Goal: Task Accomplishment & Management: Use online tool/utility

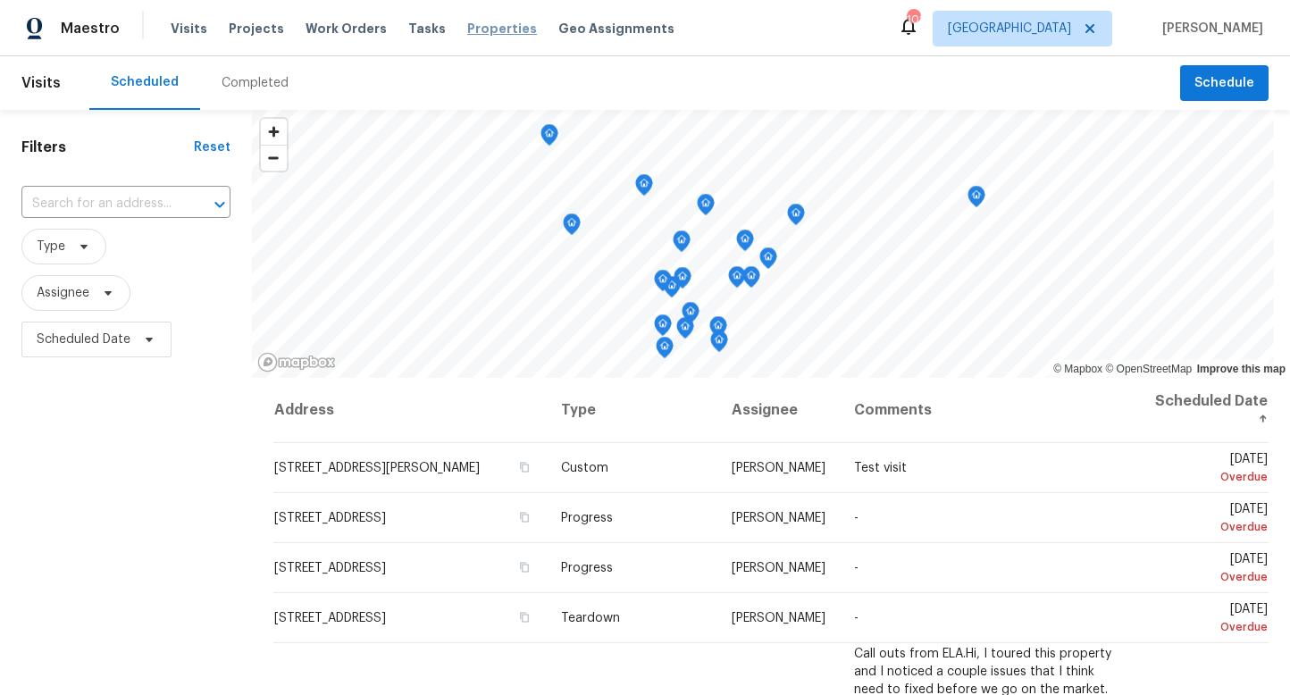
click at [473, 31] on span "Properties" at bounding box center [502, 29] width 70 height 18
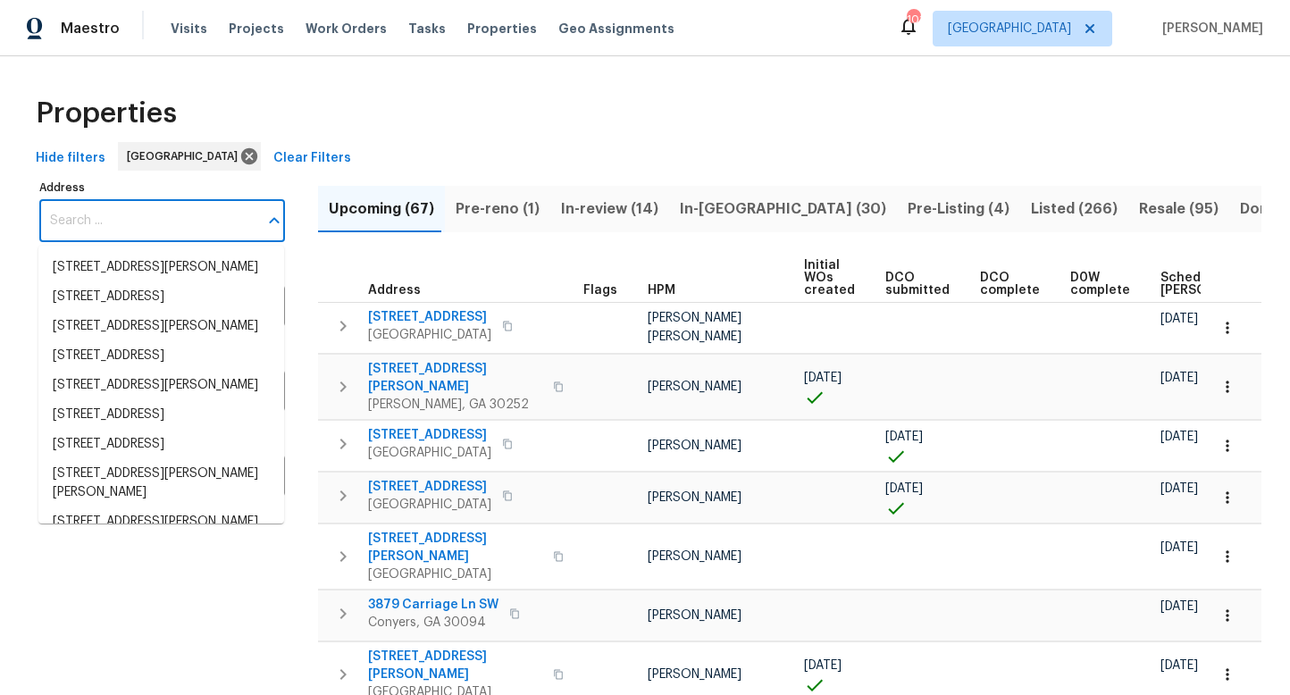
click at [147, 223] on input "Address" at bounding box center [148, 221] width 219 height 42
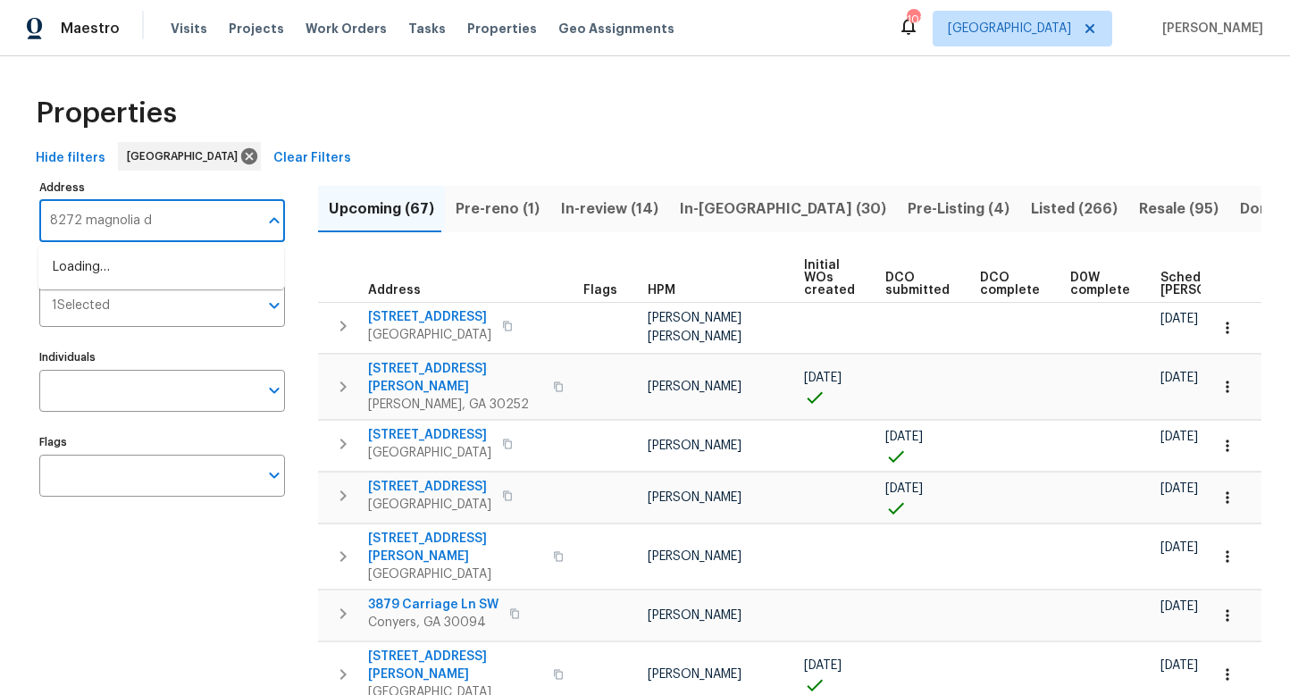
type input "8272 magnolia dr"
click at [142, 264] on li "8272 Magnolia Dr Jonesboro GA 30238" at bounding box center [161, 267] width 246 height 29
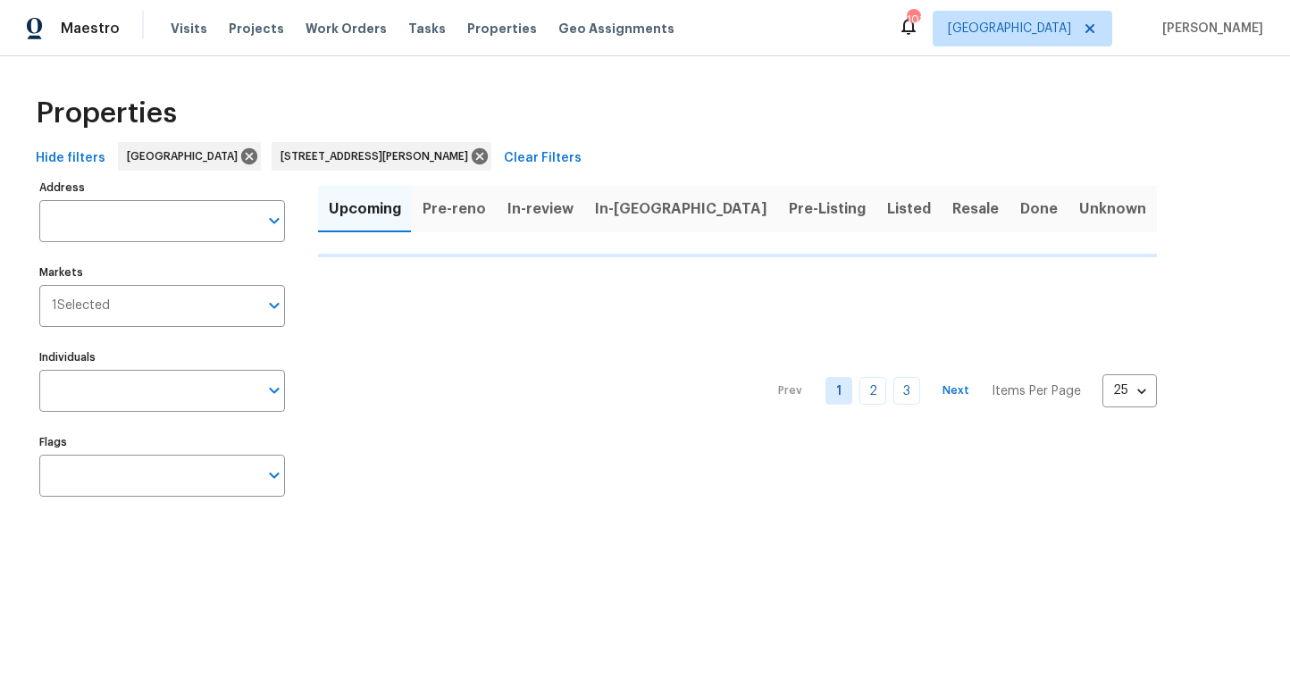
type input "8272 Magnolia Dr Jonesboro GA 30238"
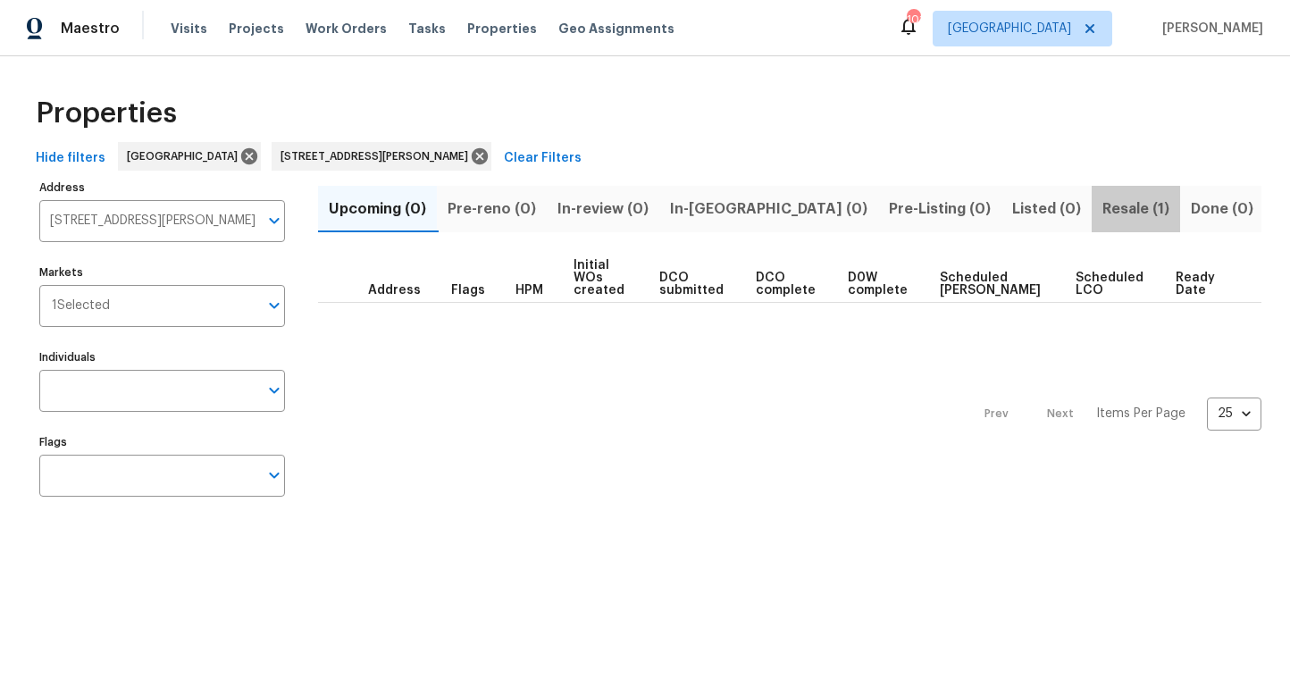
click at [1102, 207] on span "Resale (1)" at bounding box center [1135, 209] width 67 height 25
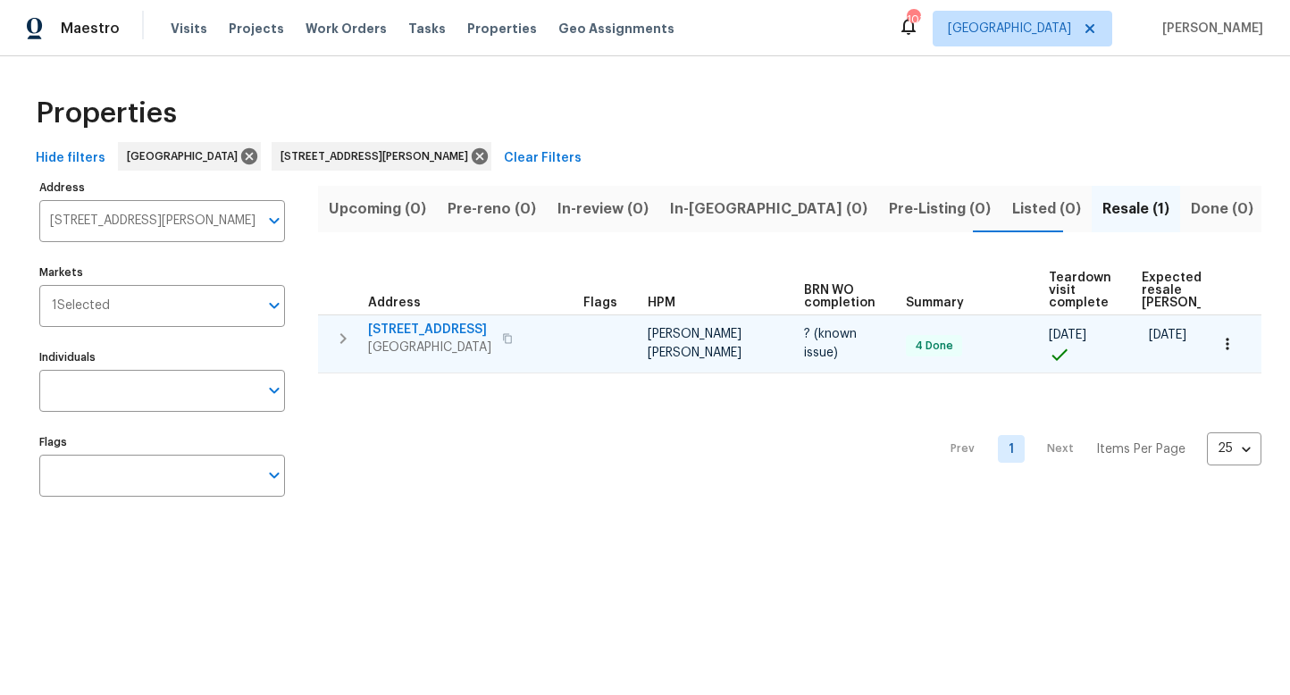
click at [380, 329] on span "8272 Magnolia Dr" at bounding box center [429, 330] width 123 height 18
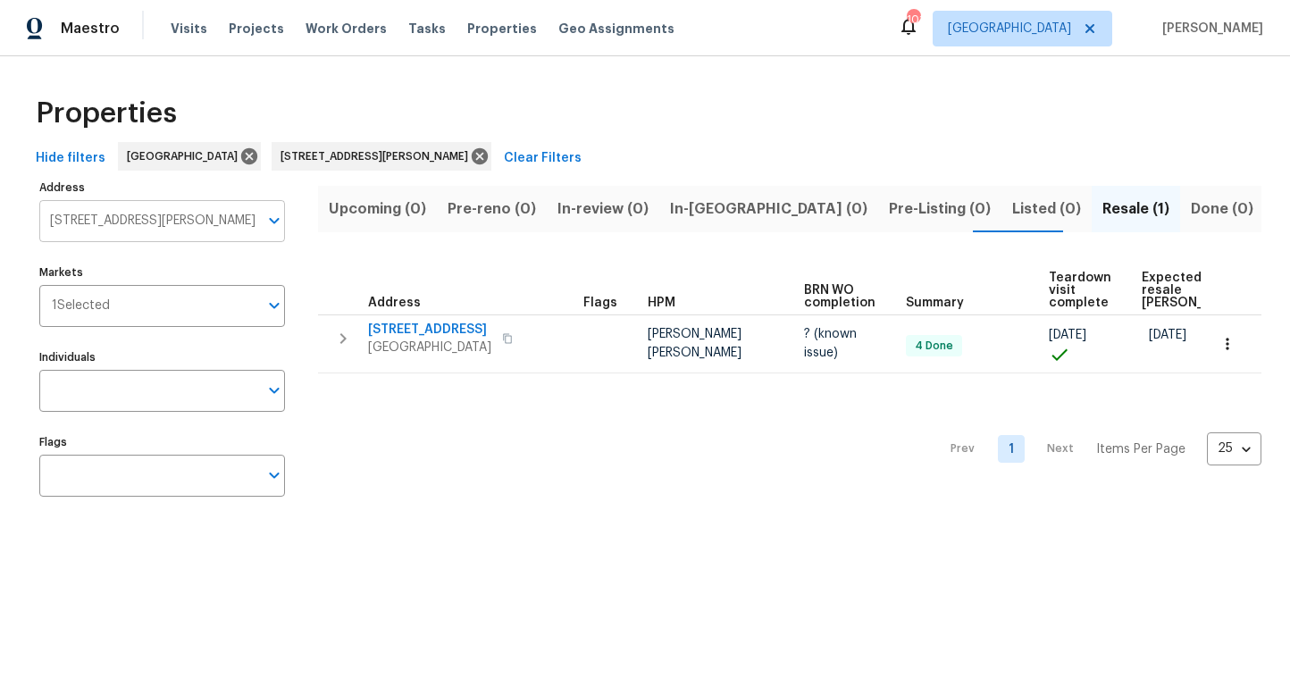
click at [173, 220] on input "8272 Magnolia Dr Jonesboro GA 30238" at bounding box center [148, 221] width 219 height 42
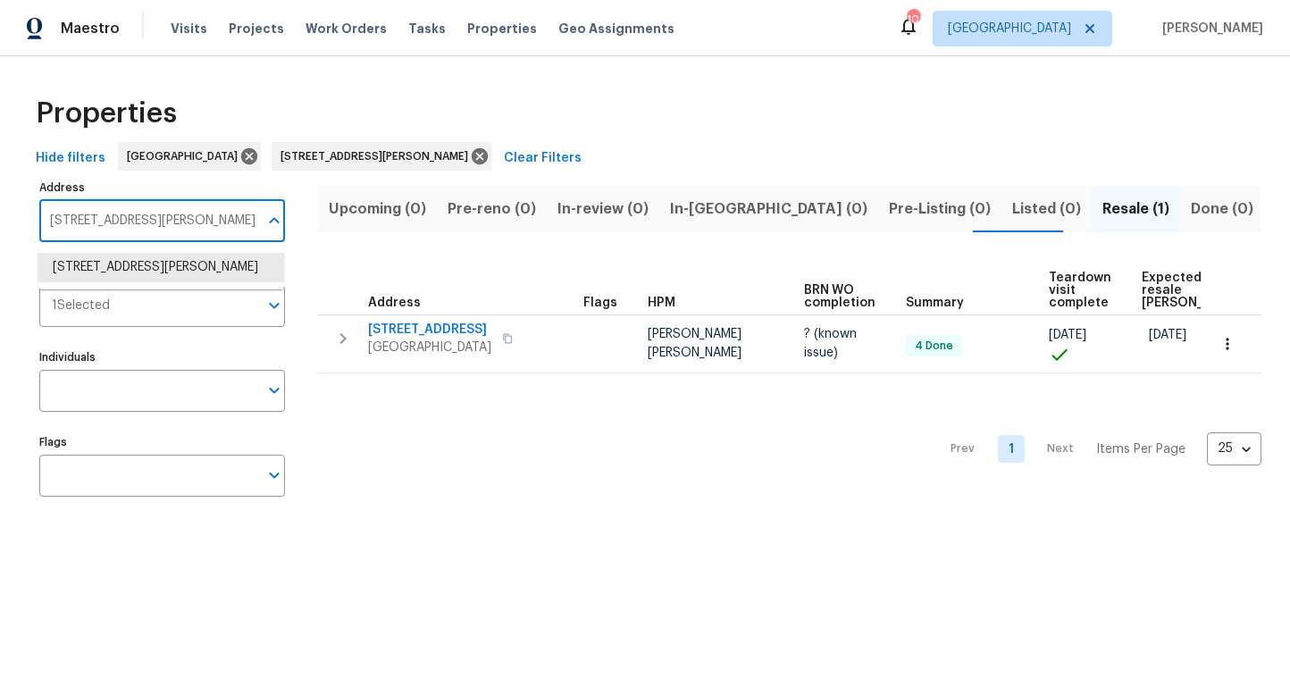
paste input "3686 sweetbriar cir"
type input "3686 sweetbriar cir"
click at [155, 264] on li "3686 Sweetbriar Cir Lithia Springs GA 30122" at bounding box center [161, 267] width 246 height 29
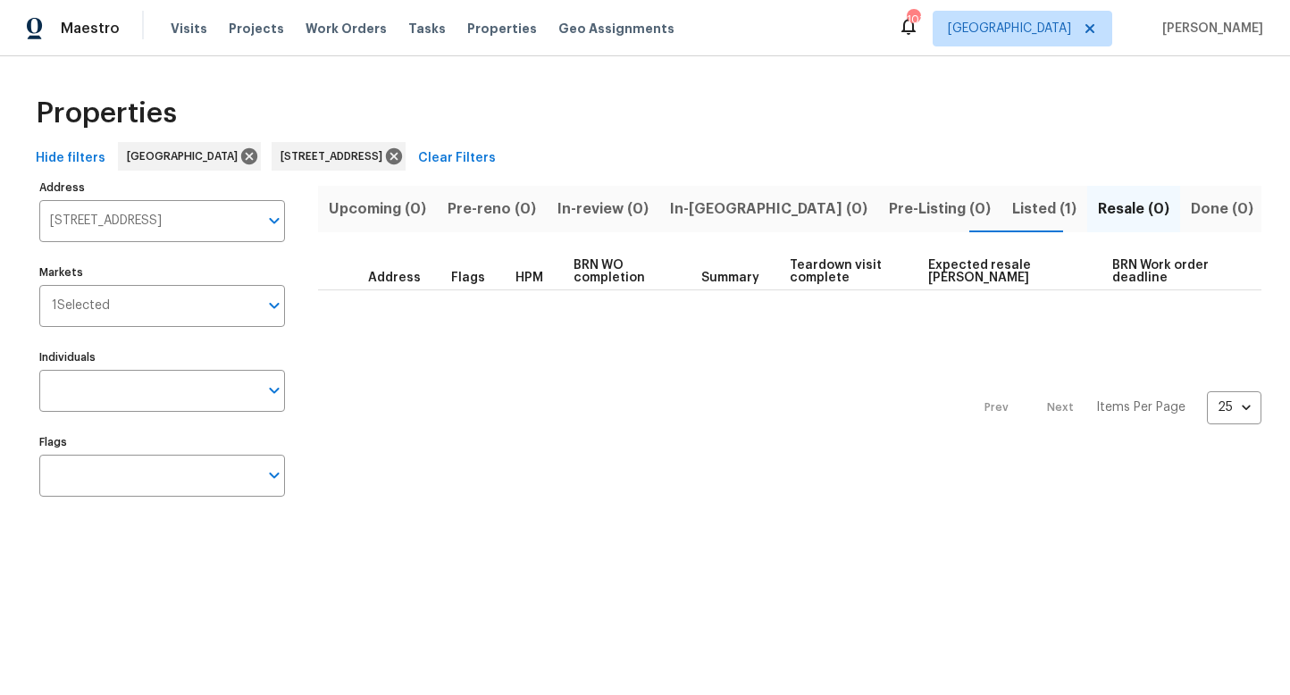
click at [1012, 207] on span "Listed (1)" at bounding box center [1044, 209] width 64 height 25
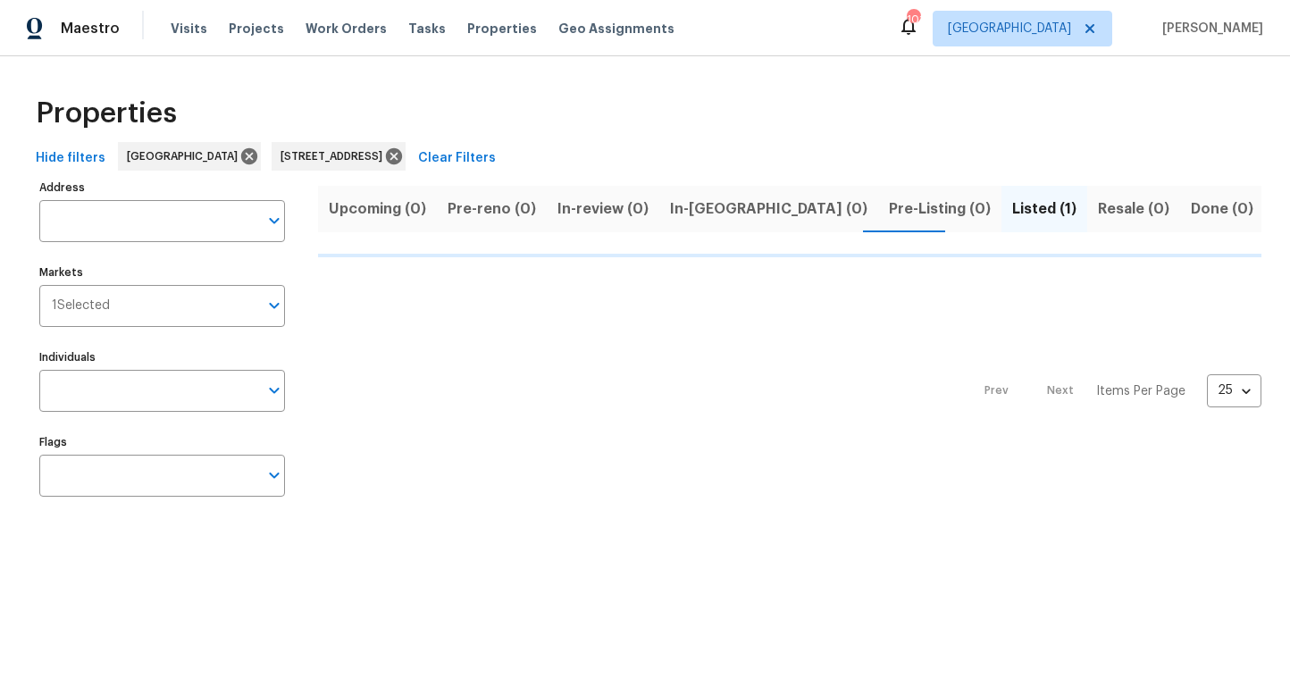
type input "3686 Sweetbriar Cir Lithia Springs GA 30122"
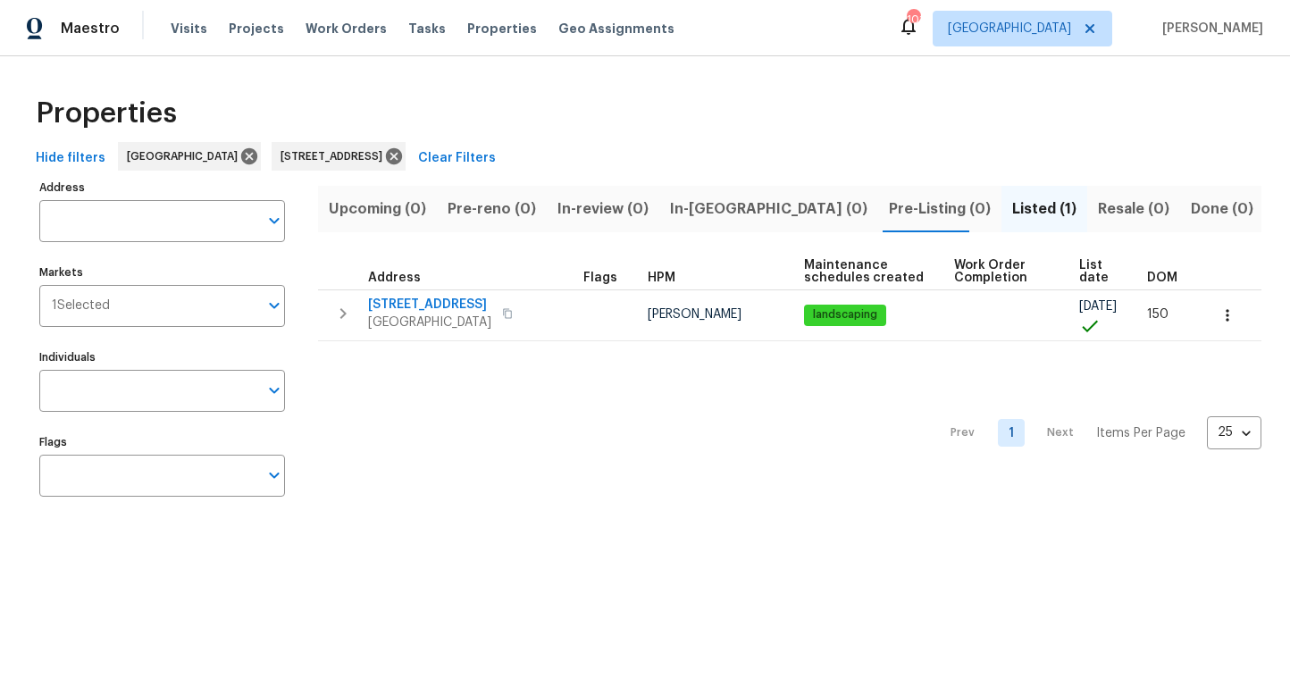
type input "3686 Sweetbriar Cir Lithia Springs GA 30122"
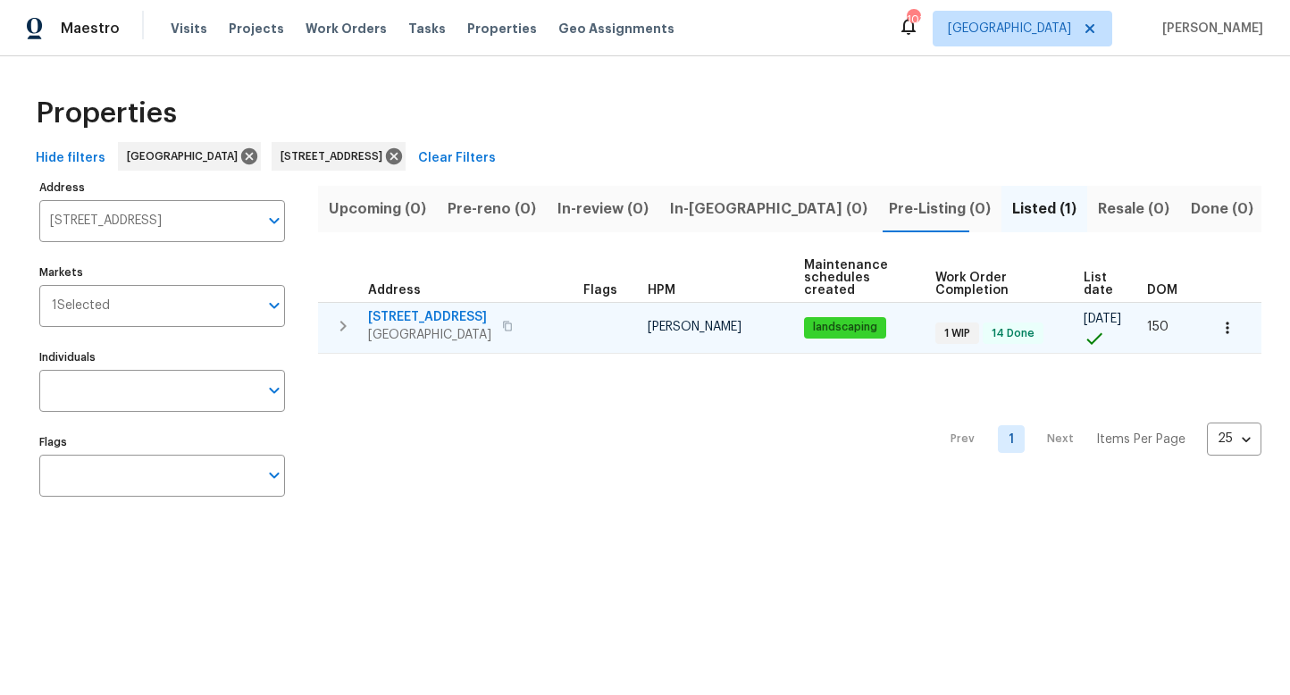
click at [439, 313] on span "3686 Sweetbriar Cir" at bounding box center [429, 317] width 123 height 18
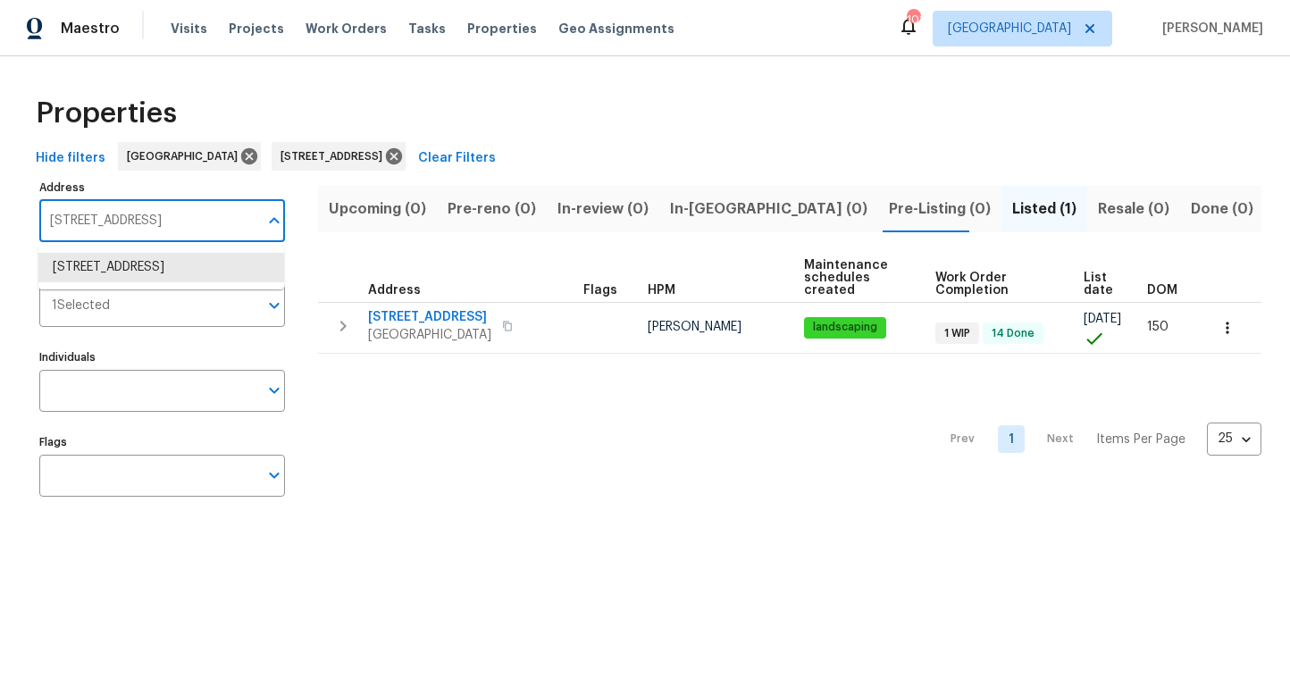
click at [187, 221] on input "3686 Sweetbriar Cir Lithia Springs GA 30122" at bounding box center [148, 221] width 219 height 42
type input "4841 santa fe"
click at [125, 261] on li "4841 Santa Fe Trl SW Atlanta GA 30331" at bounding box center [161, 267] width 246 height 29
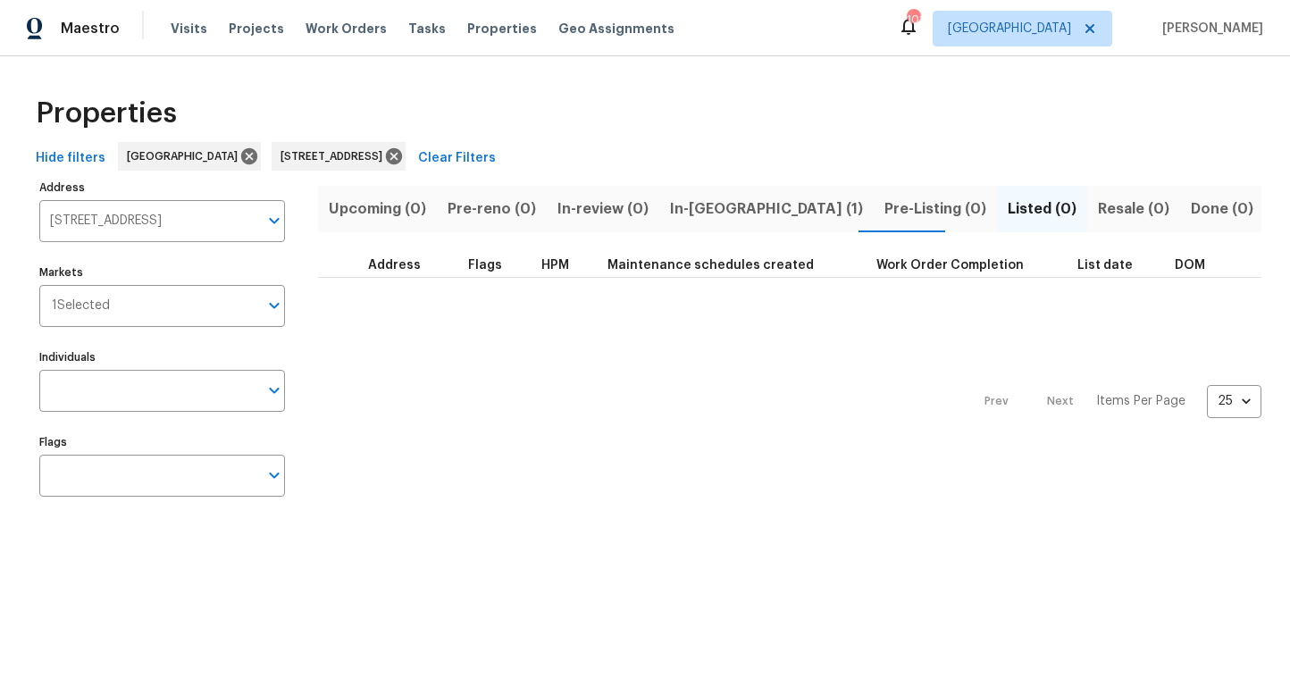
click at [683, 211] on span "In-reno (1)" at bounding box center [766, 209] width 193 height 25
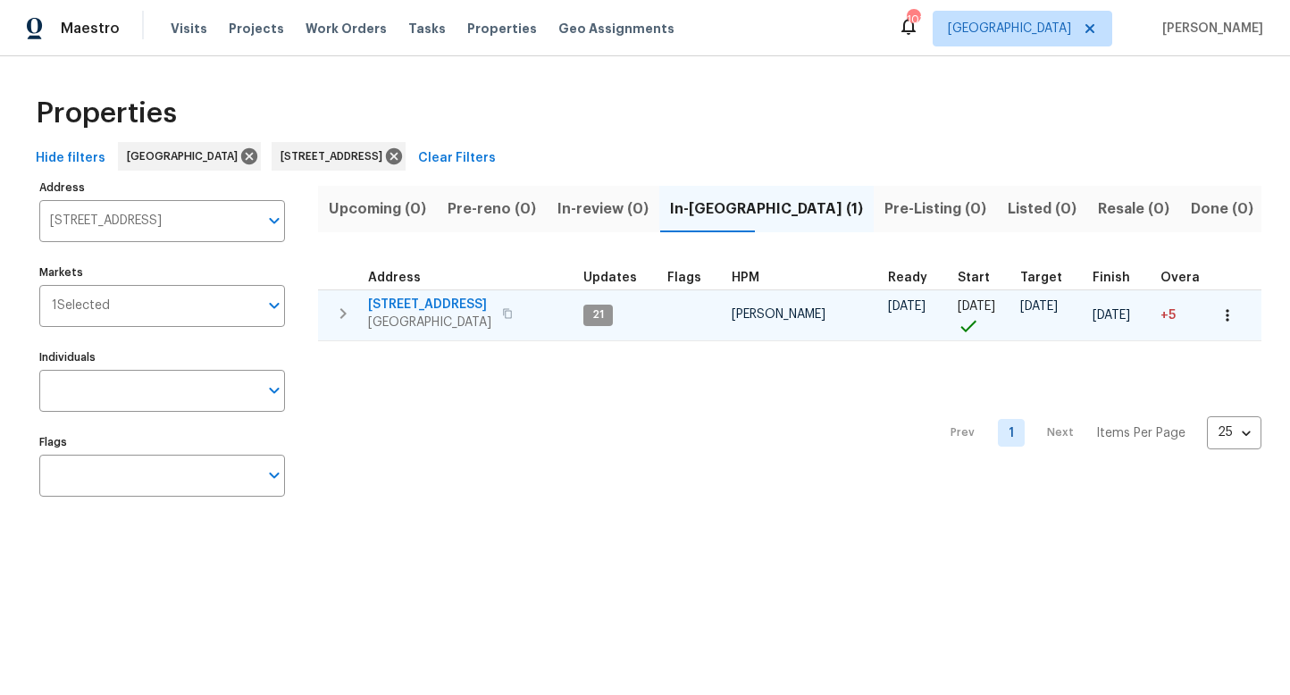
click at [442, 305] on span "4841 Santa Fe Trl SW" at bounding box center [429, 305] width 123 height 18
click at [507, 311] on icon "button" at bounding box center [507, 313] width 11 height 11
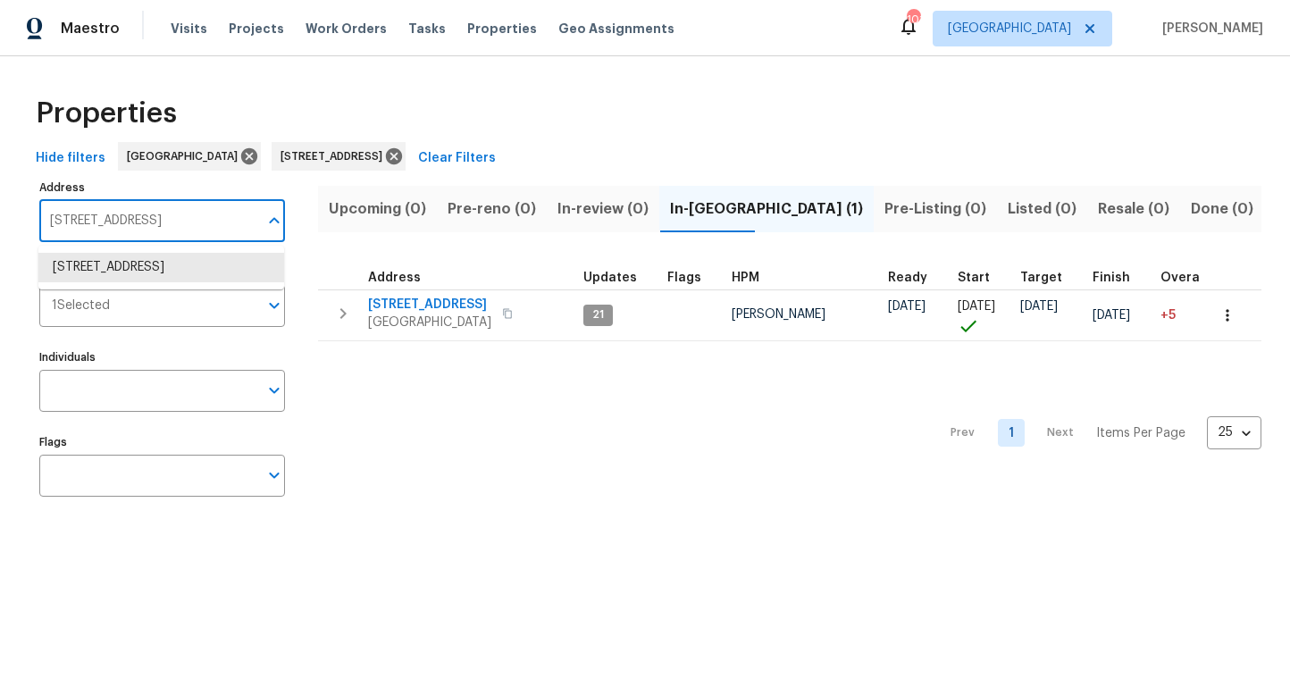
click at [139, 216] on input "4841 Santa Fe Trl SW Atlanta GA 30331" at bounding box center [148, 221] width 219 height 42
type input "1877 beaver dam"
click at [131, 274] on li "1877 Beaver Dam Ln NE Marietta GA 30062" at bounding box center [161, 267] width 246 height 29
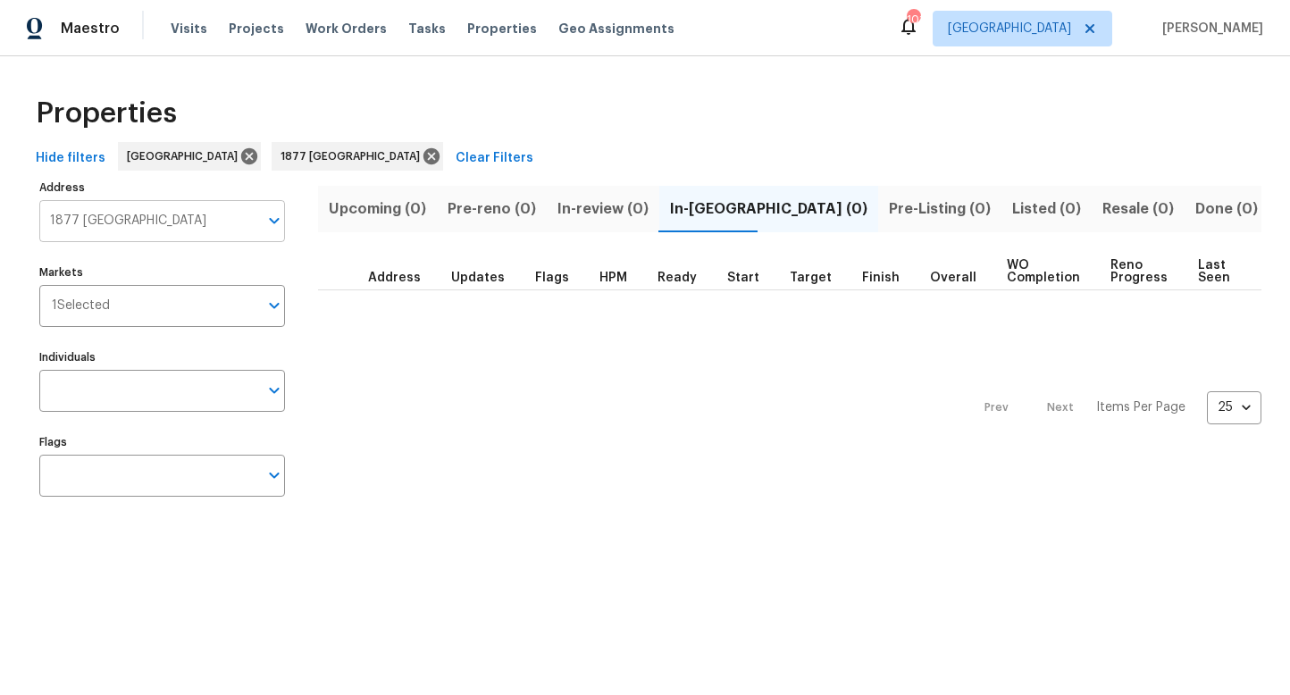
click at [210, 222] on input "1877 Beaver Dam Ln NE Marietta GA 30062" at bounding box center [148, 221] width 219 height 42
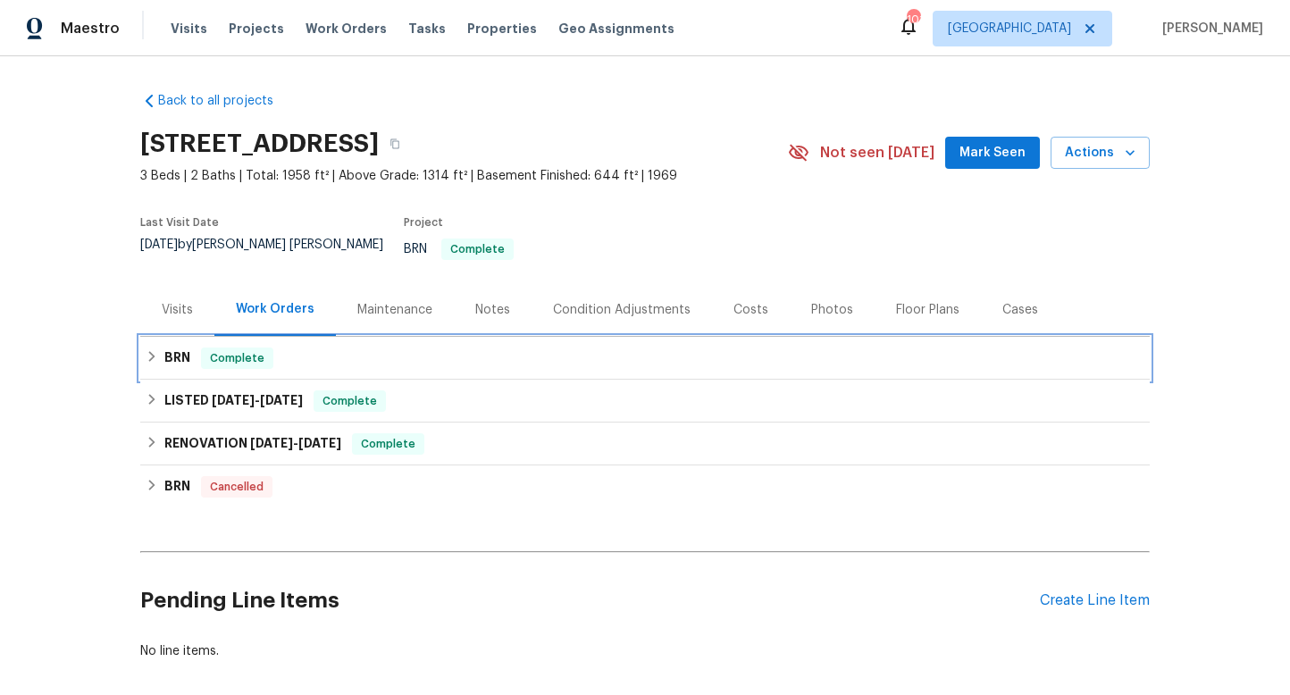
click at [151, 351] on icon at bounding box center [152, 356] width 6 height 11
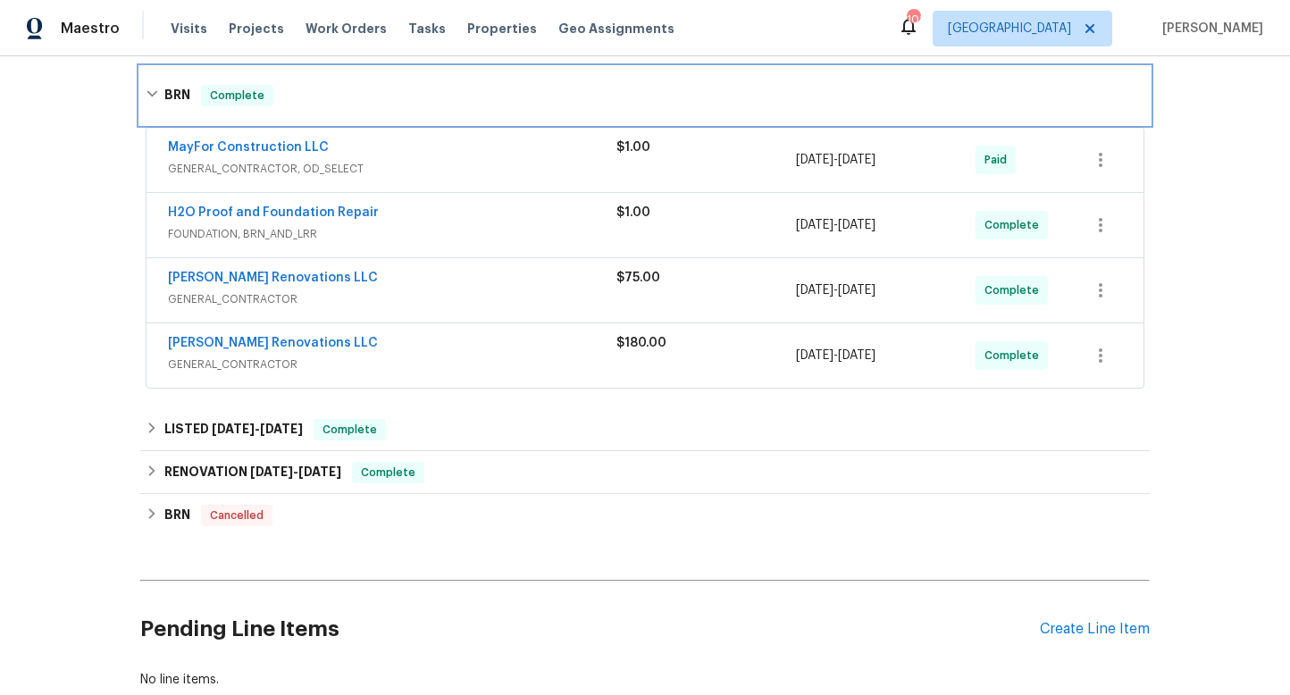
scroll to position [287, 0]
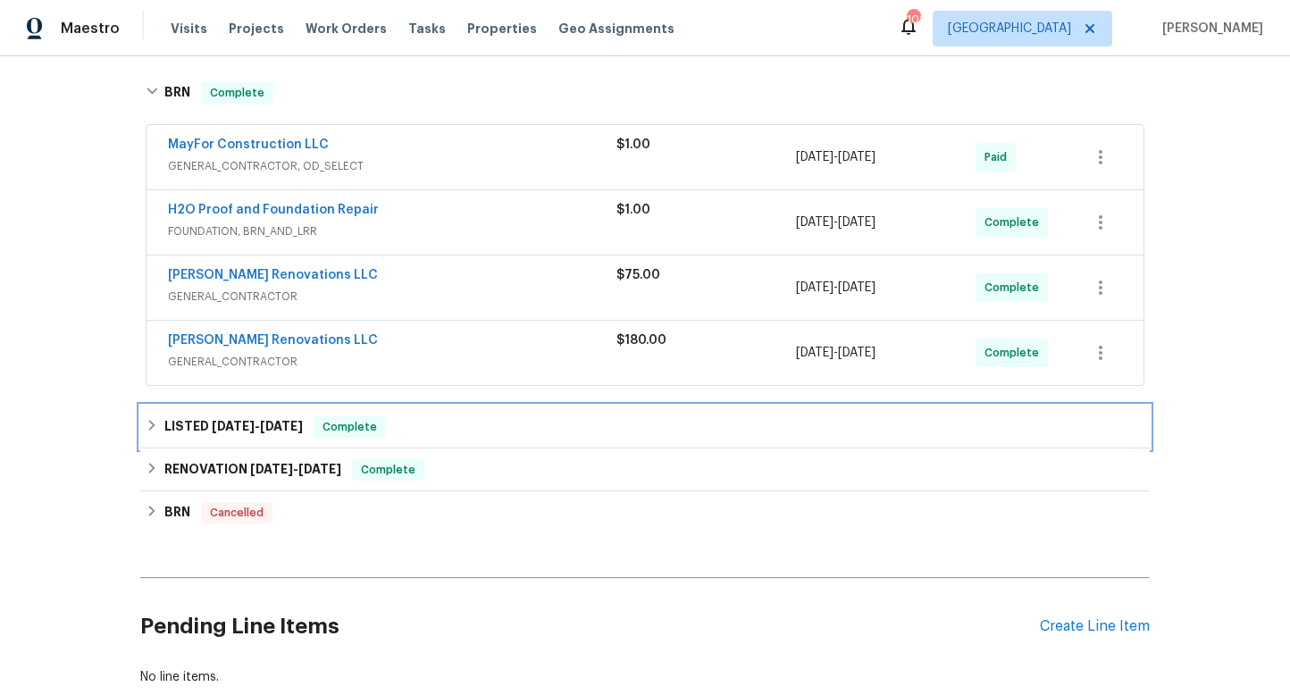
click at [154, 419] on icon at bounding box center [152, 425] width 13 height 13
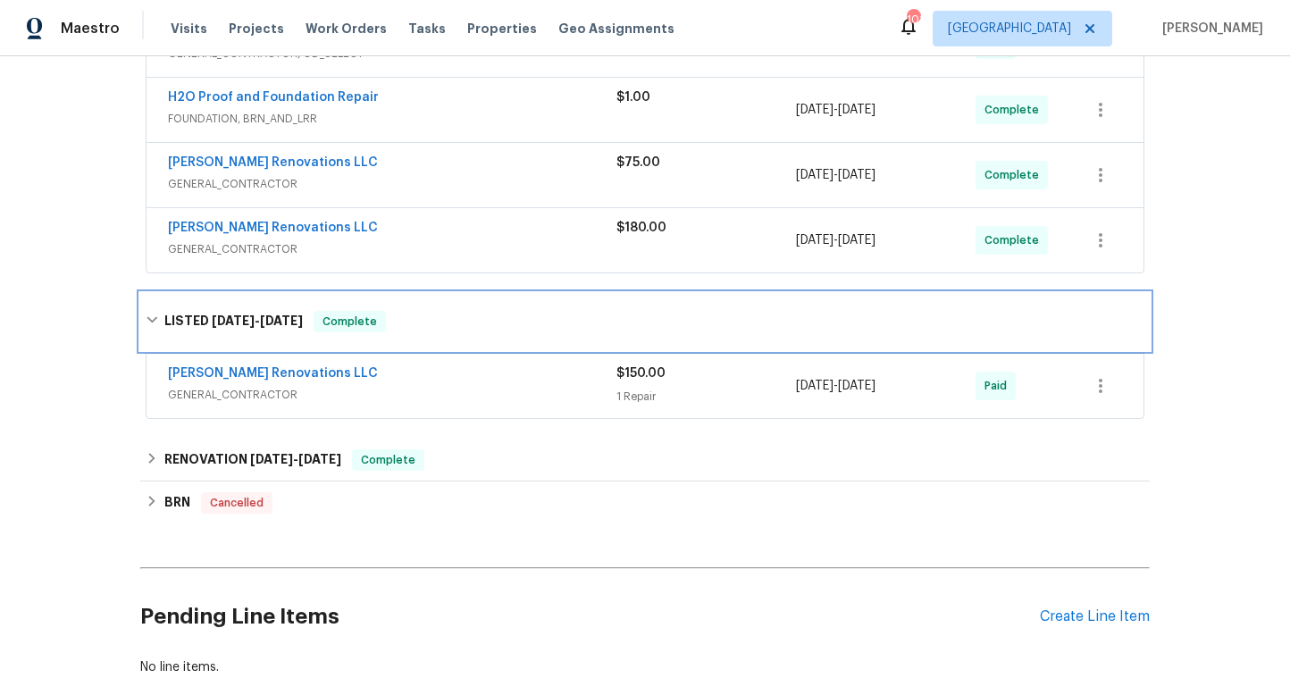
scroll to position [404, 0]
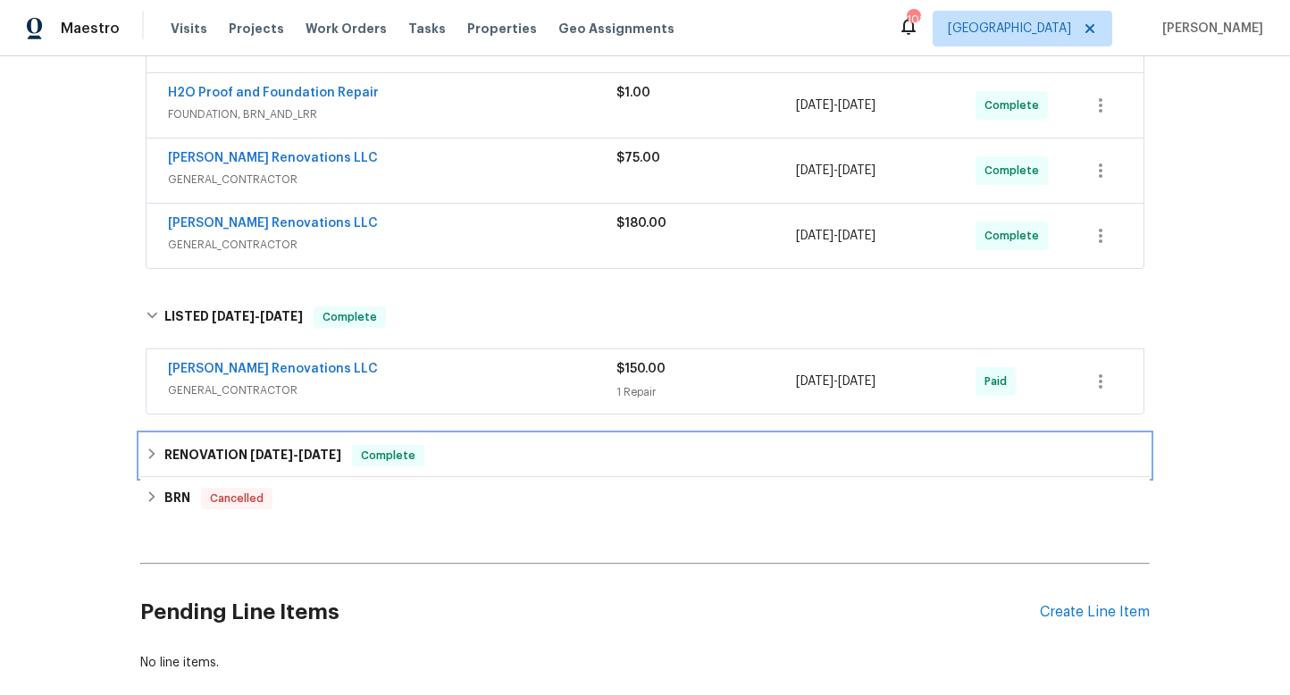
click at [154, 448] on icon at bounding box center [152, 453] width 6 height 11
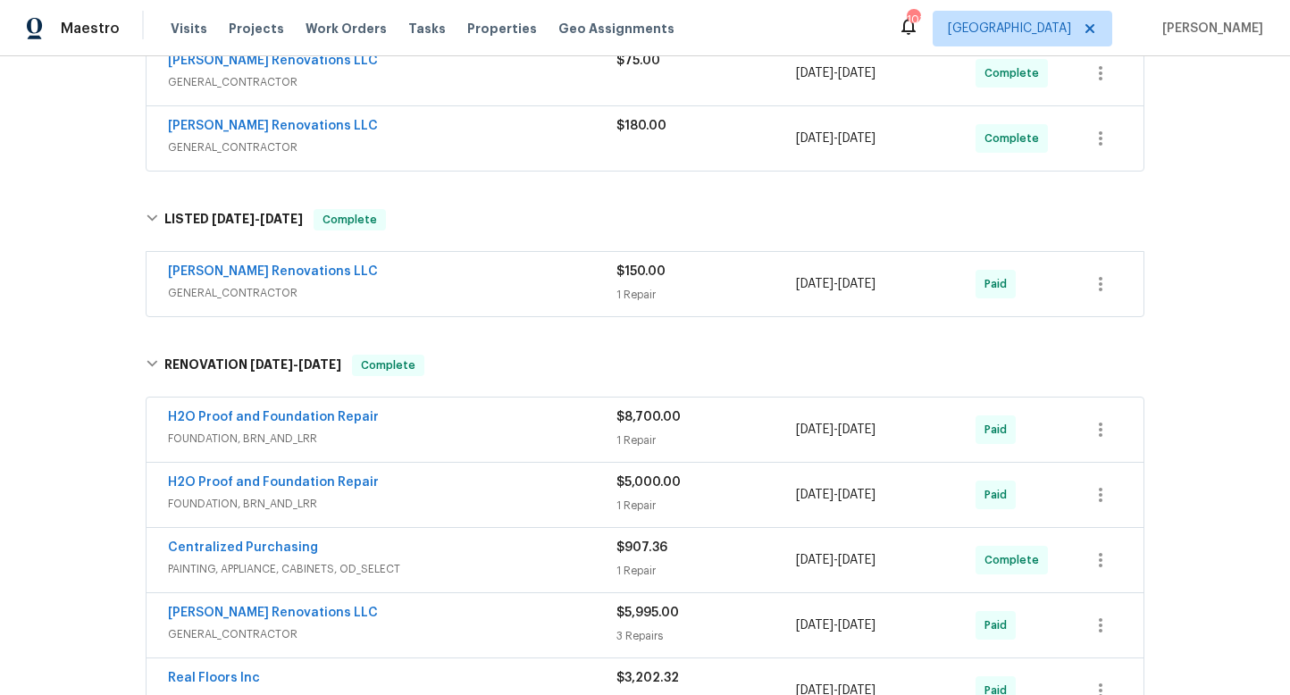
scroll to position [0, 0]
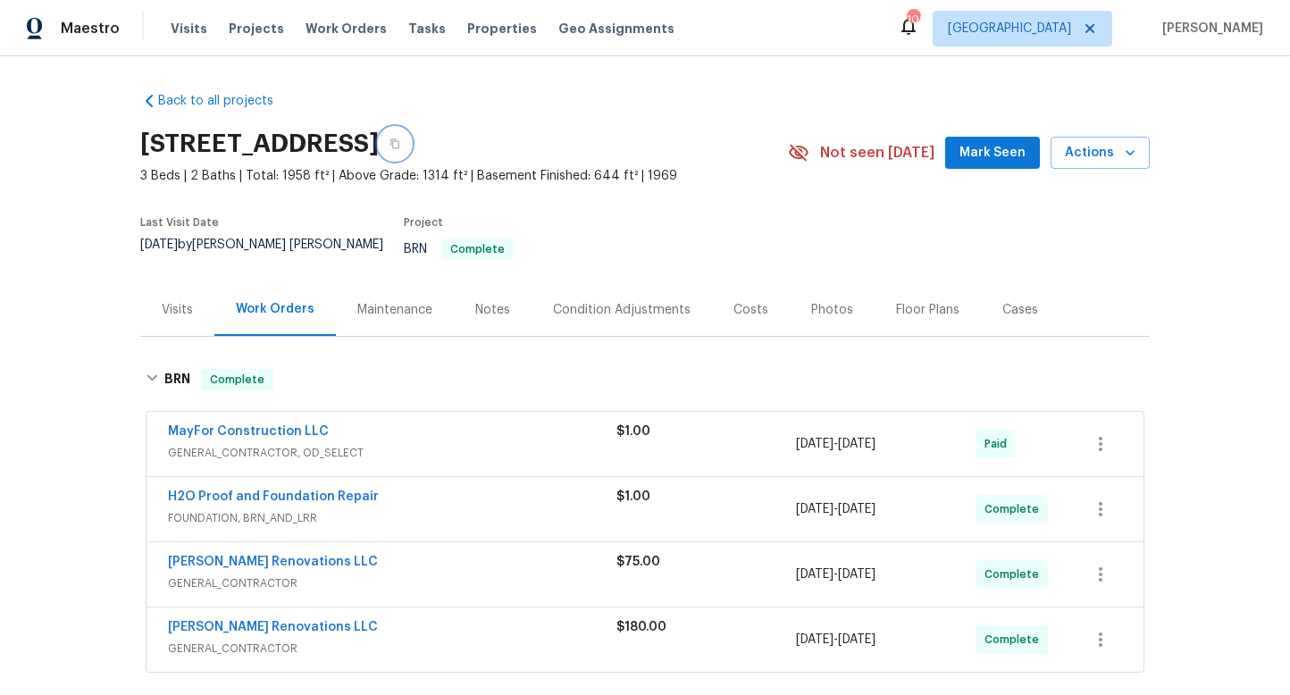
click at [399, 140] on icon "button" at bounding box center [394, 144] width 9 height 10
click at [303, 490] on link "H2O Proof and Foundation Repair" at bounding box center [273, 496] width 211 height 13
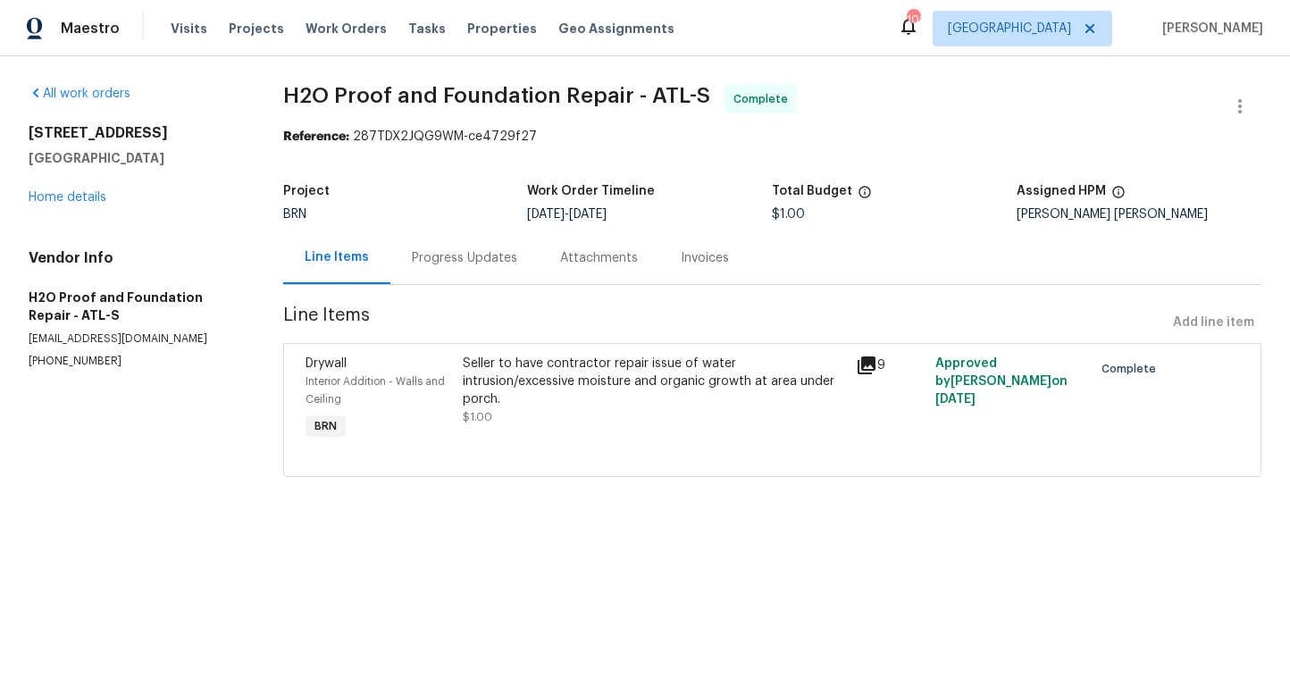
click at [433, 259] on div "Progress Updates" at bounding box center [464, 258] width 105 height 18
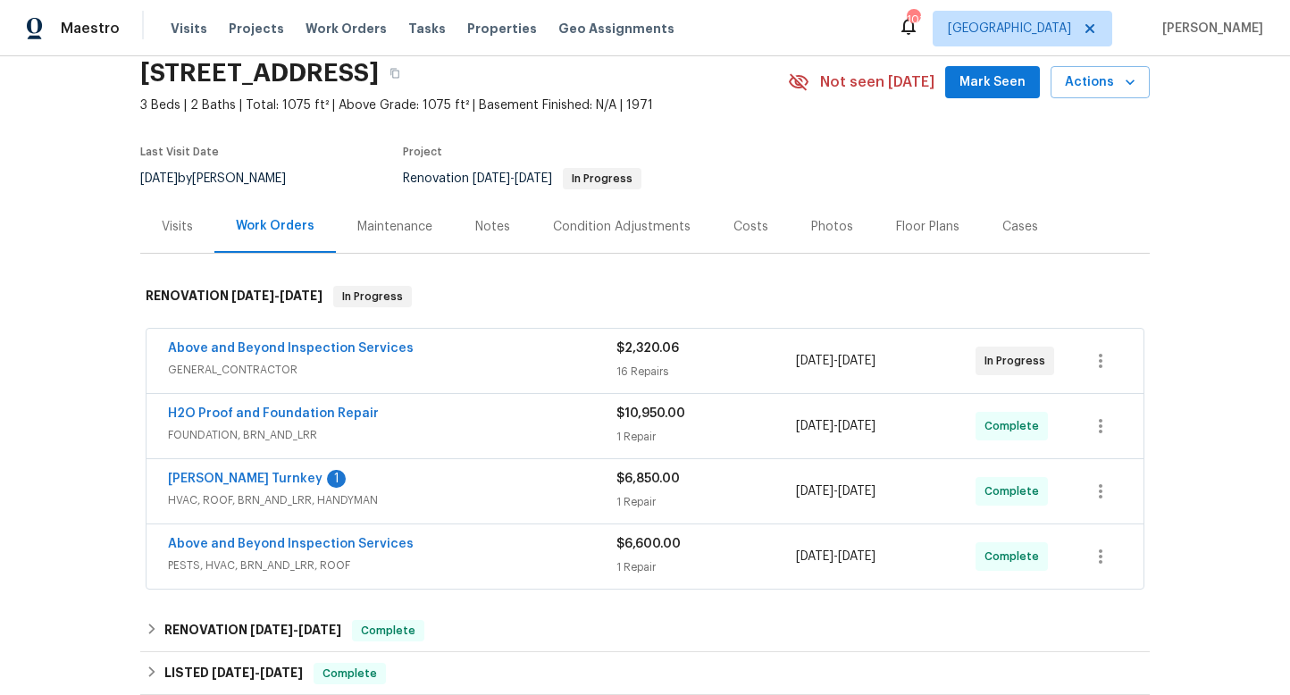
scroll to position [71, 0]
click at [311, 414] on link "H2O Proof and Foundation Repair" at bounding box center [273, 412] width 211 height 13
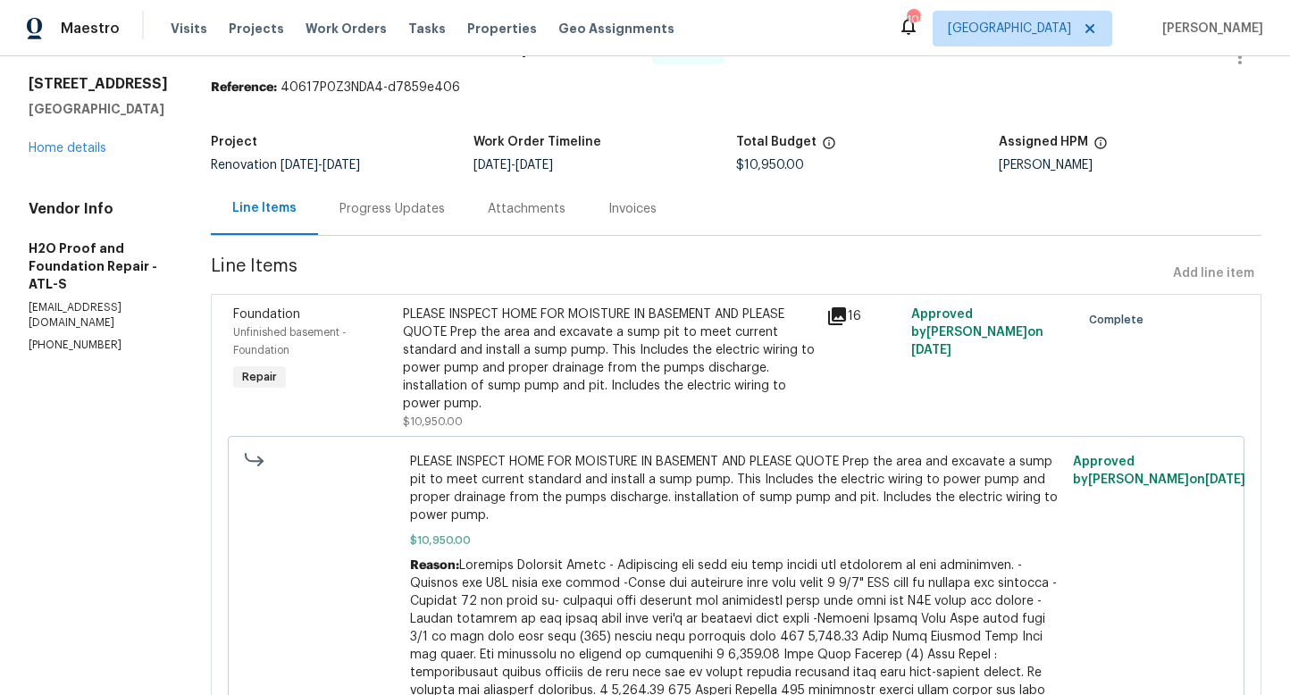
scroll to position [36, 0]
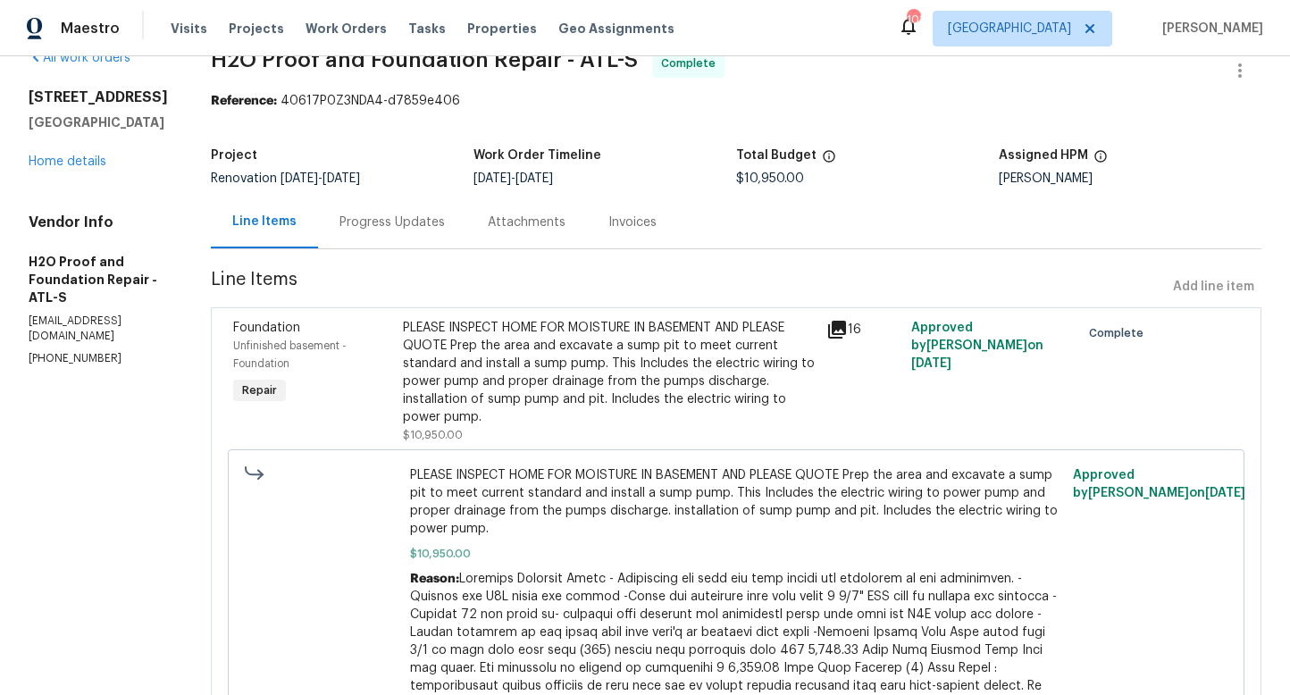
click at [339, 219] on div "Progress Updates" at bounding box center [391, 222] width 105 height 18
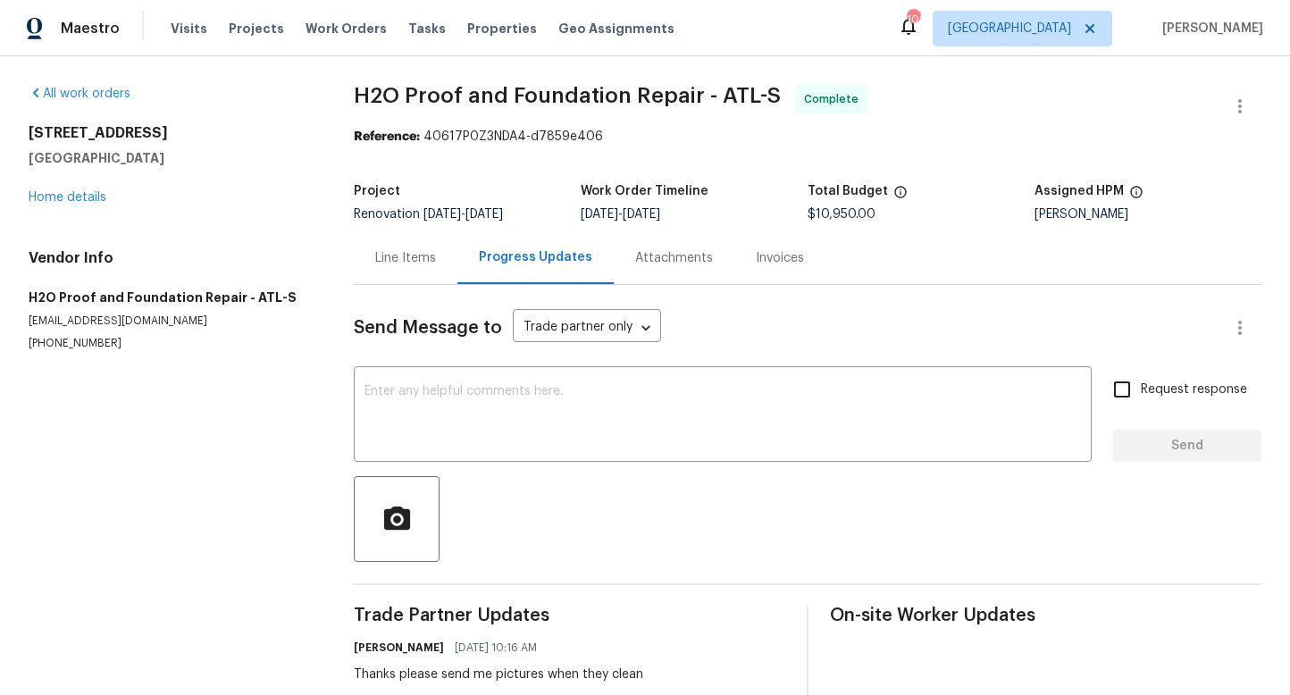
scroll to position [1, 0]
click at [83, 192] on link "Home details" at bounding box center [68, 196] width 78 height 13
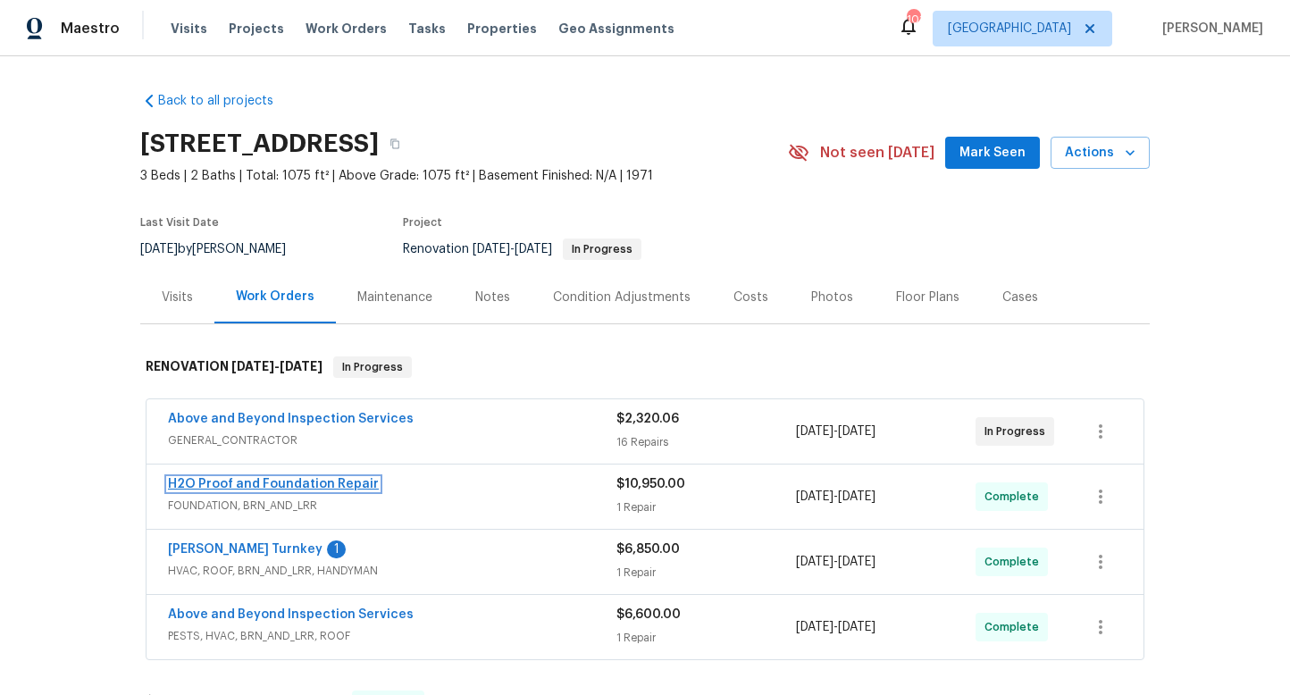
click at [308, 483] on link "H2O Proof and Foundation Repair" at bounding box center [273, 484] width 211 height 13
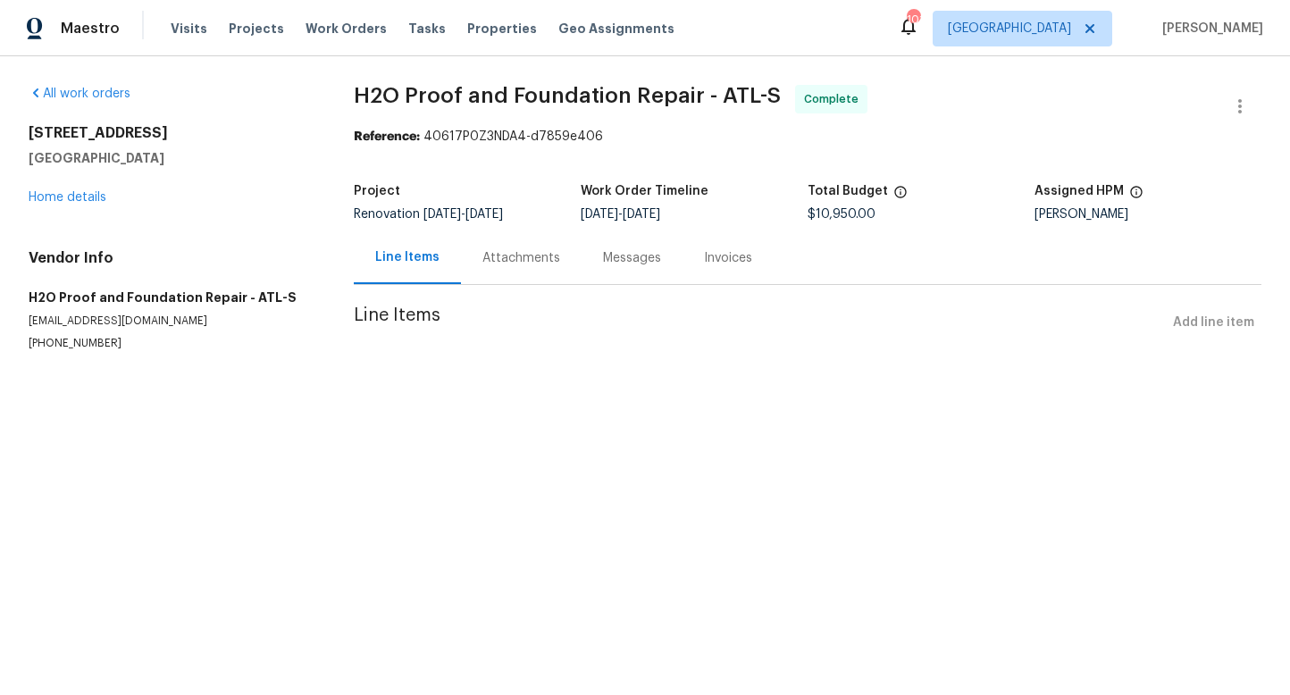
click at [308, 422] on html "Maestro Visits Projects Work Orders Tasks Properties Geo Assignments 101 Atlant…" at bounding box center [645, 211] width 1290 height 422
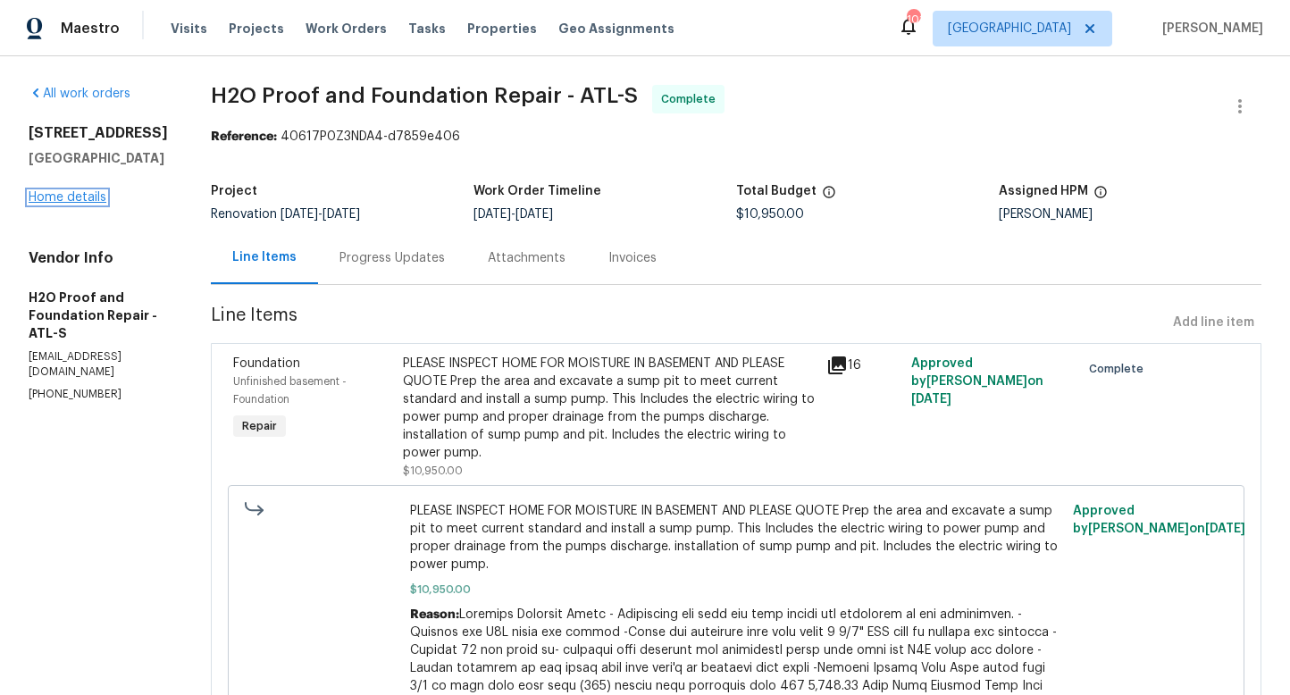
click at [50, 204] on link "Home details" at bounding box center [68, 197] width 78 height 13
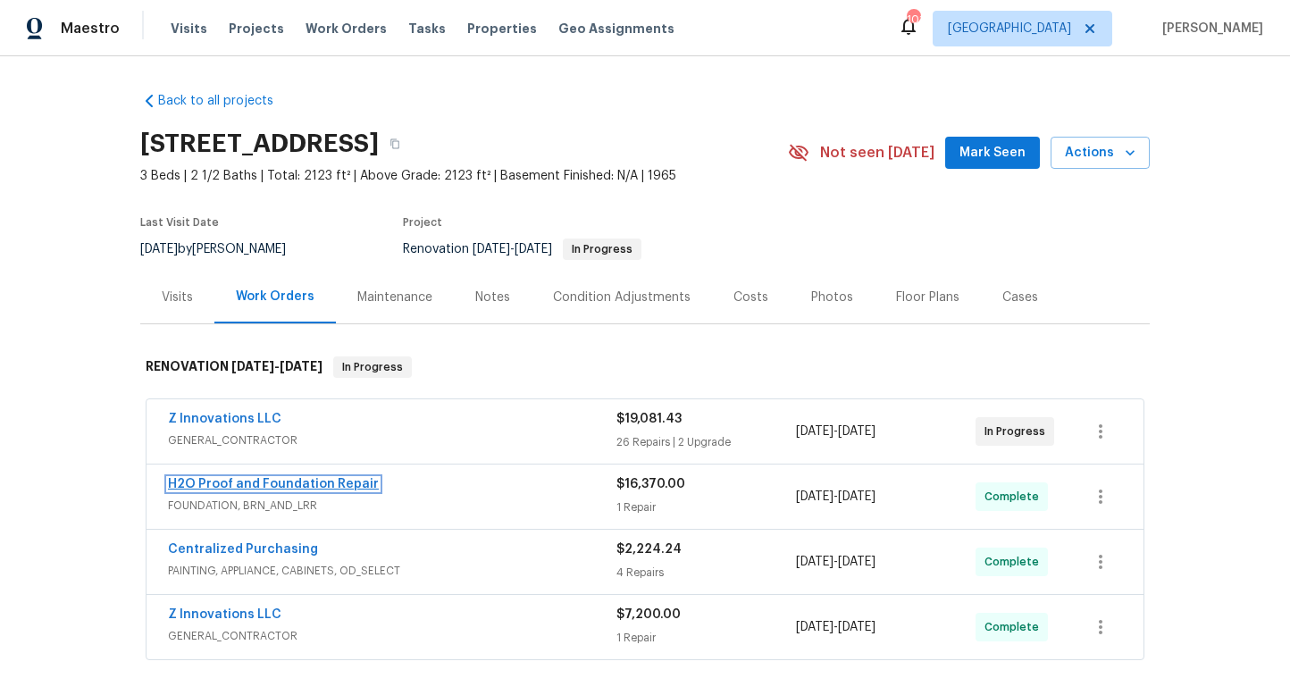
click at [241, 481] on link "H2O Proof and Foundation Repair" at bounding box center [273, 484] width 211 height 13
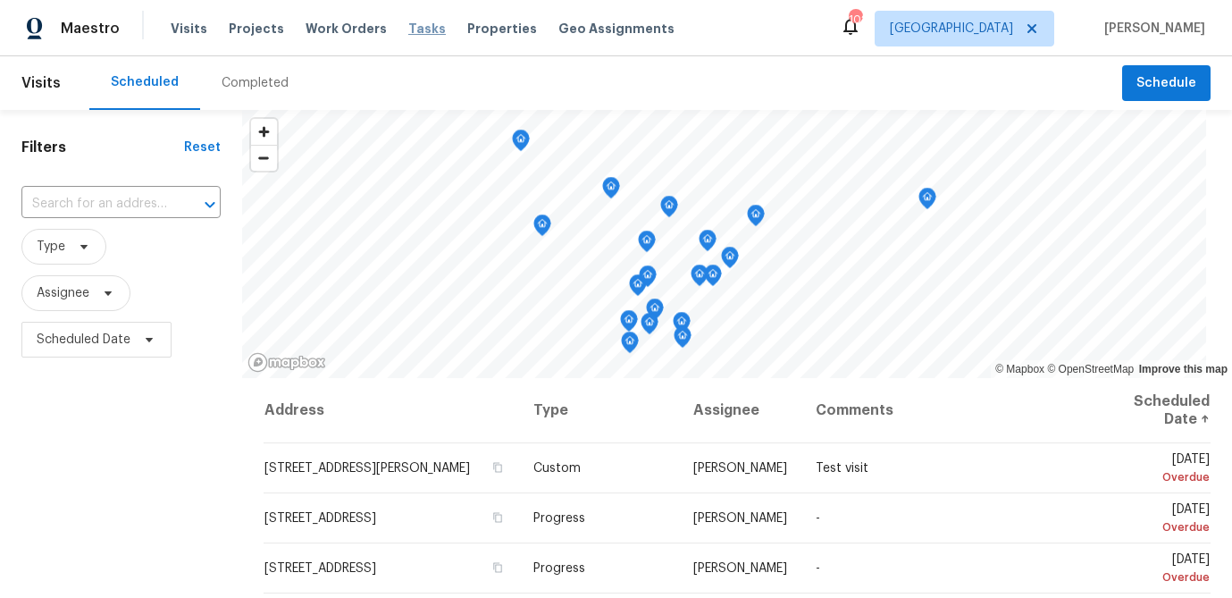
click at [410, 29] on span "Tasks" at bounding box center [427, 28] width 38 height 13
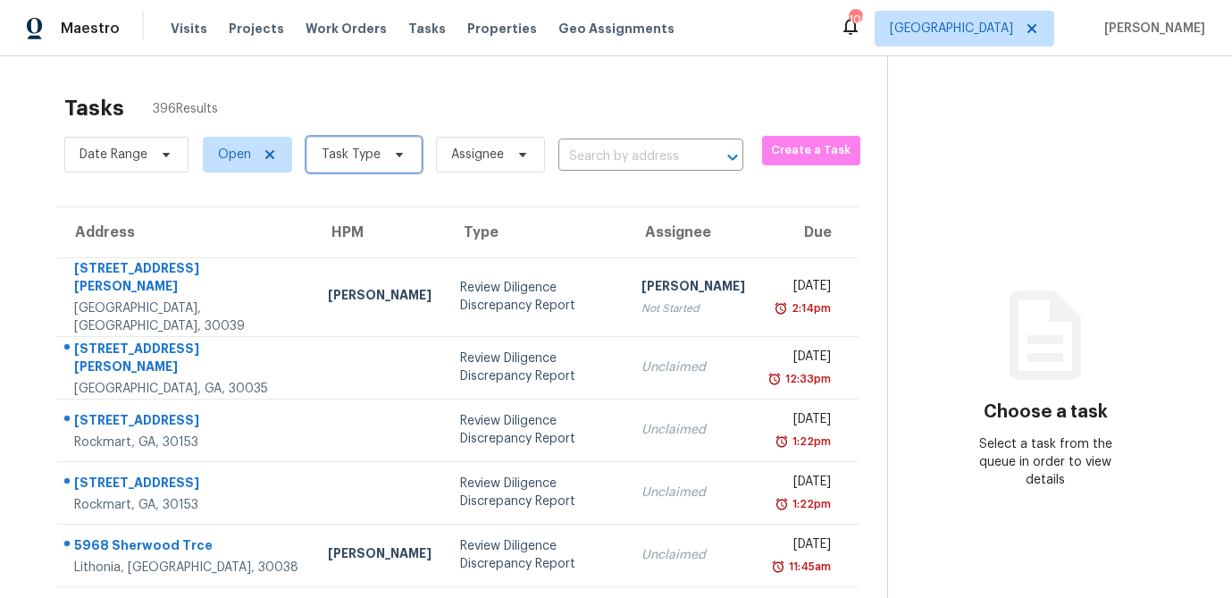
click at [399, 158] on icon at bounding box center [399, 154] width 14 height 14
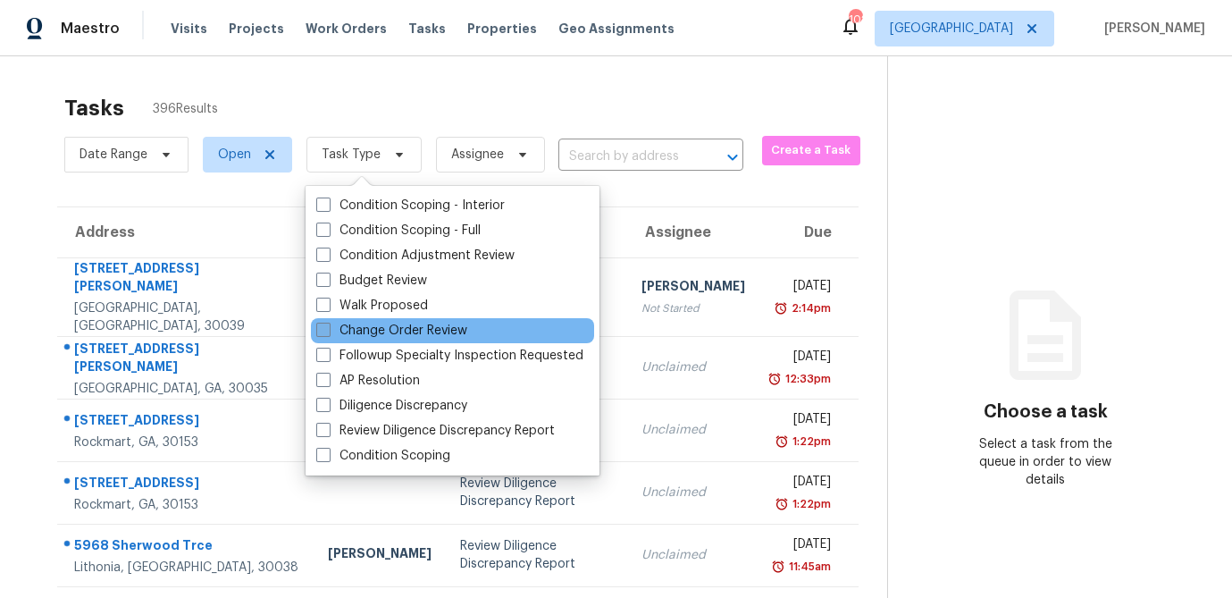
click at [323, 330] on span at bounding box center [323, 329] width 14 height 14
click at [323, 330] on input "Change Order Review" at bounding box center [322, 328] width 12 height 12
checkbox input "true"
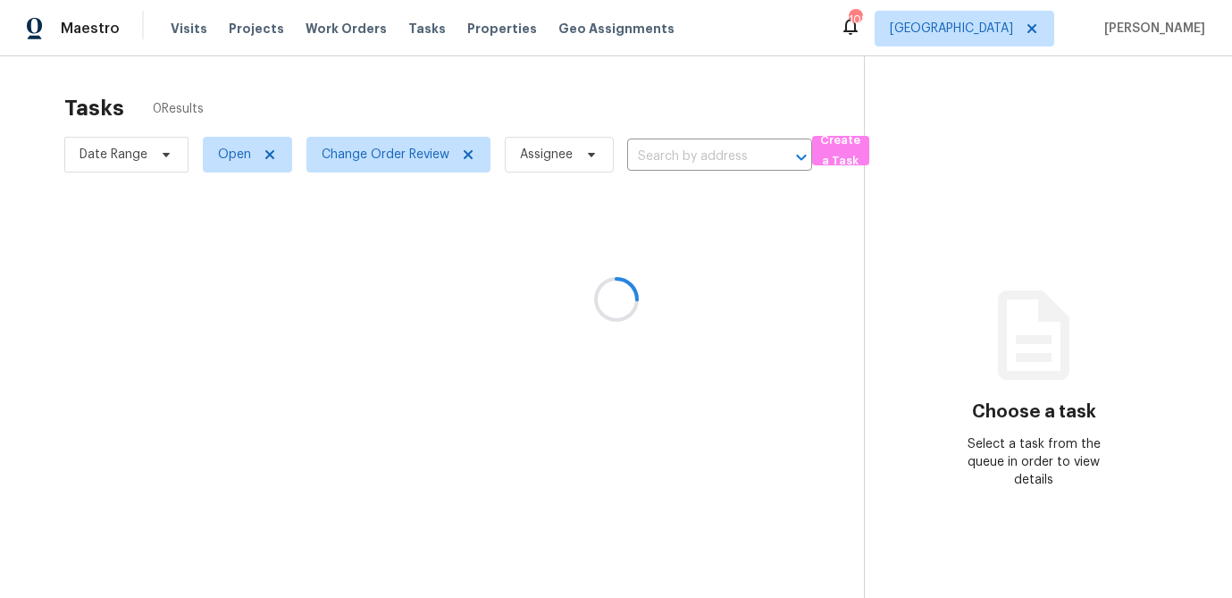
click at [375, 105] on div at bounding box center [616, 299] width 1232 height 598
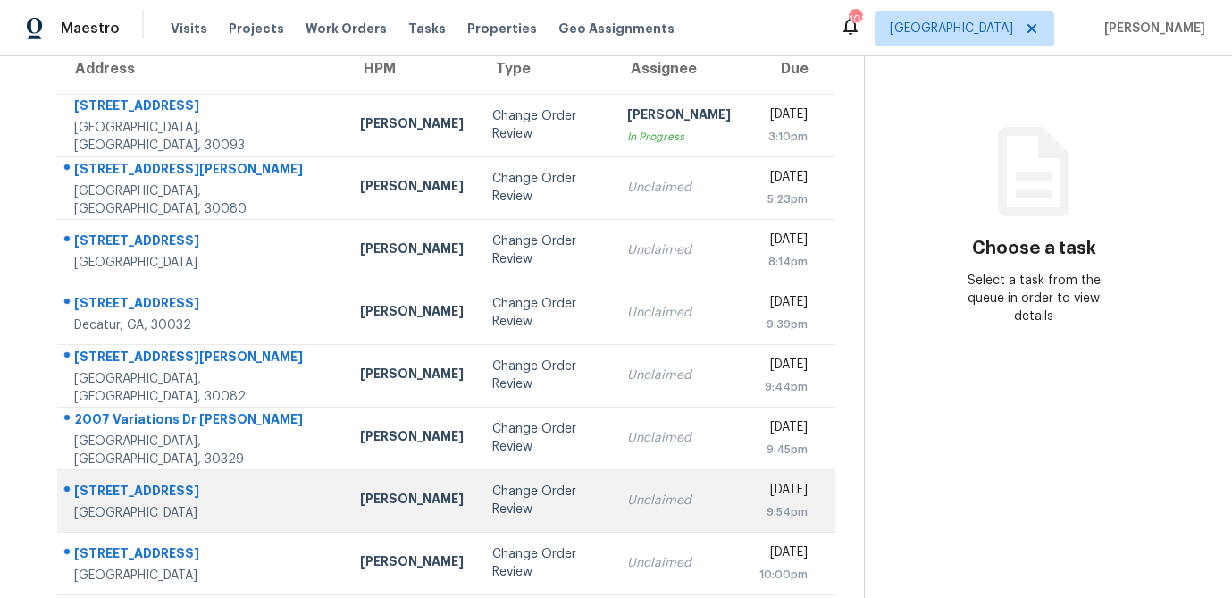
scroll to position [114, 0]
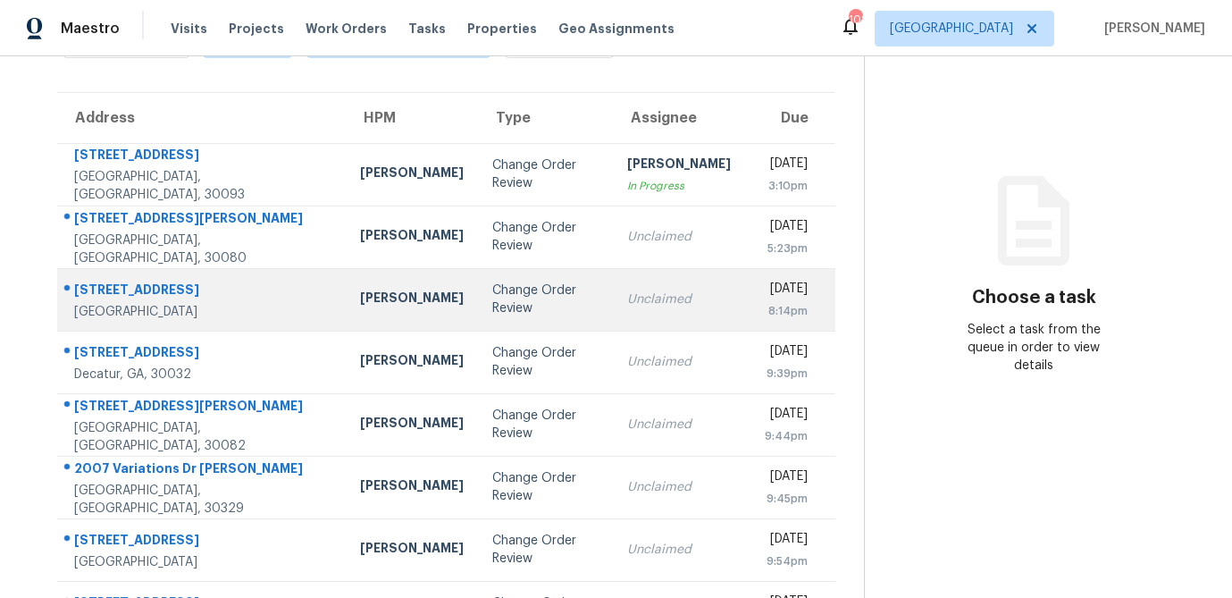
click at [492, 314] on div "Change Order Review" at bounding box center [545, 299] width 106 height 36
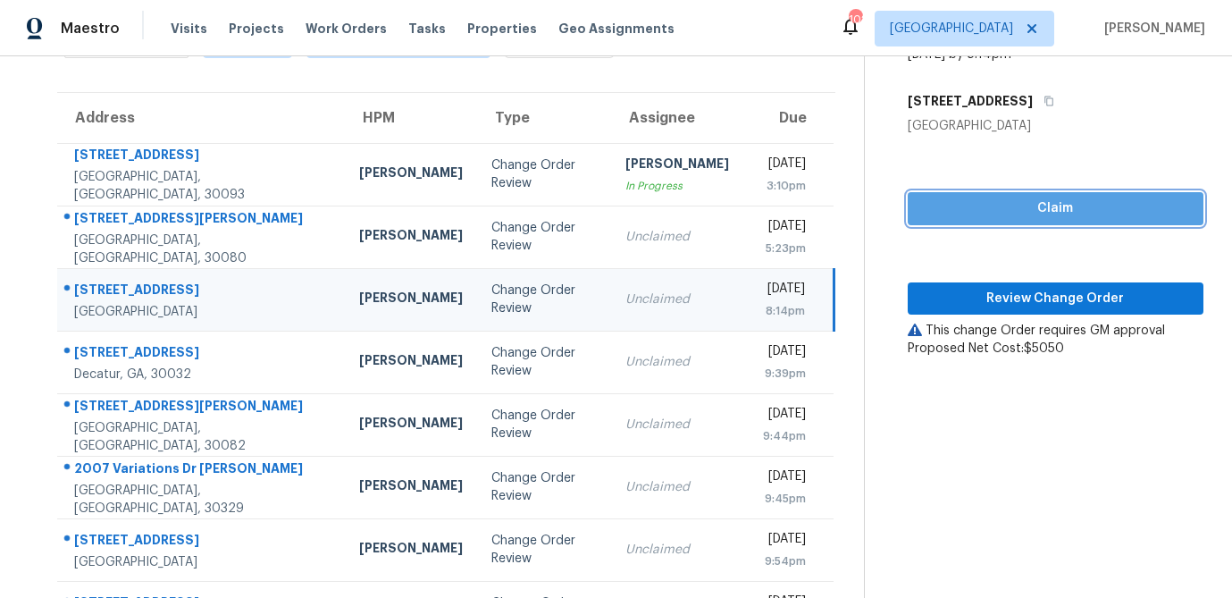
drag, startPoint x: 1011, startPoint y: 213, endPoint x: 1006, endPoint y: 230, distance: 17.8
click at [1011, 213] on span "Claim" at bounding box center [1055, 208] width 267 height 22
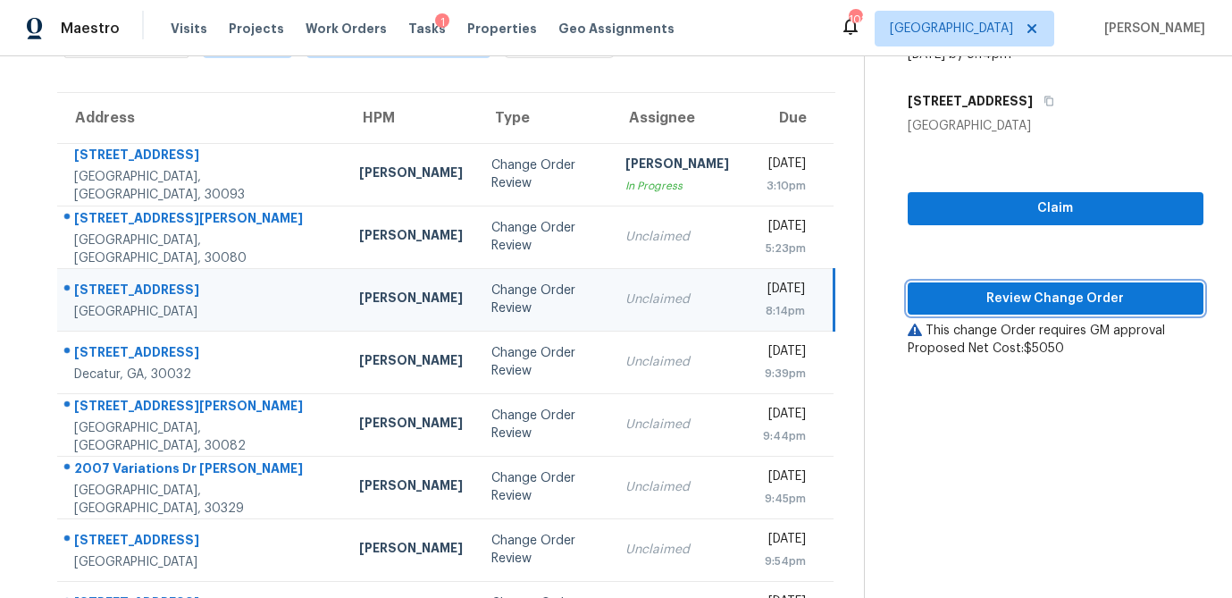
click at [999, 297] on span "Review Change Order" at bounding box center [1055, 299] width 267 height 22
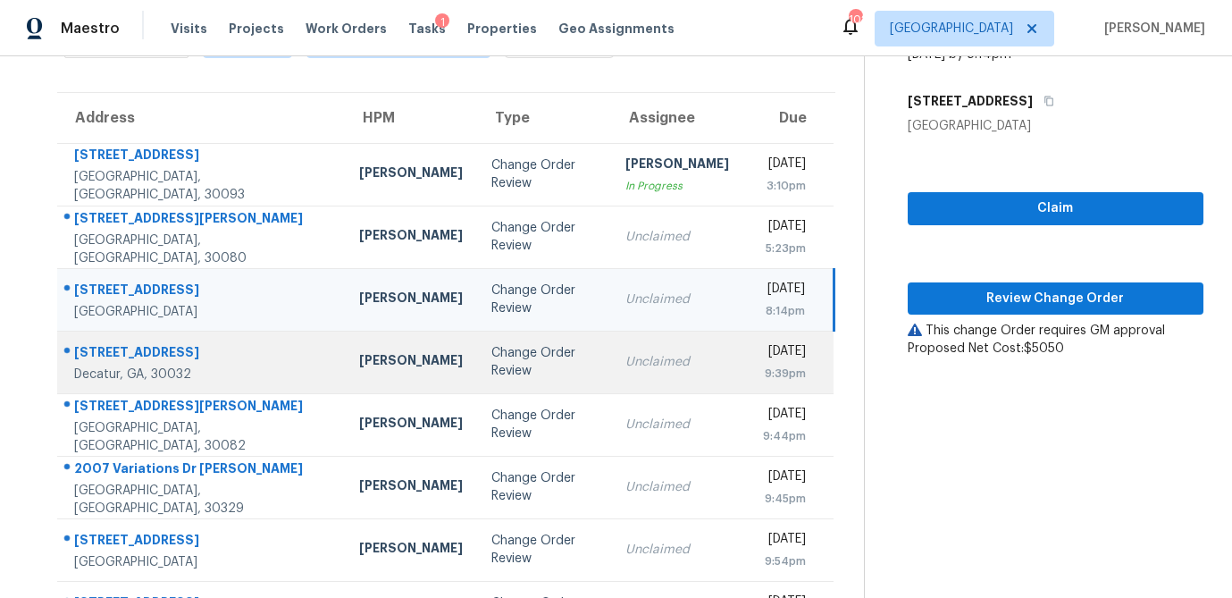
click at [477, 371] on td "Change Order Review" at bounding box center [544, 361] width 135 height 63
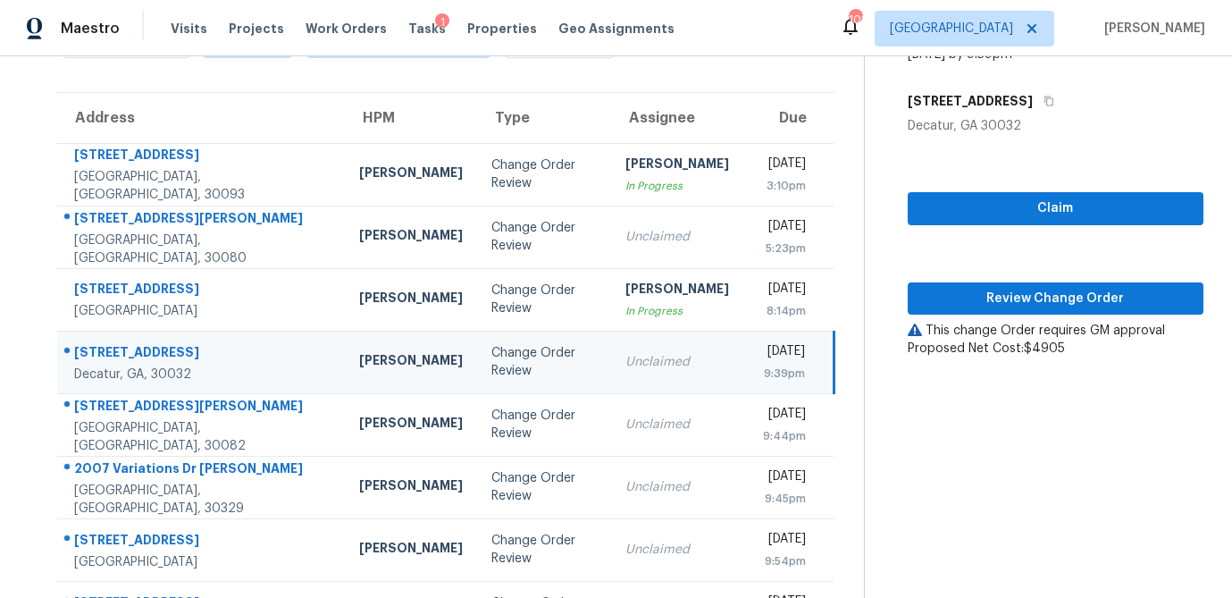
click at [477, 371] on td "Change Order Review" at bounding box center [544, 361] width 135 height 63
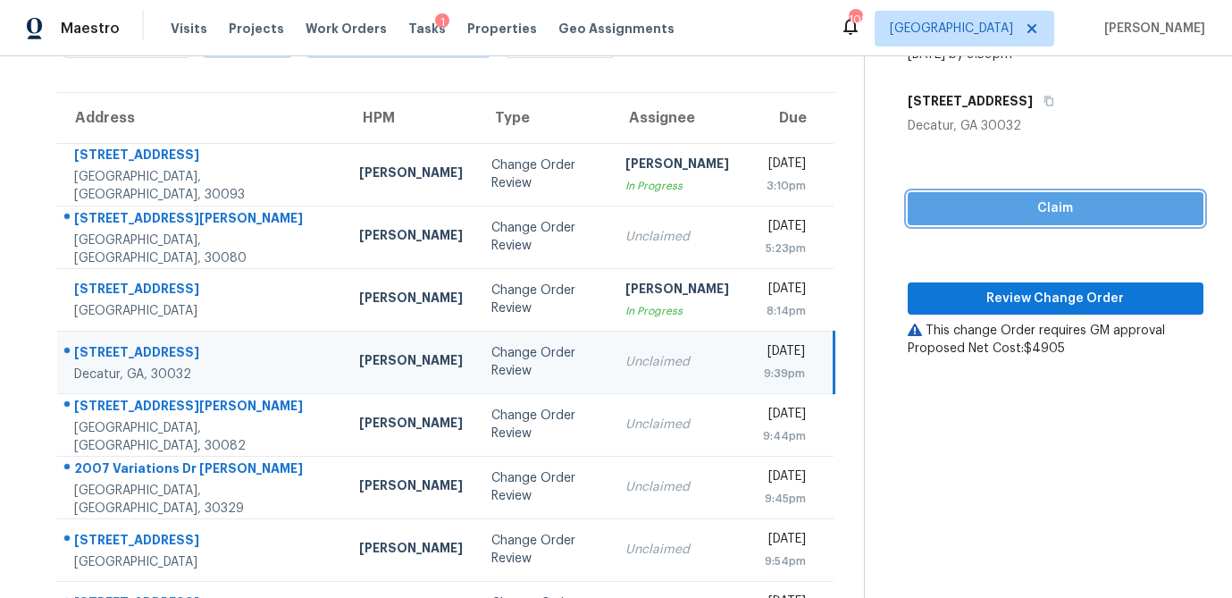
drag, startPoint x: 1067, startPoint y: 218, endPoint x: 1043, endPoint y: 257, distance: 46.1
click at [1067, 218] on span "Claim" at bounding box center [1055, 208] width 267 height 22
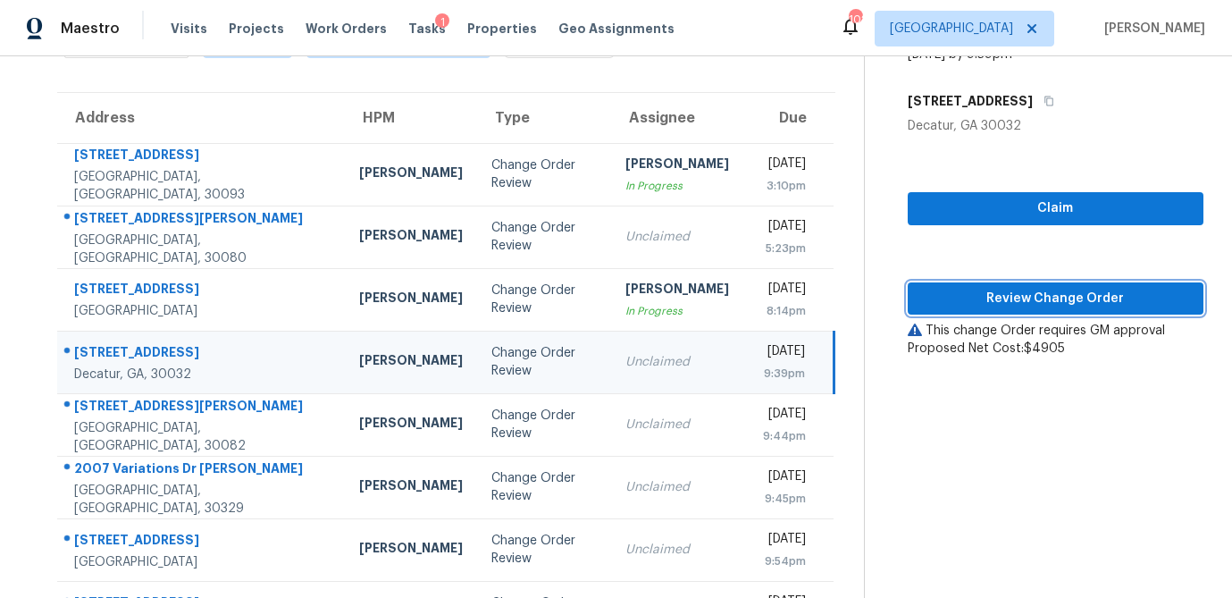
click at [1035, 305] on span "Review Change Order" at bounding box center [1055, 299] width 267 height 22
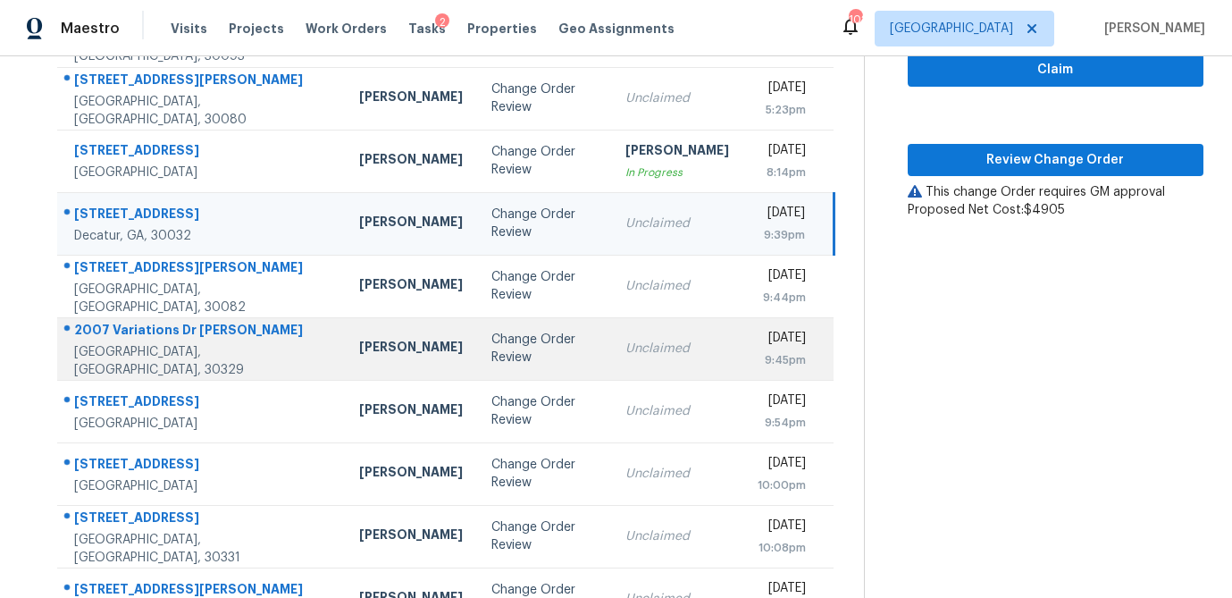
scroll to position [260, 0]
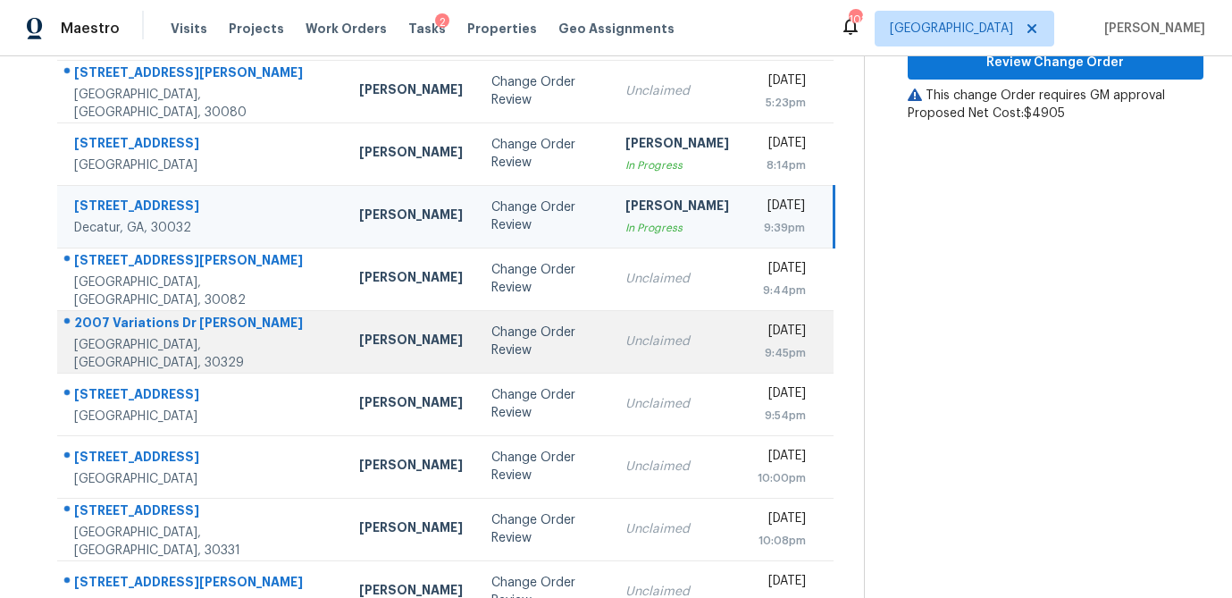
click at [491, 352] on div "Change Order Review" at bounding box center [544, 341] width 106 height 36
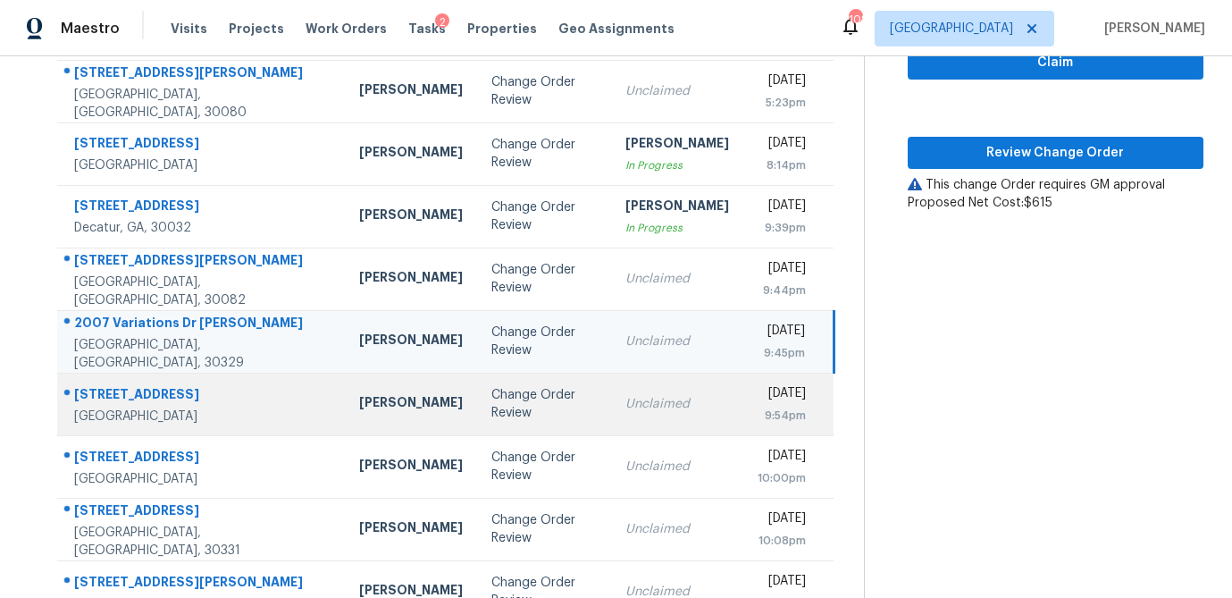
scroll to position [106, 0]
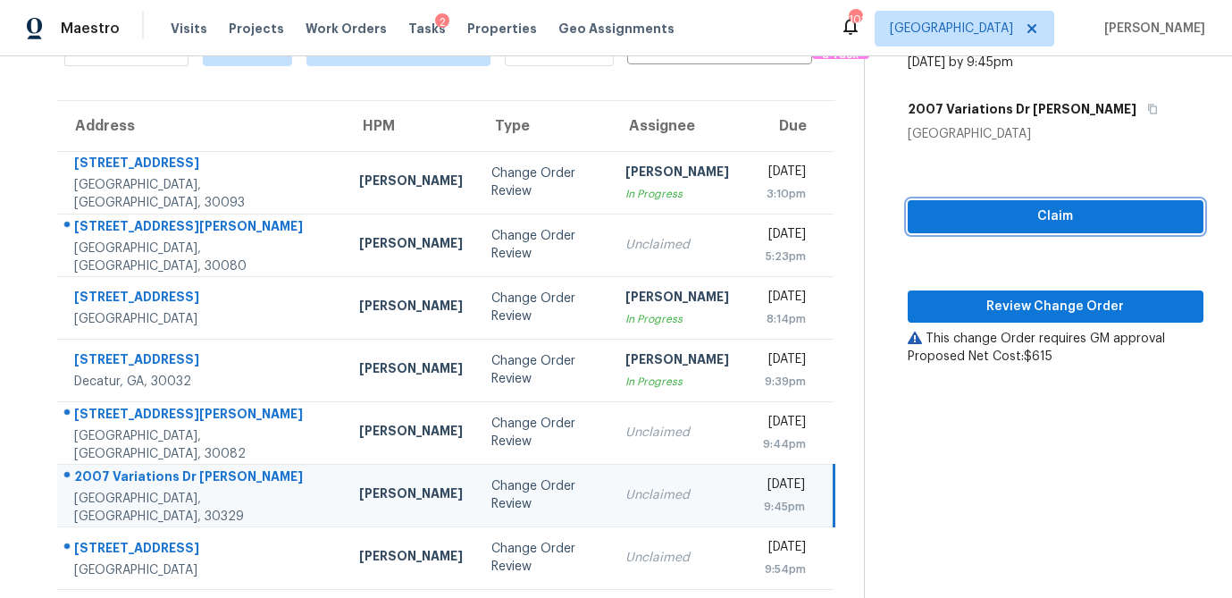
drag, startPoint x: 1133, startPoint y: 207, endPoint x: 1078, endPoint y: 298, distance: 106.2
click at [1133, 208] on span "Claim" at bounding box center [1055, 216] width 267 height 22
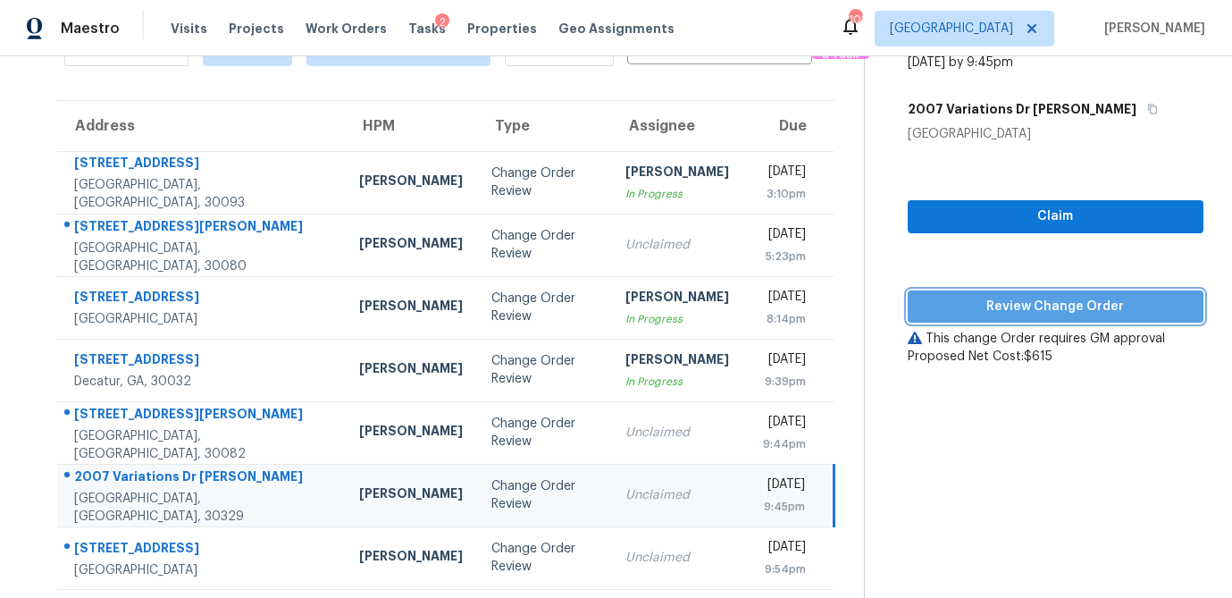
click at [1069, 312] on span "Review Change Order" at bounding box center [1055, 307] width 267 height 22
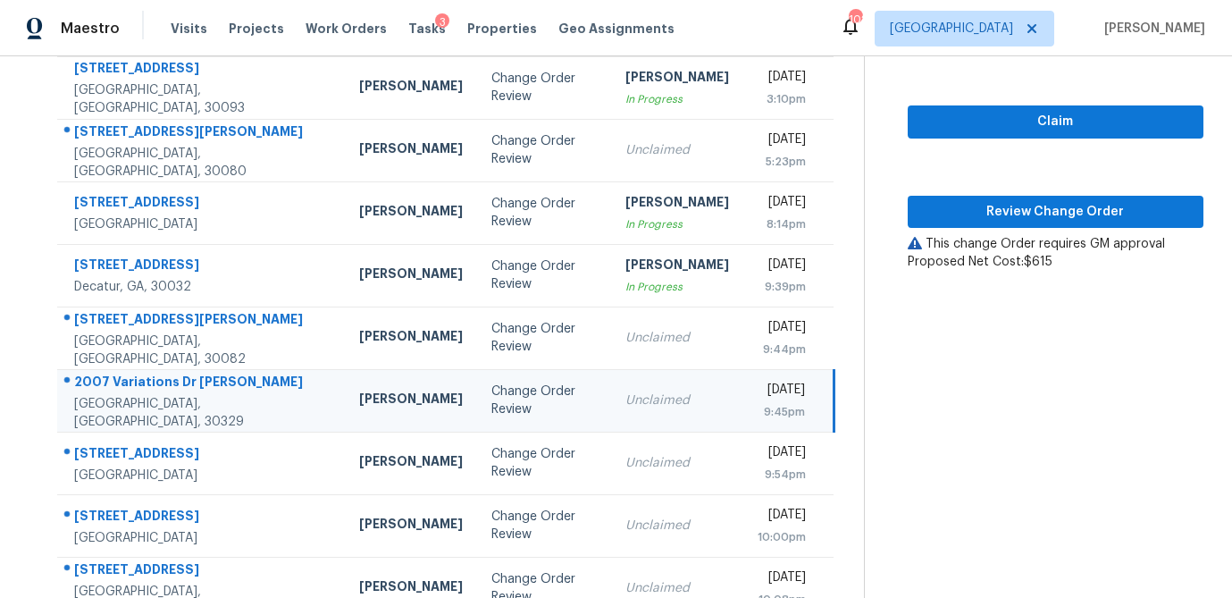
scroll to position [203, 0]
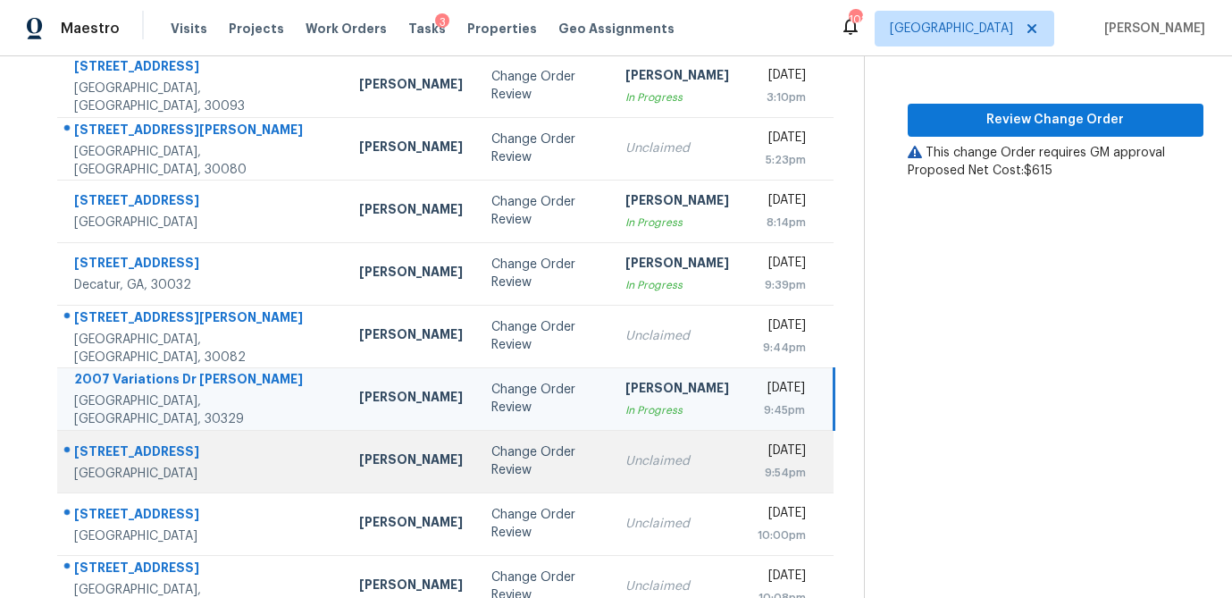
click at [491, 474] on div "Change Order Review" at bounding box center [544, 461] width 106 height 36
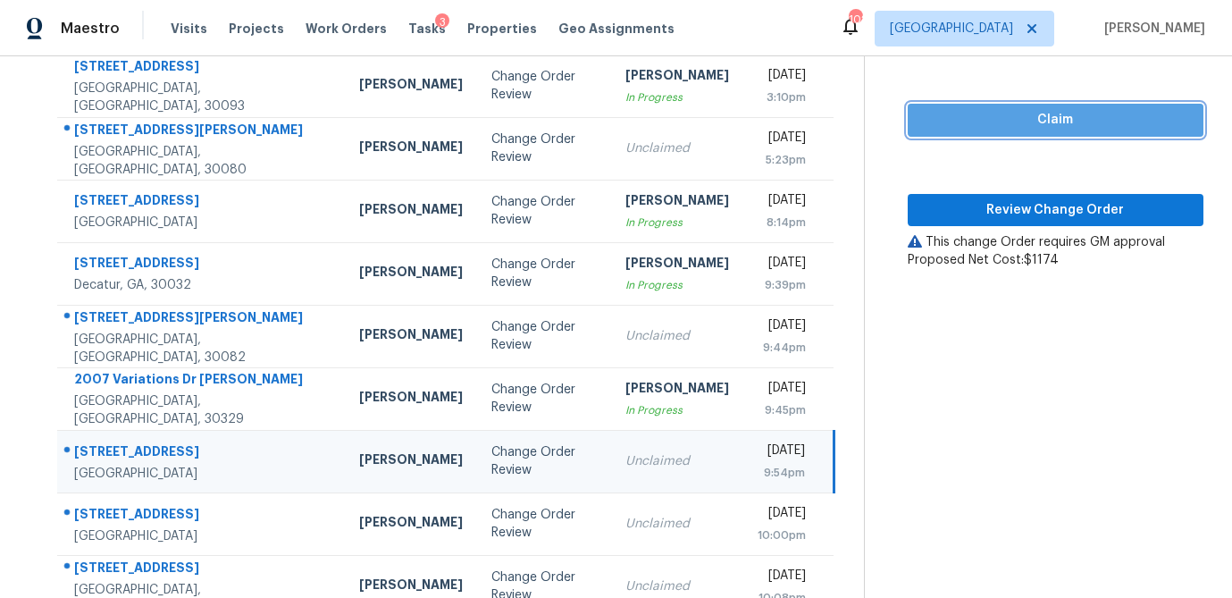
drag, startPoint x: 1043, startPoint y: 124, endPoint x: 1024, endPoint y: 170, distance: 49.3
click at [1043, 124] on span "Claim" at bounding box center [1055, 120] width 267 height 22
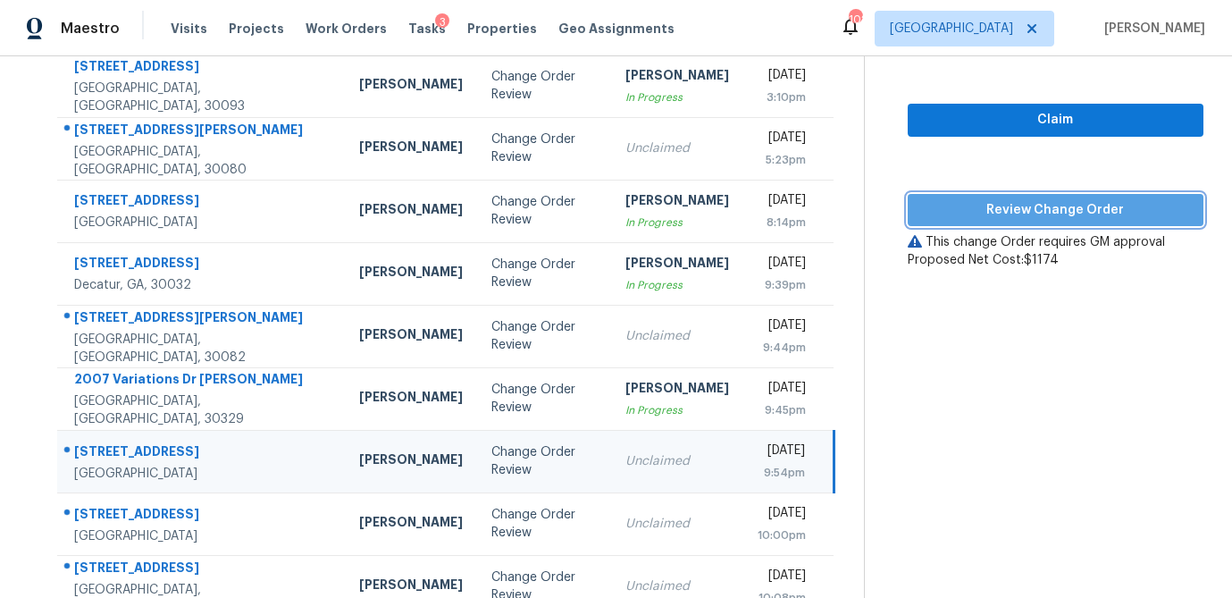
click at [1023, 216] on span "Review Change Order" at bounding box center [1055, 210] width 267 height 22
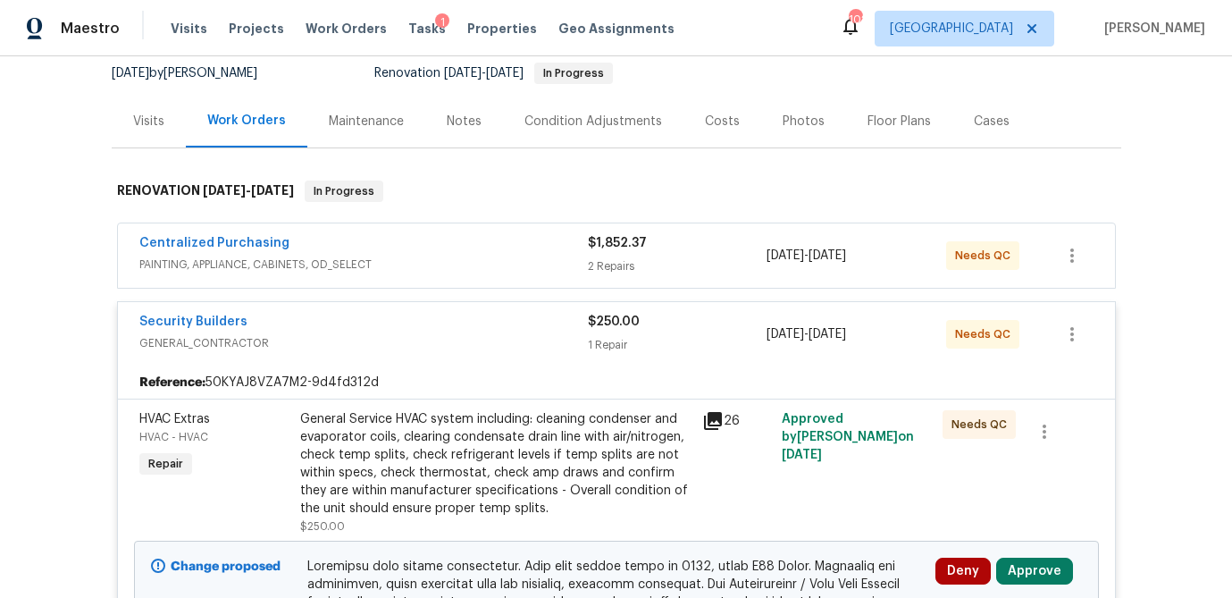
scroll to position [230, 0]
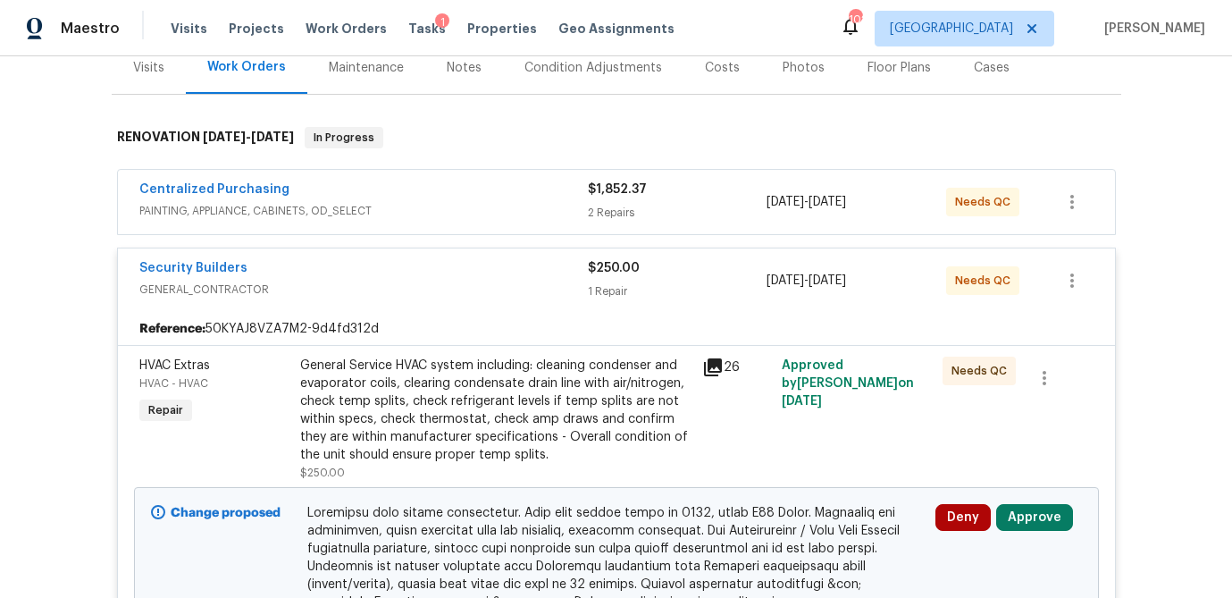
click at [683, 185] on div "$1,852.37" at bounding box center [678, 189] width 180 height 18
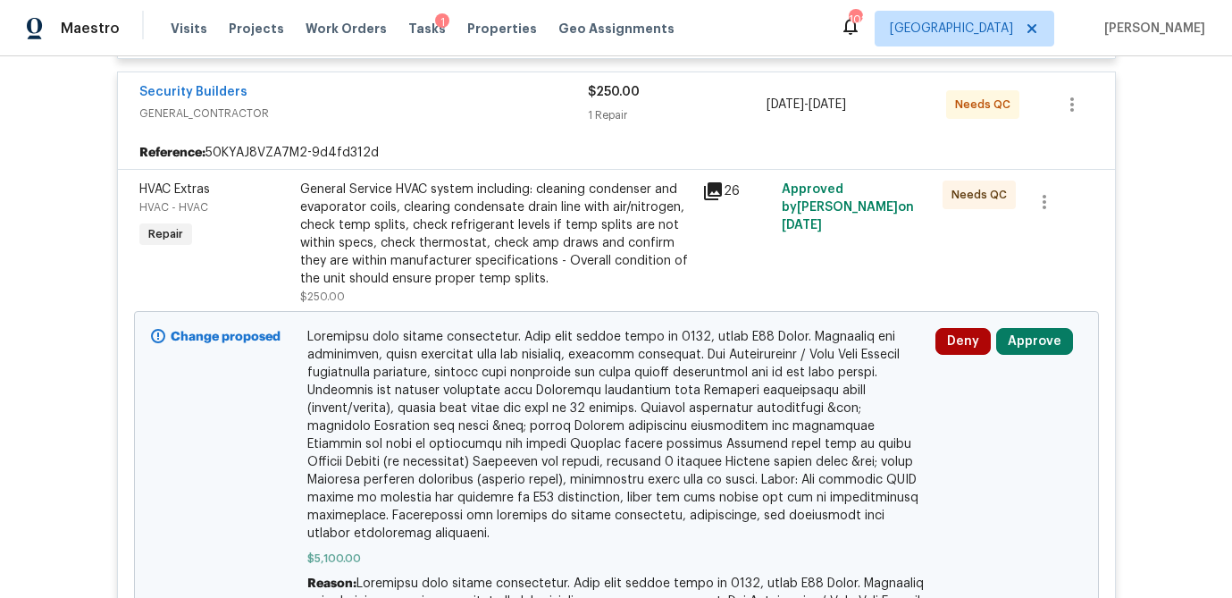
scroll to position [740, 0]
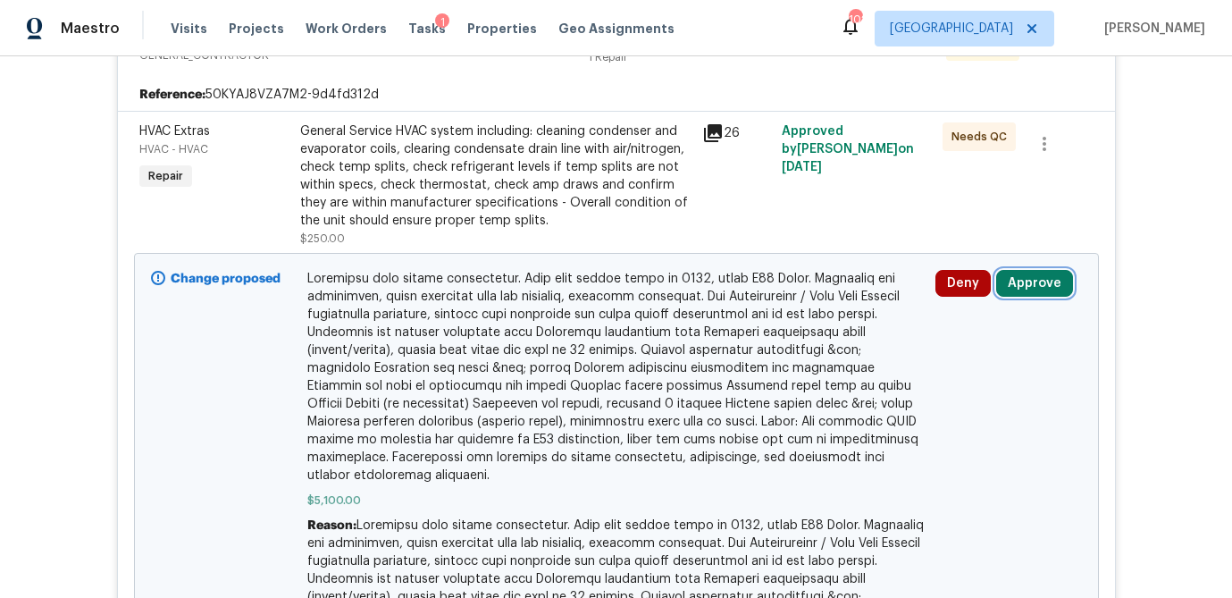
click at [1049, 282] on button "Approve" at bounding box center [1034, 283] width 77 height 27
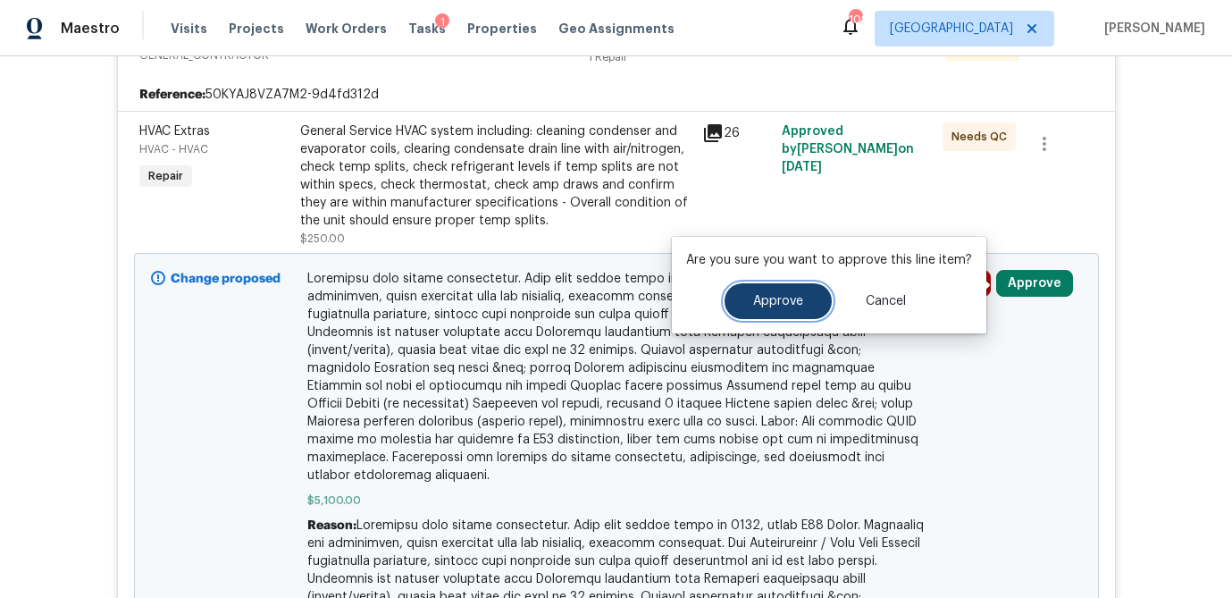
click at [753, 302] on span "Approve" at bounding box center [778, 301] width 50 height 13
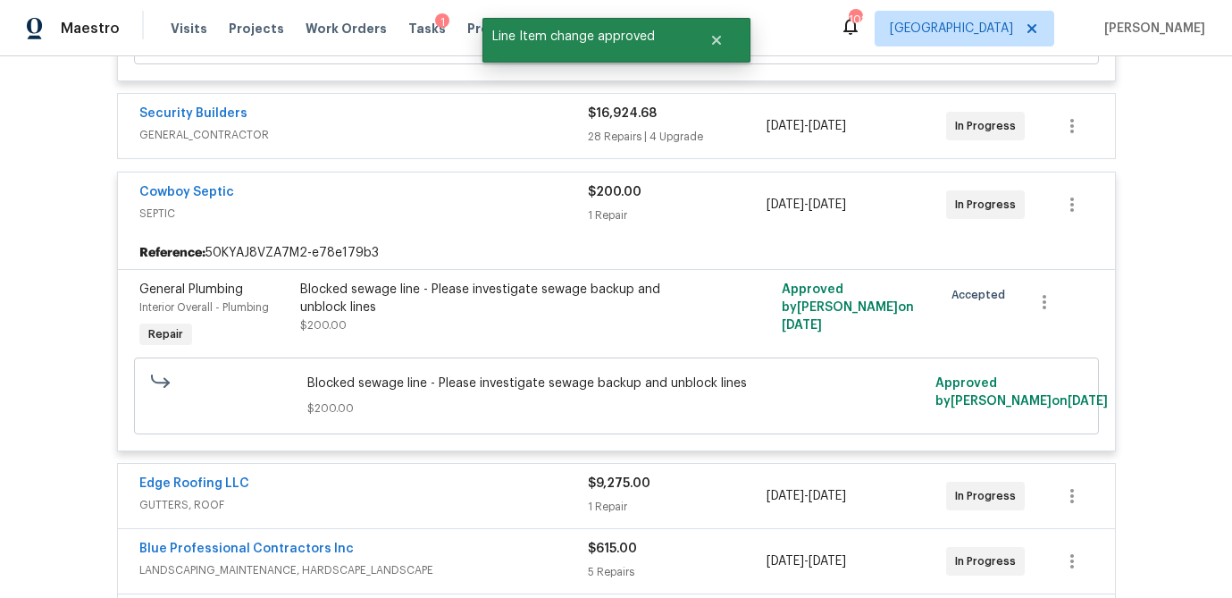
scroll to position [1635, 0]
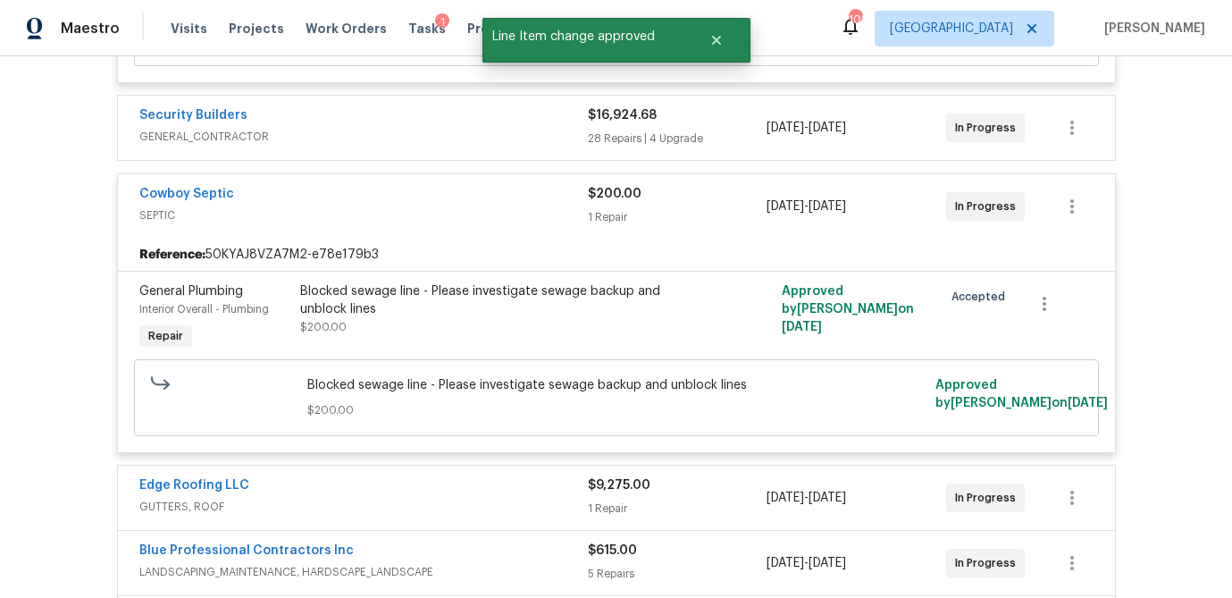
click at [703, 143] on div "28 Repairs | 4 Upgrade" at bounding box center [678, 139] width 180 height 18
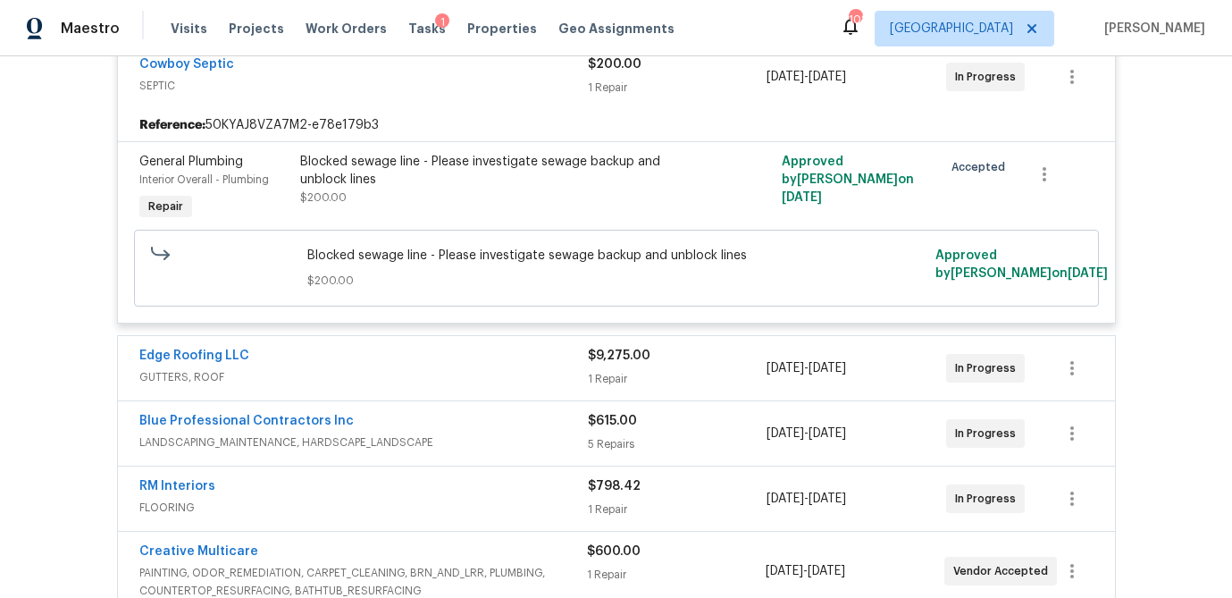
scroll to position [6576, 0]
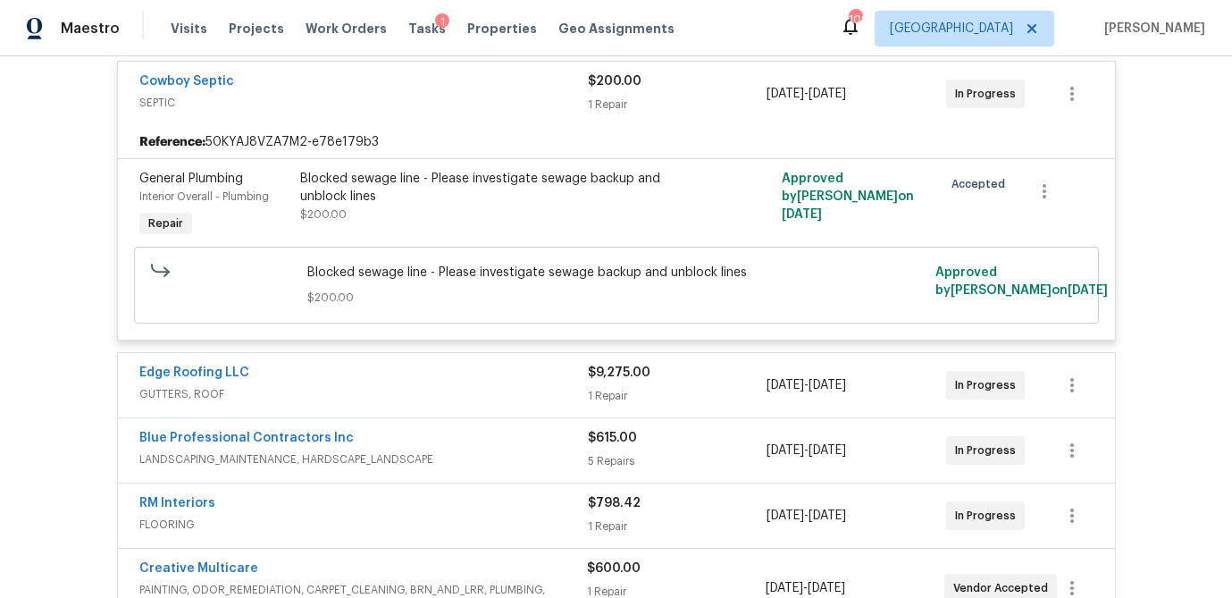
click at [708, 387] on div "1 Repair" at bounding box center [678, 396] width 180 height 18
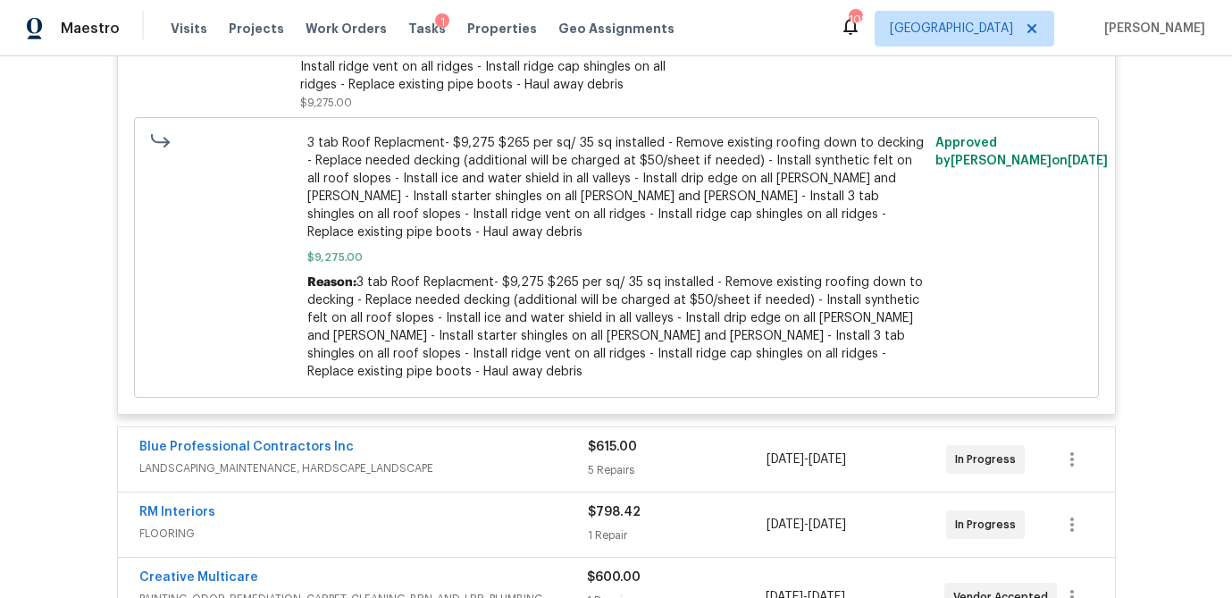
scroll to position [7102, 0]
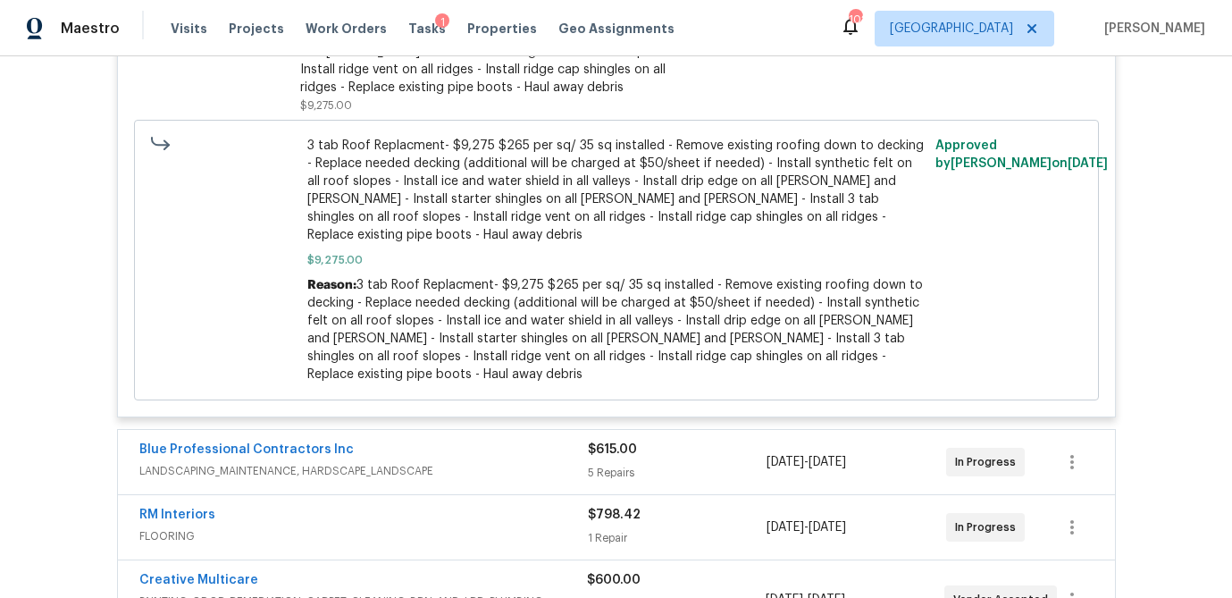
click at [688, 440] on div "$615.00" at bounding box center [678, 449] width 180 height 18
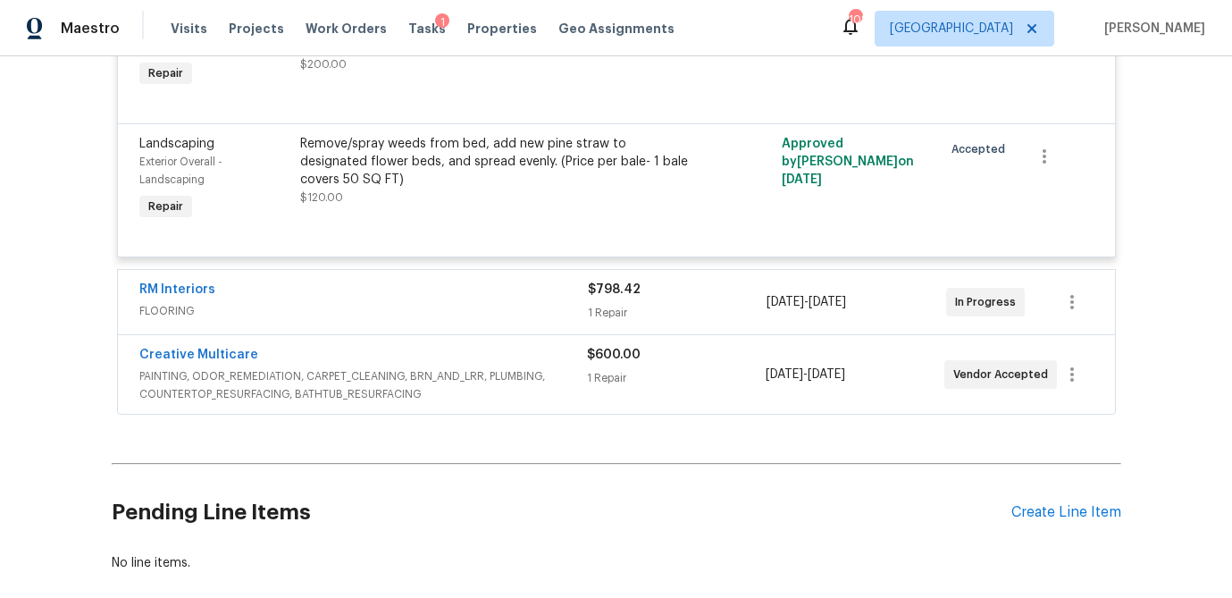
scroll to position [8117, 0]
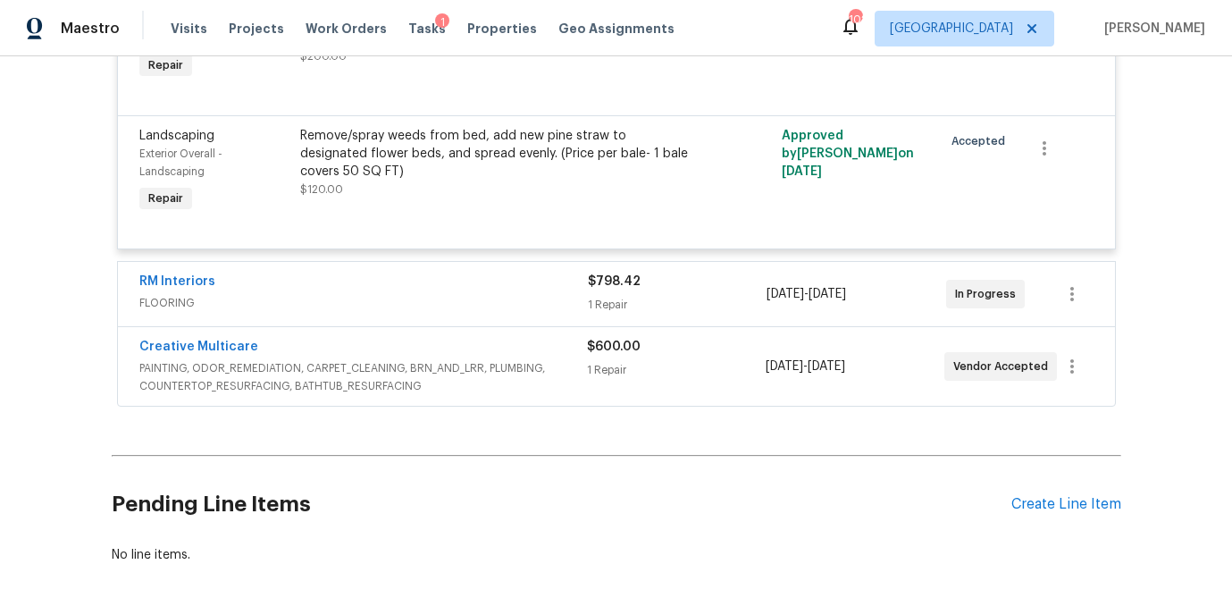
click at [702, 296] on div "1 Repair" at bounding box center [678, 305] width 180 height 18
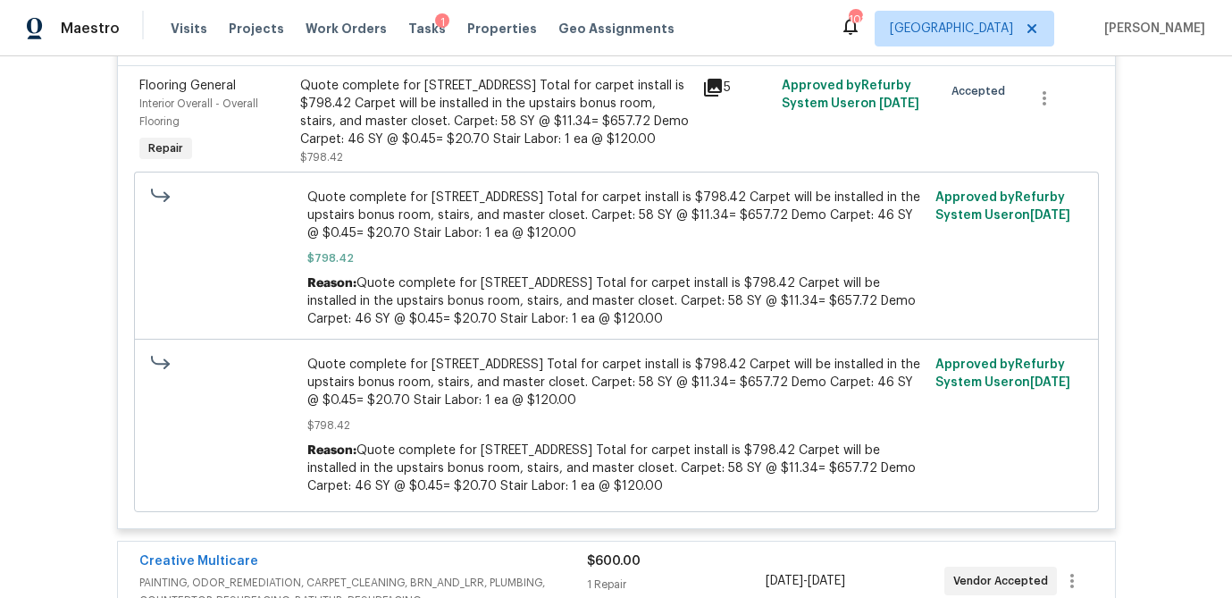
scroll to position [8649, 0]
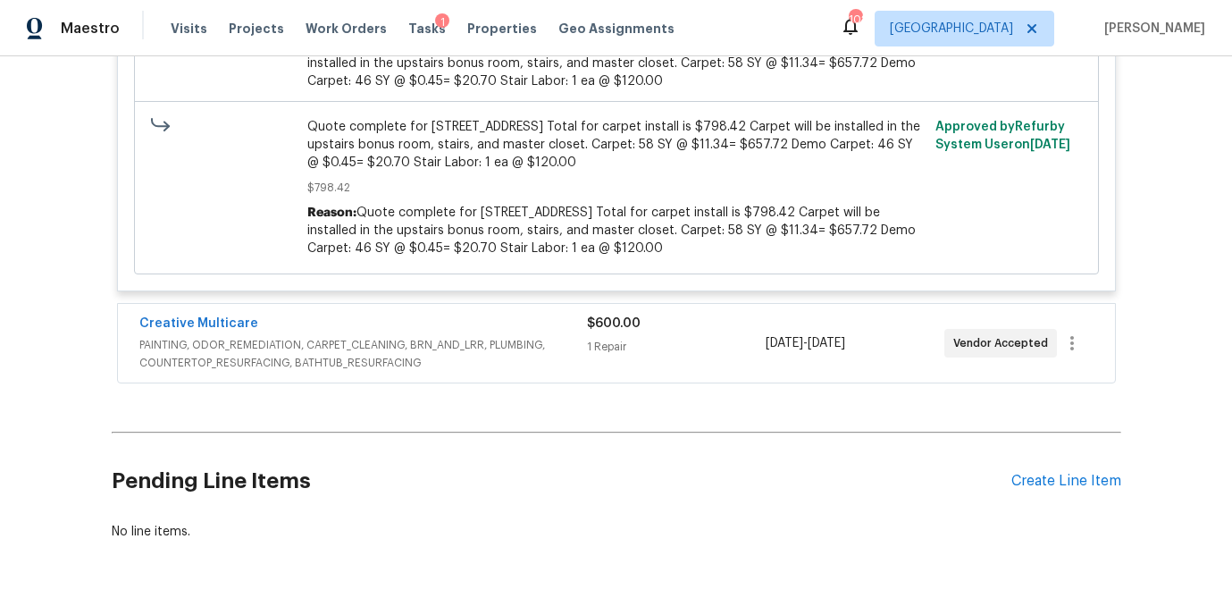
click at [677, 338] on div "1 Repair" at bounding box center [676, 347] width 179 height 18
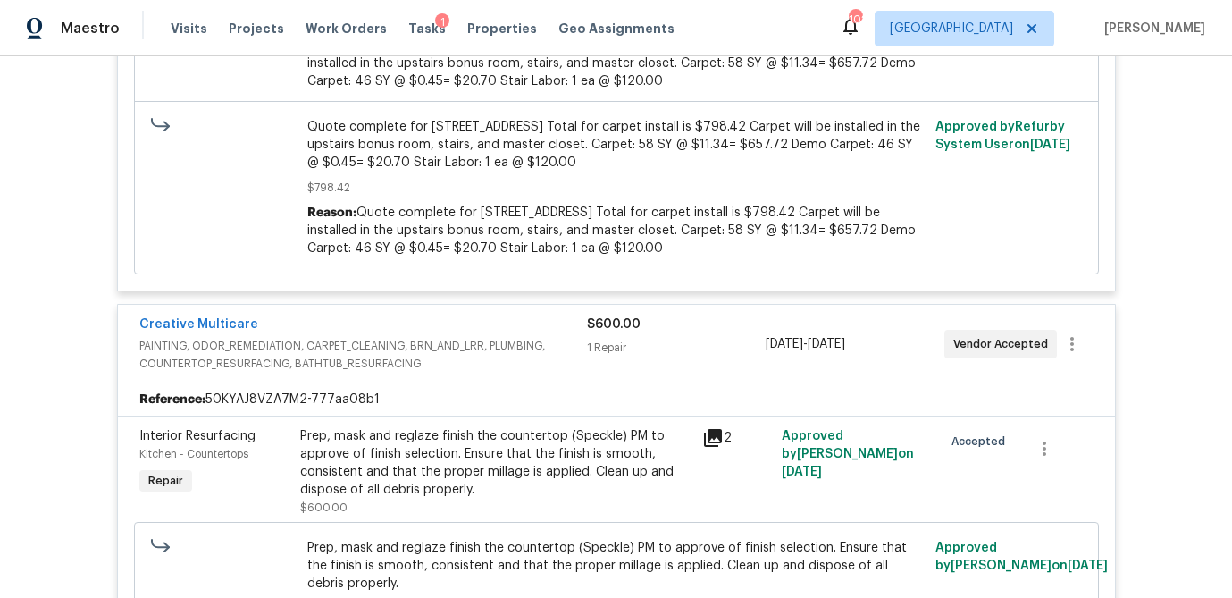
scroll to position [8955, 0]
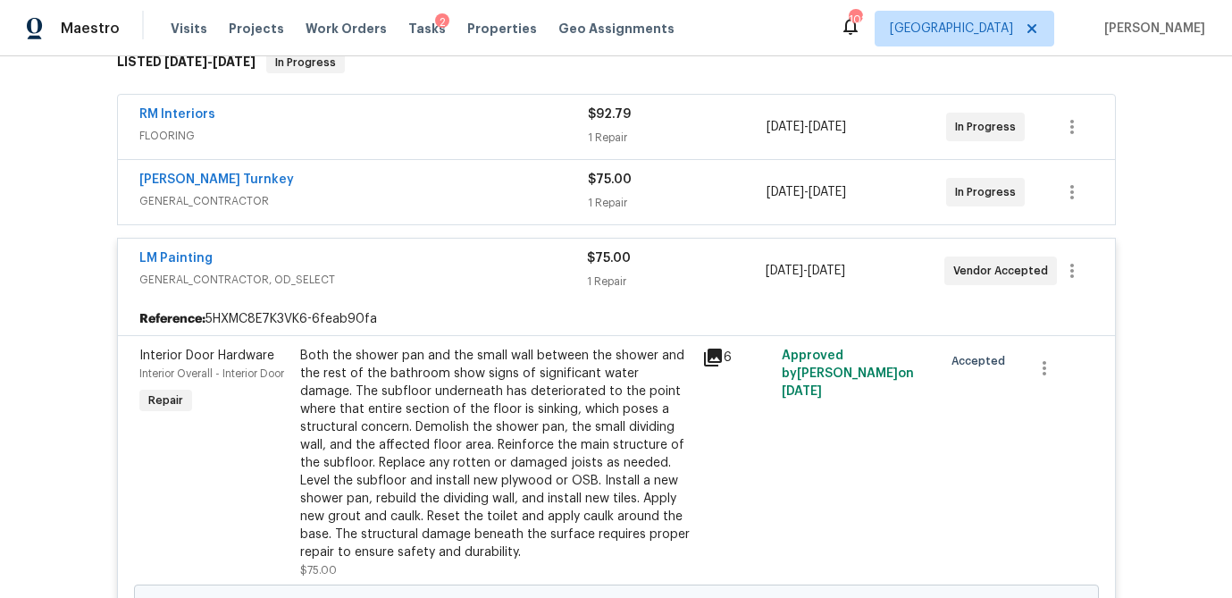
scroll to position [305, 0]
click at [714, 131] on div "1 Repair" at bounding box center [678, 137] width 180 height 18
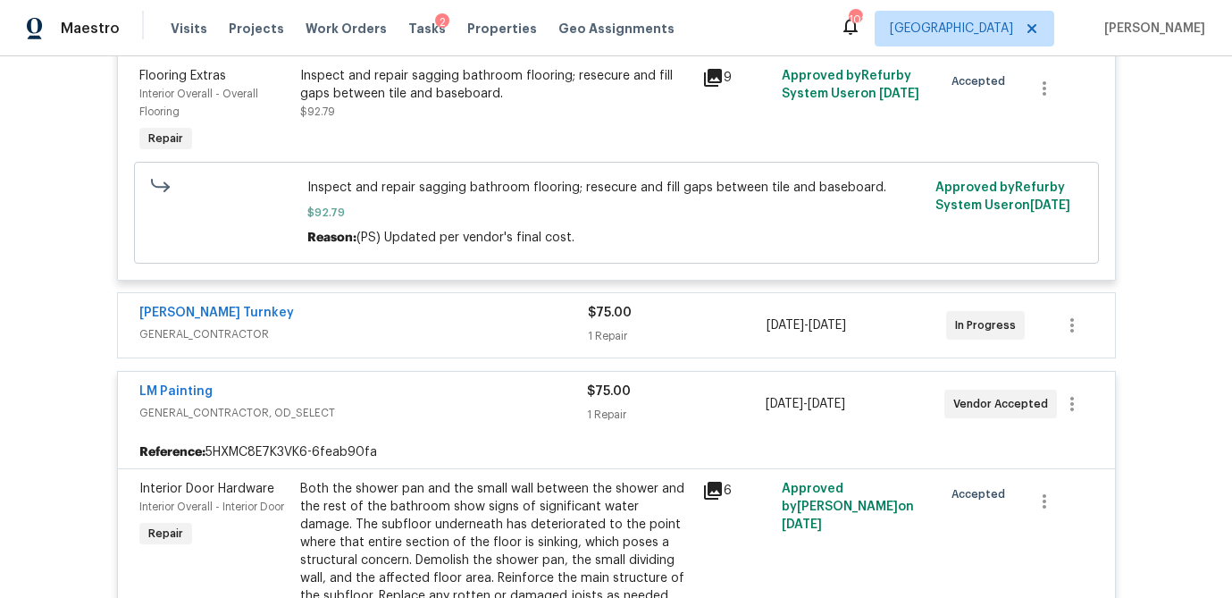
scroll to position [521, 0]
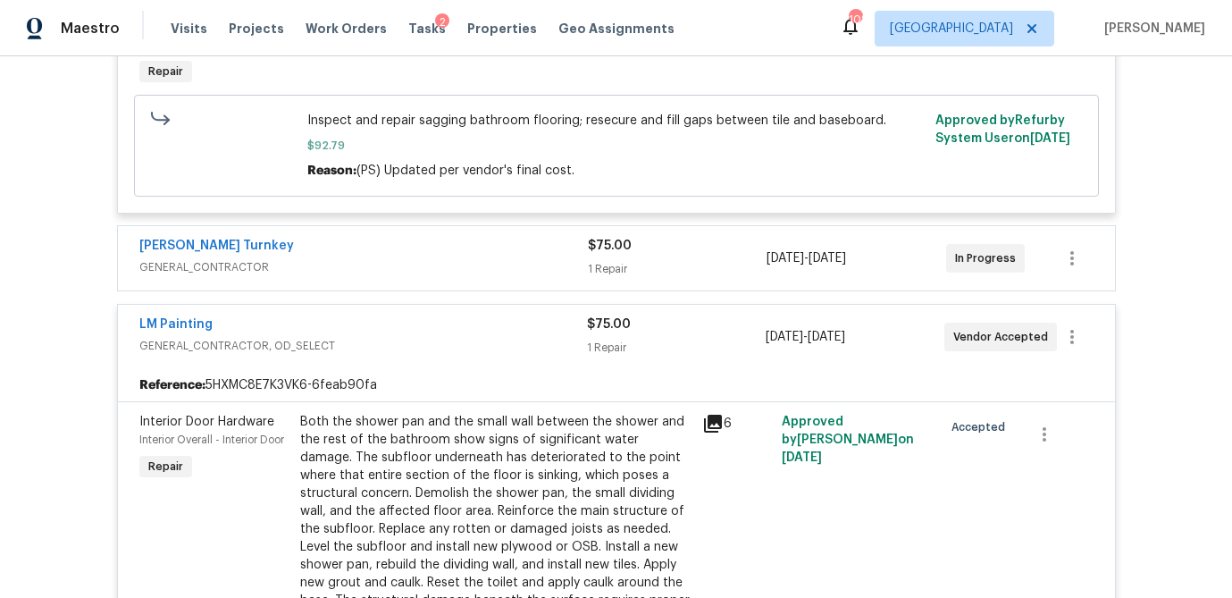
click at [684, 260] on div "$75.00 1 Repair" at bounding box center [678, 258] width 180 height 43
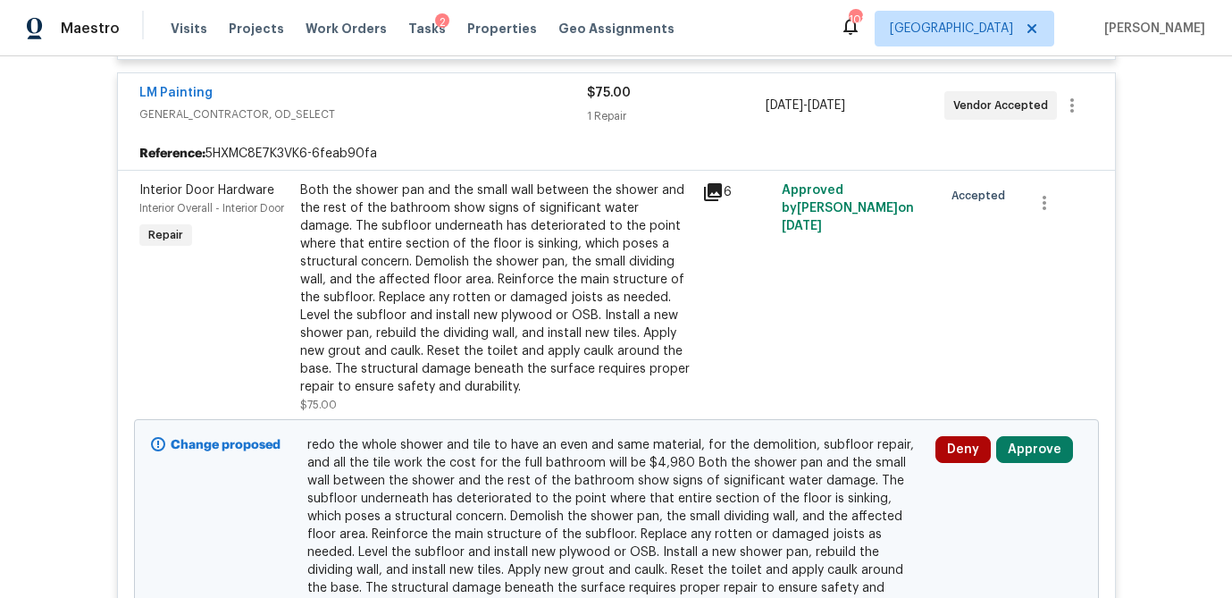
scroll to position [991, 0]
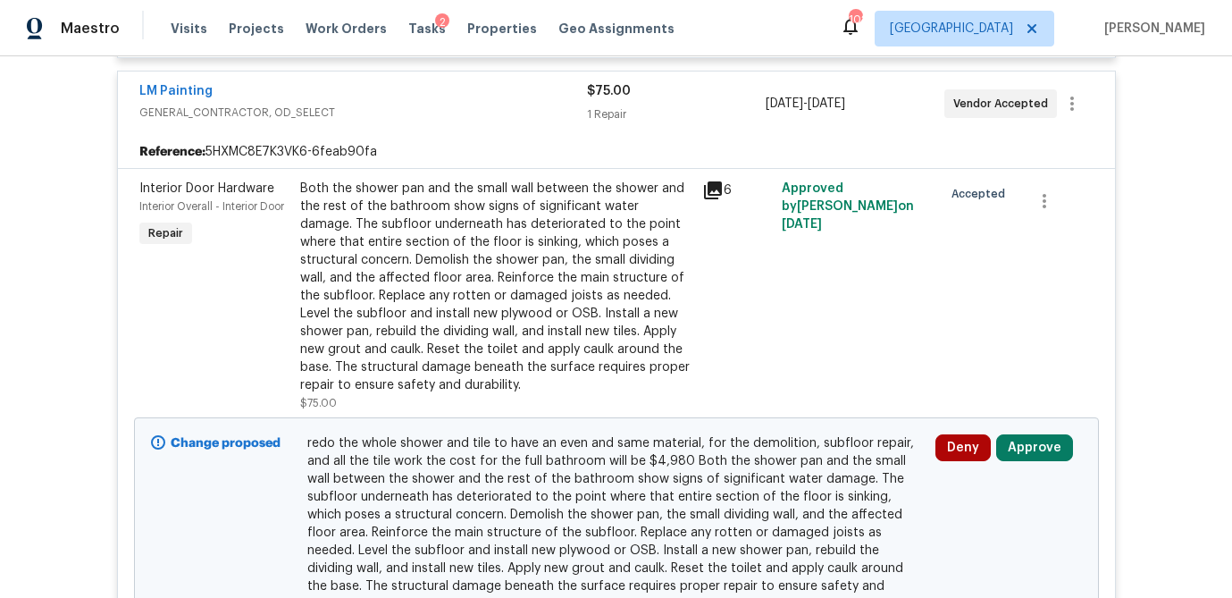
click at [713, 191] on icon at bounding box center [713, 190] width 18 height 18
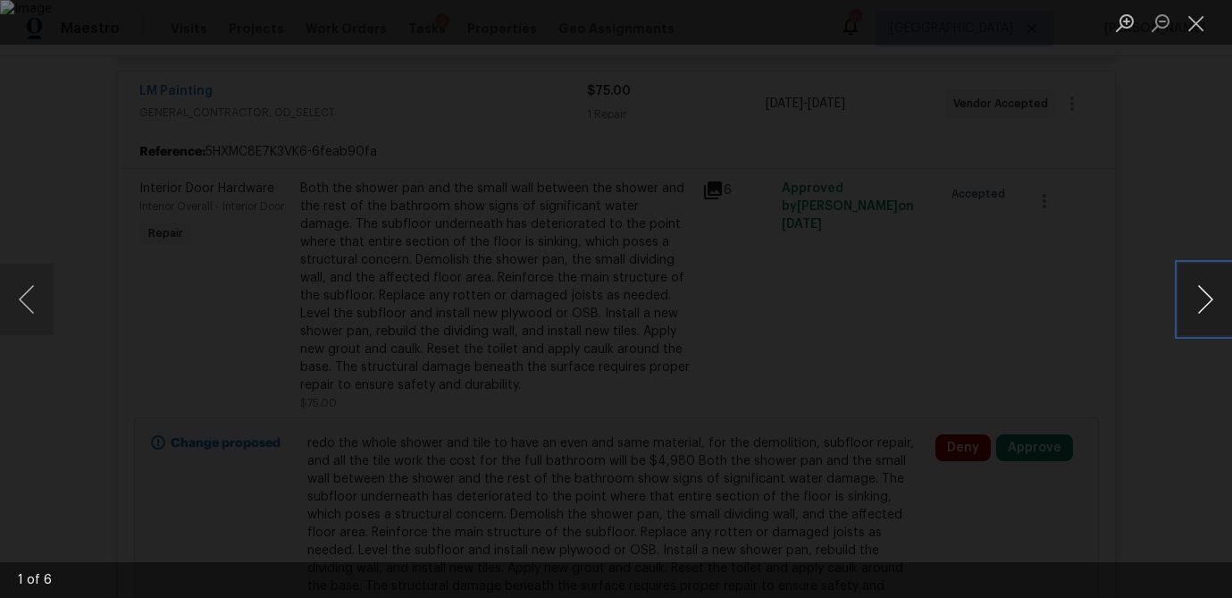
click at [1211, 302] on button "Next image" at bounding box center [1205, 298] width 54 height 71
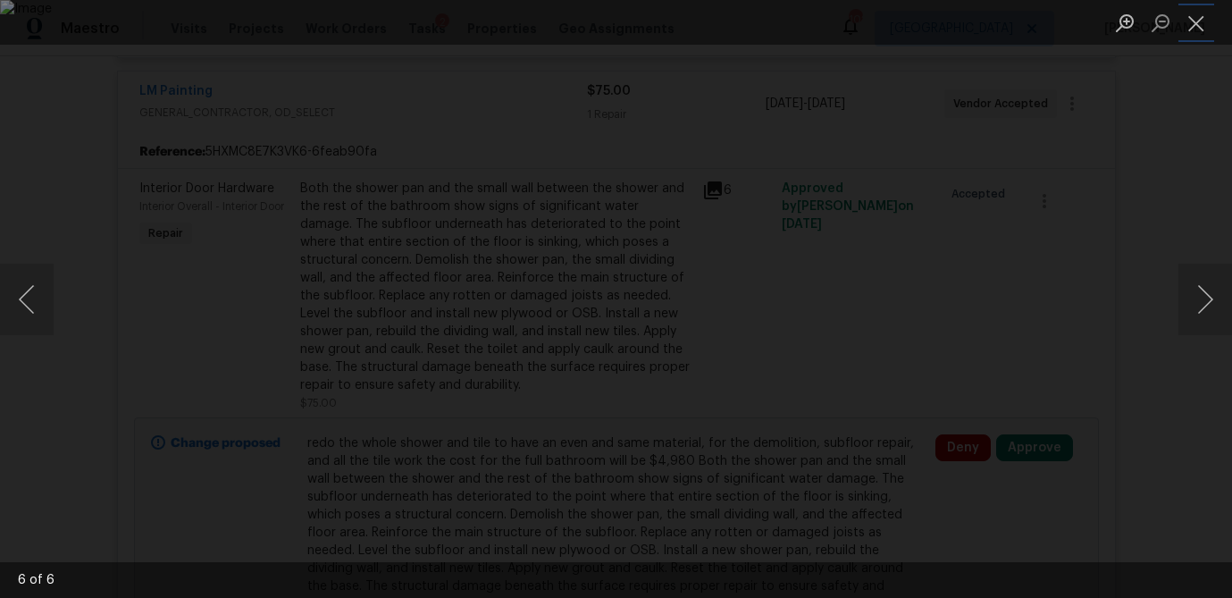
drag, startPoint x: 1187, startPoint y: 29, endPoint x: 1121, endPoint y: 74, distance: 79.8
click at [1187, 29] on button "Close lightbox" at bounding box center [1196, 22] width 36 height 31
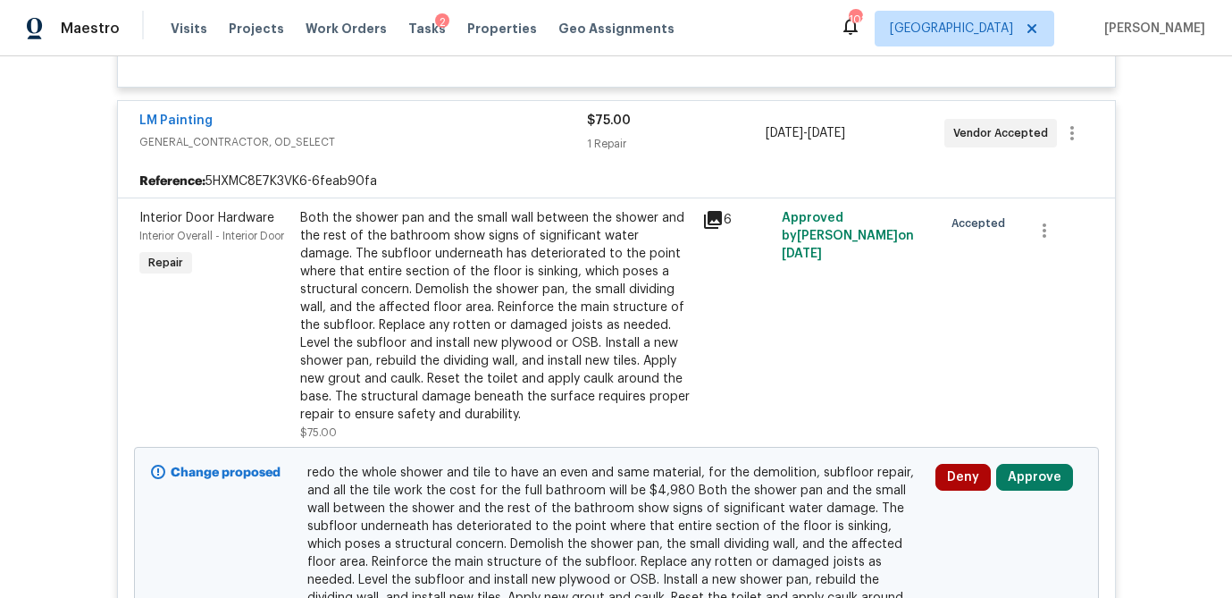
scroll to position [960, 0]
click at [1045, 491] on button "Approve" at bounding box center [1034, 478] width 77 height 27
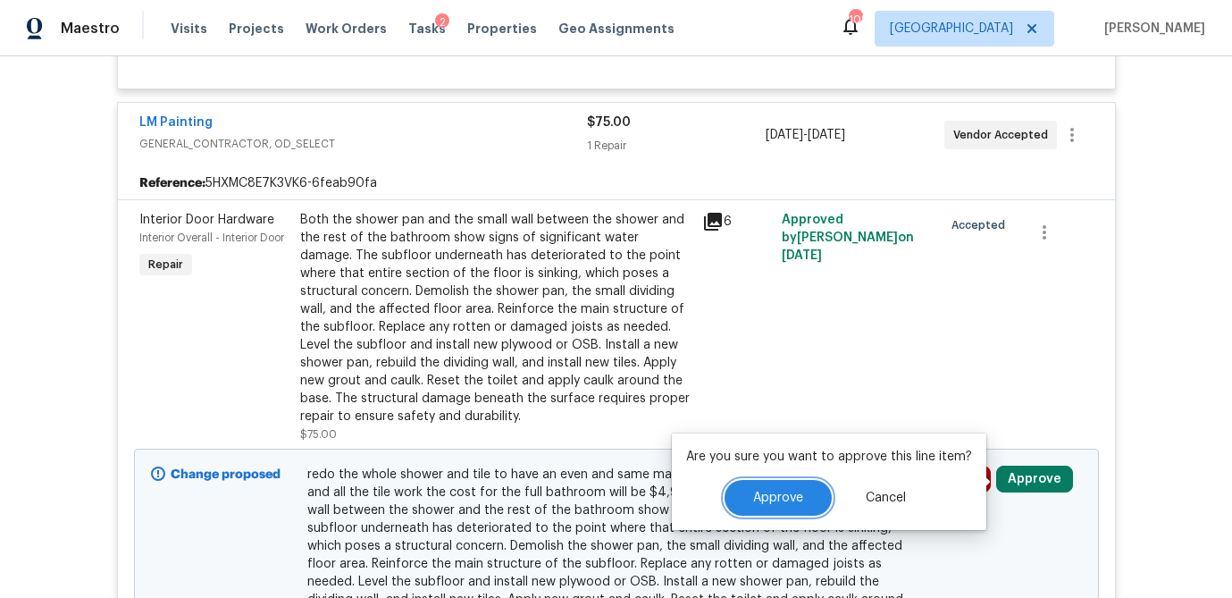
drag, startPoint x: 792, startPoint y: 492, endPoint x: 849, endPoint y: 459, distance: 65.3
click at [792, 492] on span "Approve" at bounding box center [778, 497] width 50 height 13
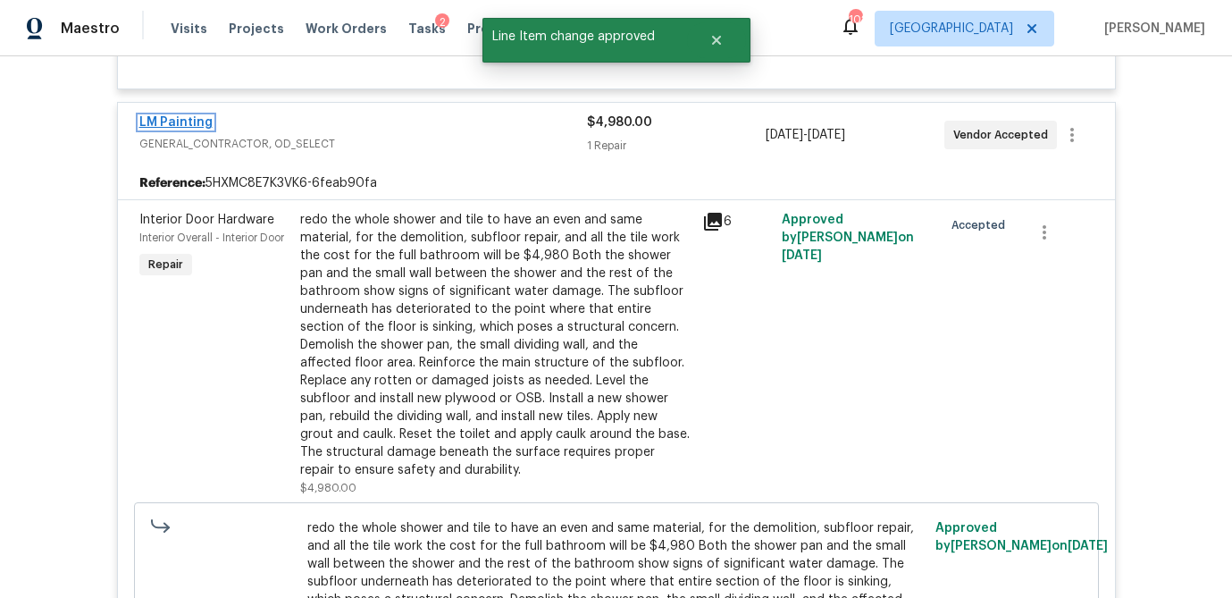
click at [165, 123] on link "LM Painting" at bounding box center [175, 122] width 73 height 13
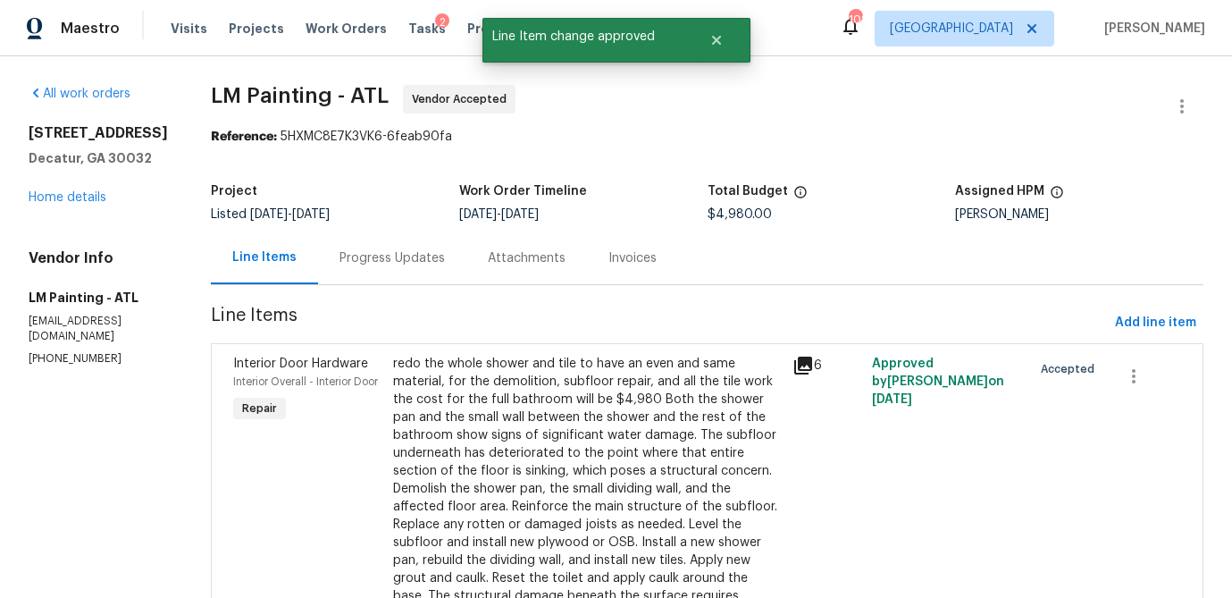
click at [425, 256] on div "Progress Updates" at bounding box center [391, 258] width 105 height 18
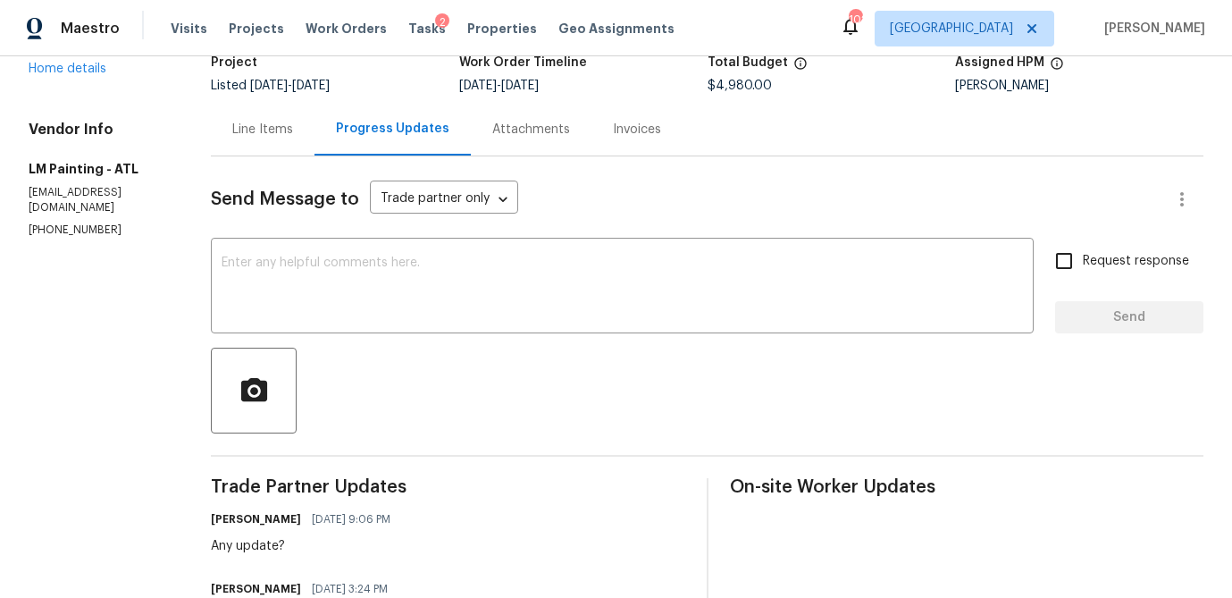
scroll to position [76, 0]
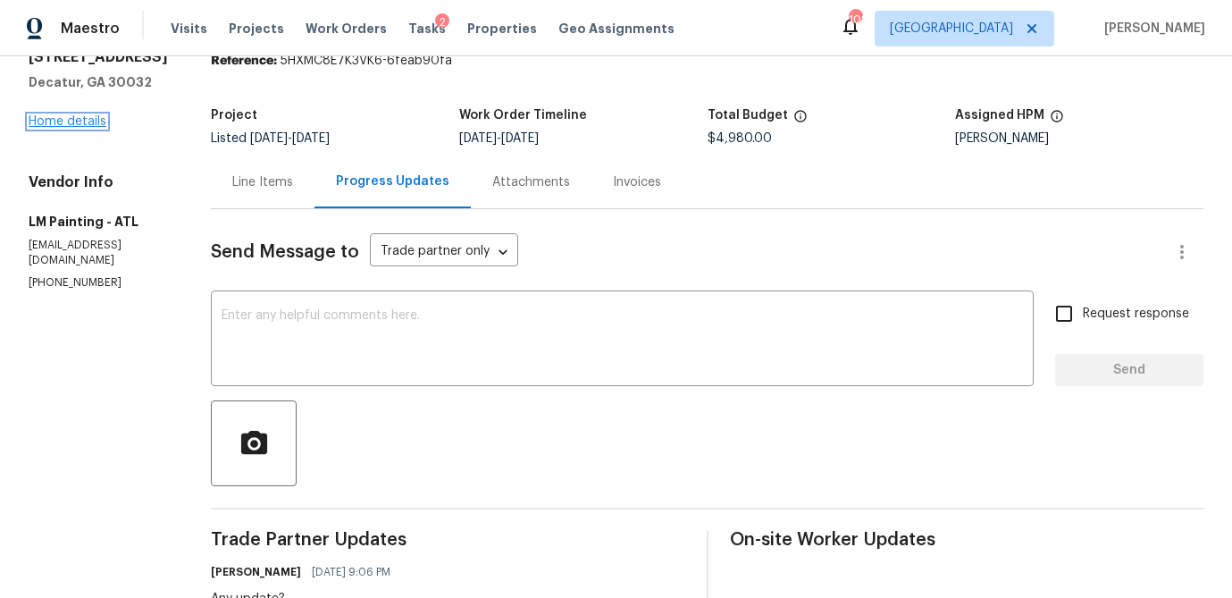
click at [52, 122] on link "Home details" at bounding box center [68, 121] width 78 height 13
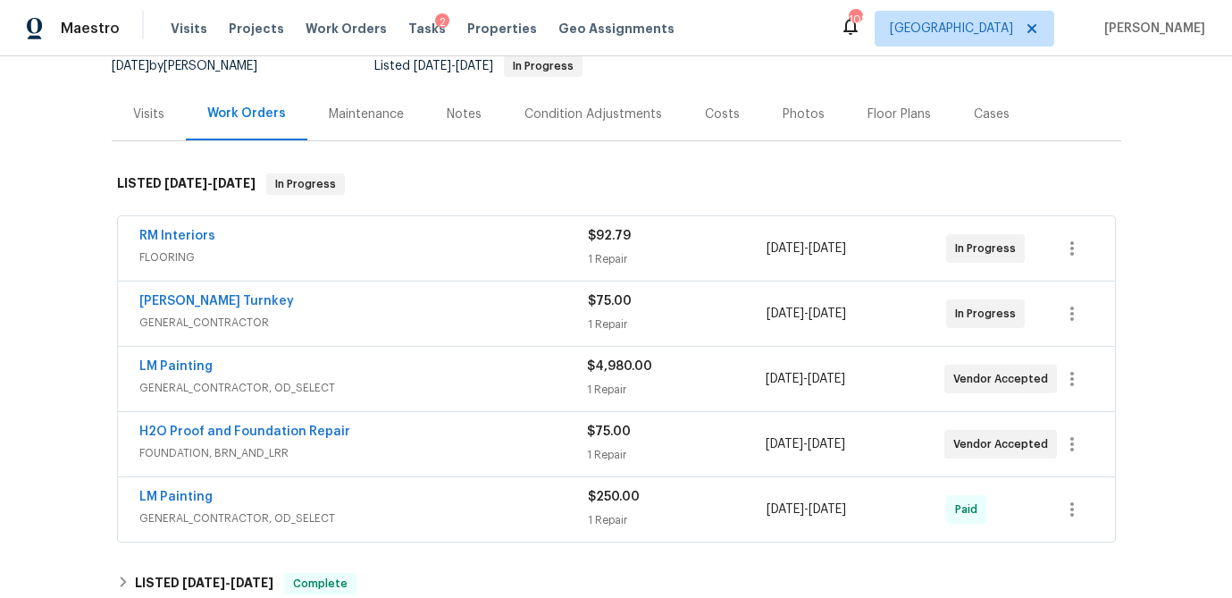
scroll to position [184, 0]
click at [195, 430] on link "H2O Proof and Foundation Repair" at bounding box center [244, 430] width 211 height 13
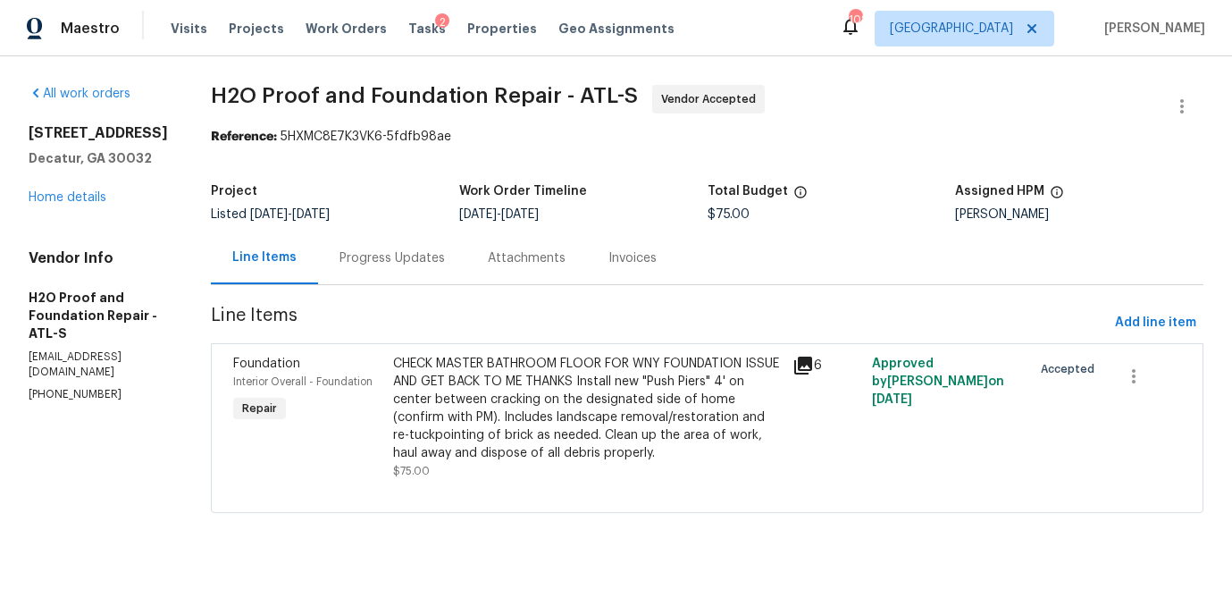
click at [368, 262] on div "Progress Updates" at bounding box center [391, 258] width 105 height 18
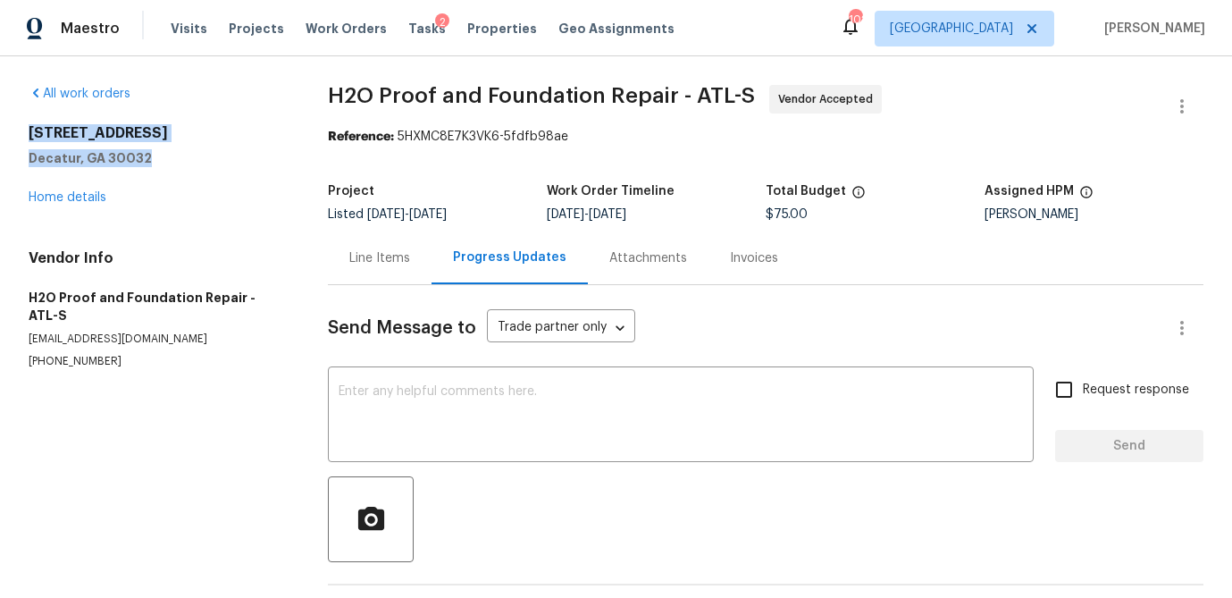
drag, startPoint x: 152, startPoint y: 158, endPoint x: 13, endPoint y: 131, distance: 141.9
click at [13, 131] on div "All work orders 1909 Meadow Ln Decatur, GA 30032 Home details Vendor Info H2O P…" at bounding box center [616, 403] width 1232 height 695
copy div "1909 Meadow Ln Decatur, GA 30032"
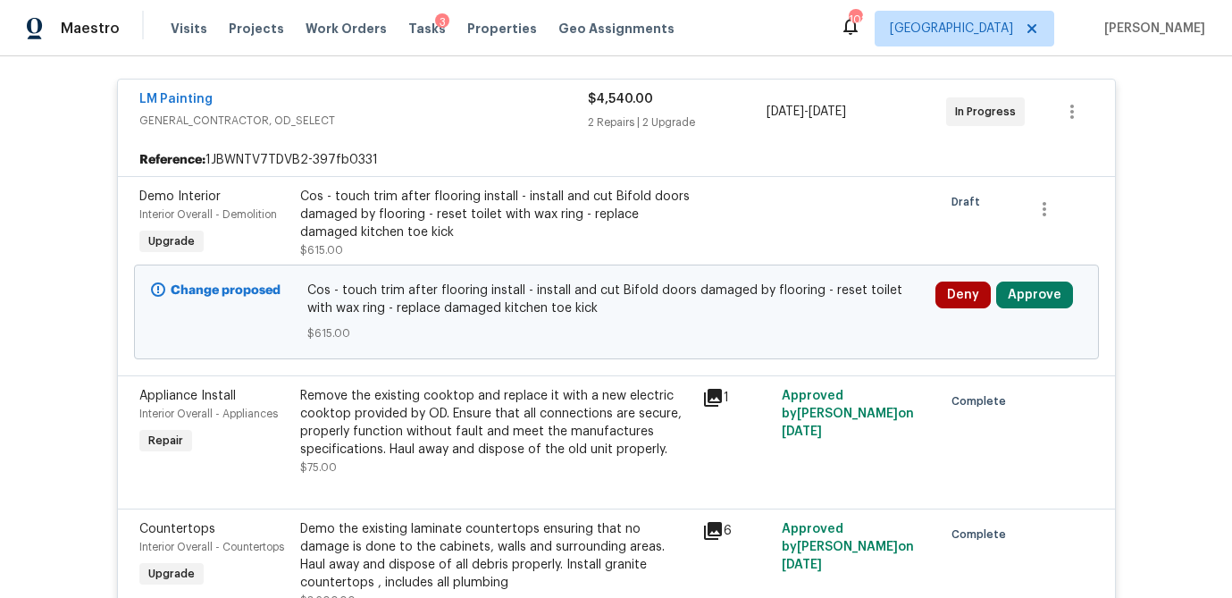
scroll to position [339, 0]
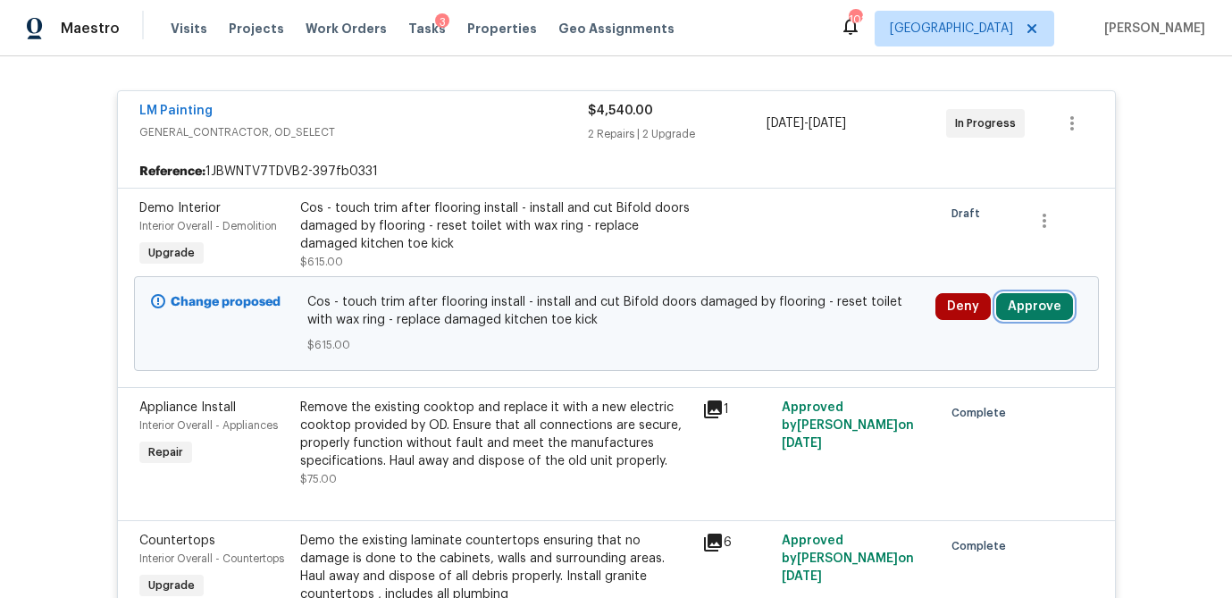
drag, startPoint x: 1033, startPoint y: 287, endPoint x: 982, endPoint y: 283, distance: 51.9
click at [1033, 293] on button "Approve" at bounding box center [1034, 306] width 77 height 27
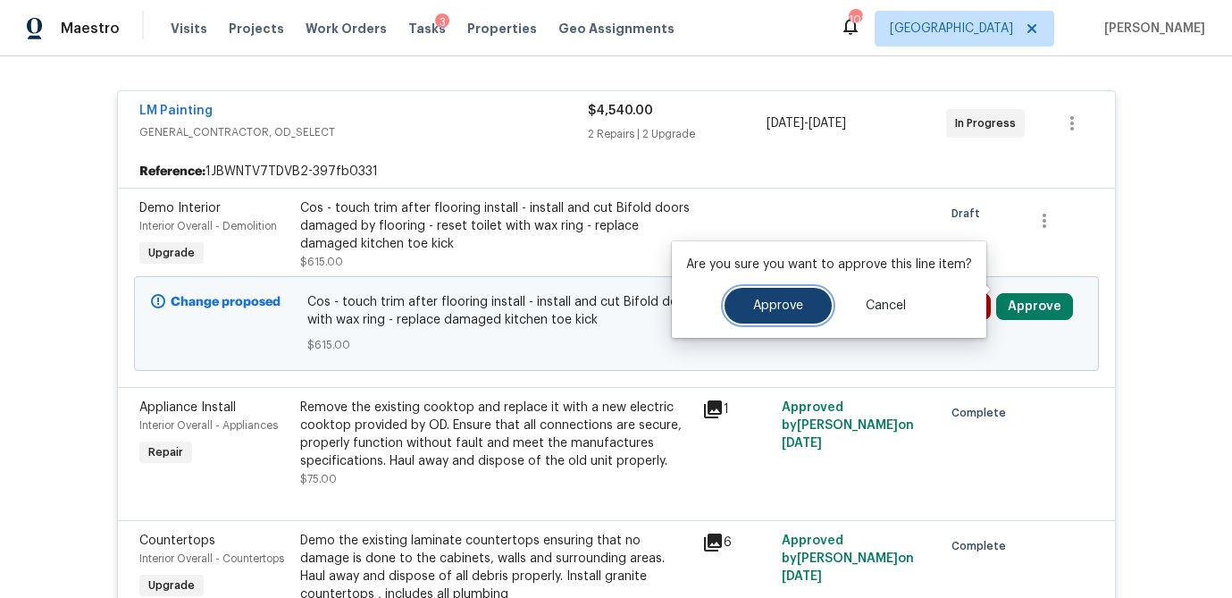
click at [774, 297] on button "Approve" at bounding box center [777, 306] width 107 height 36
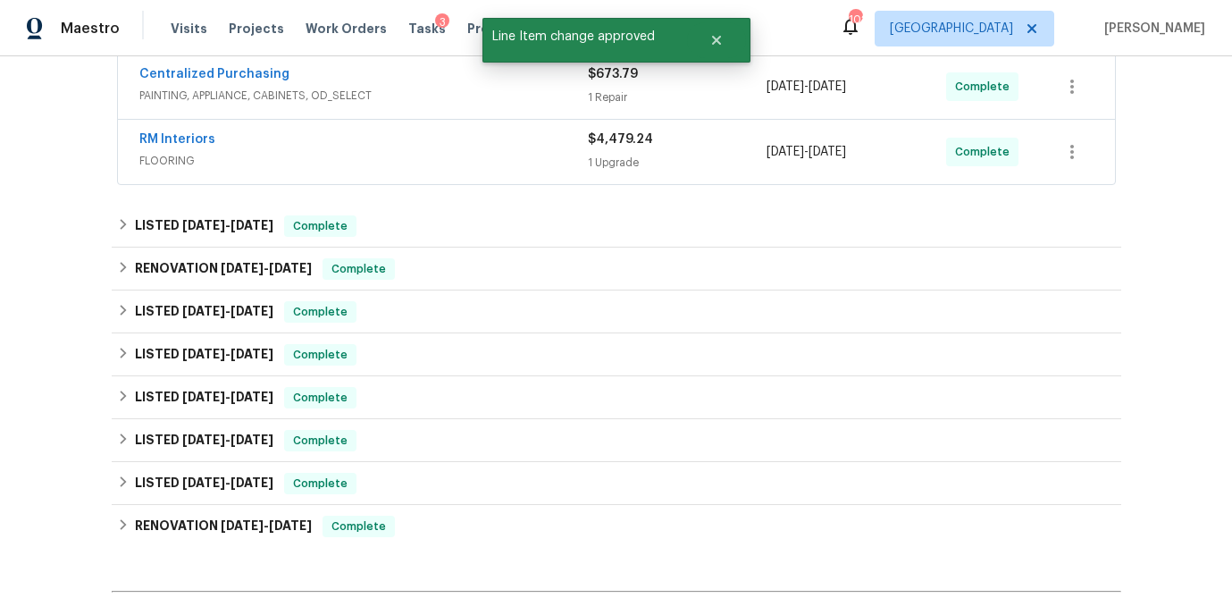
scroll to position [1511, 0]
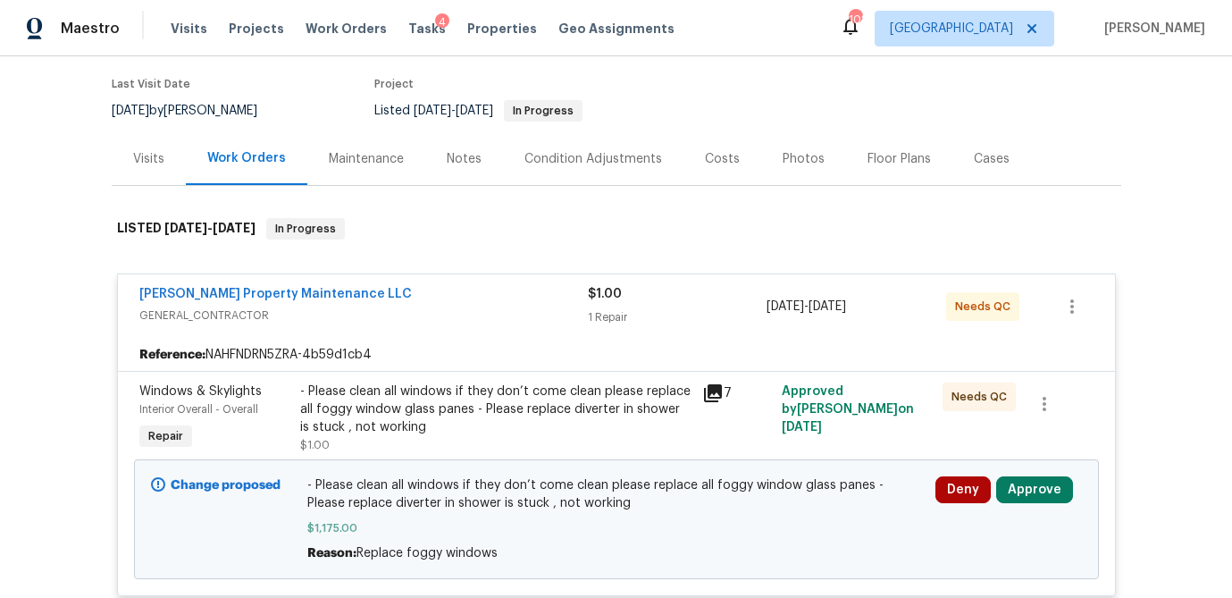
scroll to position [140, 0]
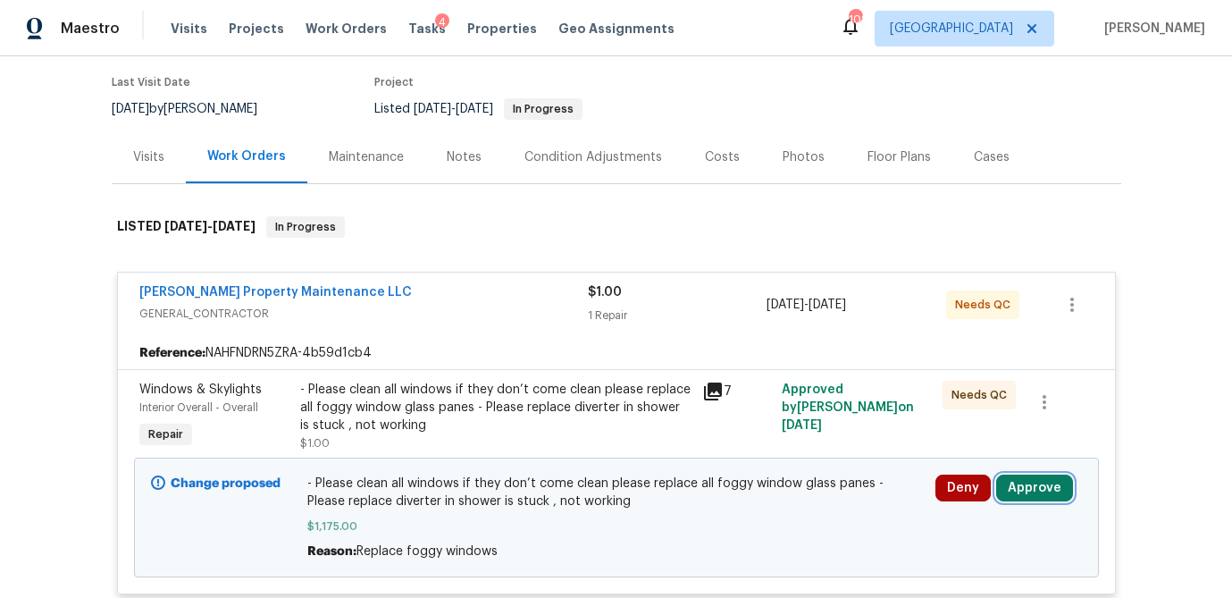
click at [1040, 501] on button "Approve" at bounding box center [1034, 487] width 77 height 27
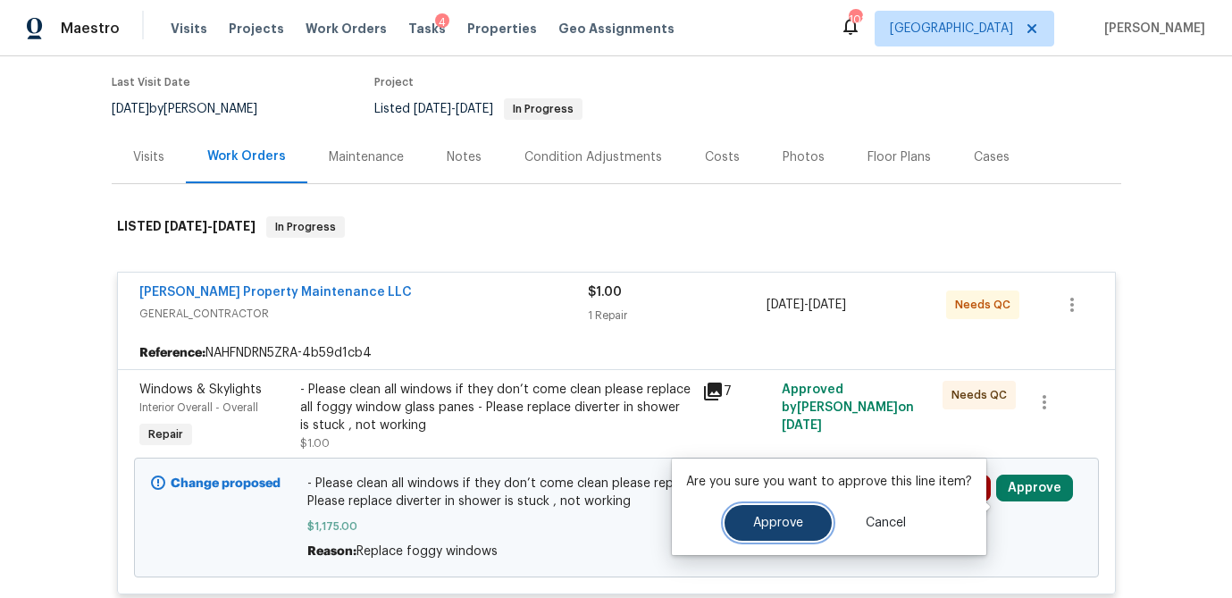
click at [797, 516] on span "Approve" at bounding box center [778, 522] width 50 height 13
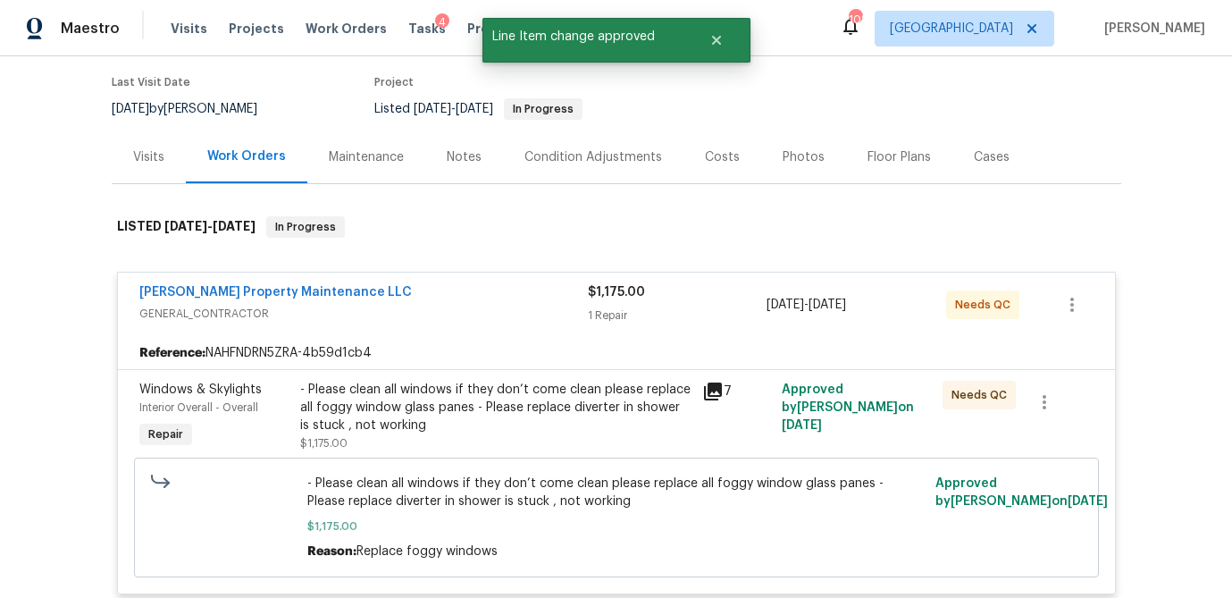
click at [713, 400] on icon at bounding box center [713, 391] width 18 height 18
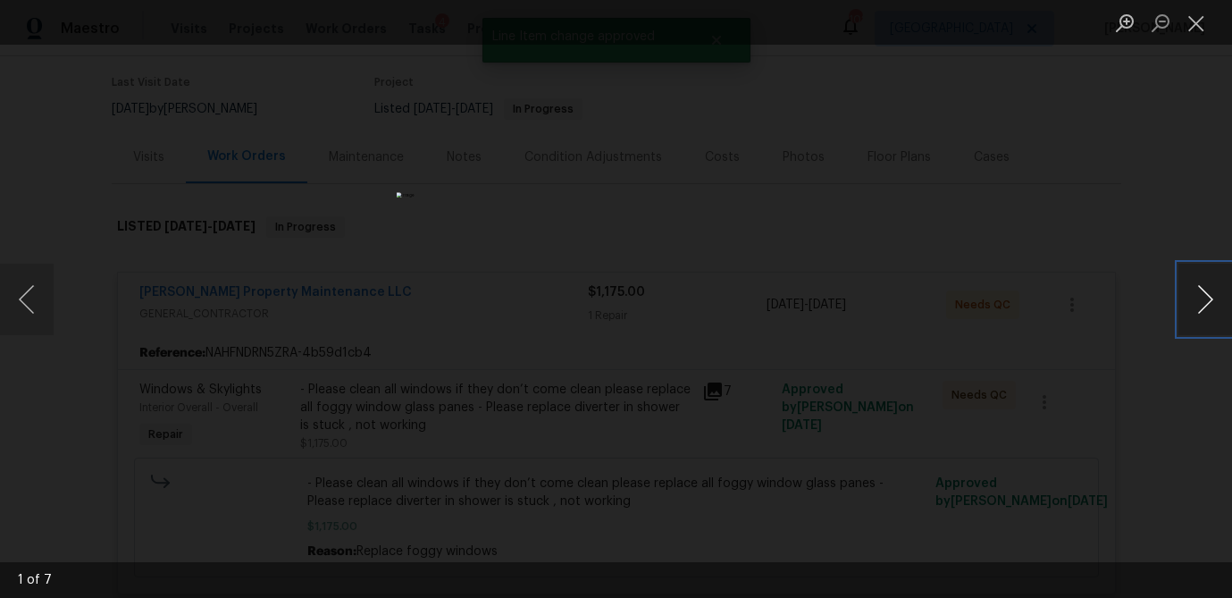
click at [1195, 311] on button "Next image" at bounding box center [1205, 298] width 54 height 71
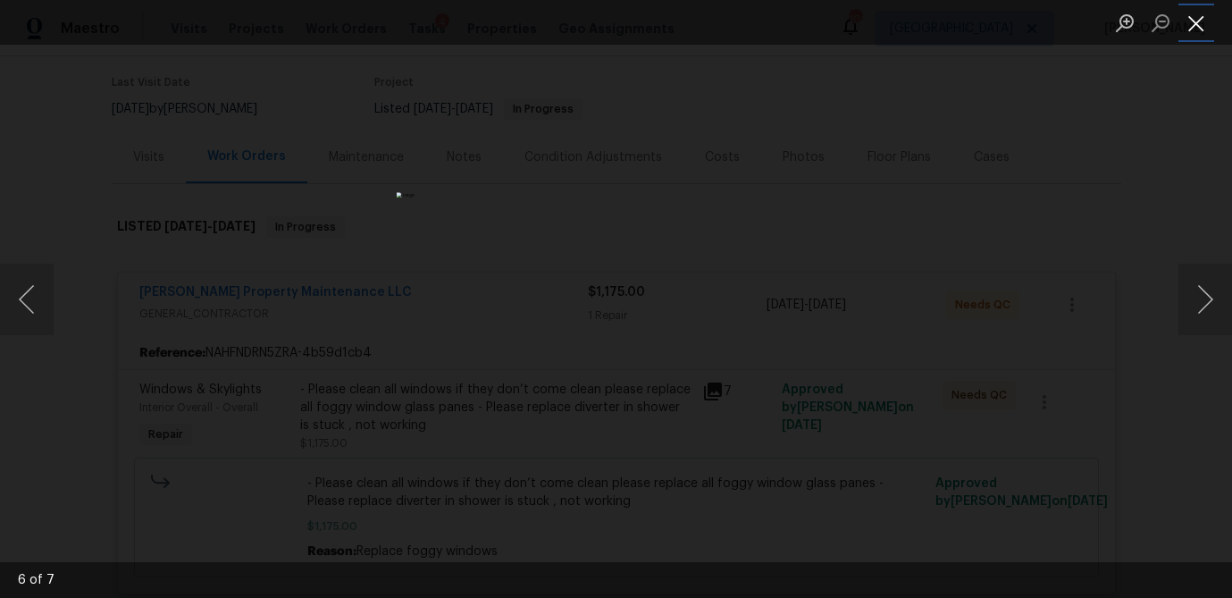
click at [1195, 21] on button "Close lightbox" at bounding box center [1196, 22] width 36 height 31
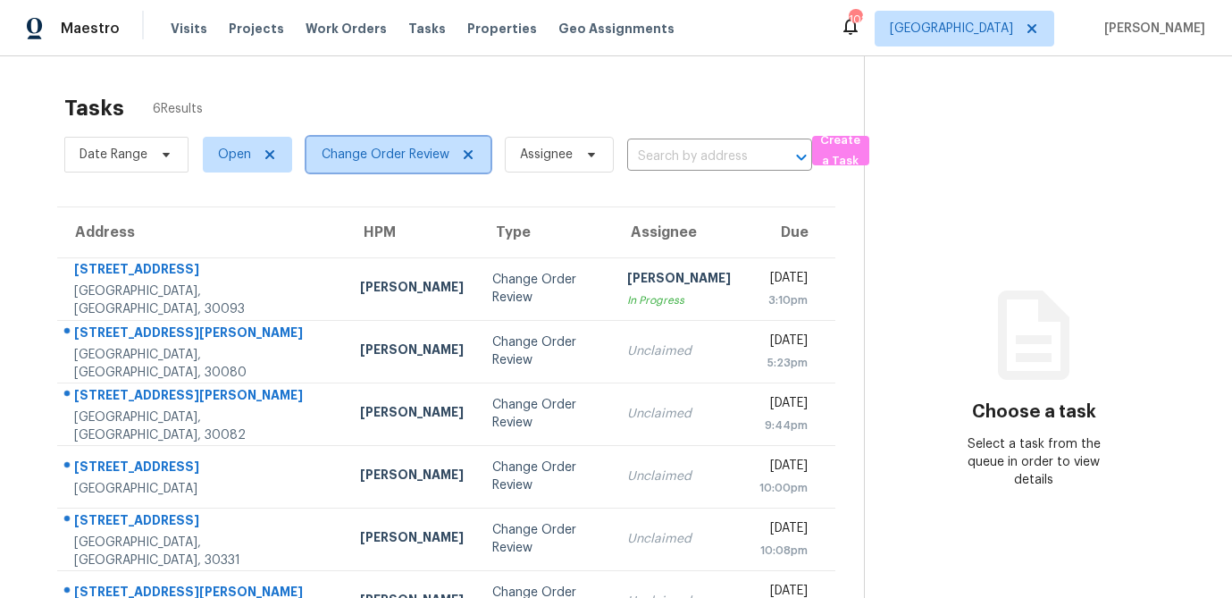
click at [473, 155] on icon at bounding box center [468, 154] width 14 height 14
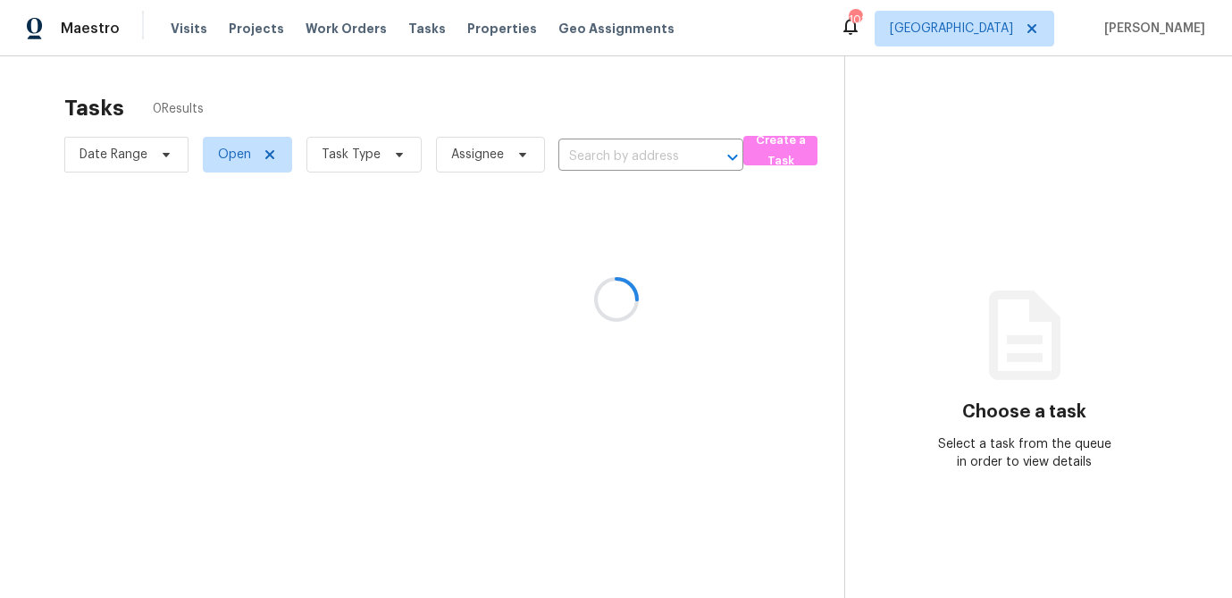
click at [402, 157] on div at bounding box center [616, 299] width 1232 height 598
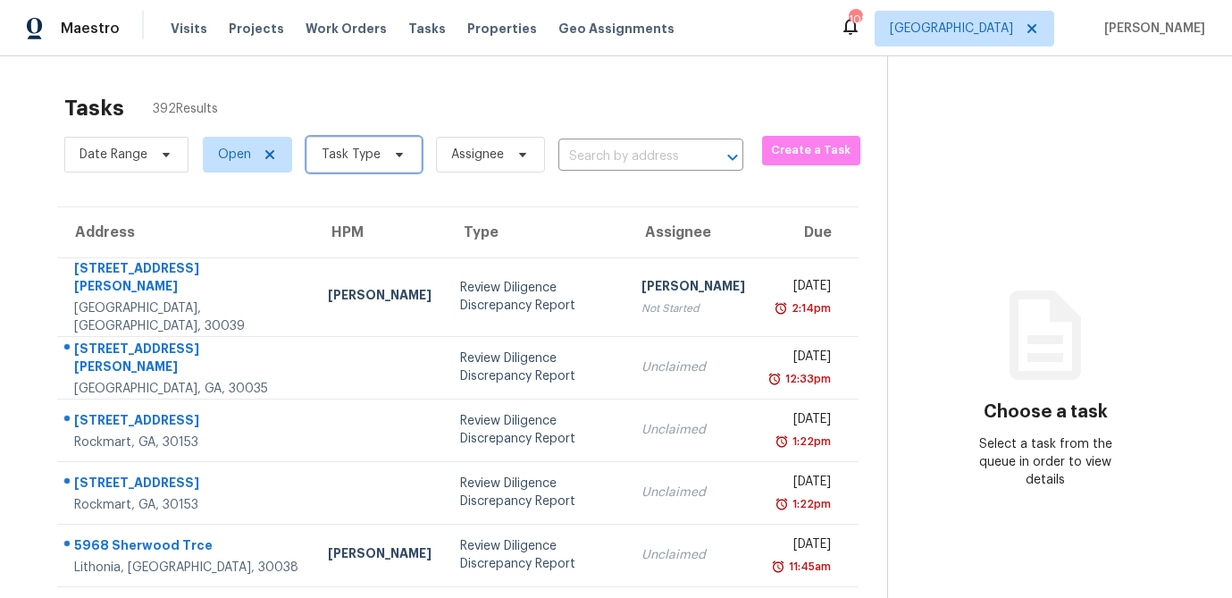
click at [405, 155] on span "Task Type" at bounding box center [363, 155] width 115 height 36
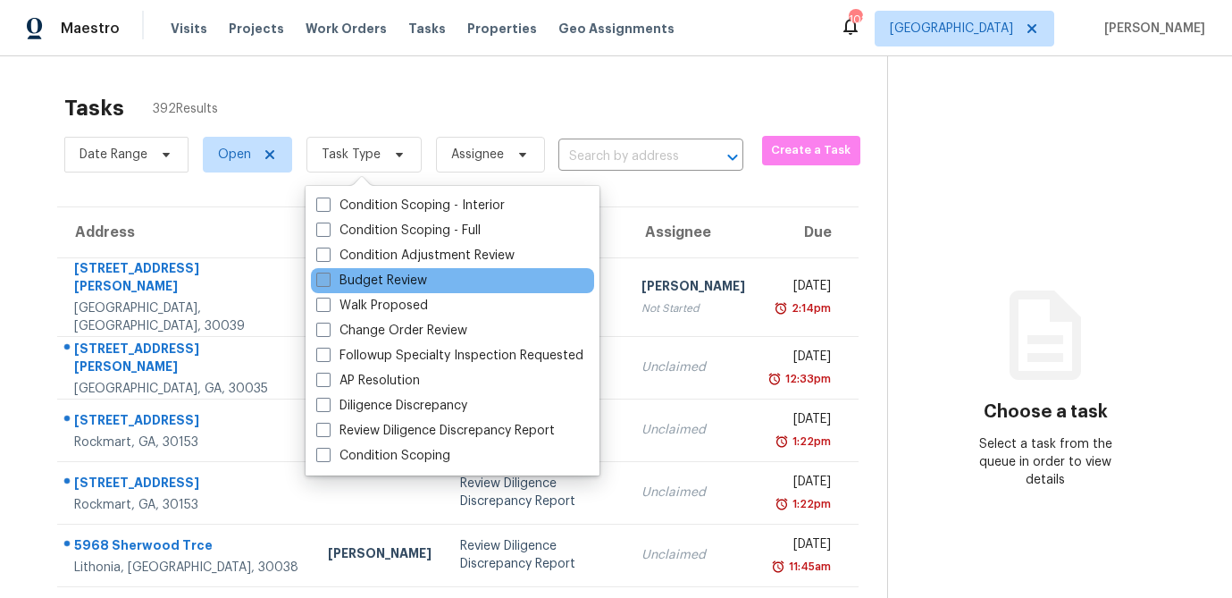
click at [329, 279] on span at bounding box center [323, 279] width 14 height 14
click at [328, 279] on input "Budget Review" at bounding box center [322, 278] width 12 height 12
checkbox input "true"
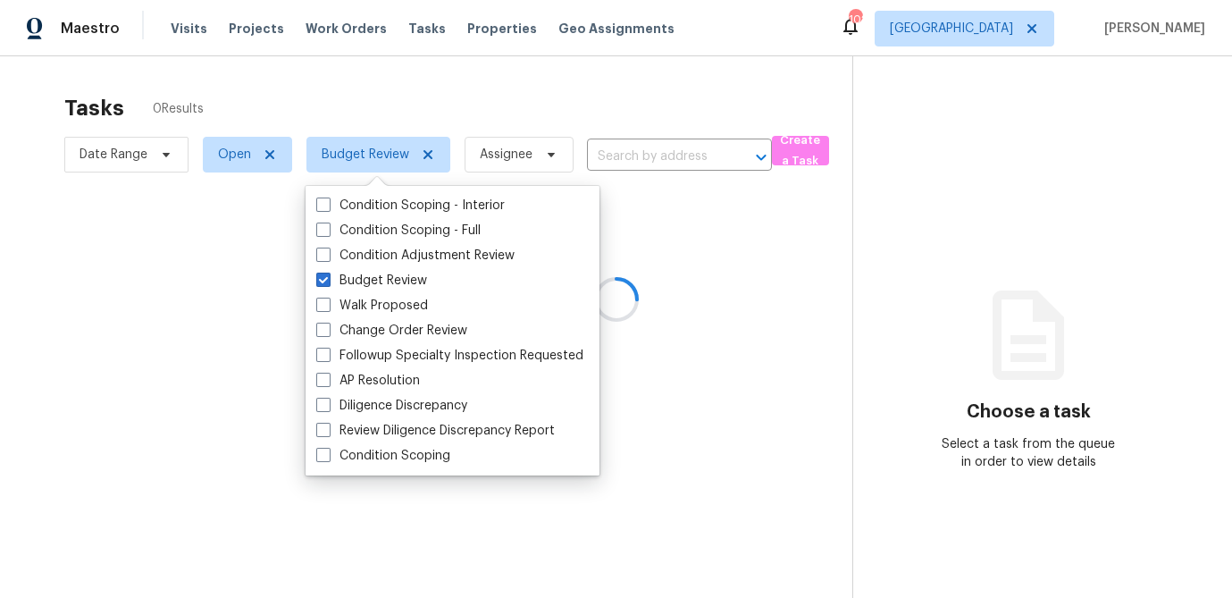
click at [415, 99] on div at bounding box center [616, 299] width 1232 height 598
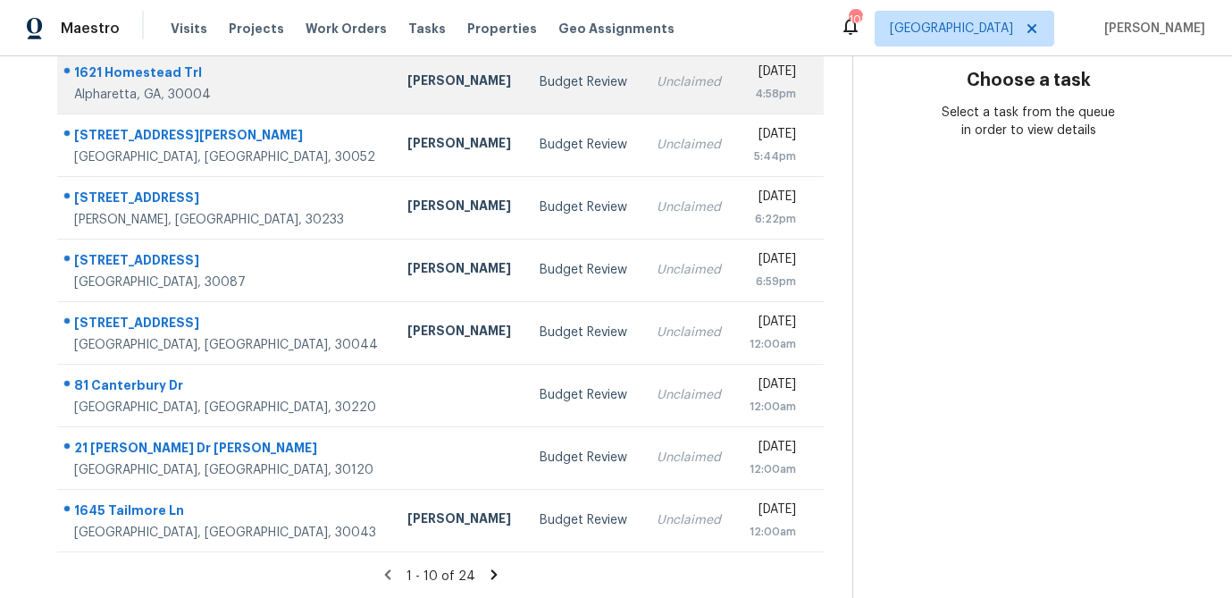
scroll to position [332, 0]
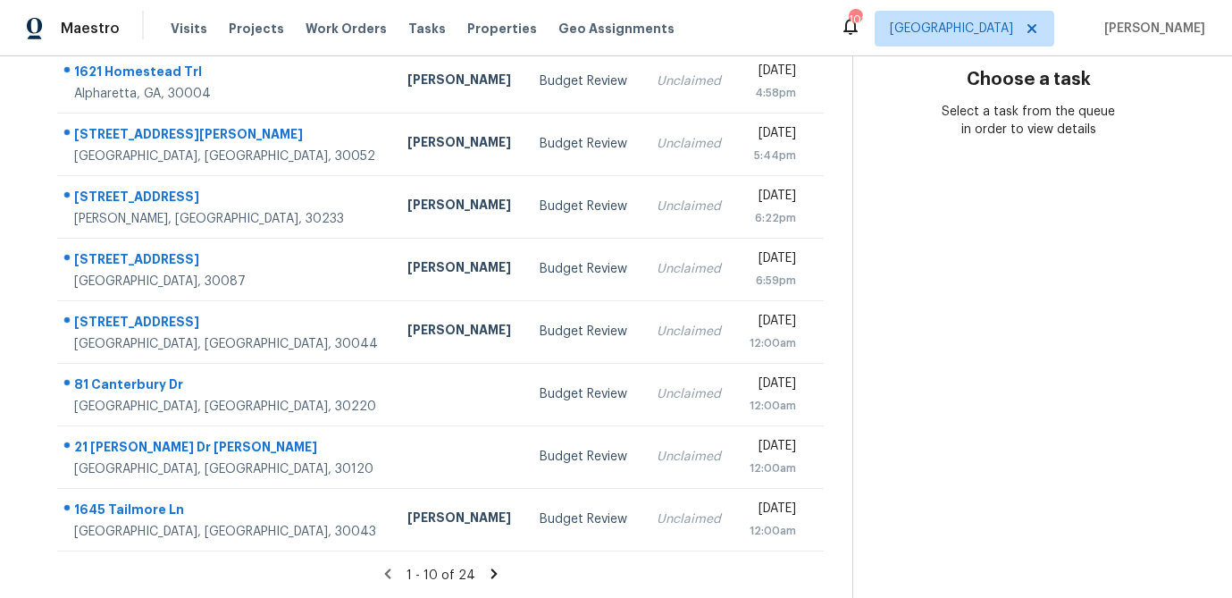
click at [491, 572] on icon at bounding box center [493, 573] width 6 height 10
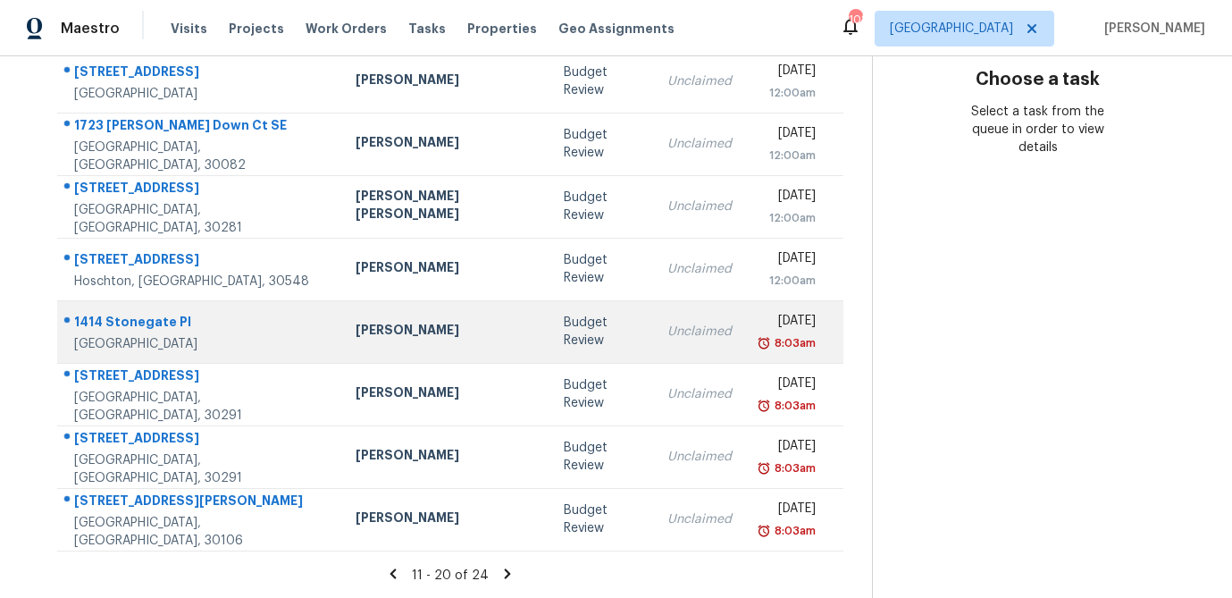
click at [441, 336] on td "[PERSON_NAME]" at bounding box center [445, 331] width 208 height 63
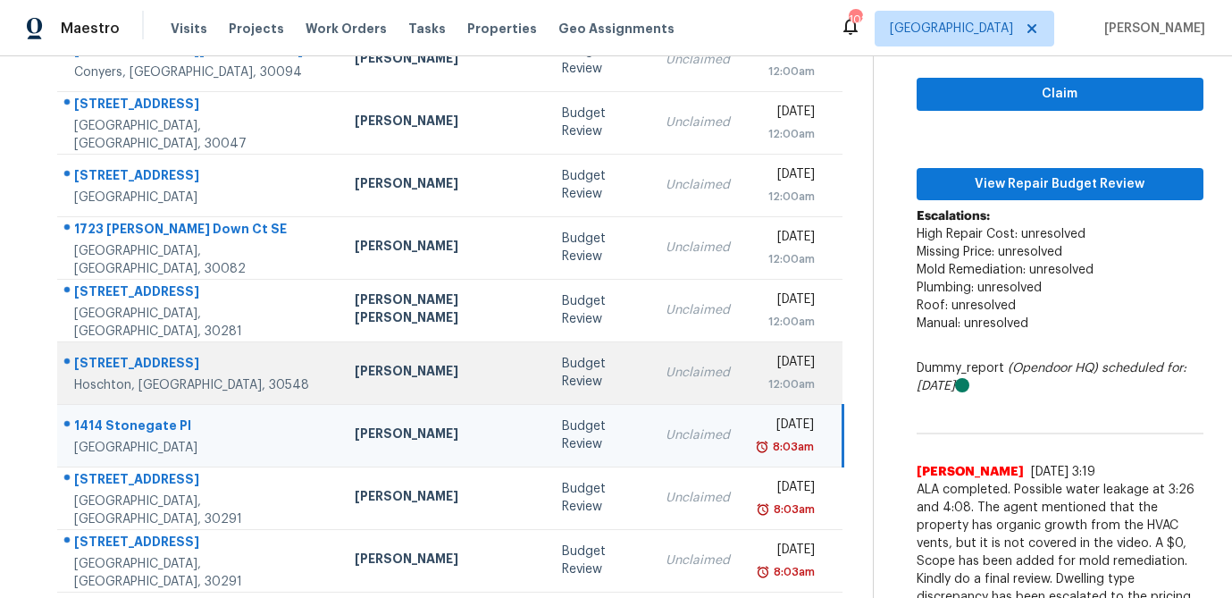
scroll to position [209, 0]
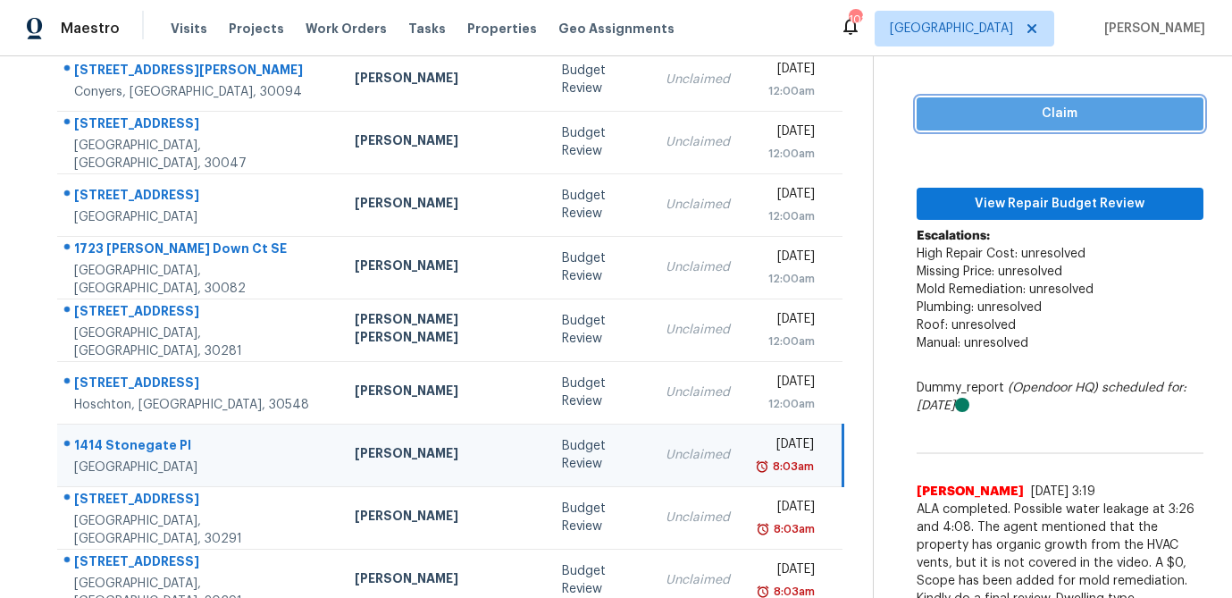
click at [1031, 121] on span "Claim" at bounding box center [1060, 114] width 258 height 22
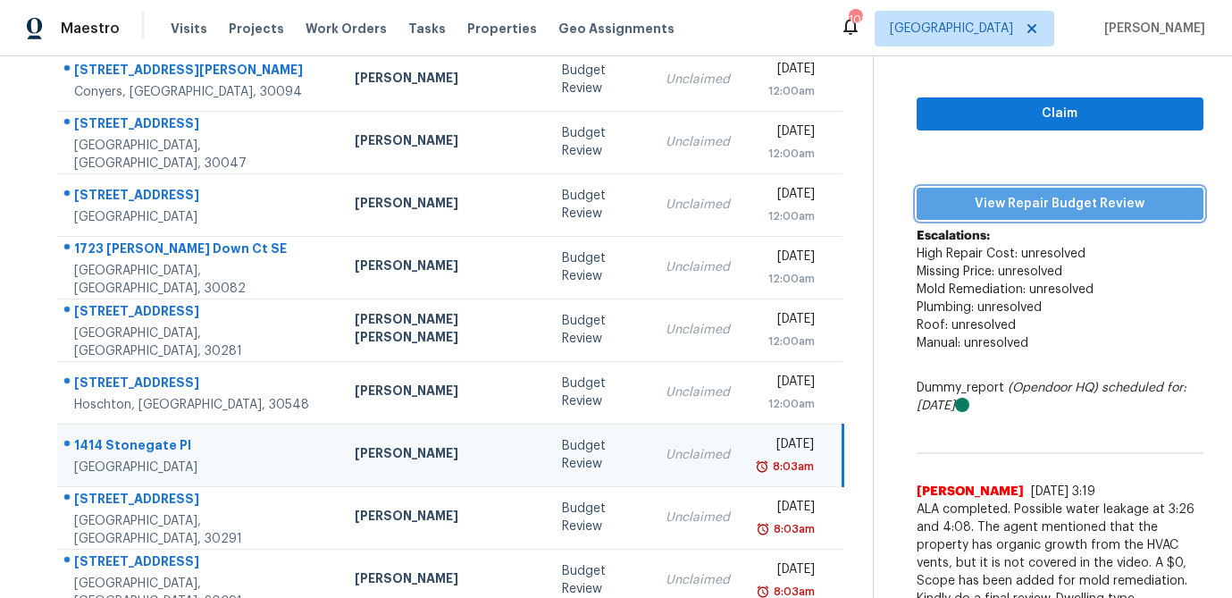
click at [1010, 203] on span "View Repair Budget Review" at bounding box center [1060, 204] width 258 height 22
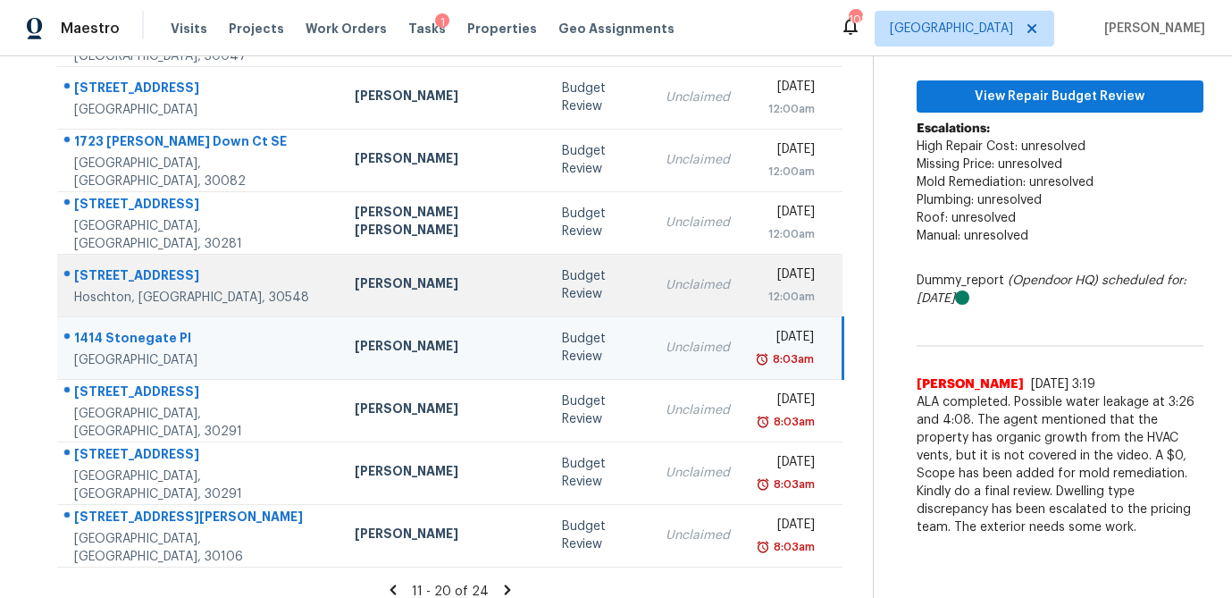
scroll to position [332, 0]
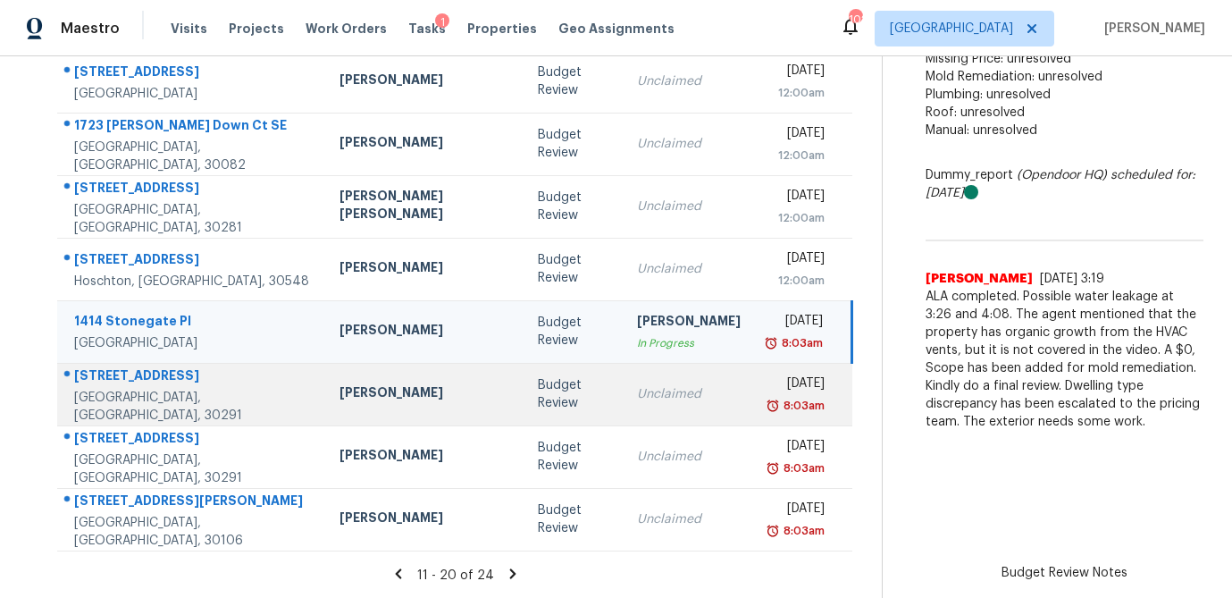
click at [637, 399] on div "Unclaimed" at bounding box center [689, 394] width 104 height 18
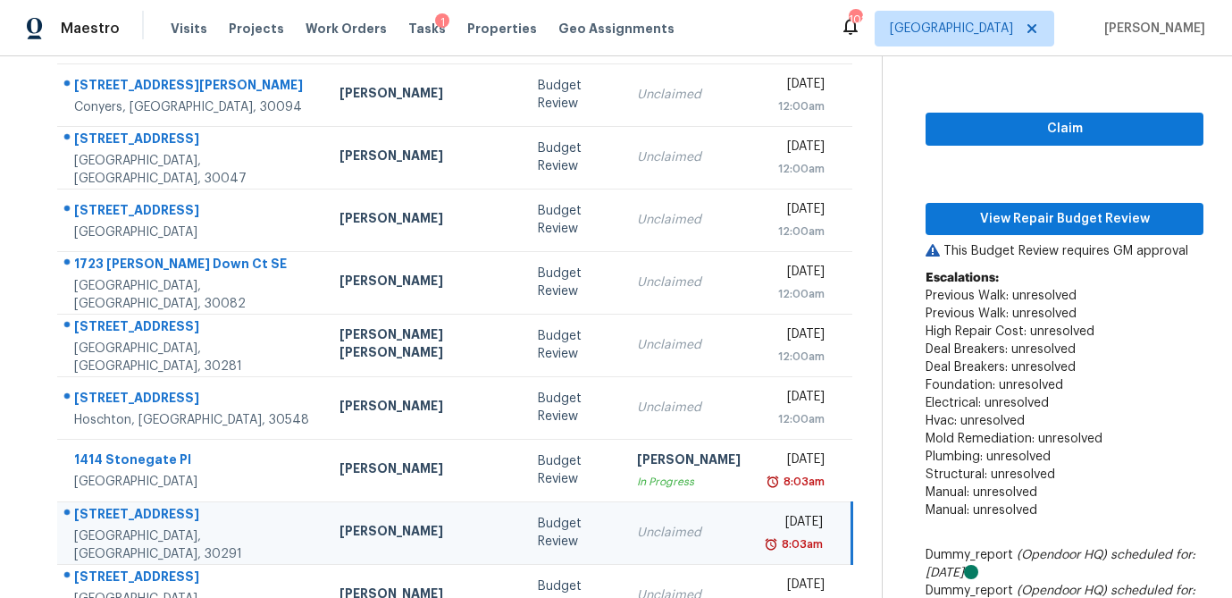
scroll to position [171, 0]
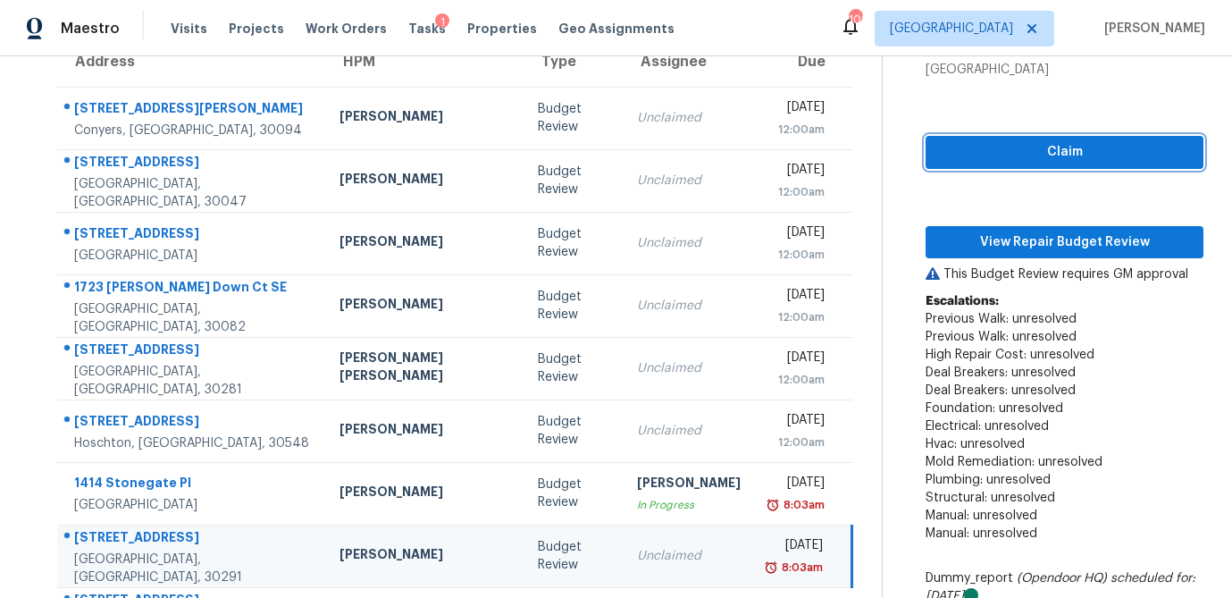
click at [1082, 144] on span "Claim" at bounding box center [1064, 152] width 249 height 22
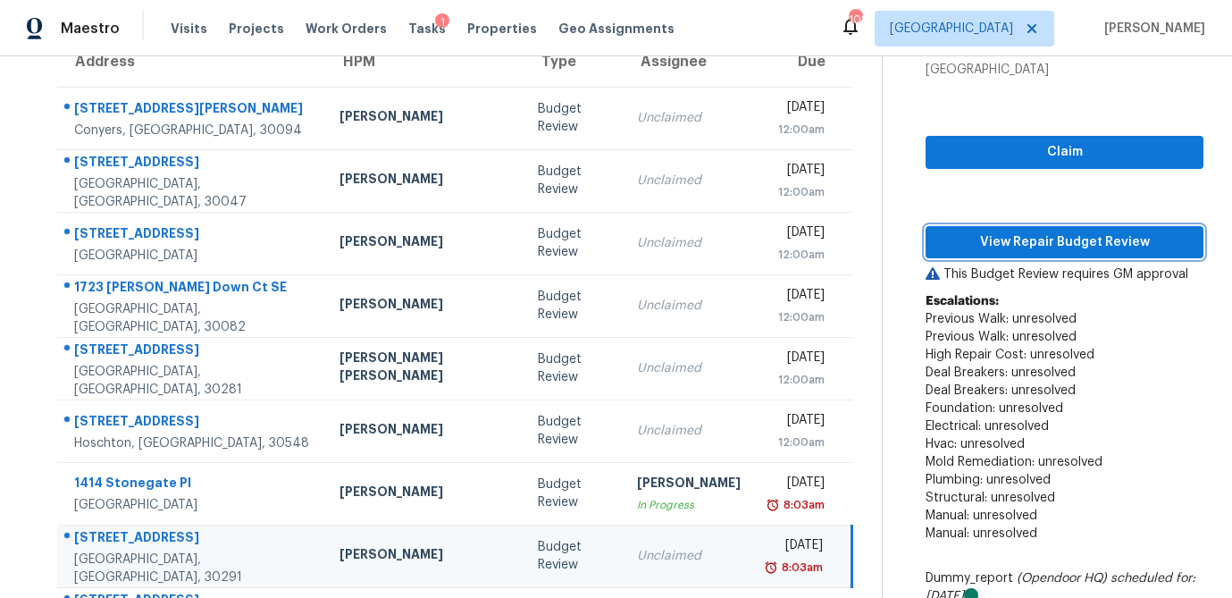
click at [1048, 240] on span "View Repair Budget Review" at bounding box center [1064, 242] width 249 height 22
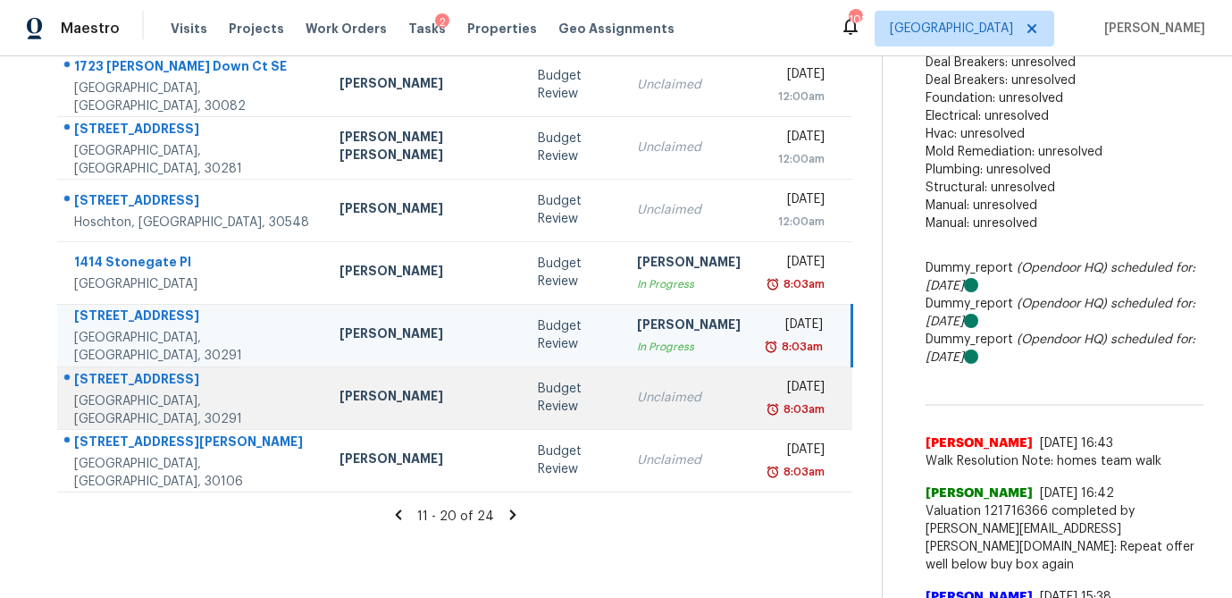
click at [637, 392] on div "Unclaimed" at bounding box center [689, 398] width 104 height 18
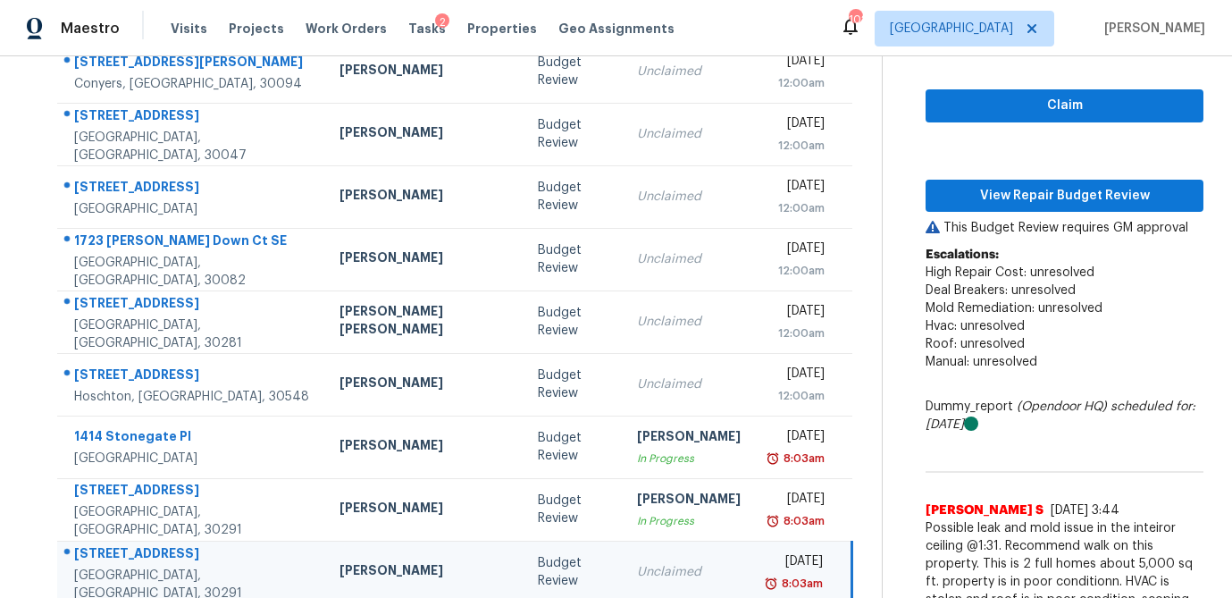
scroll to position [214, 0]
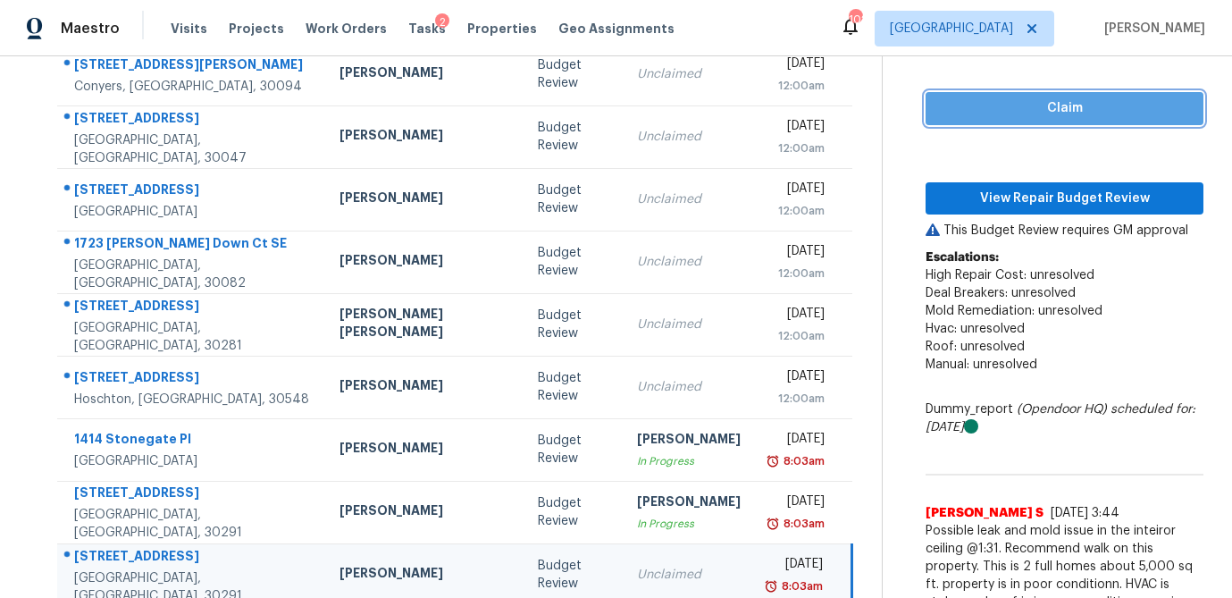
click at [1007, 112] on span "Claim" at bounding box center [1064, 108] width 249 height 22
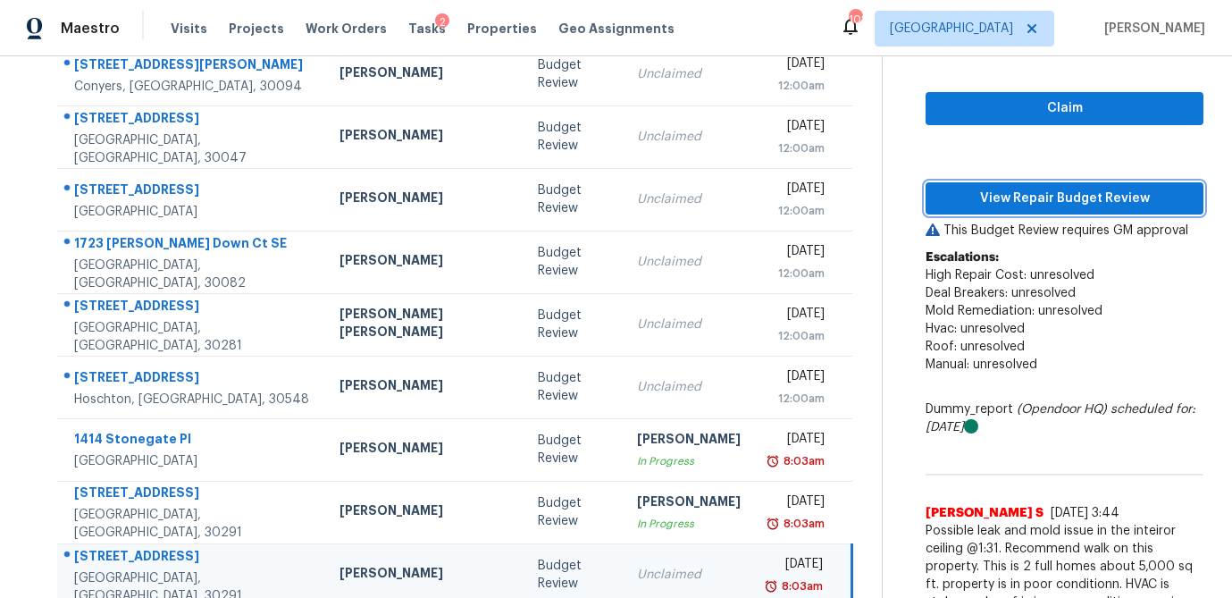
click at [1008, 193] on span "View Repair Budget Review" at bounding box center [1064, 199] width 249 height 22
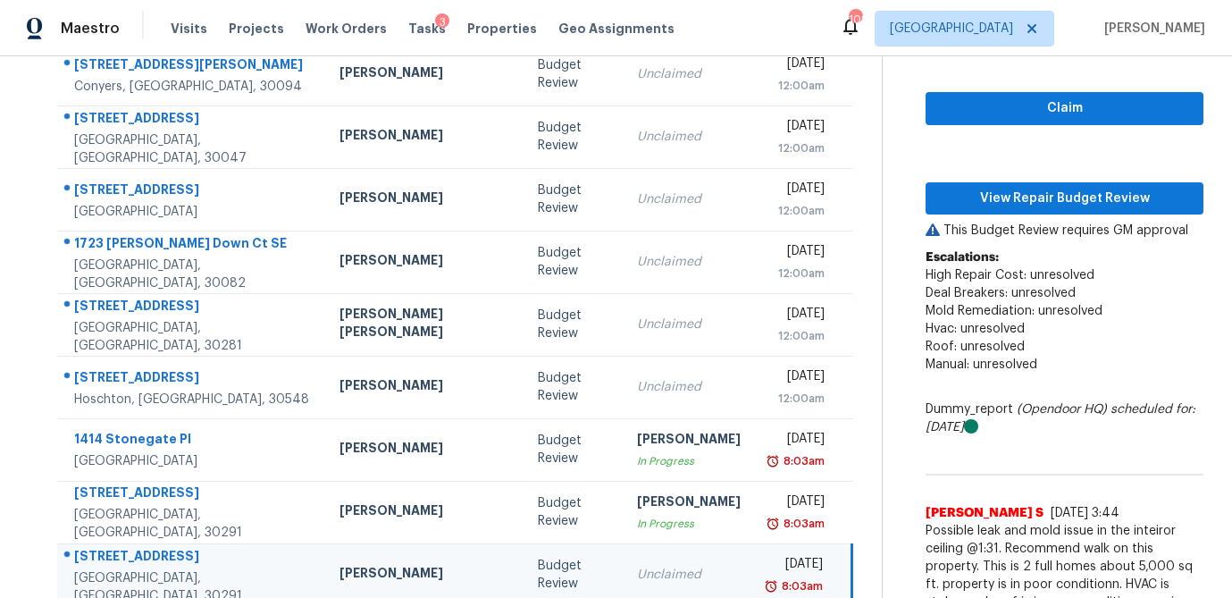
scroll to position [547, 0]
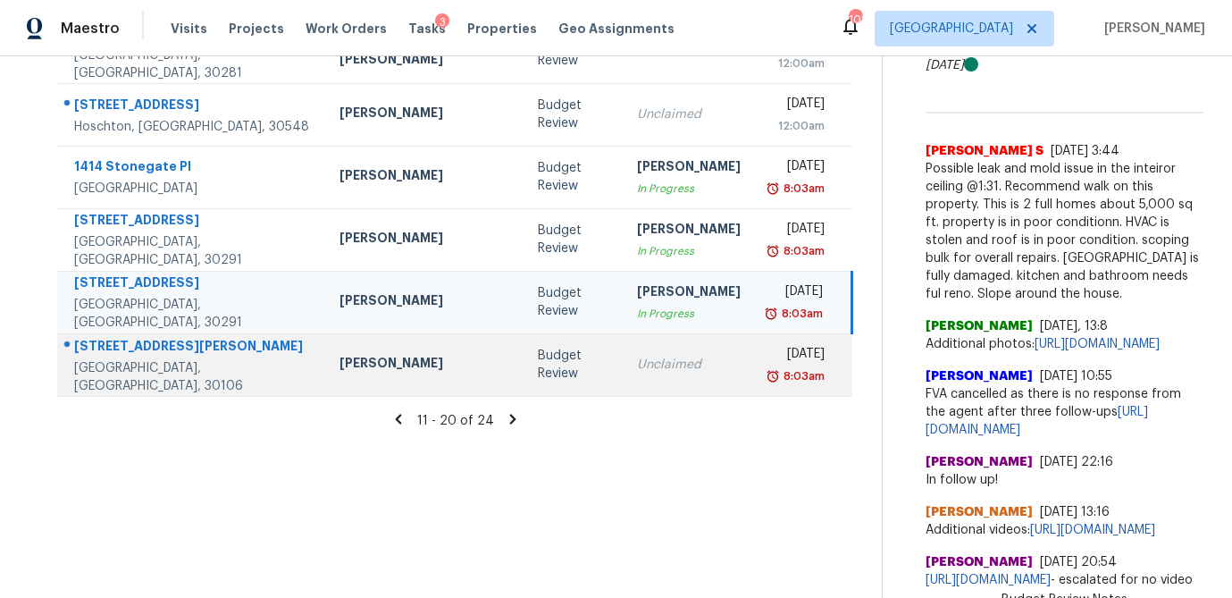
click at [637, 355] on div "Unclaimed" at bounding box center [689, 364] width 104 height 18
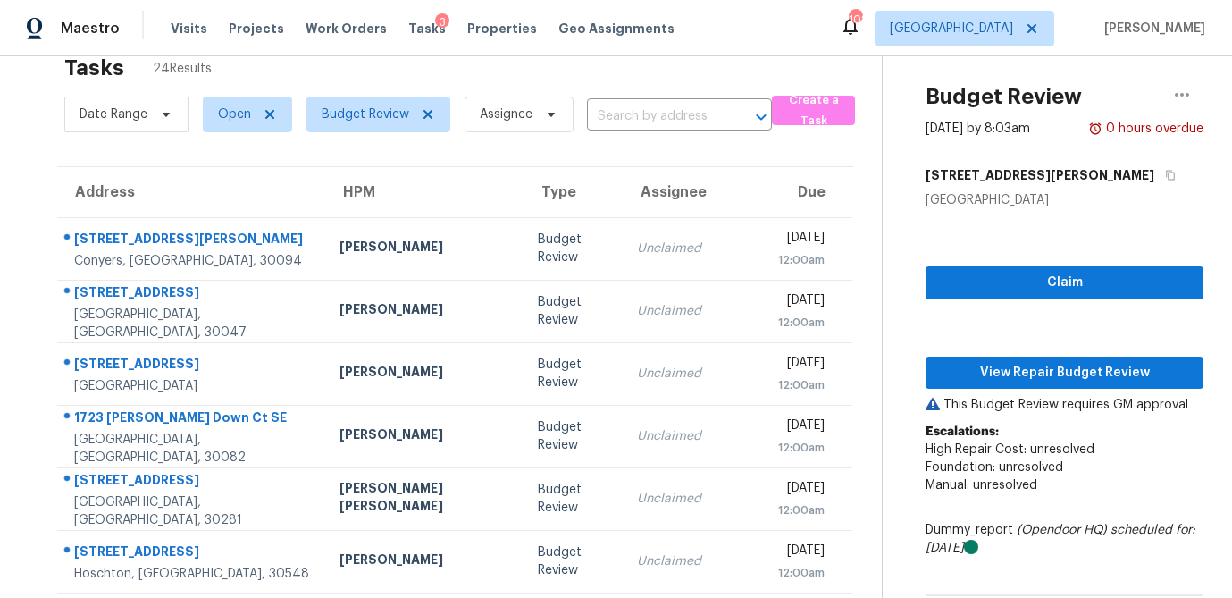
scroll to position [45, 0]
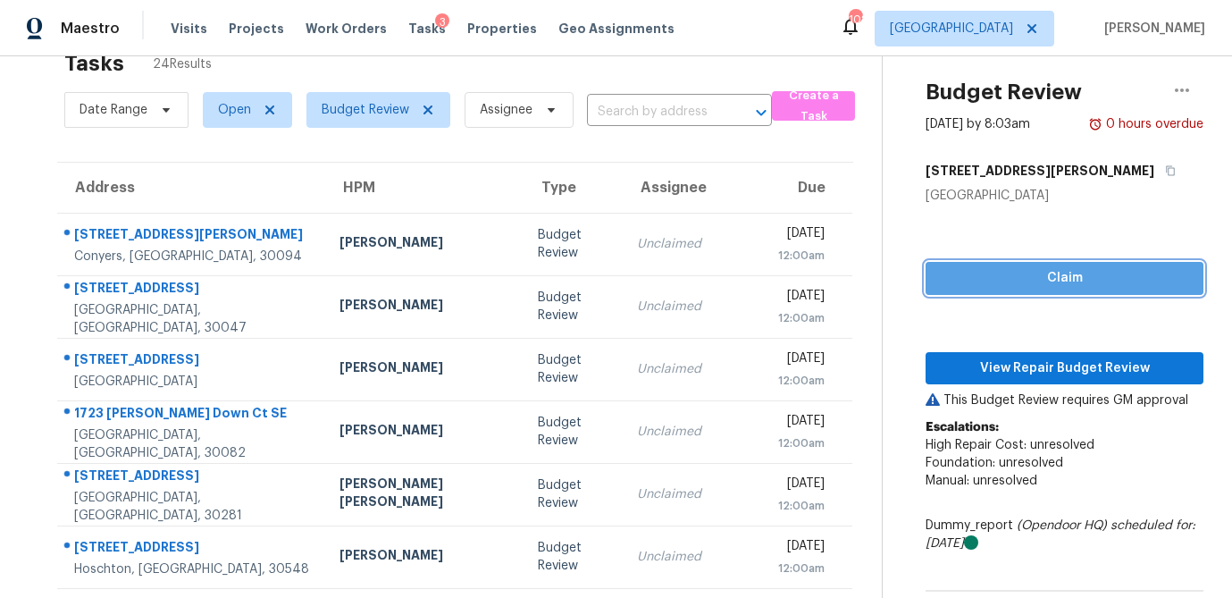
click at [1069, 277] on span "Claim" at bounding box center [1064, 278] width 249 height 22
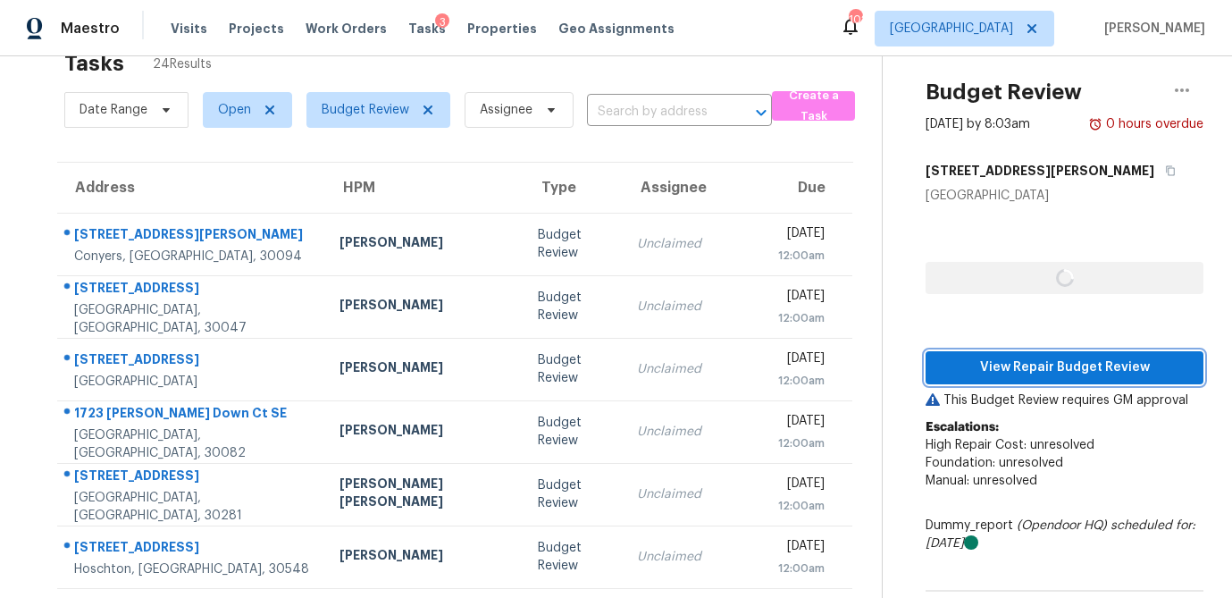
click at [1047, 364] on span "View Repair Budget Review" at bounding box center [1064, 367] width 249 height 22
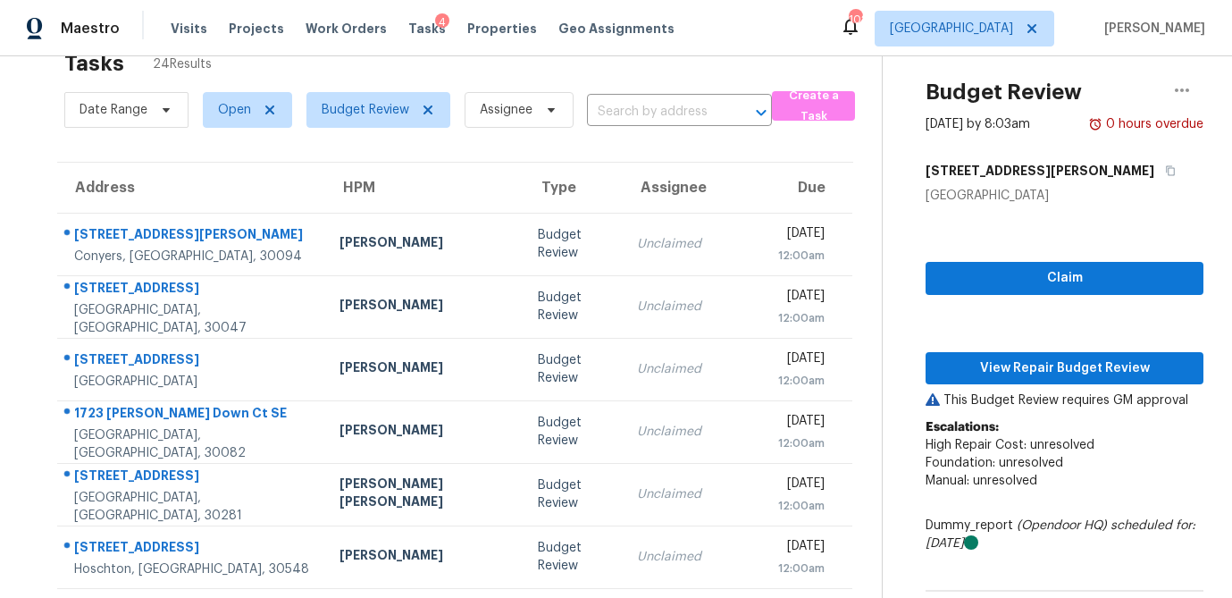
scroll to position [332, 0]
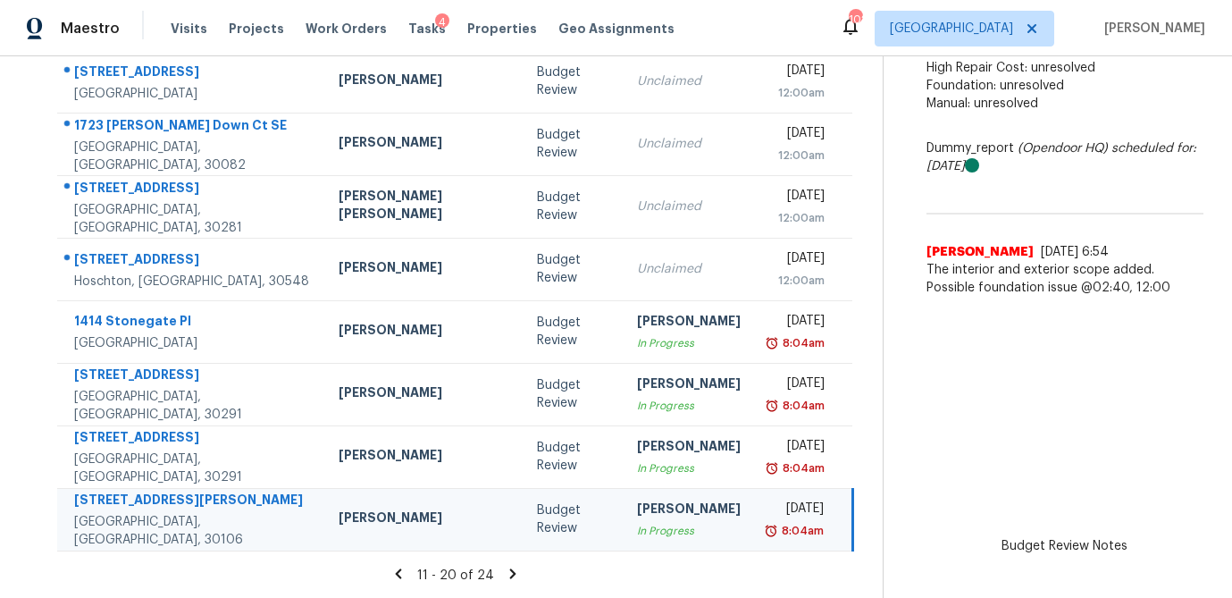
click at [509, 573] on icon at bounding box center [512, 573] width 6 height 10
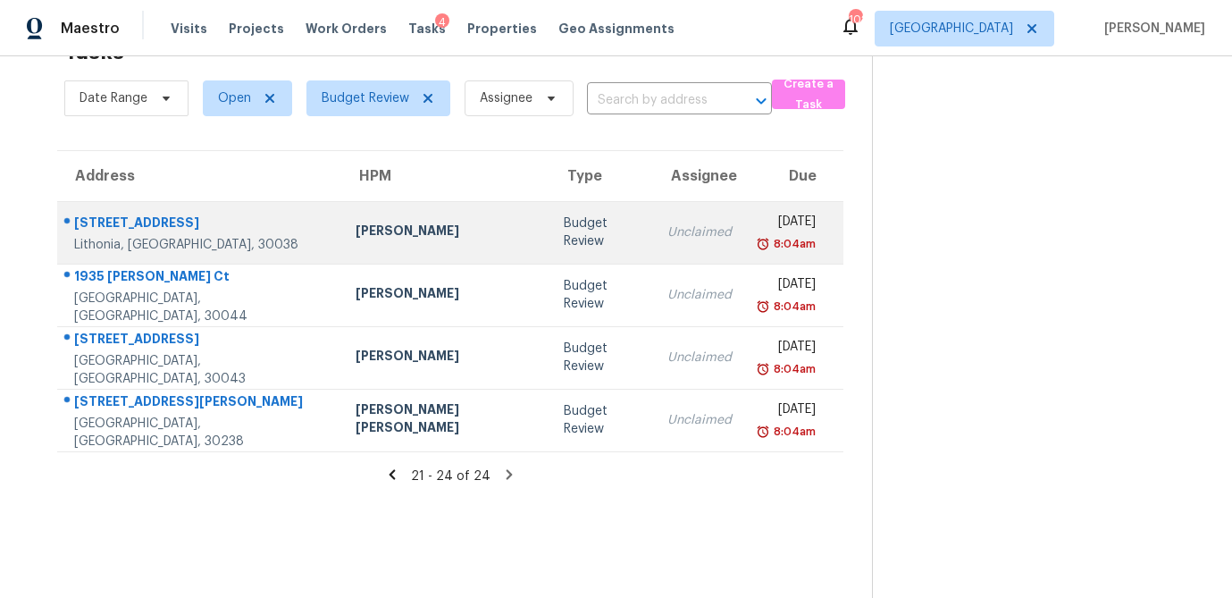
click at [549, 251] on td "Budget Review" at bounding box center [601, 232] width 104 height 63
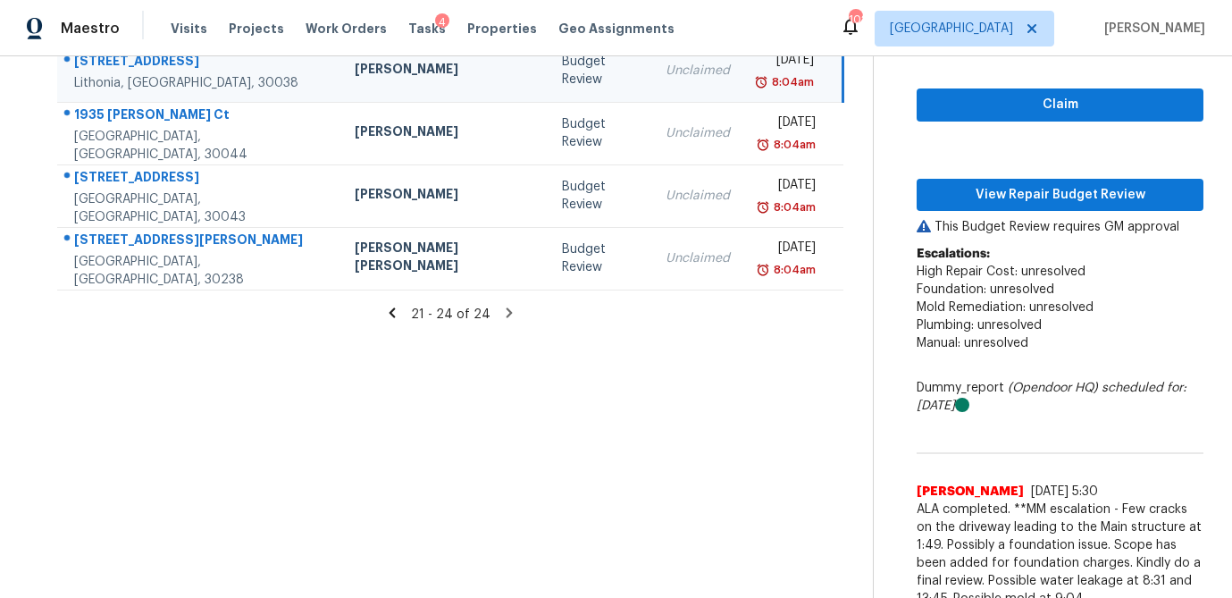
scroll to position [216, 0]
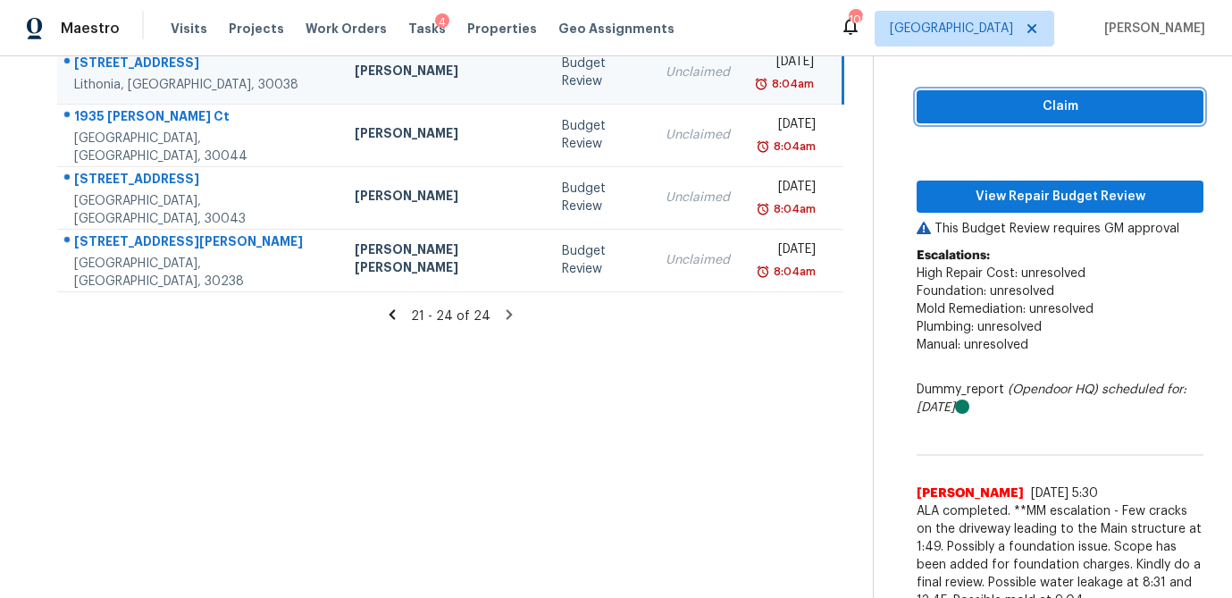
drag, startPoint x: 1033, startPoint y: 110, endPoint x: 1015, endPoint y: 133, distance: 29.3
click at [1033, 110] on span "Claim" at bounding box center [1060, 107] width 258 height 22
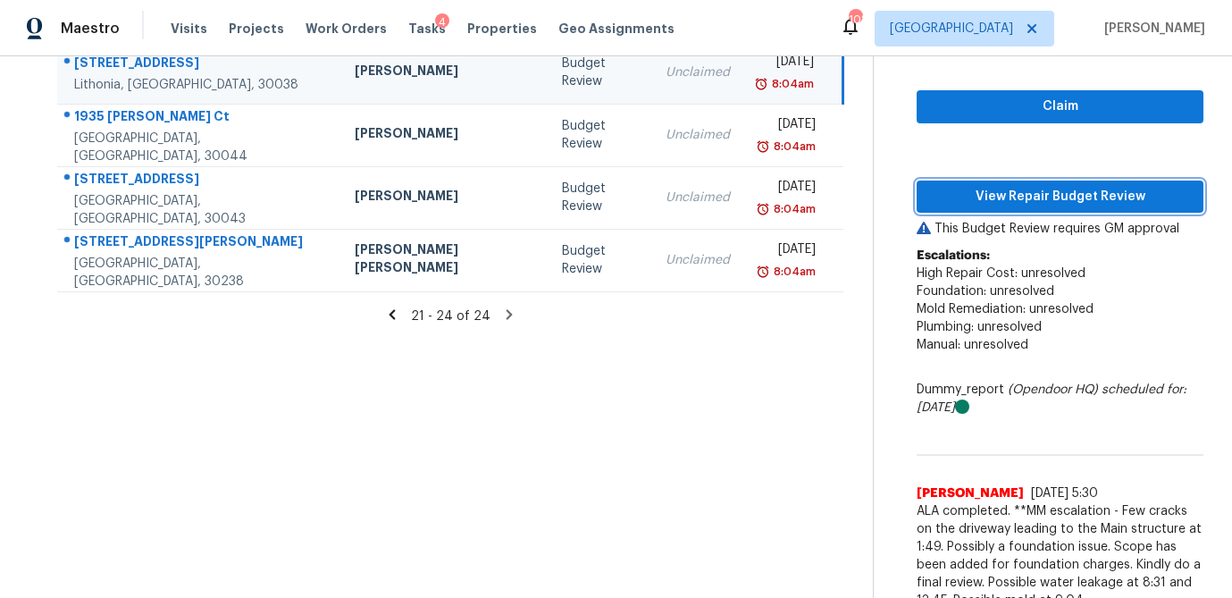
click at [1006, 190] on span "View Repair Budget Review" at bounding box center [1060, 197] width 258 height 22
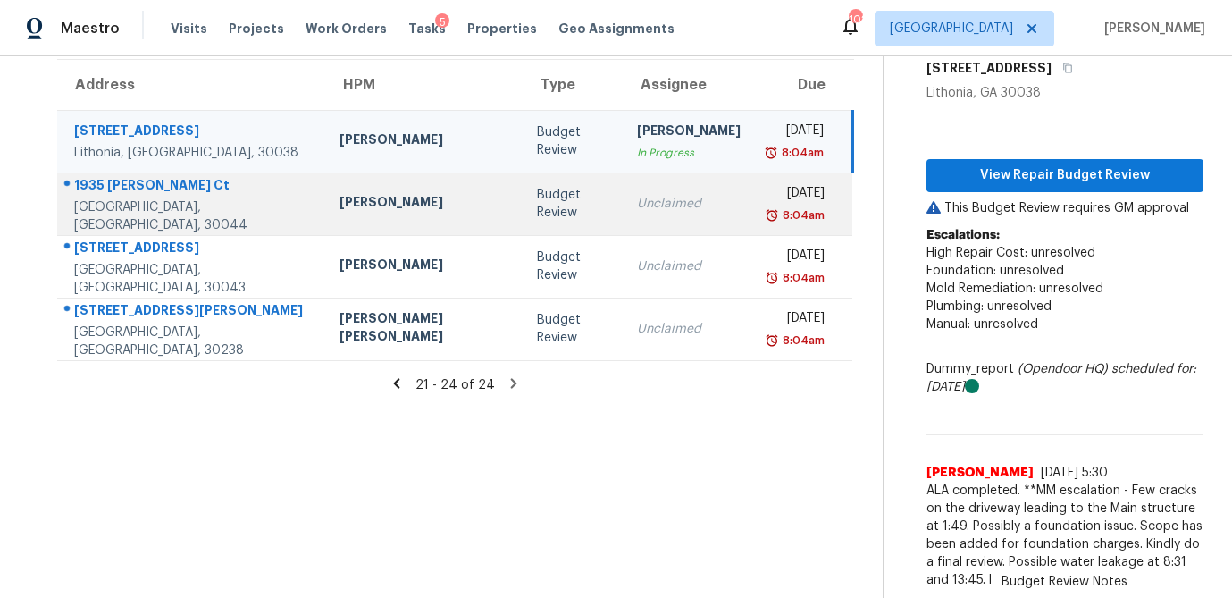
click at [637, 210] on div "Unclaimed" at bounding box center [689, 204] width 104 height 18
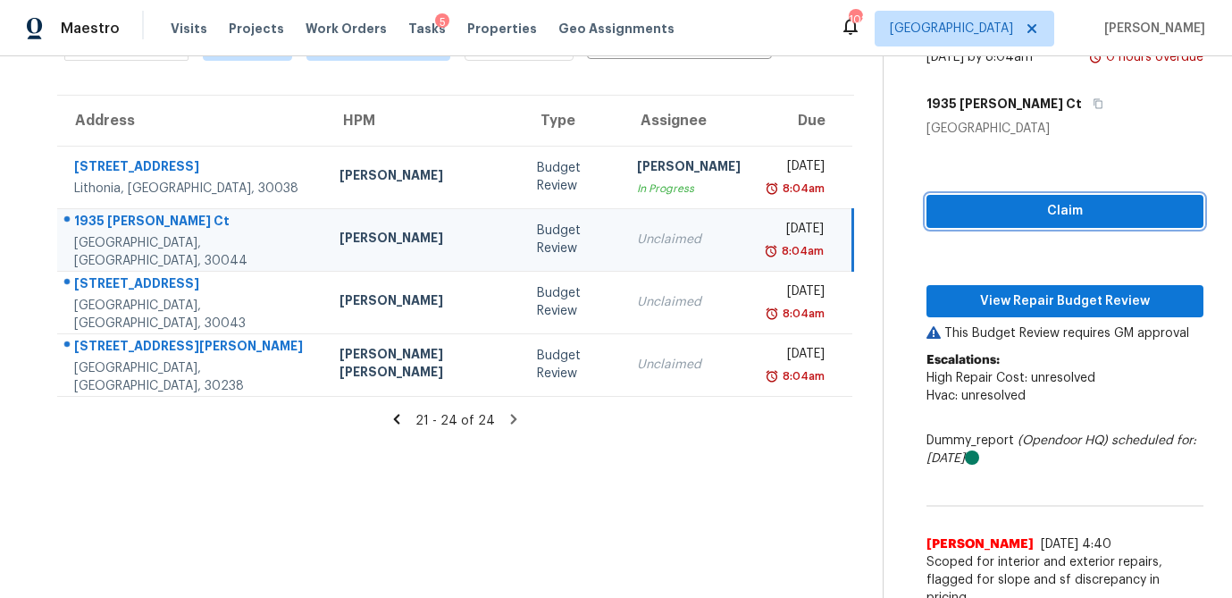
click at [1008, 203] on span "Claim" at bounding box center [1065, 211] width 248 height 22
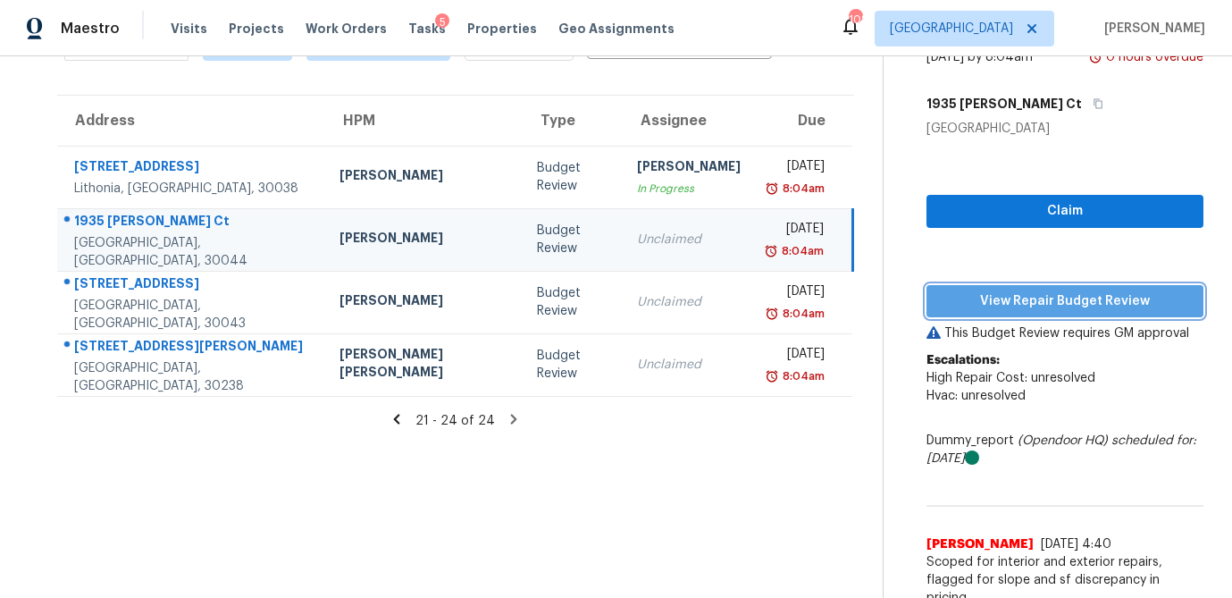
click at [998, 297] on span "View Repair Budget Review" at bounding box center [1065, 301] width 248 height 22
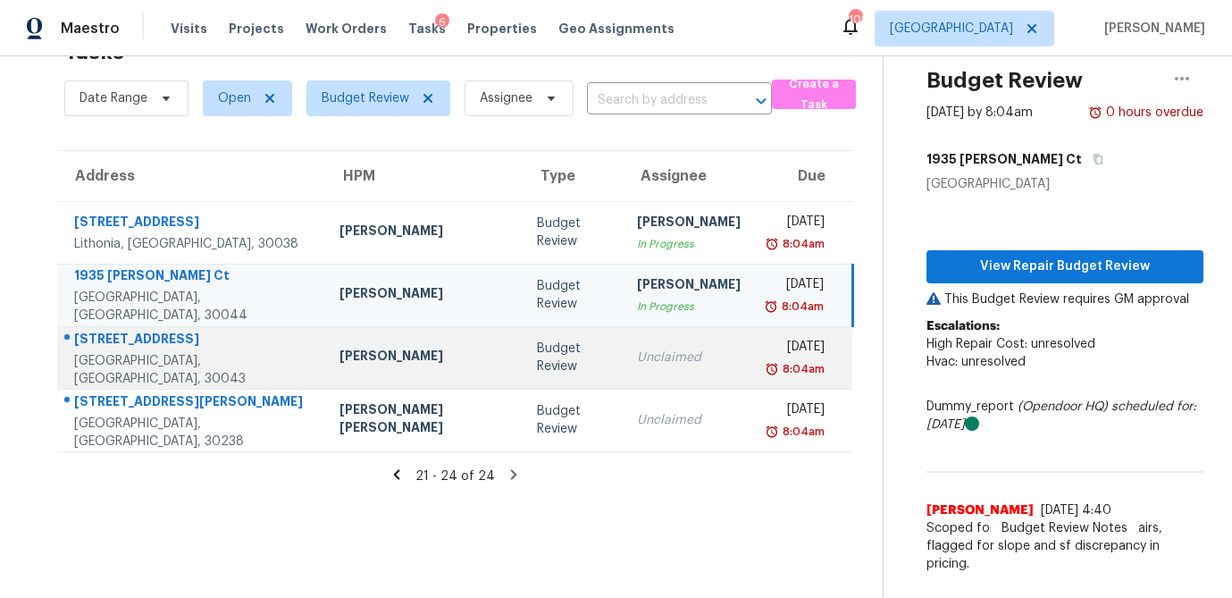
click at [523, 349] on td "Budget Review" at bounding box center [572, 357] width 99 height 63
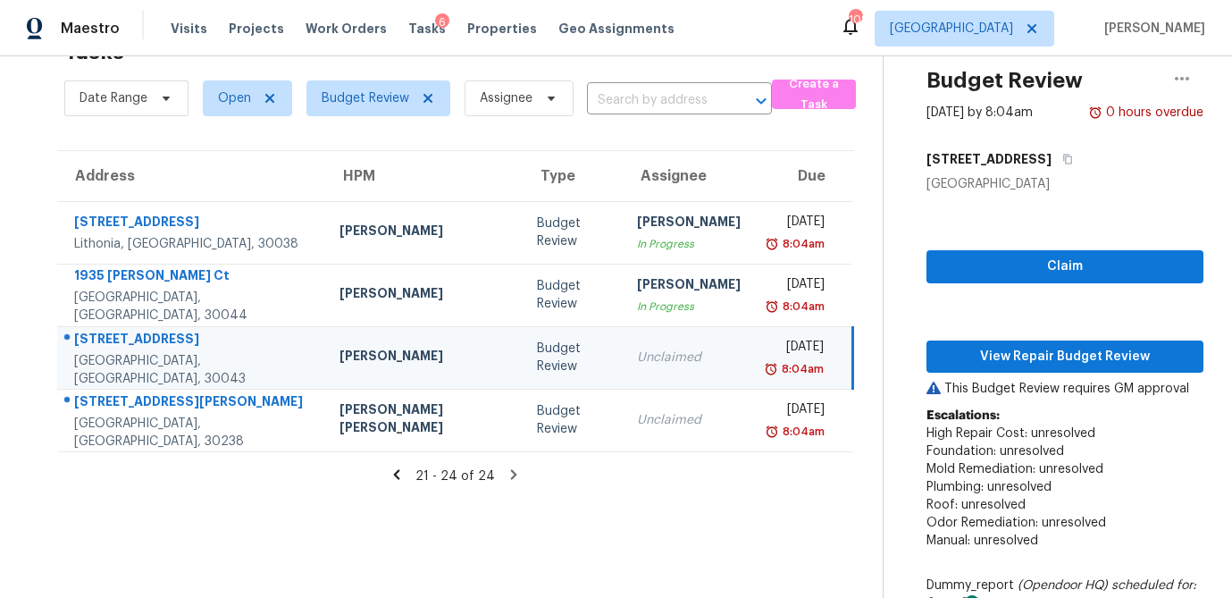
scroll to position [112, 0]
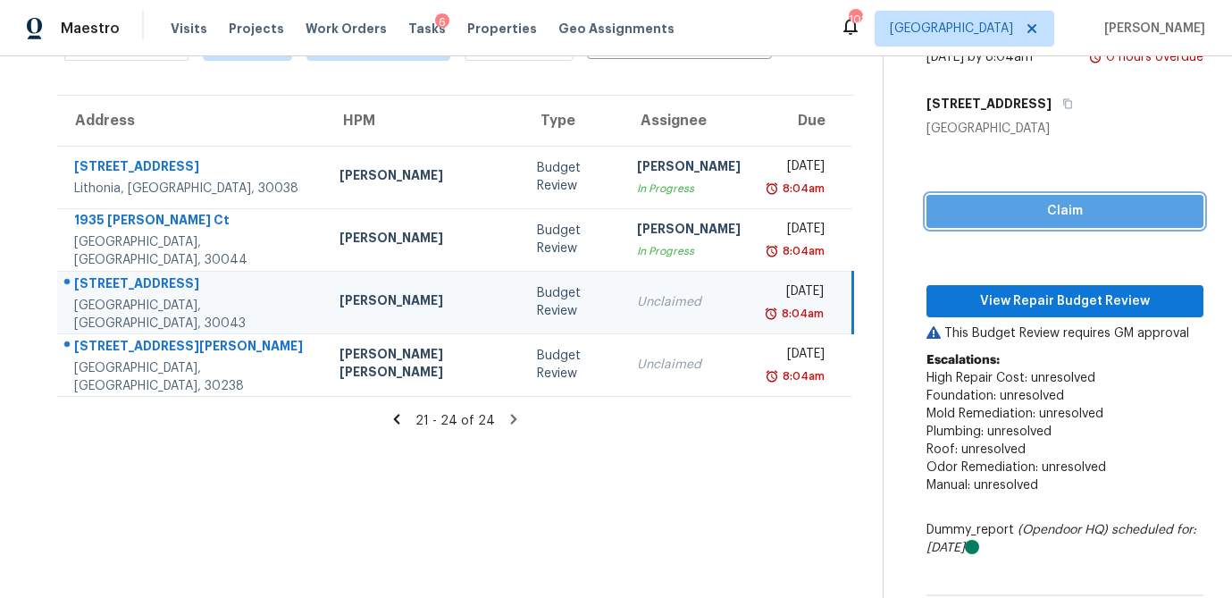
click at [1049, 216] on span "Claim" at bounding box center [1065, 211] width 248 height 22
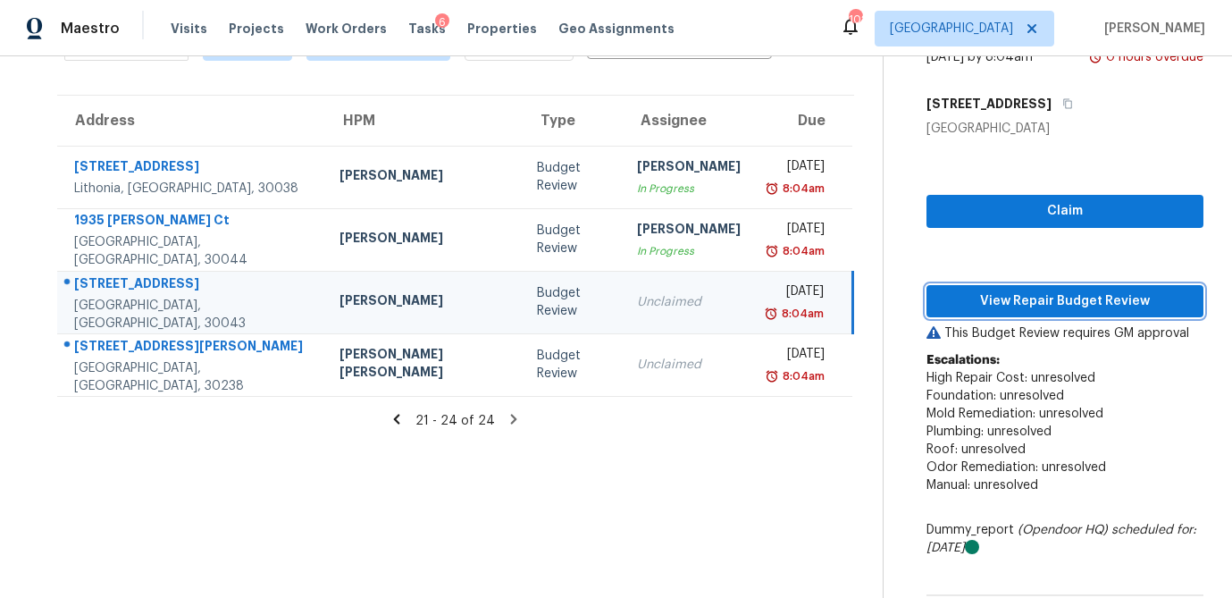
click at [1032, 298] on span "View Repair Budget Review" at bounding box center [1065, 301] width 248 height 22
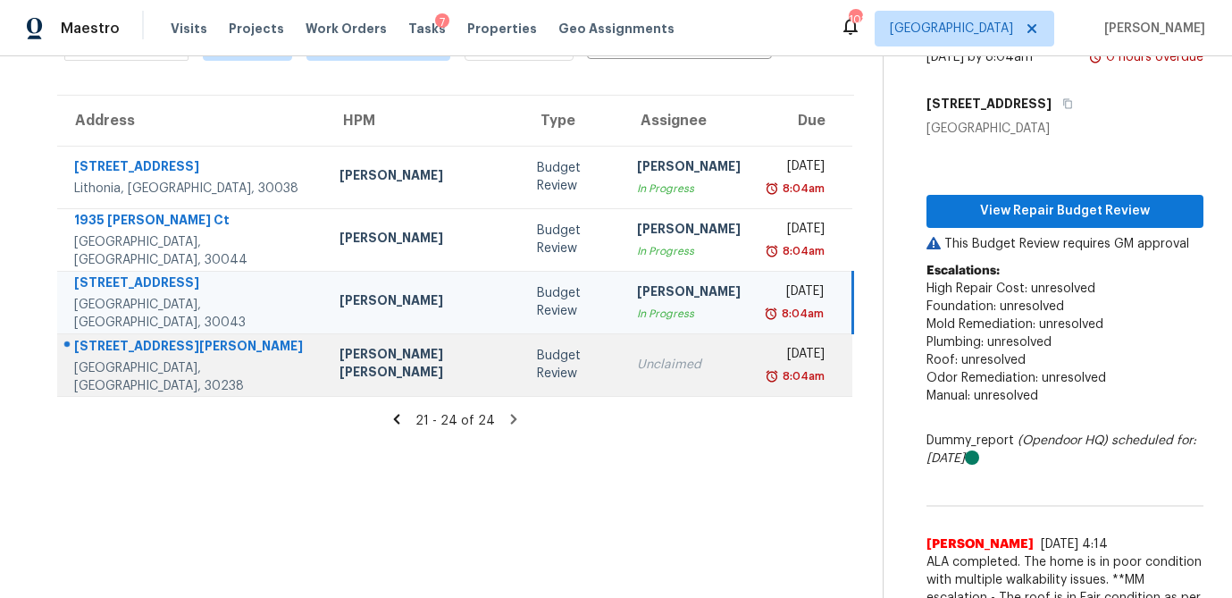
click at [537, 376] on div "Budget Review" at bounding box center [572, 365] width 71 height 36
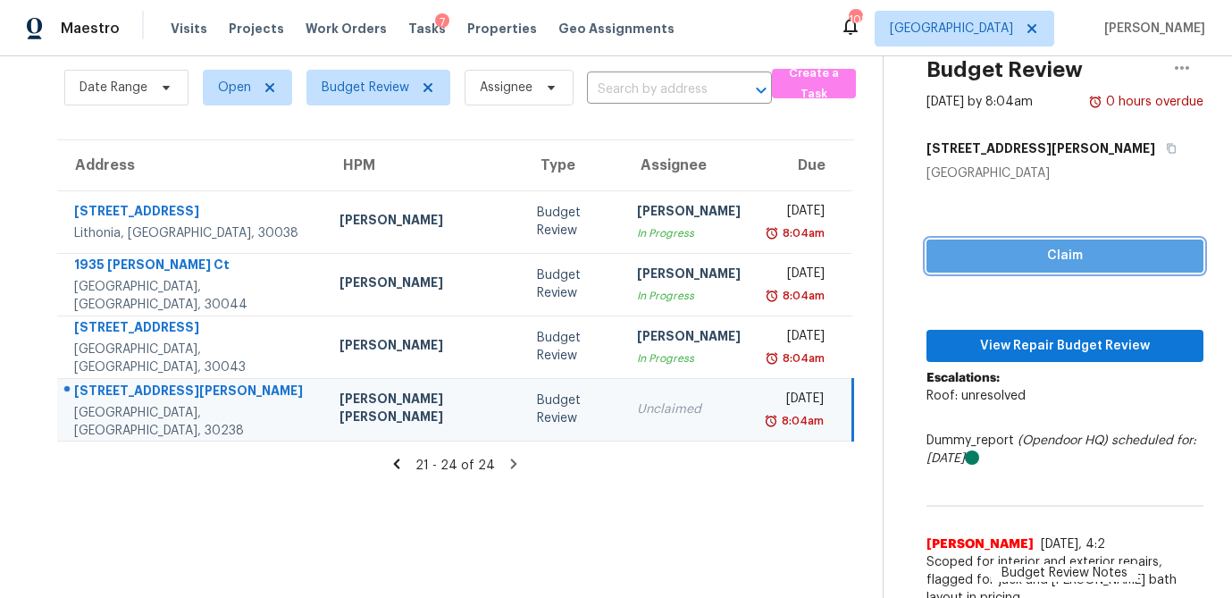
drag, startPoint x: 1021, startPoint y: 248, endPoint x: 1016, endPoint y: 262, distance: 14.1
click at [1022, 248] on span "Claim" at bounding box center [1065, 256] width 248 height 22
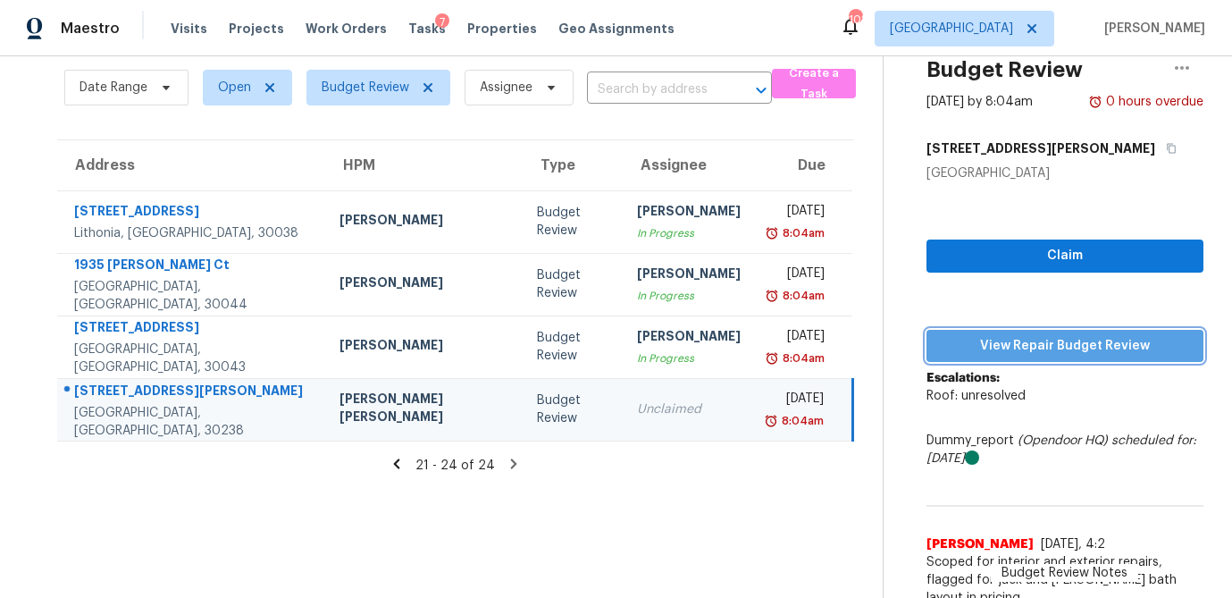
click at [1017, 339] on span "View Repair Budget Review" at bounding box center [1065, 346] width 248 height 22
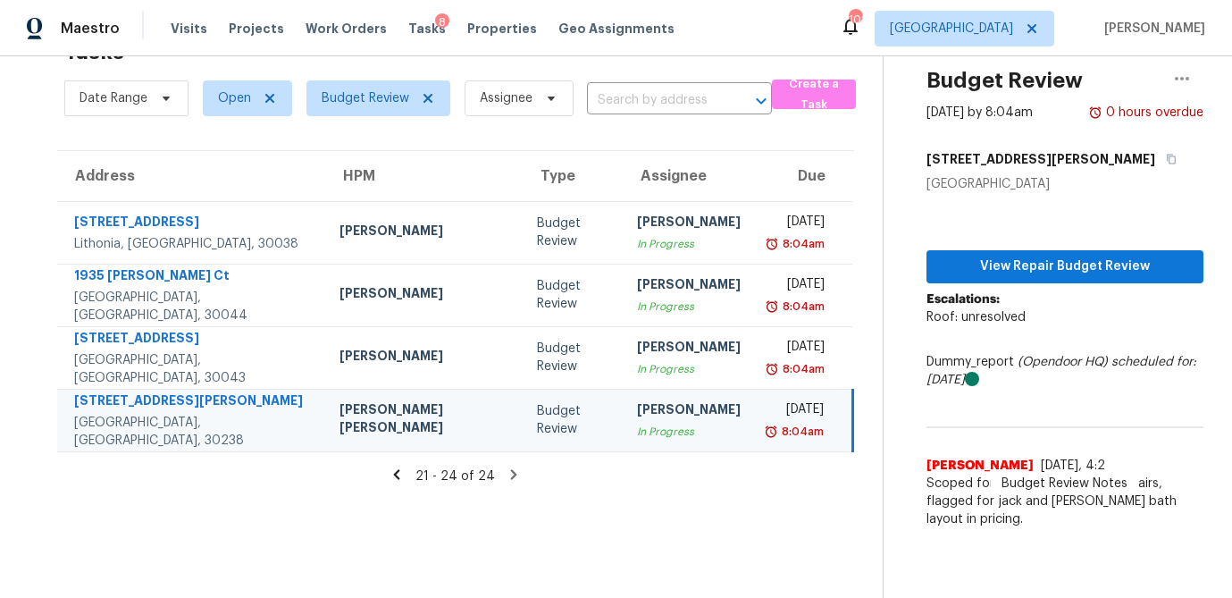
scroll to position [56, 0]
click at [394, 474] on icon at bounding box center [397, 474] width 6 height 10
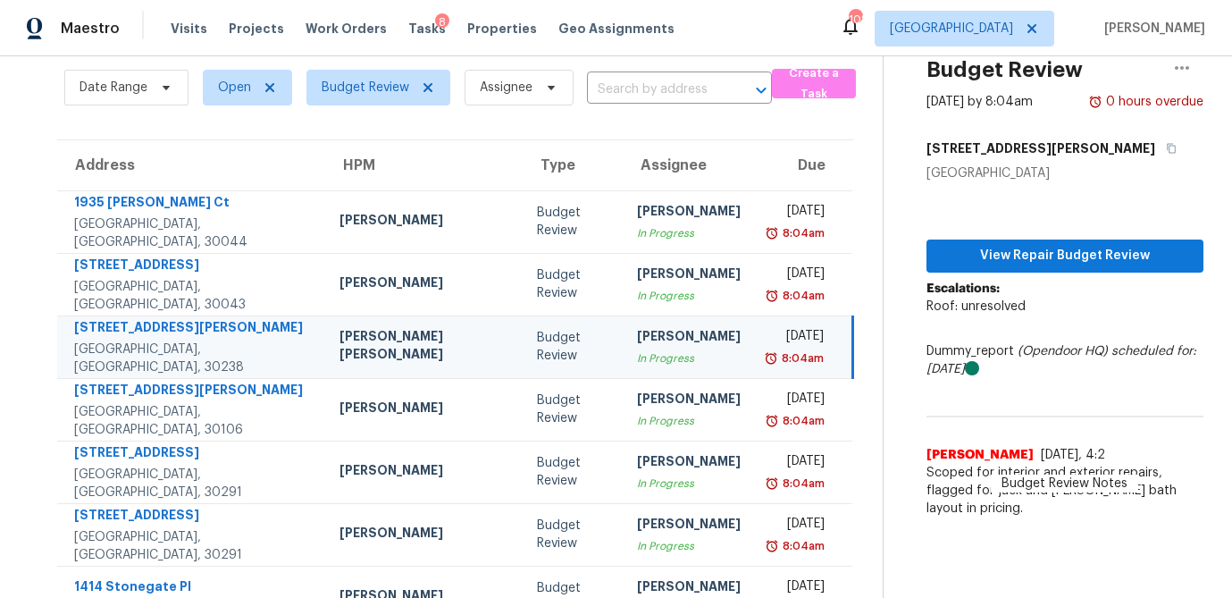
scroll to position [332, 0]
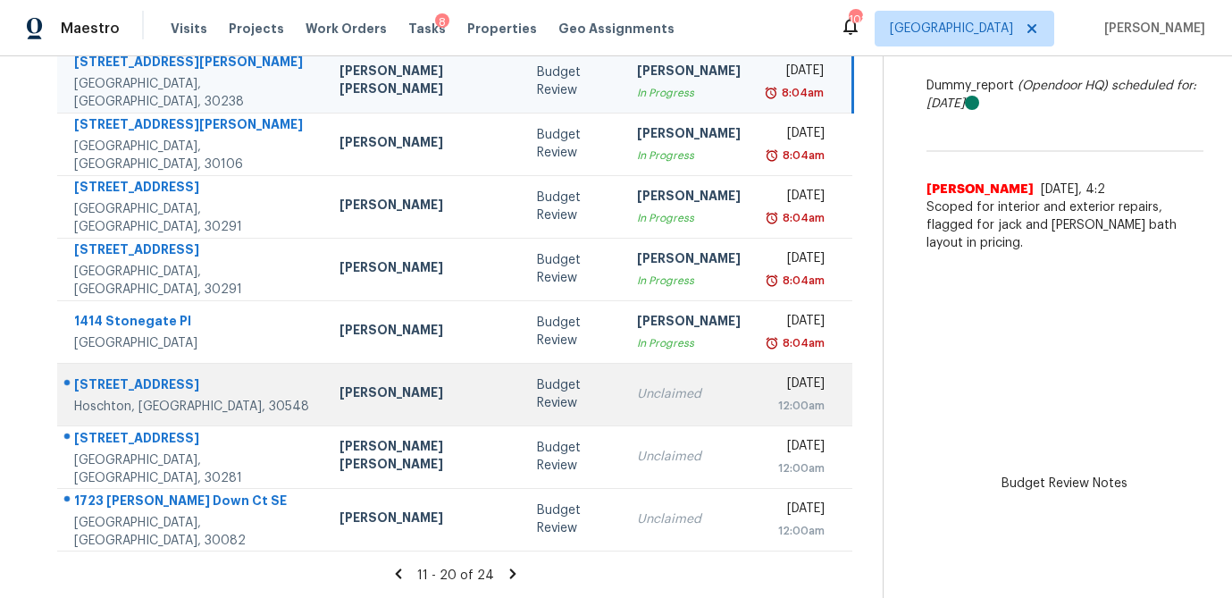
click at [523, 391] on td "Budget Review" at bounding box center [572, 394] width 99 height 63
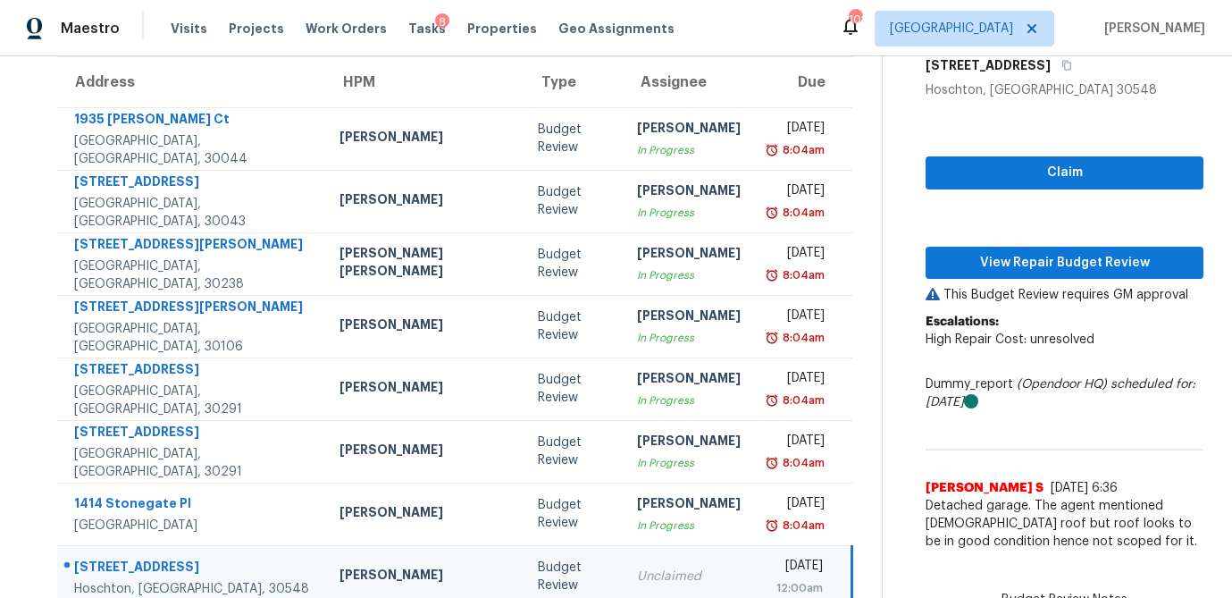
scroll to position [149, 0]
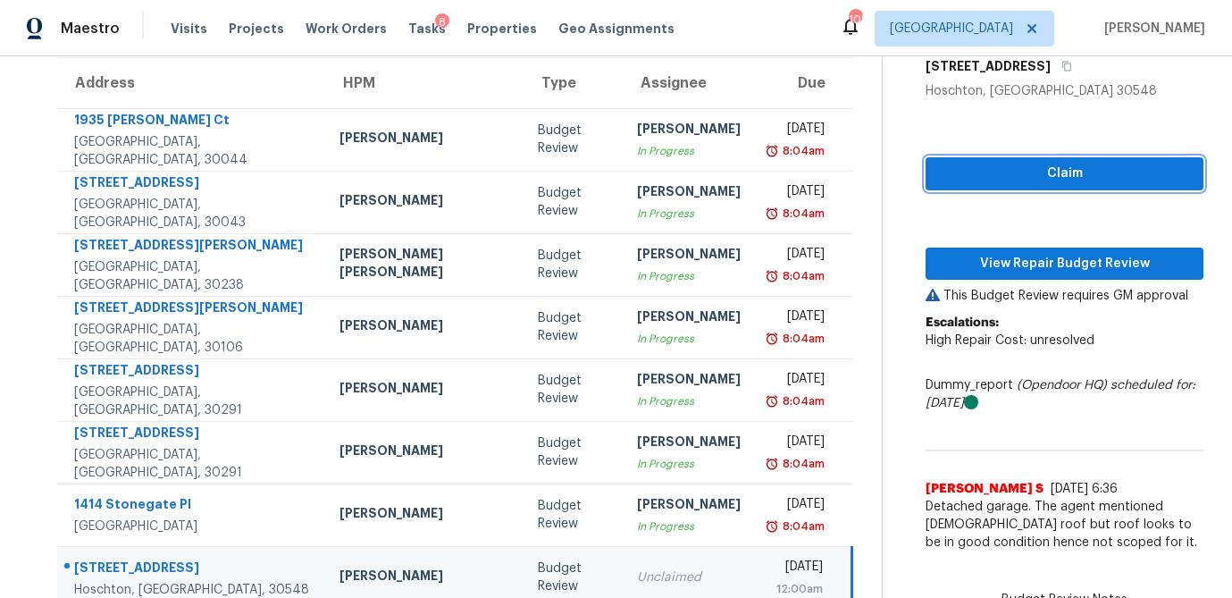
click at [1013, 175] on span "Claim" at bounding box center [1064, 174] width 249 height 22
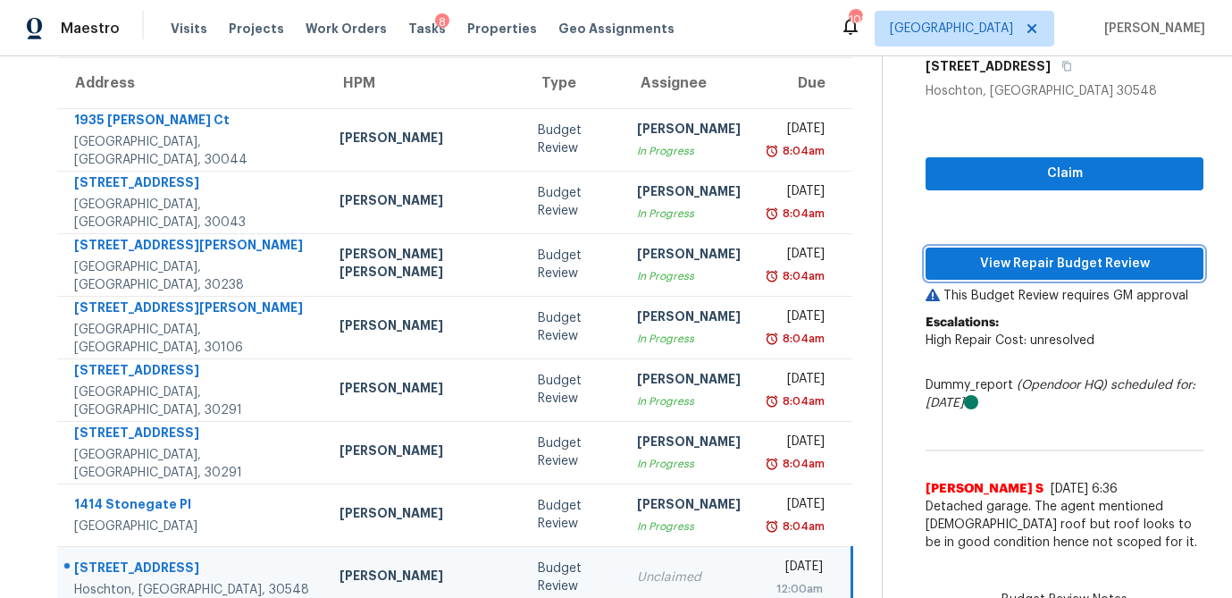
click at [995, 260] on span "View Repair Budget Review" at bounding box center [1064, 264] width 249 height 22
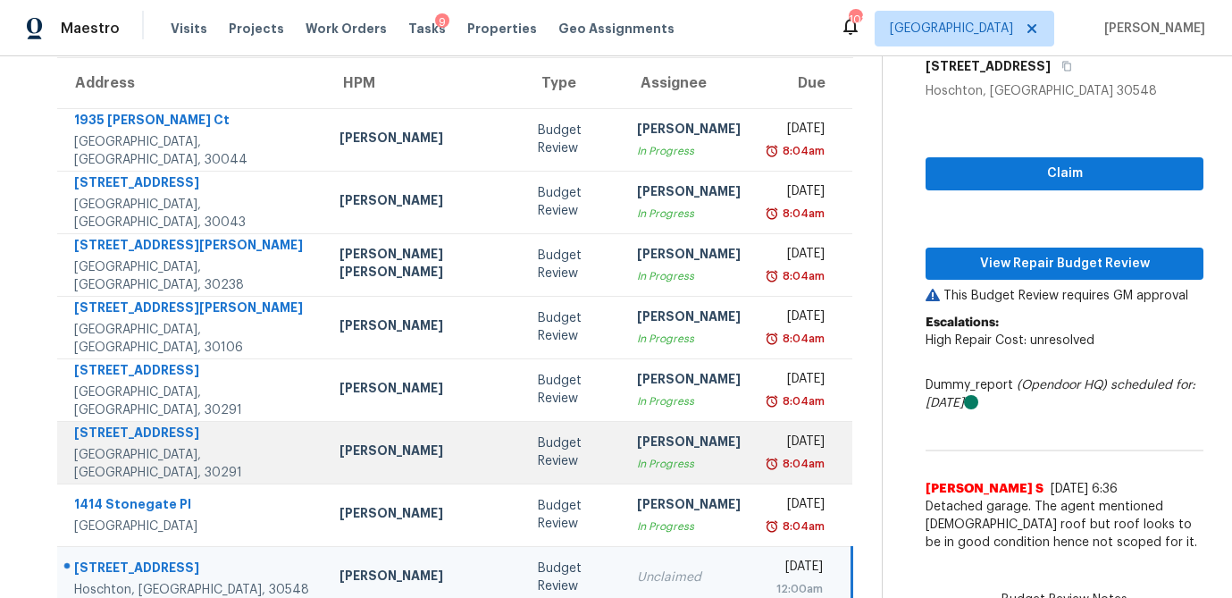
scroll to position [332, 0]
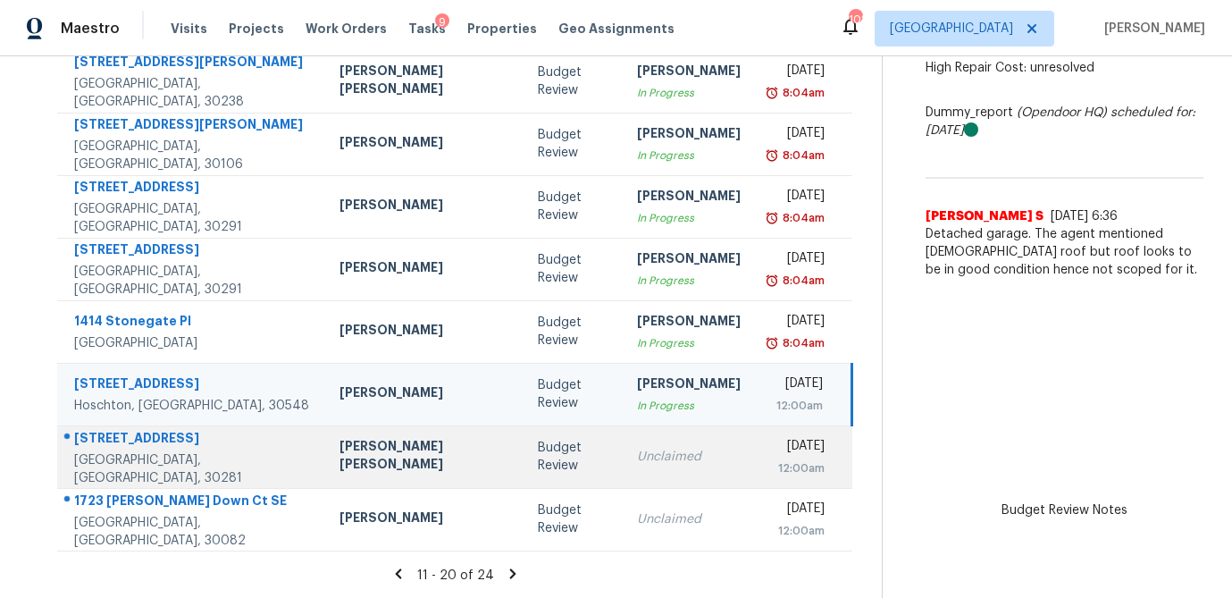
click at [637, 457] on div "Unclaimed" at bounding box center [689, 456] width 104 height 18
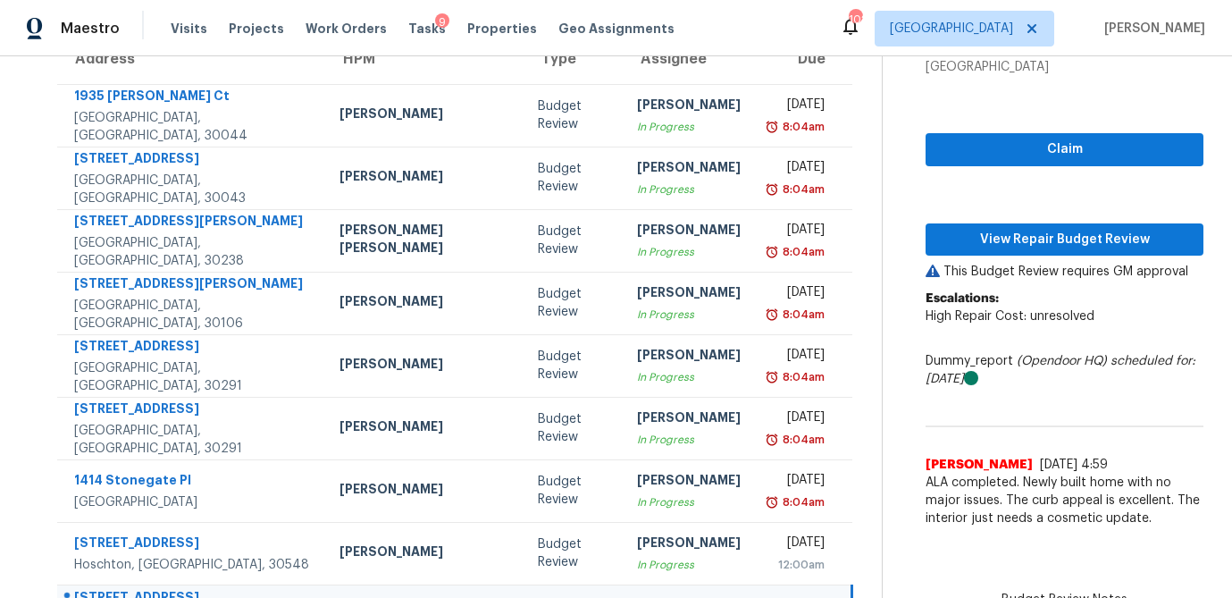
scroll to position [170, 0]
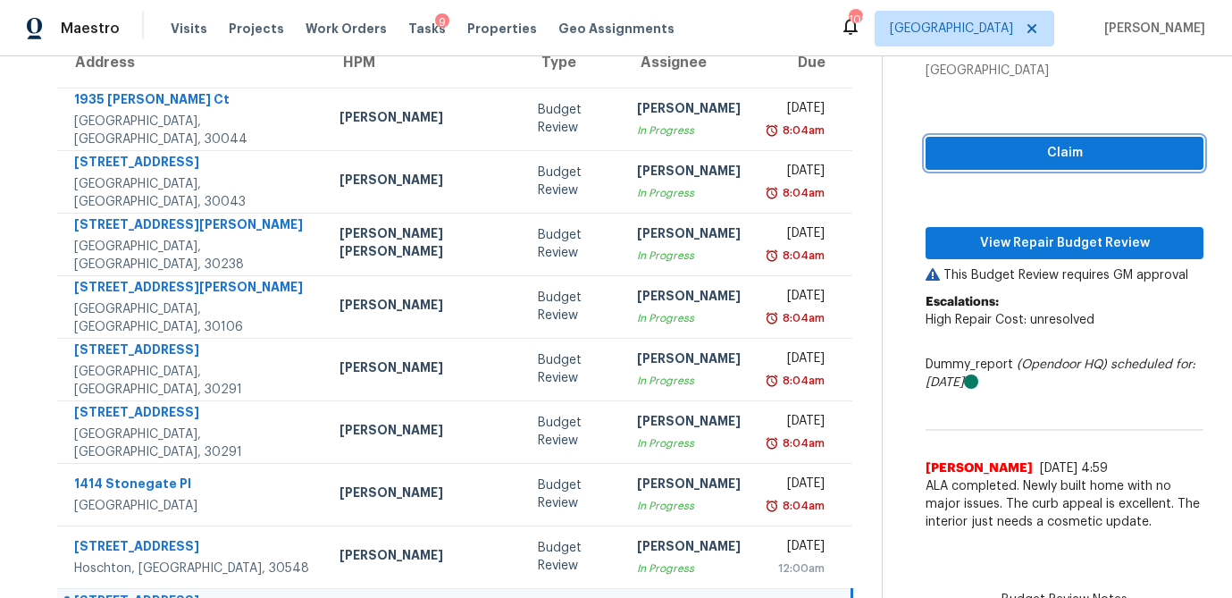
click at [1015, 163] on span "Claim" at bounding box center [1064, 153] width 249 height 22
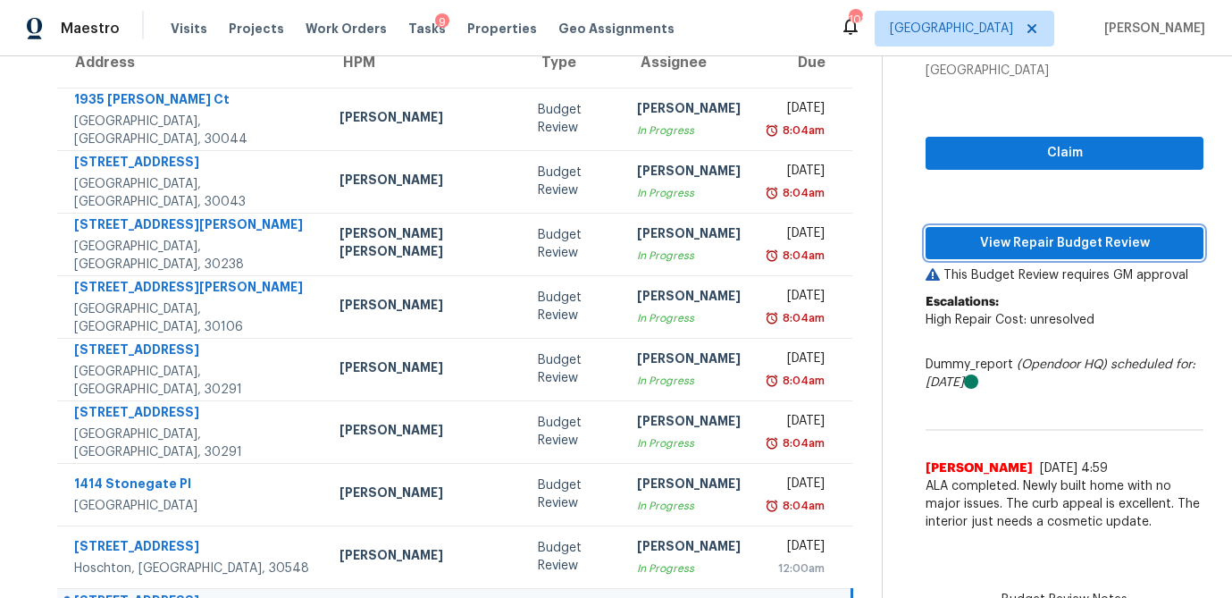
click at [993, 229] on button "View Repair Budget Review" at bounding box center [1064, 243] width 278 height 33
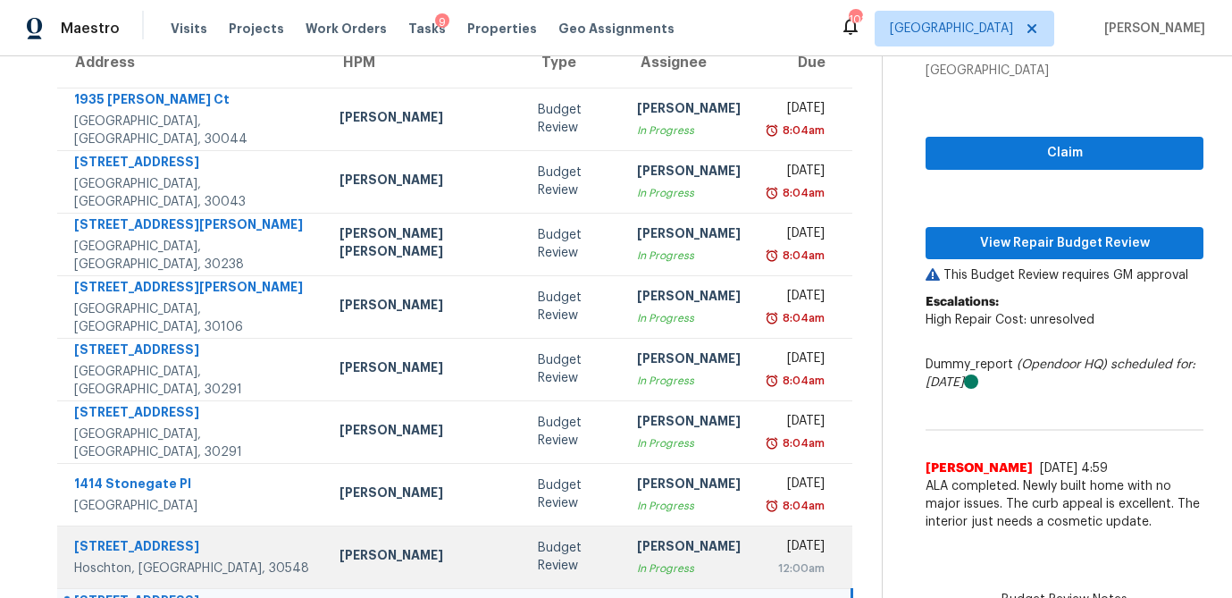
scroll to position [332, 0]
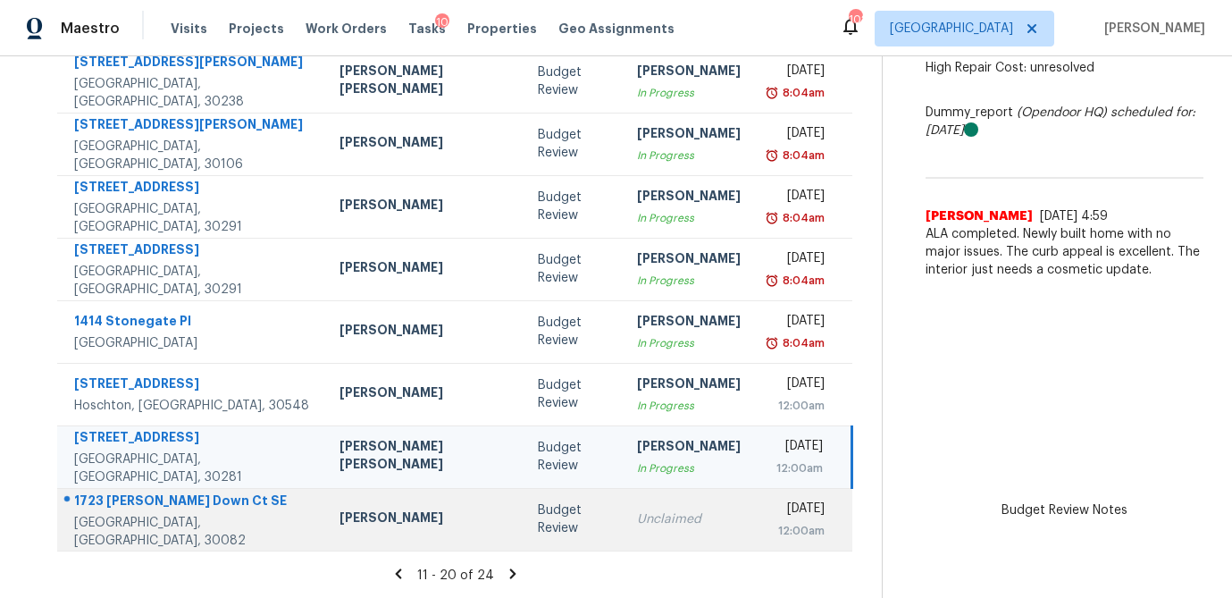
click at [527, 520] on td "Budget Review" at bounding box center [572, 519] width 99 height 63
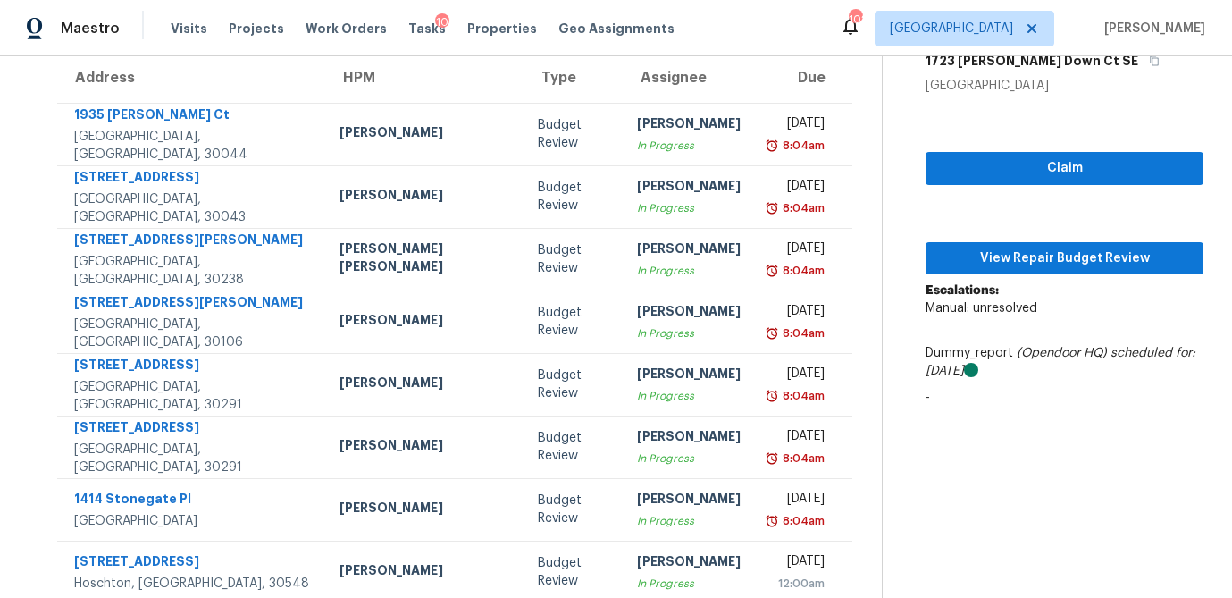
scroll to position [154, 0]
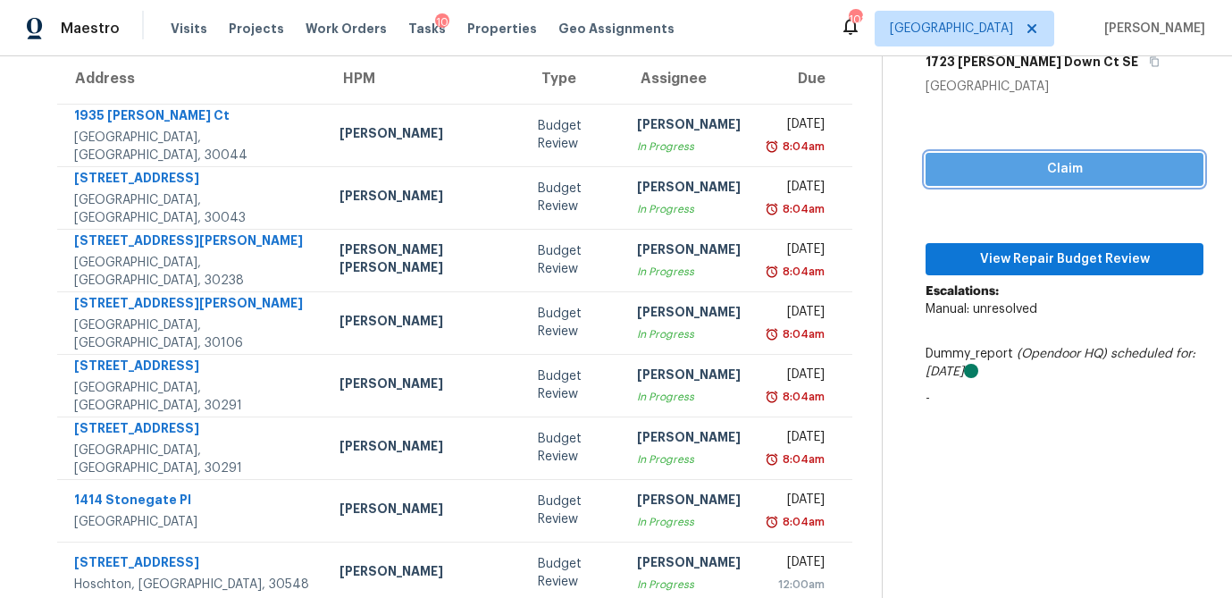
click at [1008, 173] on span "Claim" at bounding box center [1064, 169] width 249 height 22
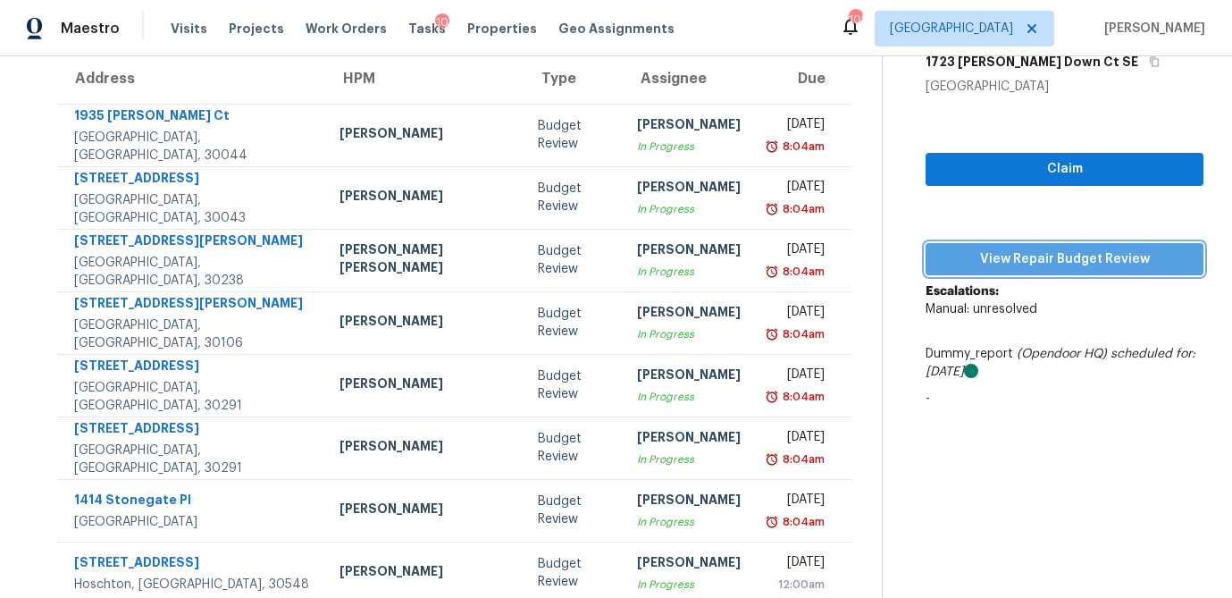
click at [1000, 244] on button "View Repair Budget Review" at bounding box center [1064, 259] width 278 height 33
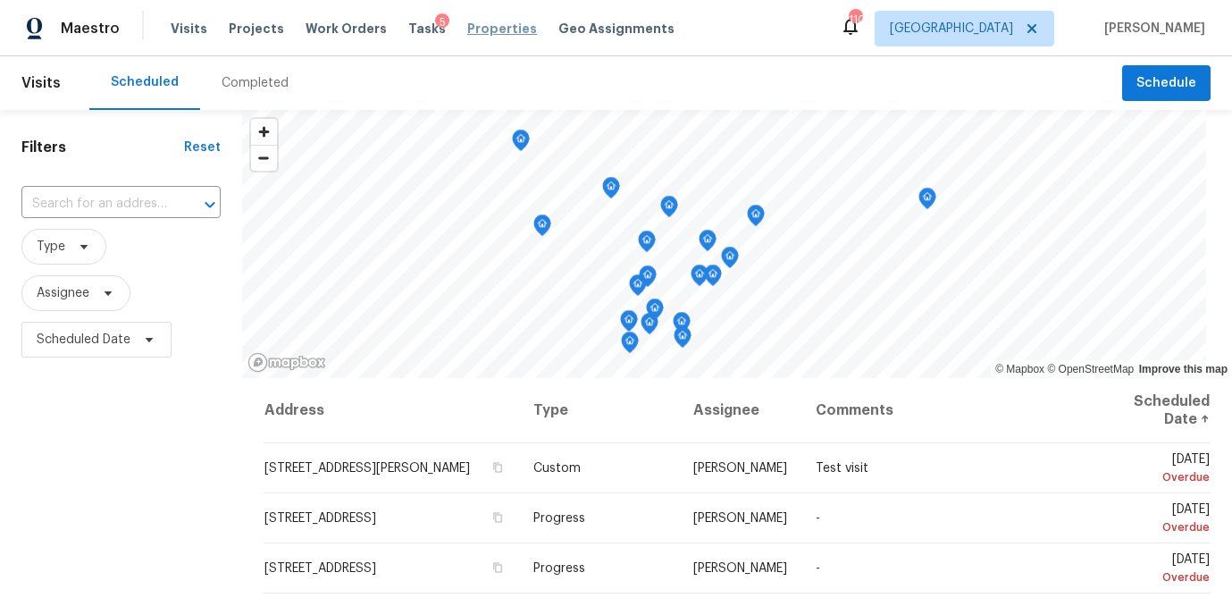
click at [493, 31] on span "Properties" at bounding box center [502, 29] width 70 height 18
click at [475, 26] on span "Properties" at bounding box center [502, 29] width 70 height 18
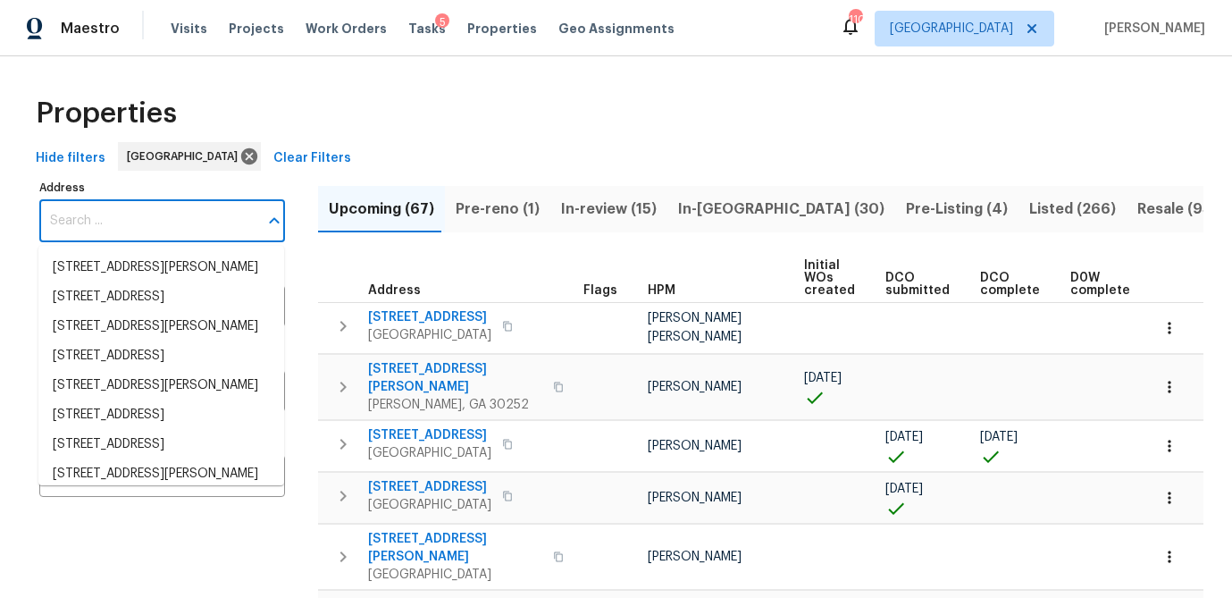
click at [98, 222] on input "Address" at bounding box center [148, 221] width 219 height 42
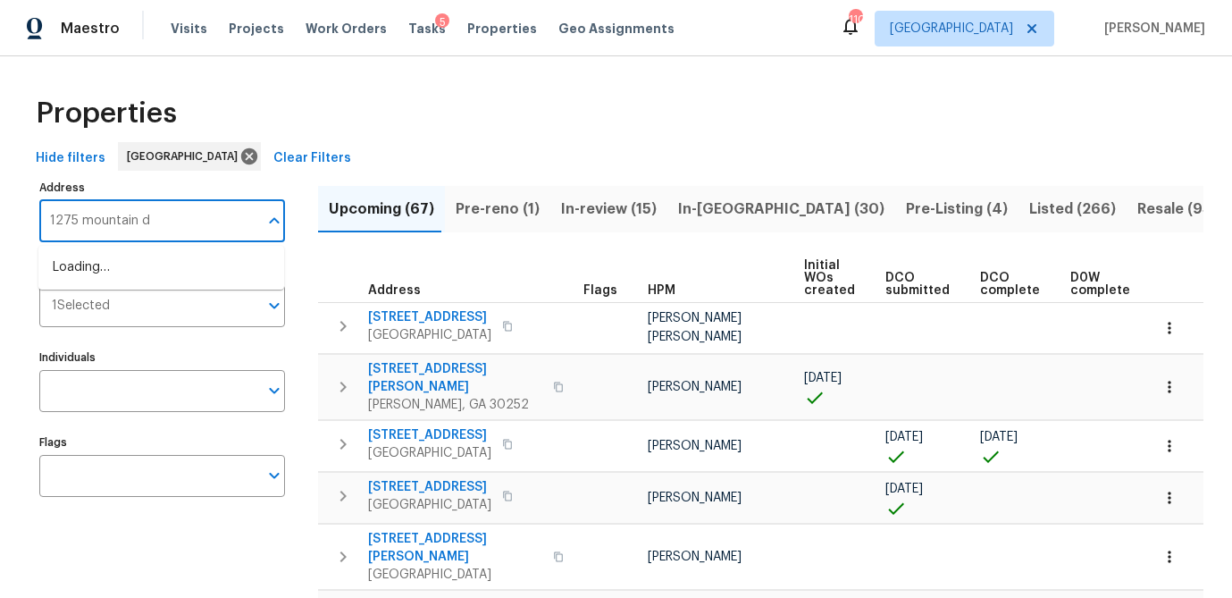
type input "1275 mountain dr"
click at [160, 282] on li "1275 Mountain Dr NE Conyers GA 30013" at bounding box center [161, 267] width 246 height 29
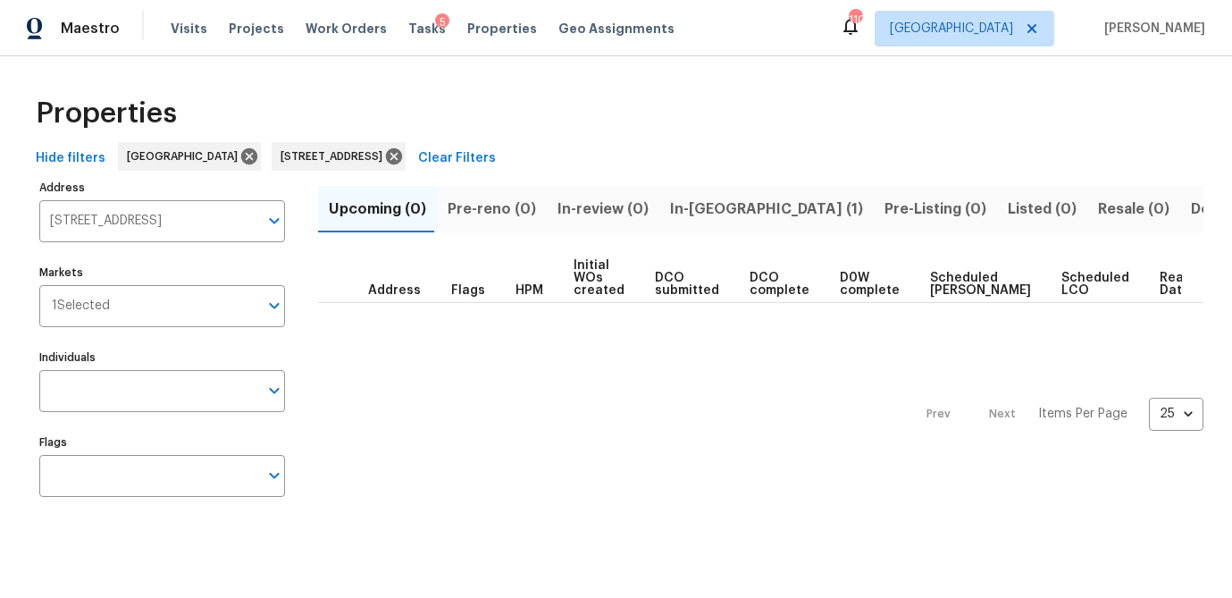
click at [720, 204] on span "In-reno (1)" at bounding box center [766, 209] width 193 height 25
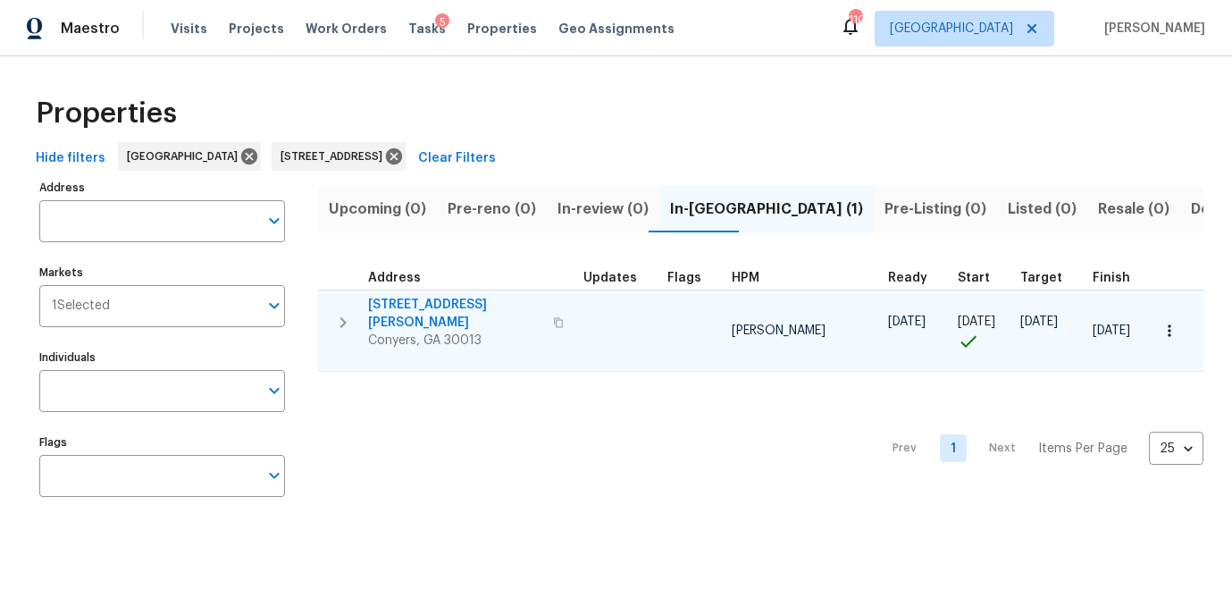
type input "1275 Mountain Dr NE Conyers GA 30013"
click at [1175, 323] on icon "button" at bounding box center [1169, 331] width 18 height 18
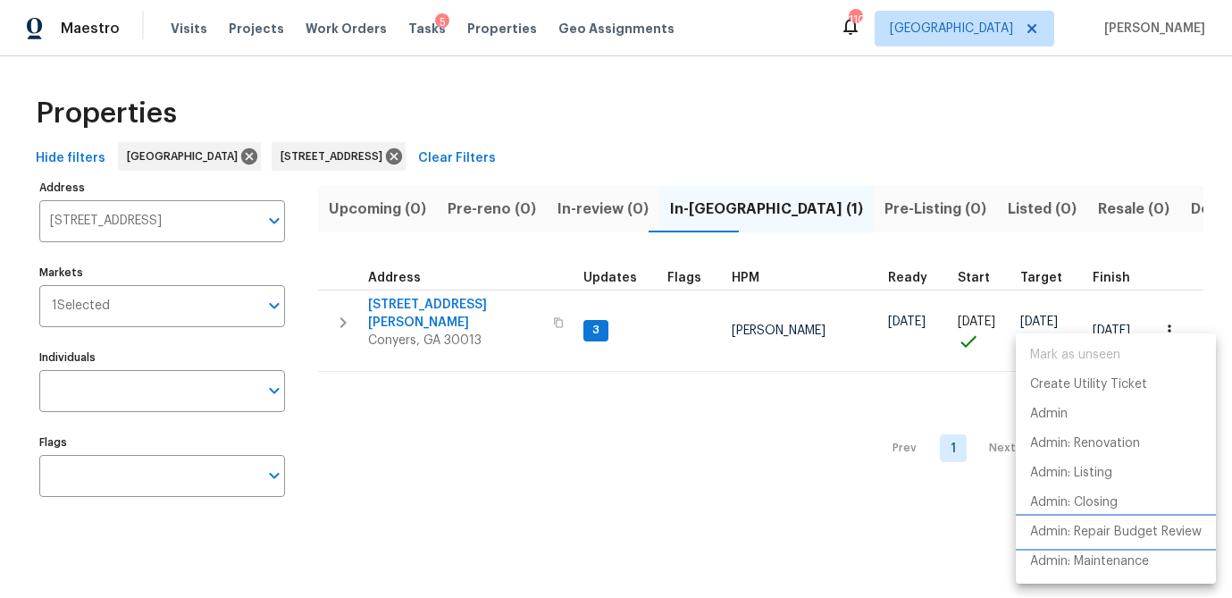
click at [1108, 530] on p "Admin: Repair Budget Review" at bounding box center [1115, 532] width 171 height 19
click at [460, 301] on div at bounding box center [616, 299] width 1232 height 598
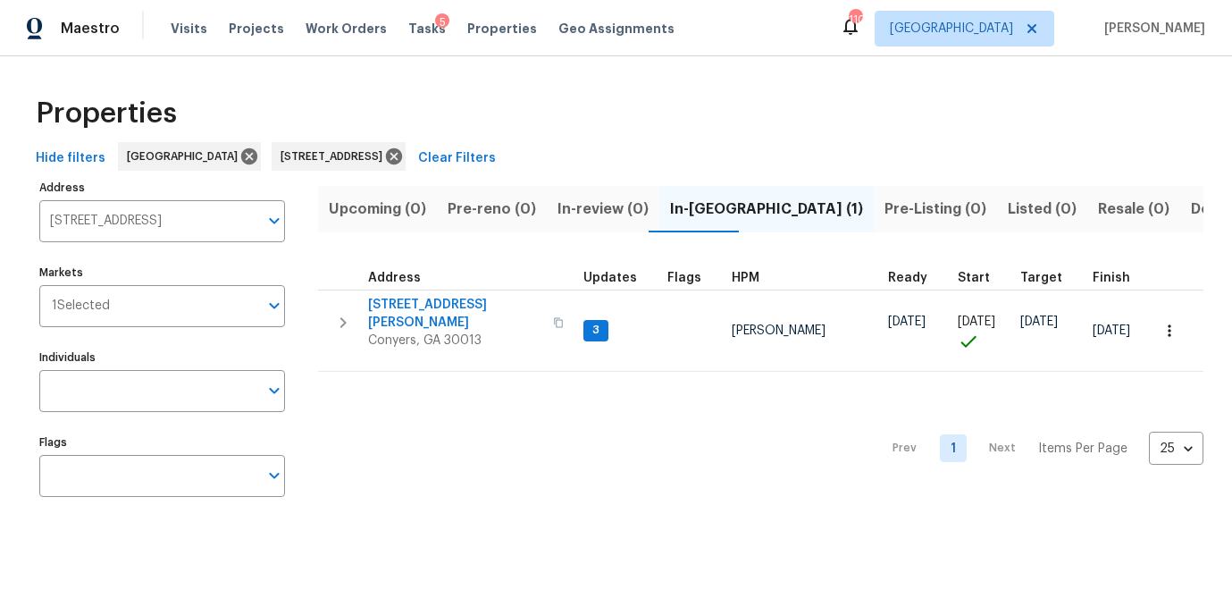
click at [460, 301] on span "1275 Mountain Dr NE" at bounding box center [455, 314] width 174 height 36
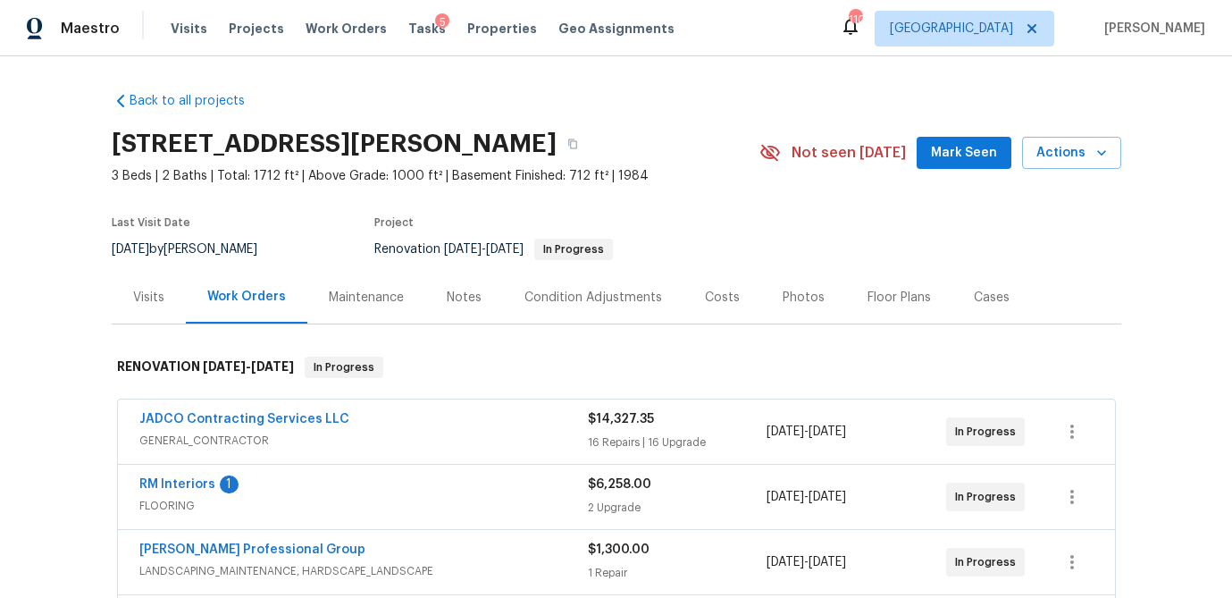
click at [718, 303] on div "Costs" at bounding box center [722, 297] width 35 height 18
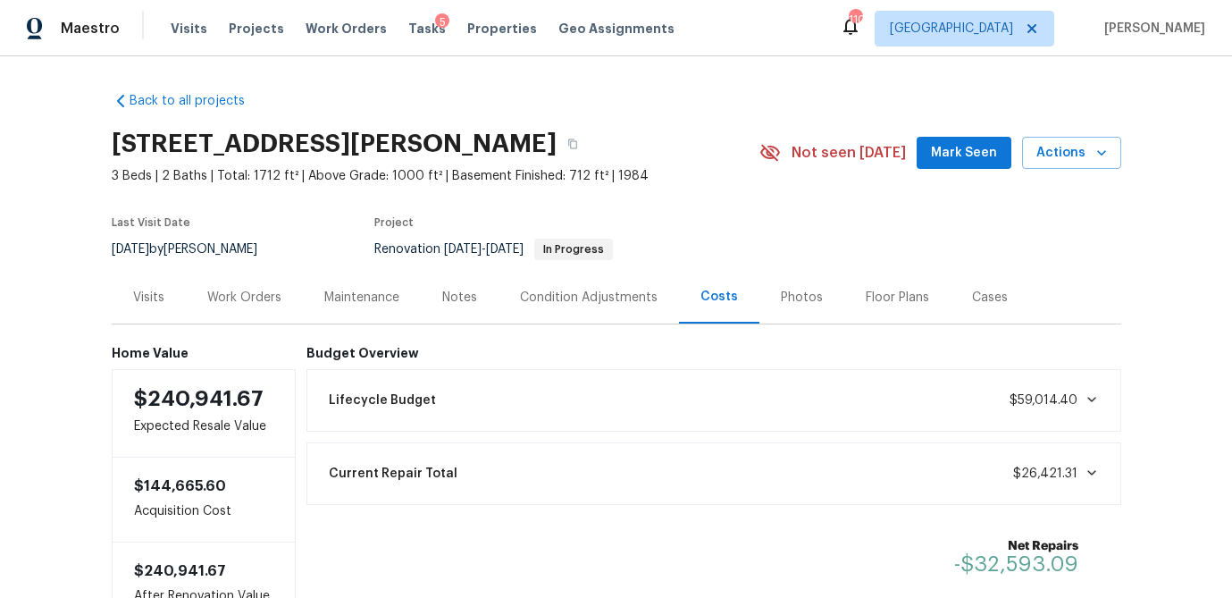
click at [233, 295] on div "Work Orders" at bounding box center [244, 297] width 74 height 18
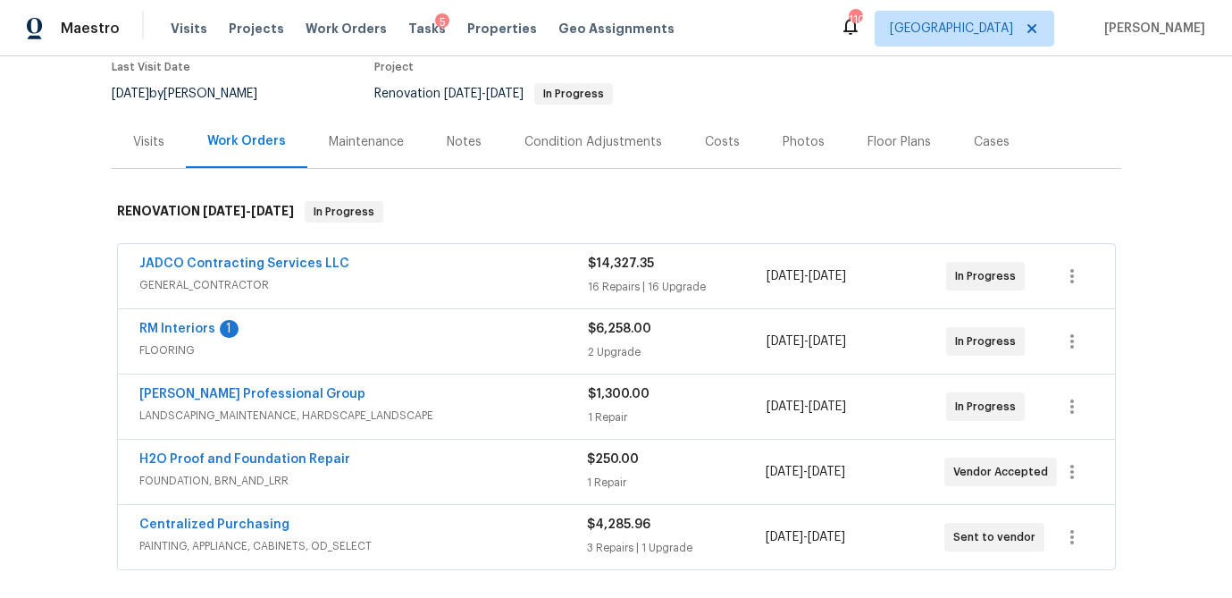
scroll to position [253, 0]
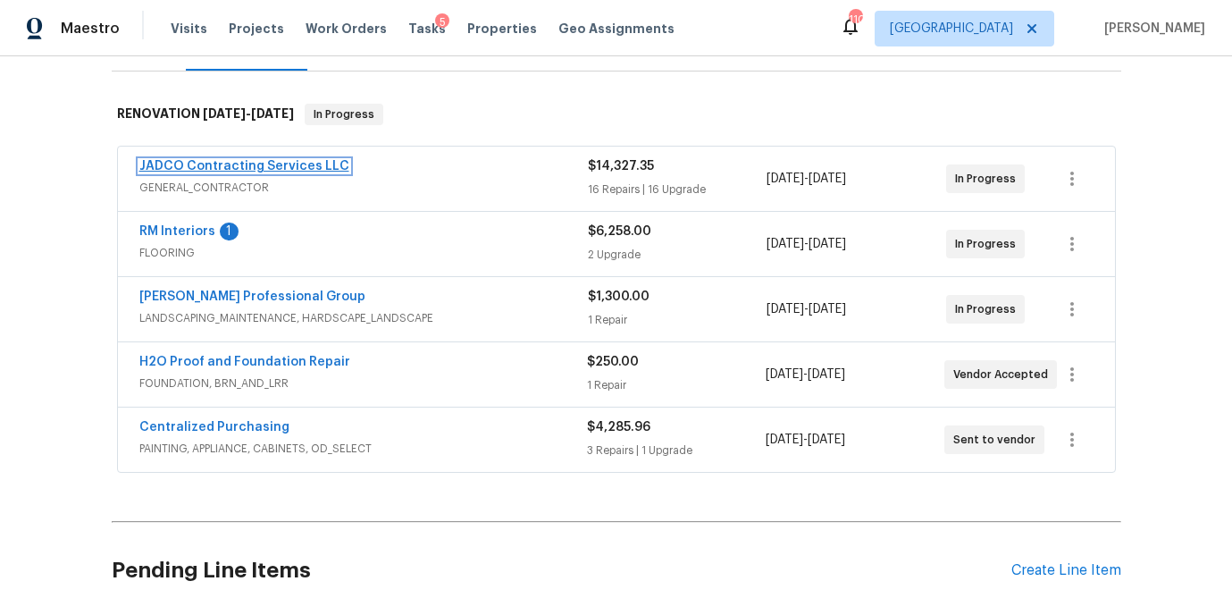
click at [316, 169] on link "JADCO Contracting Services LLC" at bounding box center [244, 166] width 210 height 13
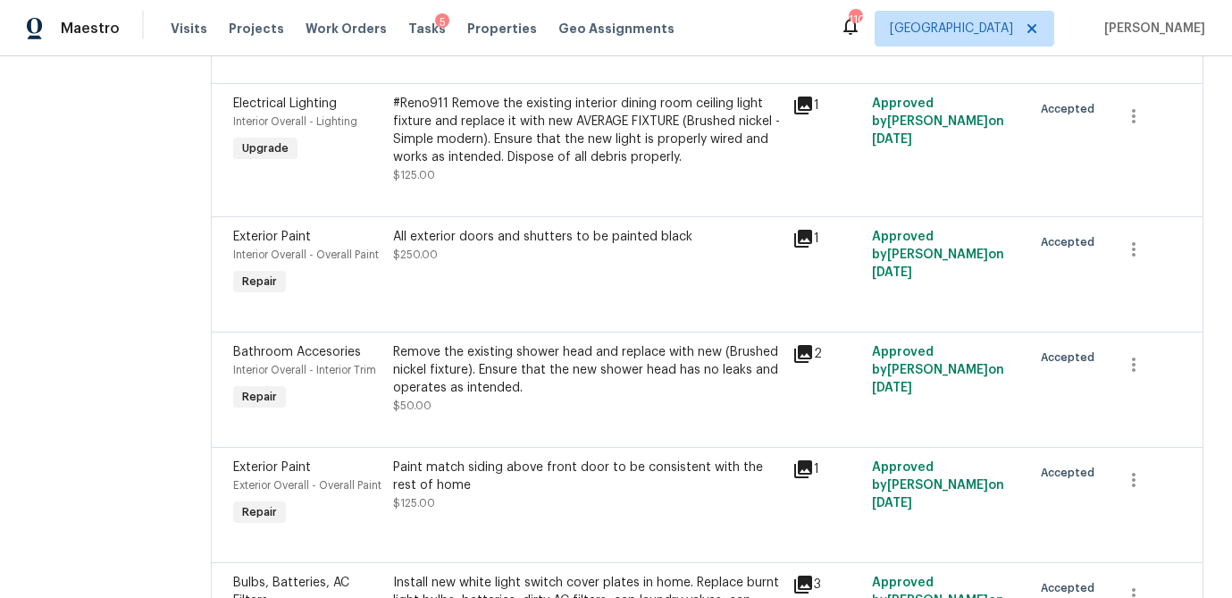
scroll to position [1737, 0]
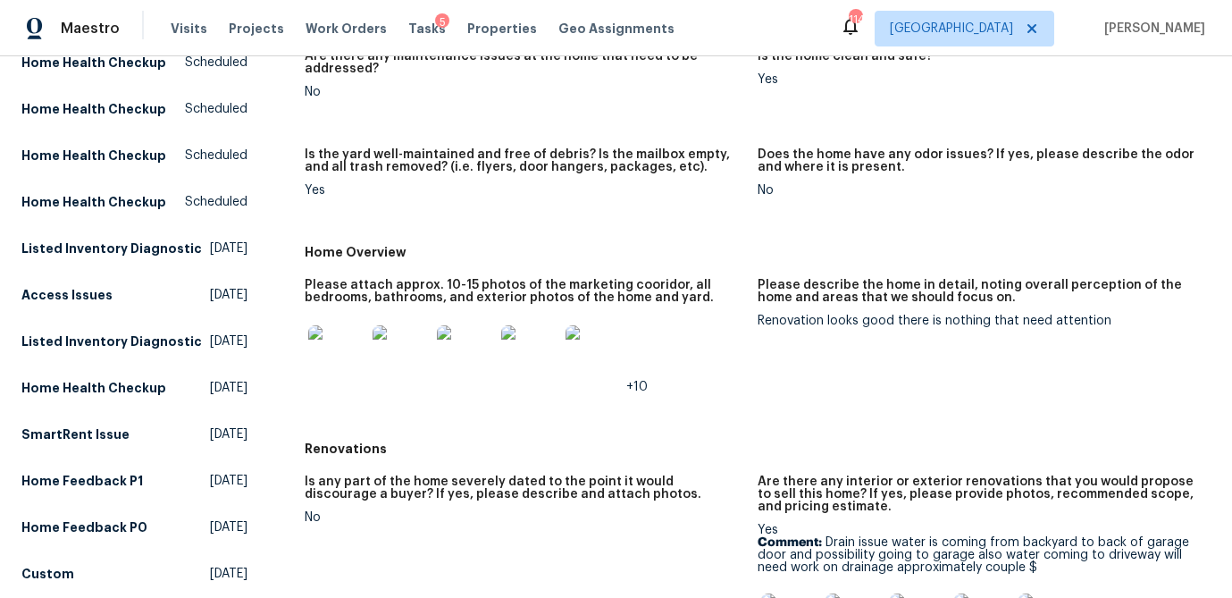
scroll to position [327, 0]
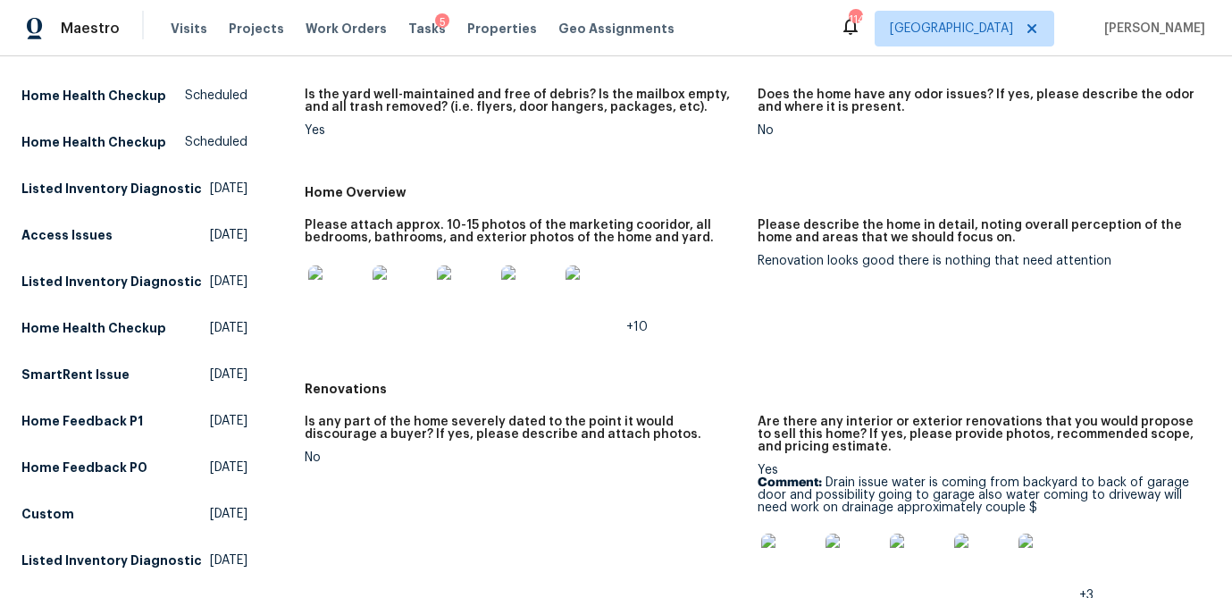
click at [346, 294] on img at bounding box center [336, 293] width 57 height 57
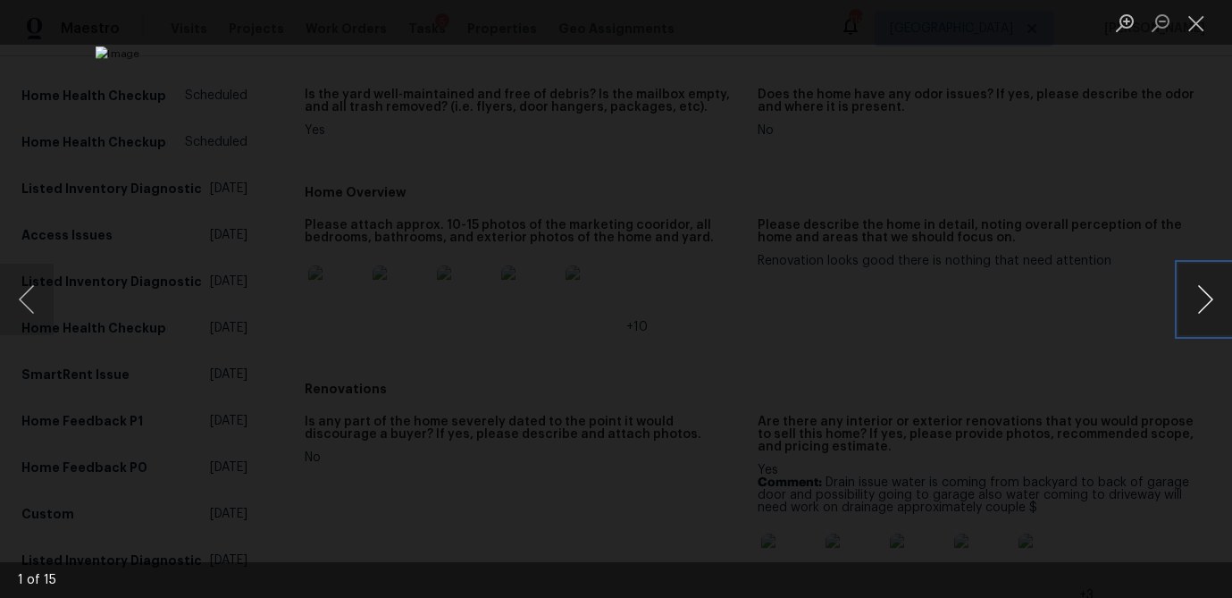
click at [1192, 305] on button "Next image" at bounding box center [1205, 298] width 54 height 71
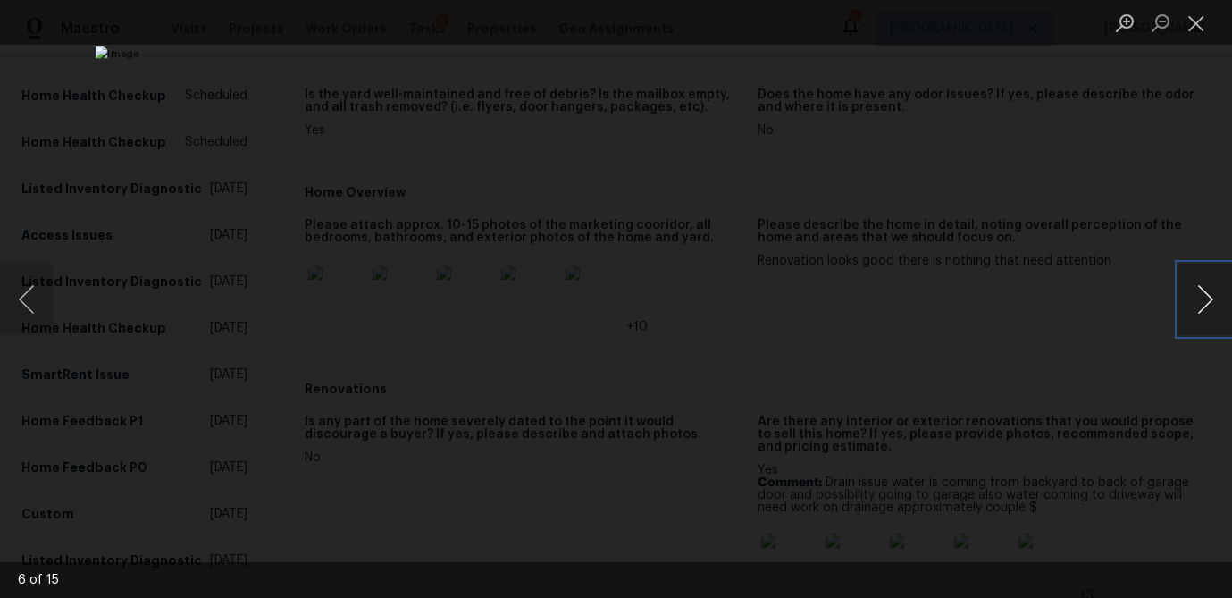
click at [1192, 305] on button "Next image" at bounding box center [1205, 298] width 54 height 71
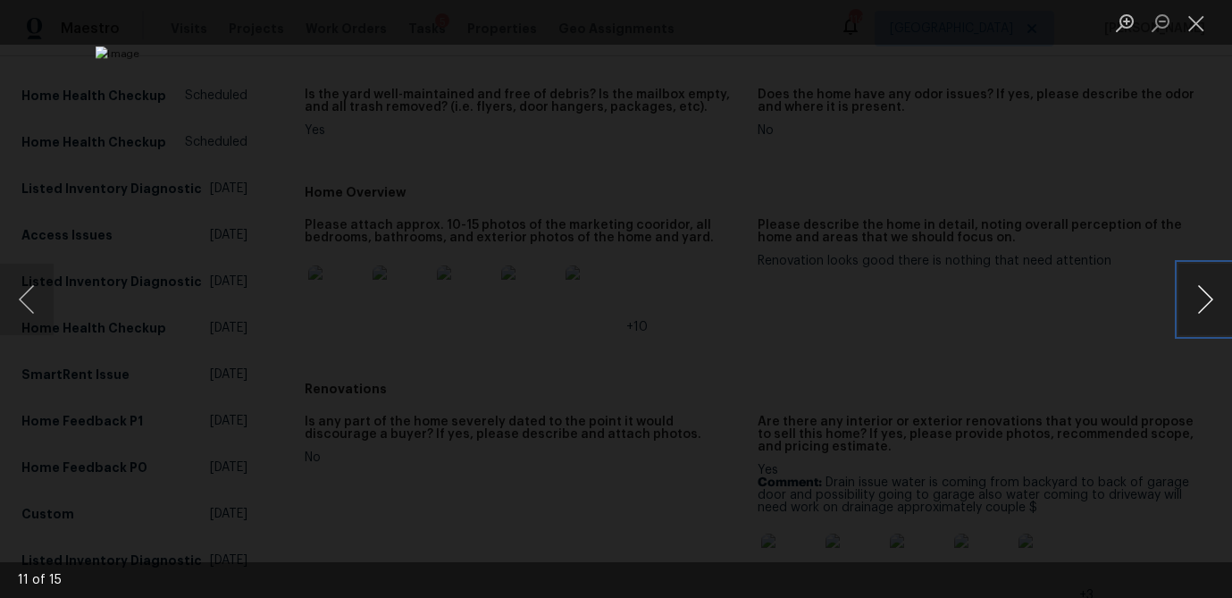
click at [1192, 305] on button "Next image" at bounding box center [1205, 298] width 54 height 71
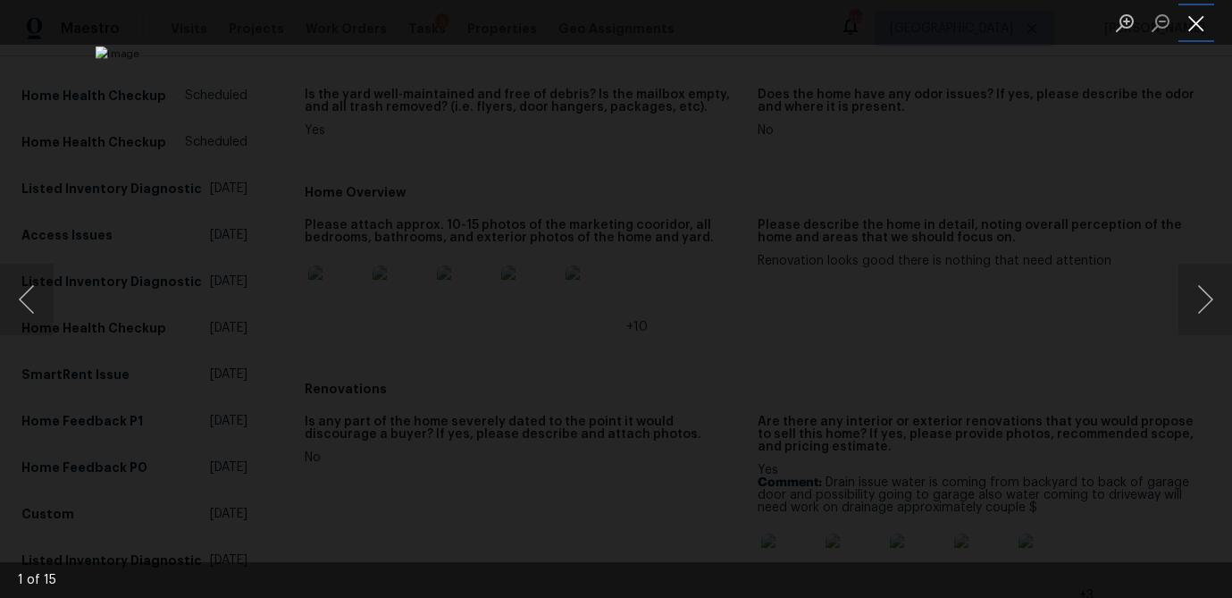
click at [1191, 12] on button "Close lightbox" at bounding box center [1196, 22] width 36 height 31
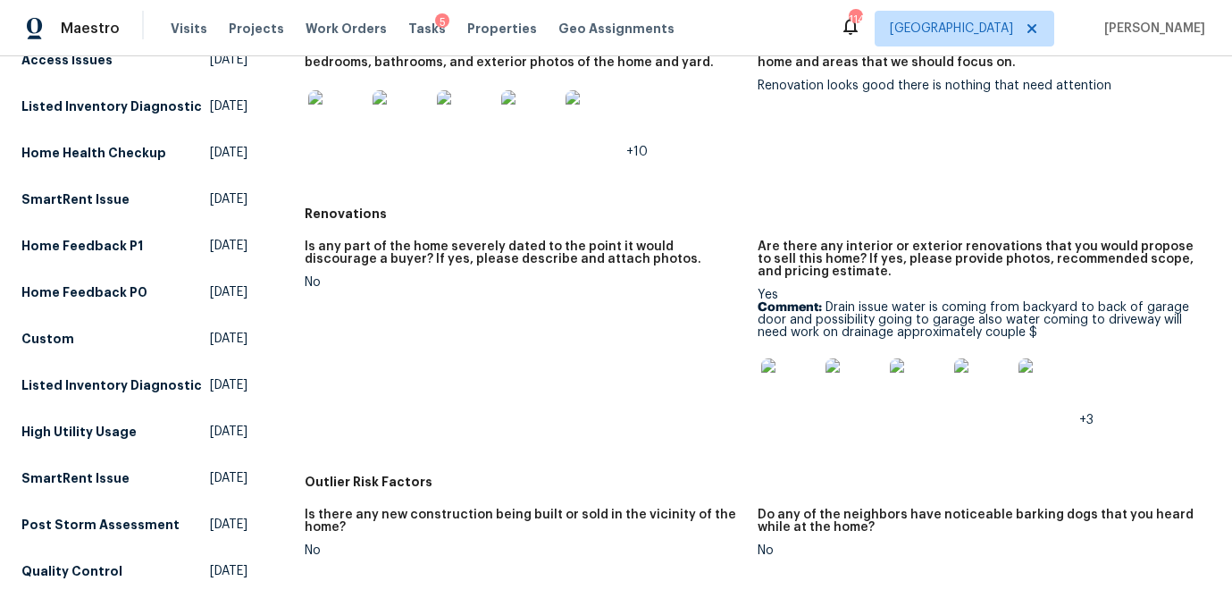
scroll to position [506, 0]
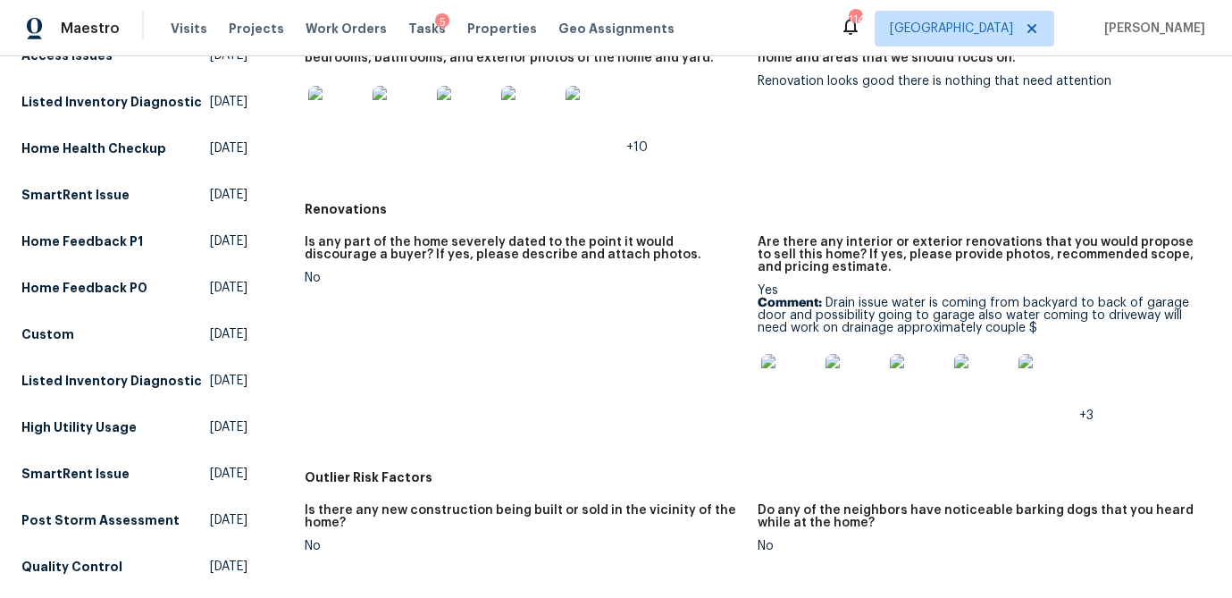
click at [799, 389] on img at bounding box center [789, 382] width 57 height 57
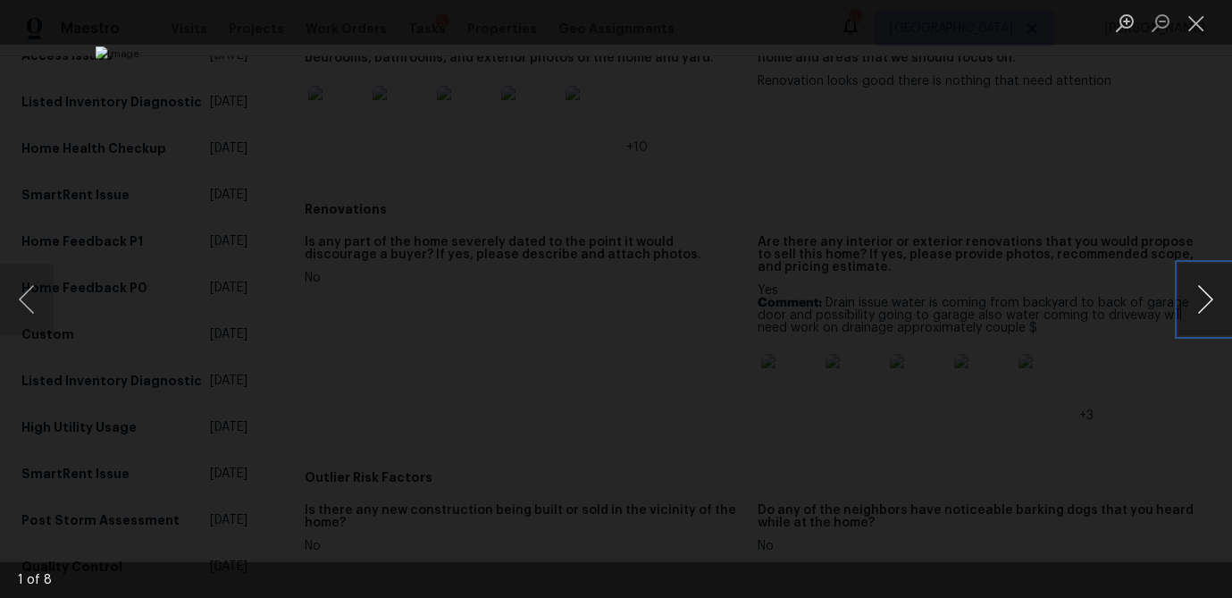
click at [1183, 300] on button "Next image" at bounding box center [1205, 298] width 54 height 71
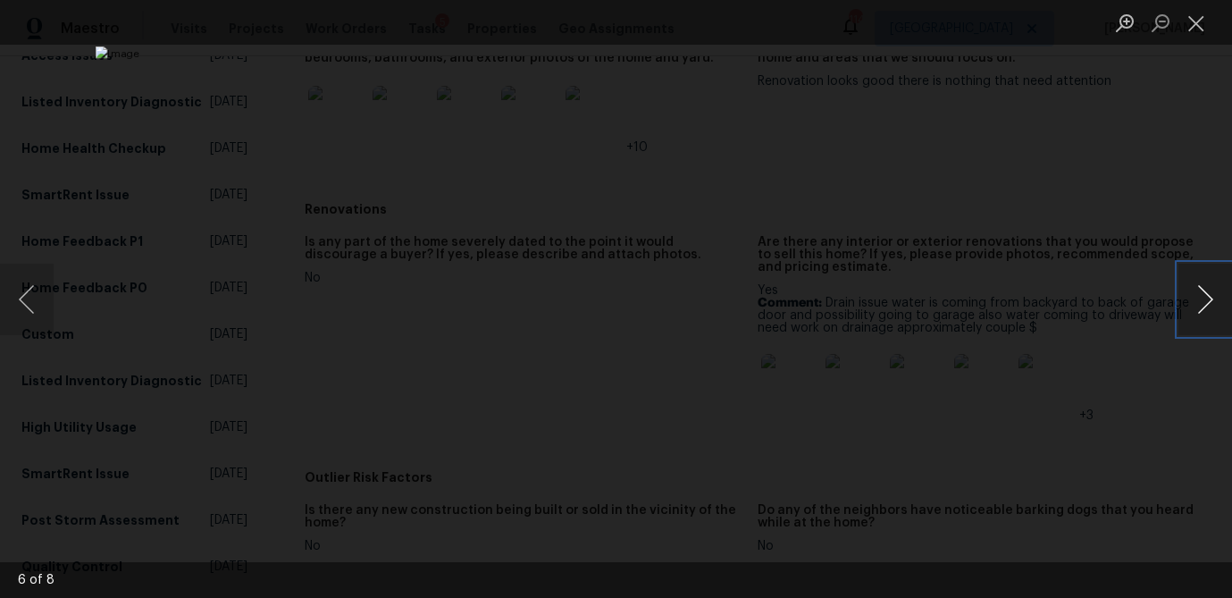
click at [1183, 300] on button "Next image" at bounding box center [1205, 298] width 54 height 71
click at [1190, 21] on button "Close lightbox" at bounding box center [1196, 22] width 36 height 31
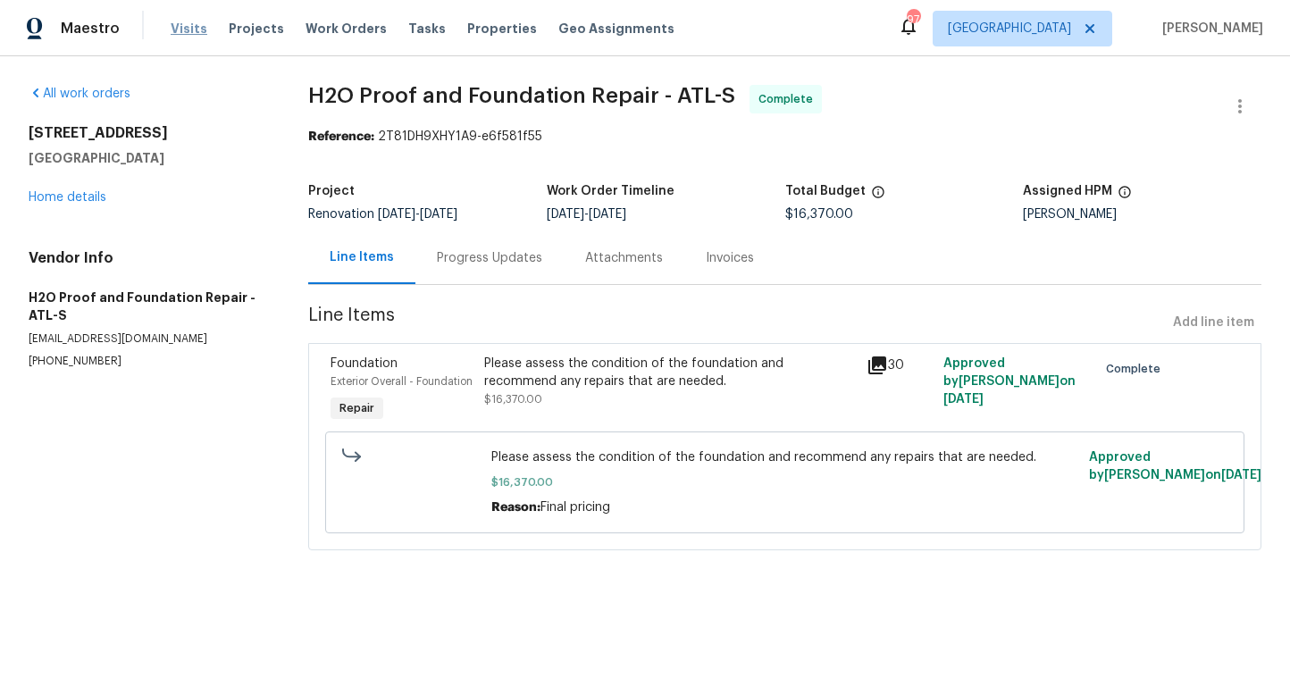
click at [178, 24] on span "Visits" at bounding box center [189, 29] width 37 height 18
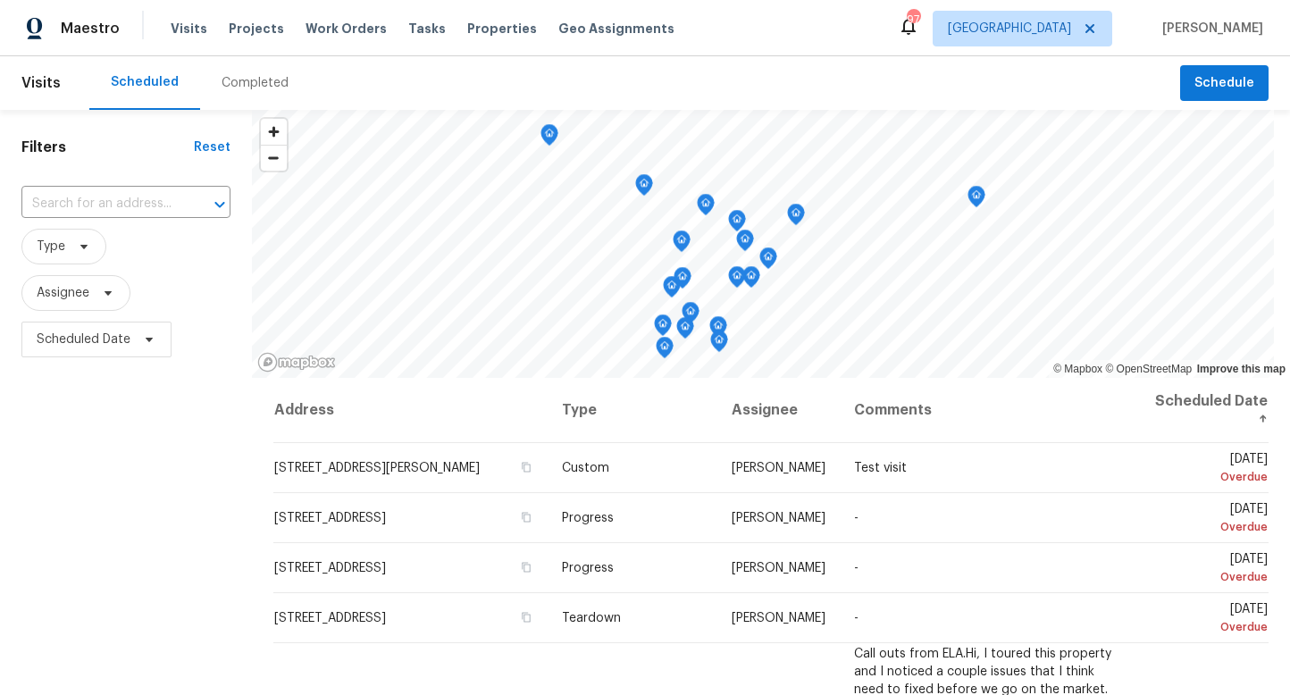
click at [245, 77] on div "Completed" at bounding box center [255, 83] width 67 height 18
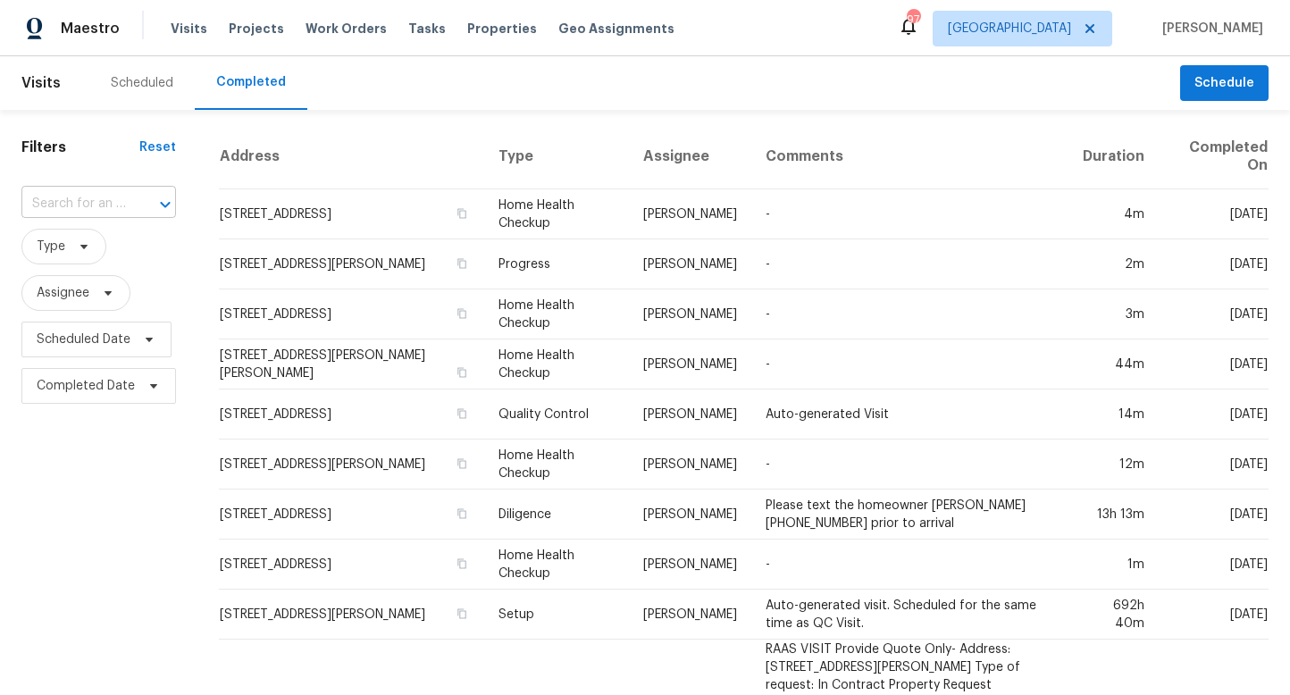
click at [71, 207] on input "text" at bounding box center [73, 204] width 105 height 28
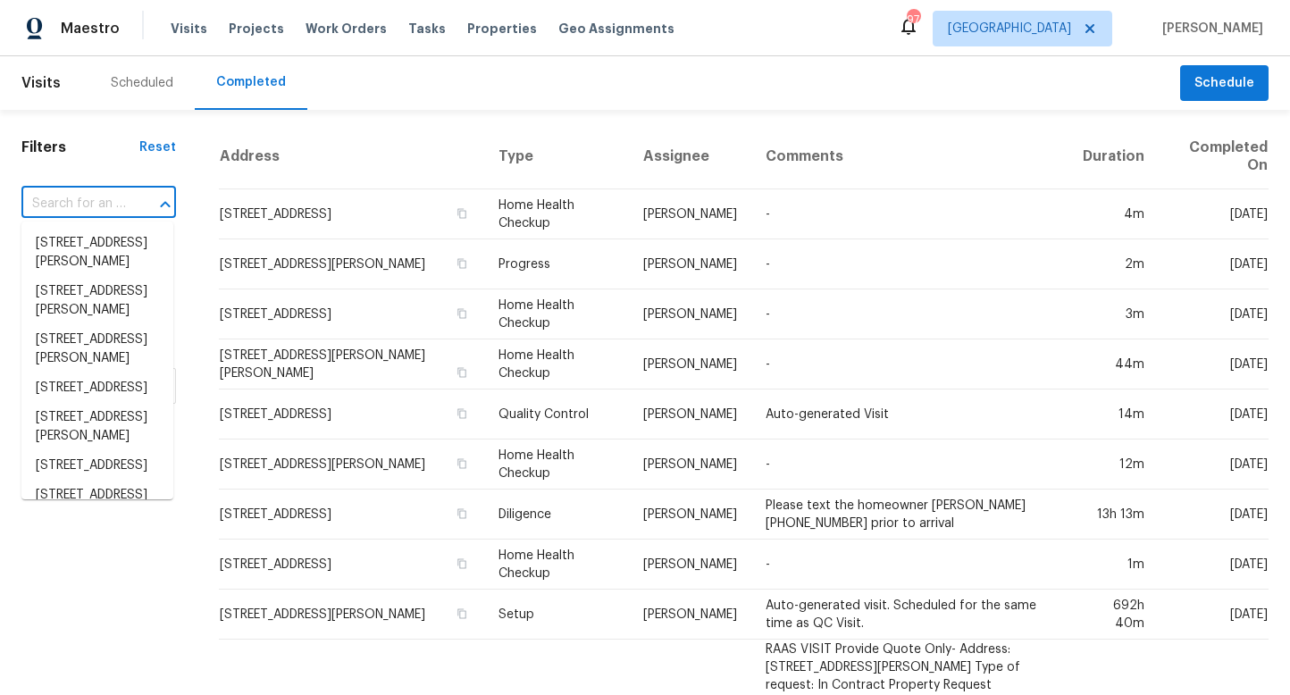
paste input "74 Indian Creek Way, Hoschton, GA 30548"
type input "74 Indian Creek Way, Hoschton, GA 30548"
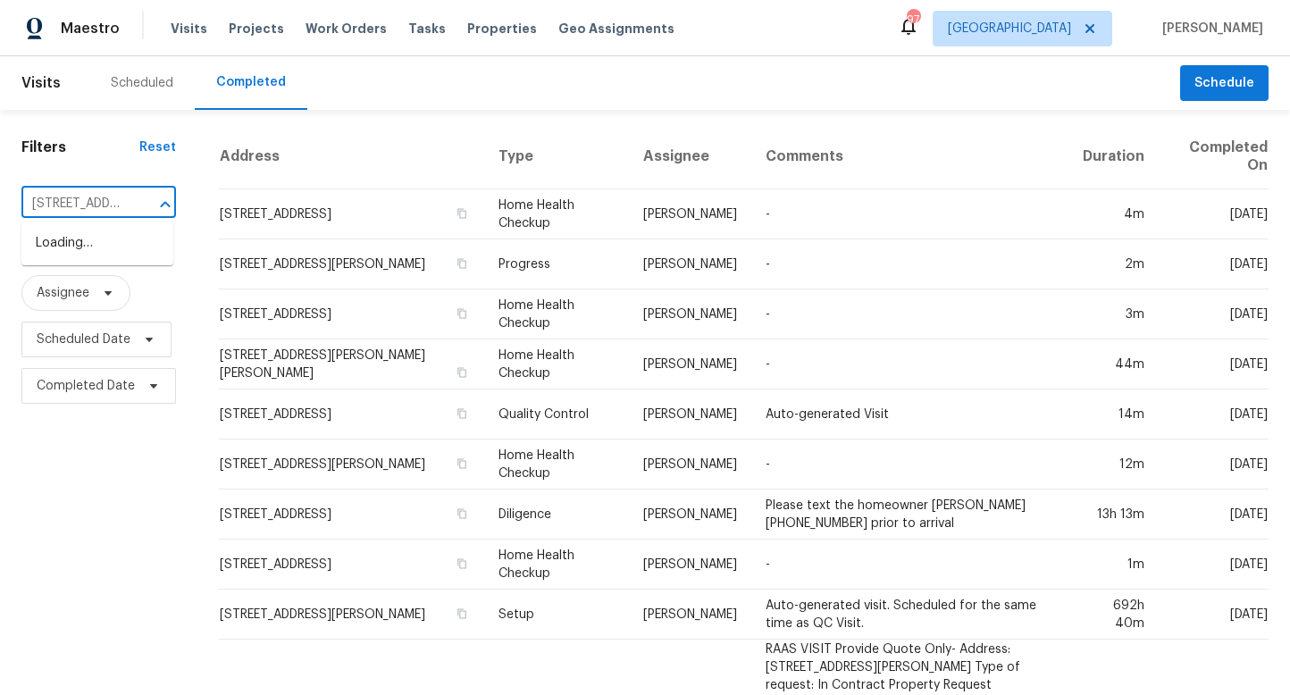
scroll to position [0, 155]
click at [78, 237] on li "74 Indian Creek Way, Hoschton, GA 30548" at bounding box center [97, 243] width 152 height 29
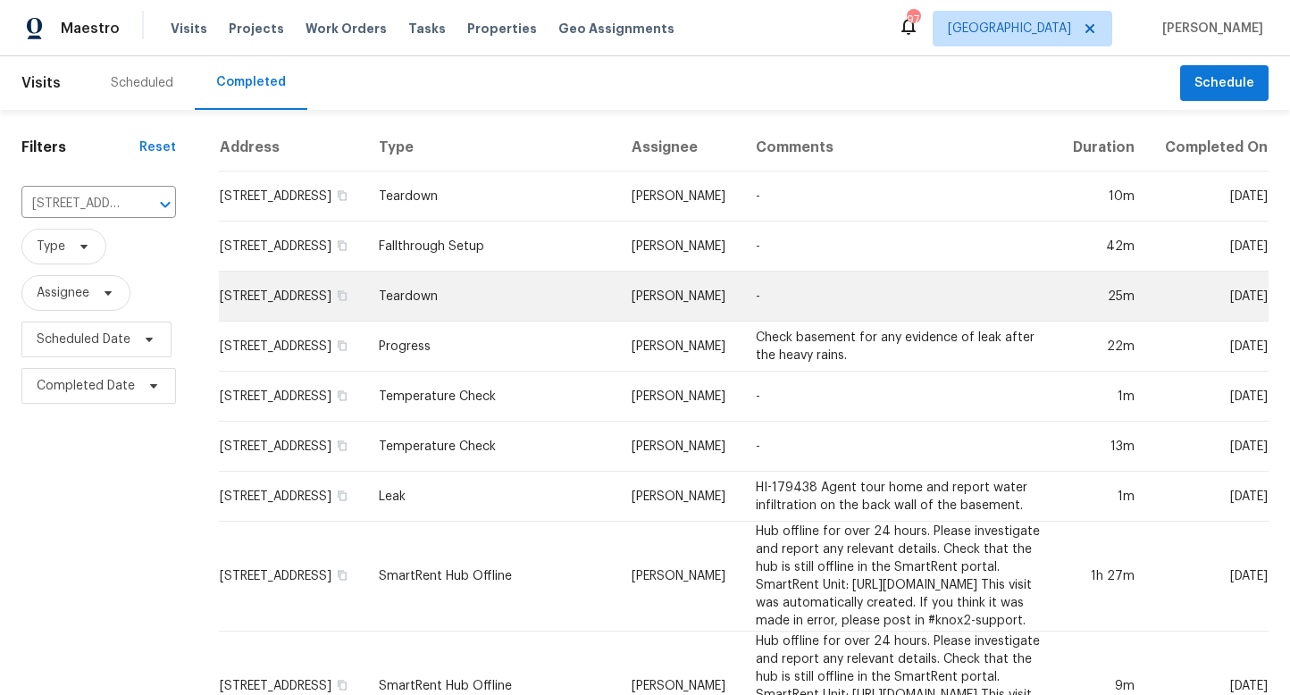
click at [285, 305] on td "74 Indian Creek Way, Hoschton, GA 30548" at bounding box center [292, 297] width 146 height 50
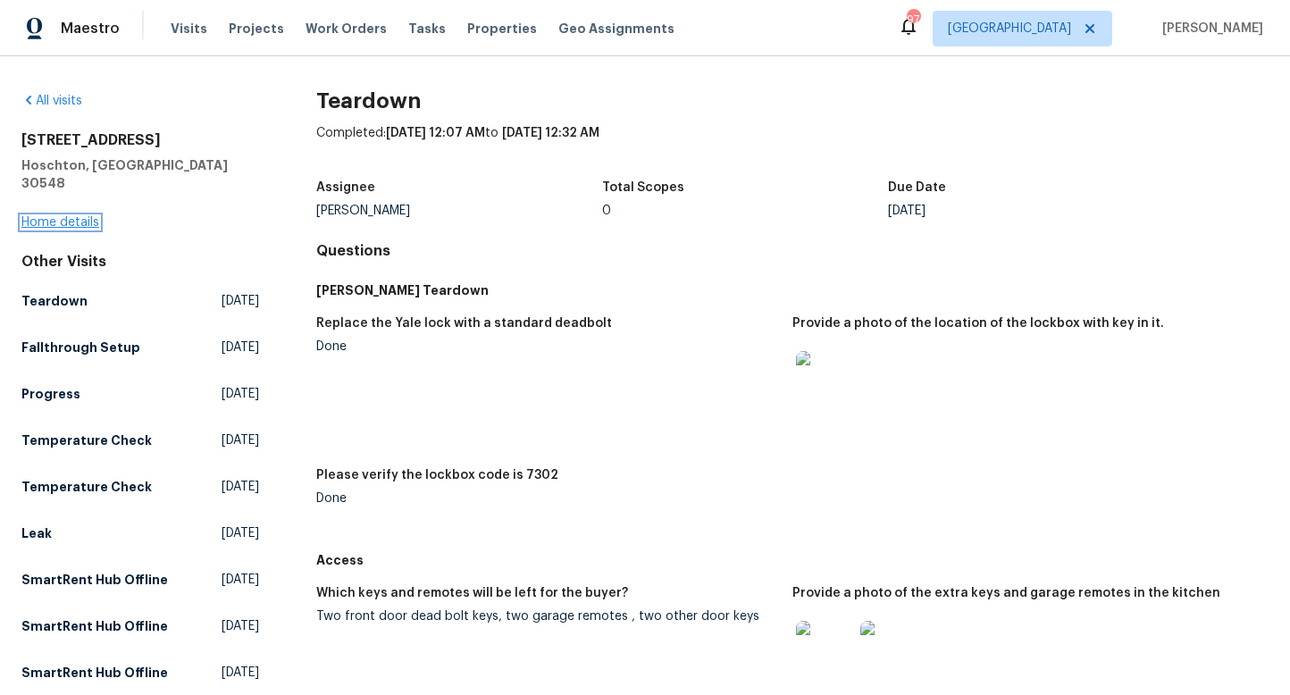
click at [80, 216] on link "Home details" at bounding box center [60, 222] width 78 height 13
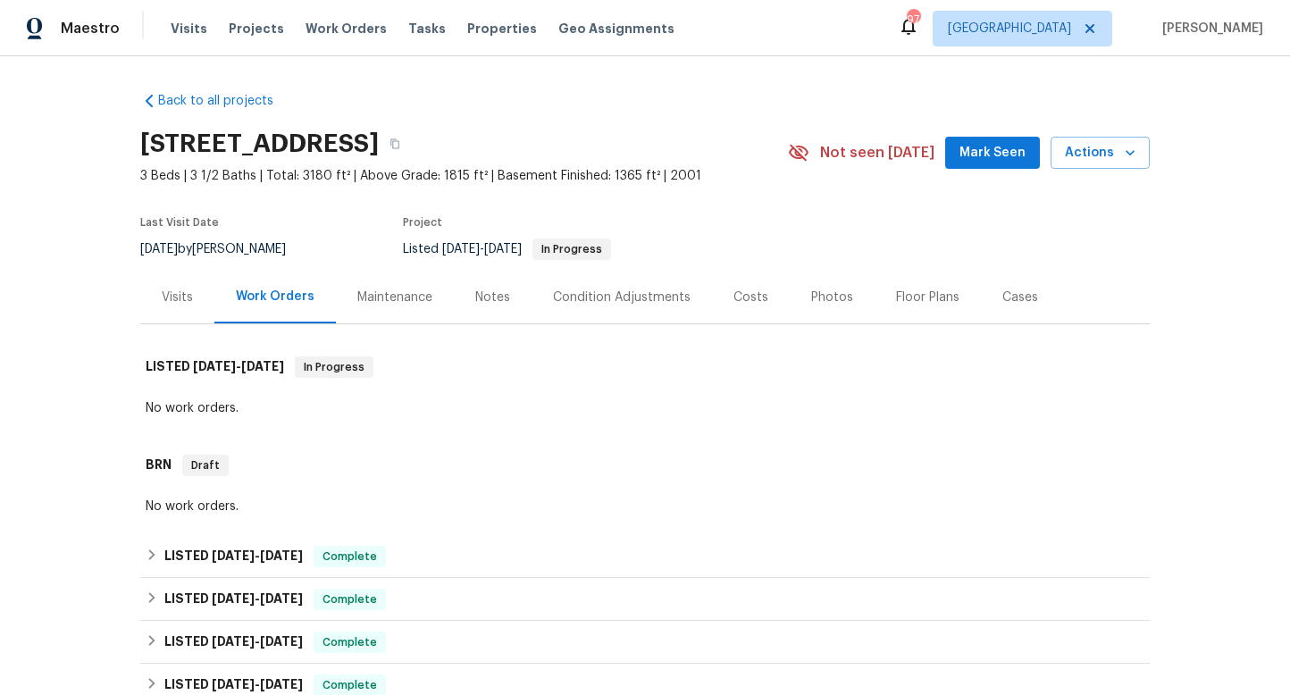
click at [743, 296] on div "Costs" at bounding box center [750, 297] width 35 height 18
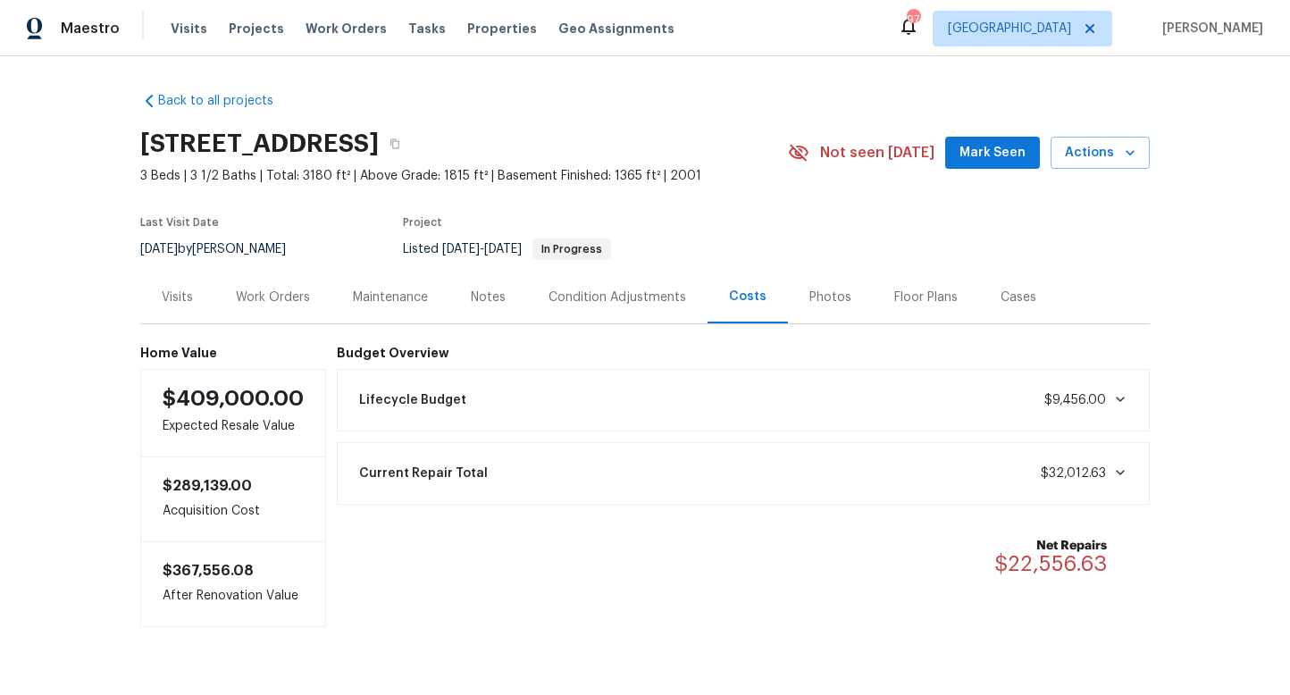
click at [289, 292] on div "Work Orders" at bounding box center [273, 297] width 74 height 18
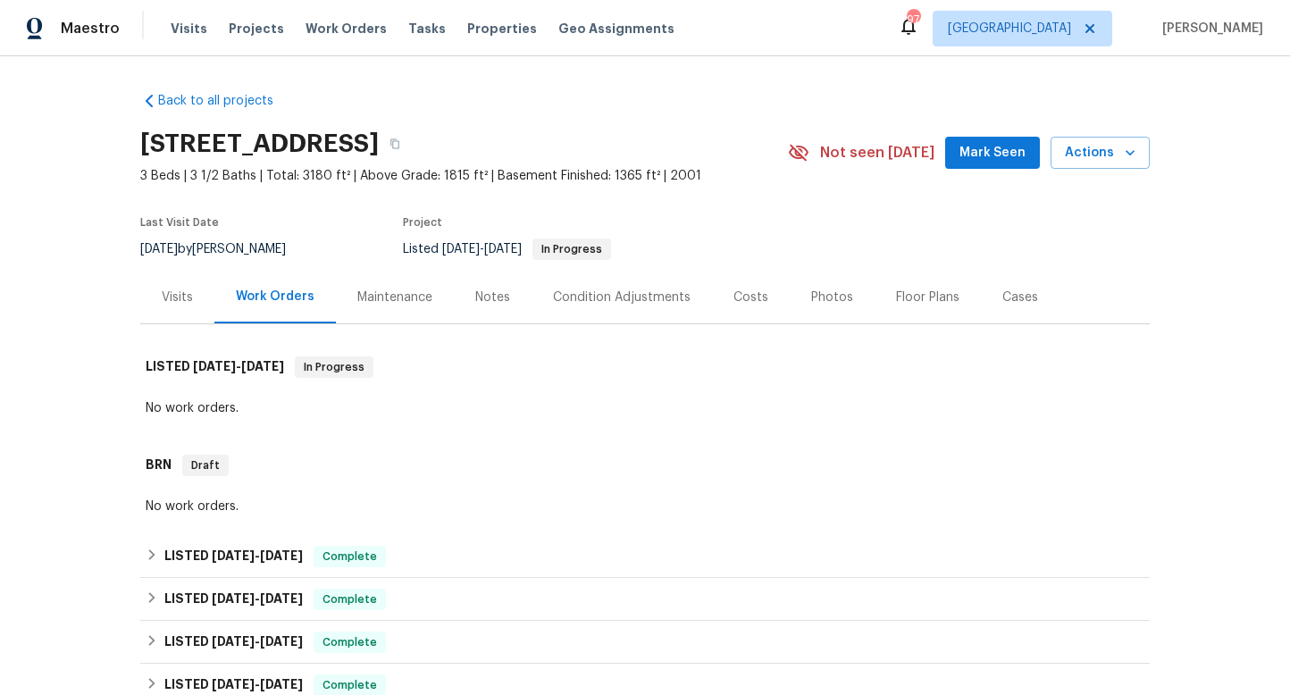
scroll to position [349, 0]
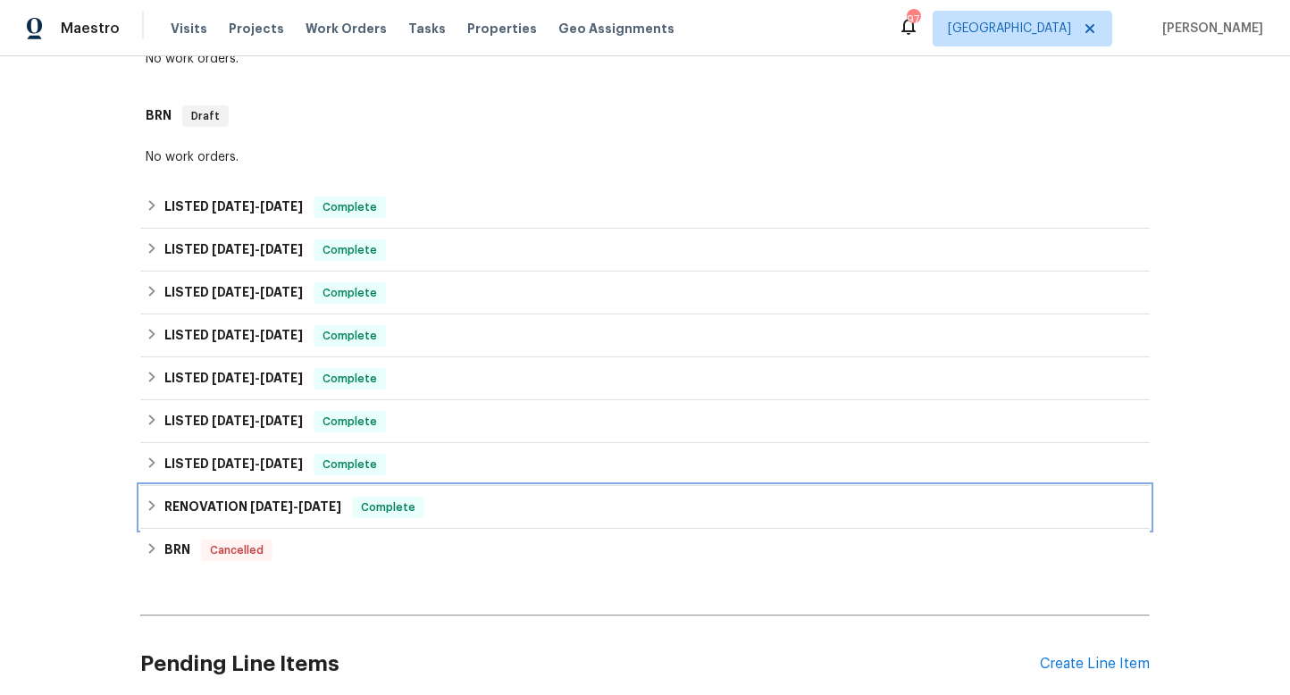
click at [144, 500] on div "RENOVATION 10/24/22 - 11/22/22 Complete" at bounding box center [644, 507] width 1009 height 43
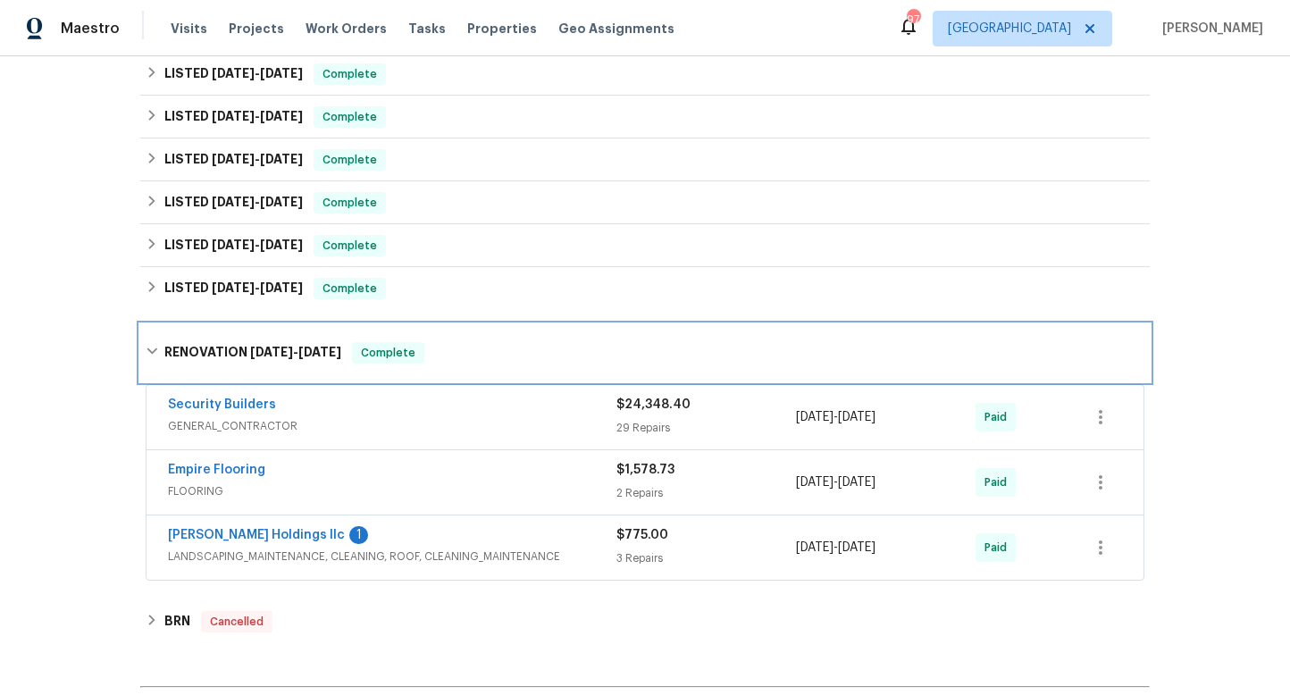
scroll to position [519, 0]
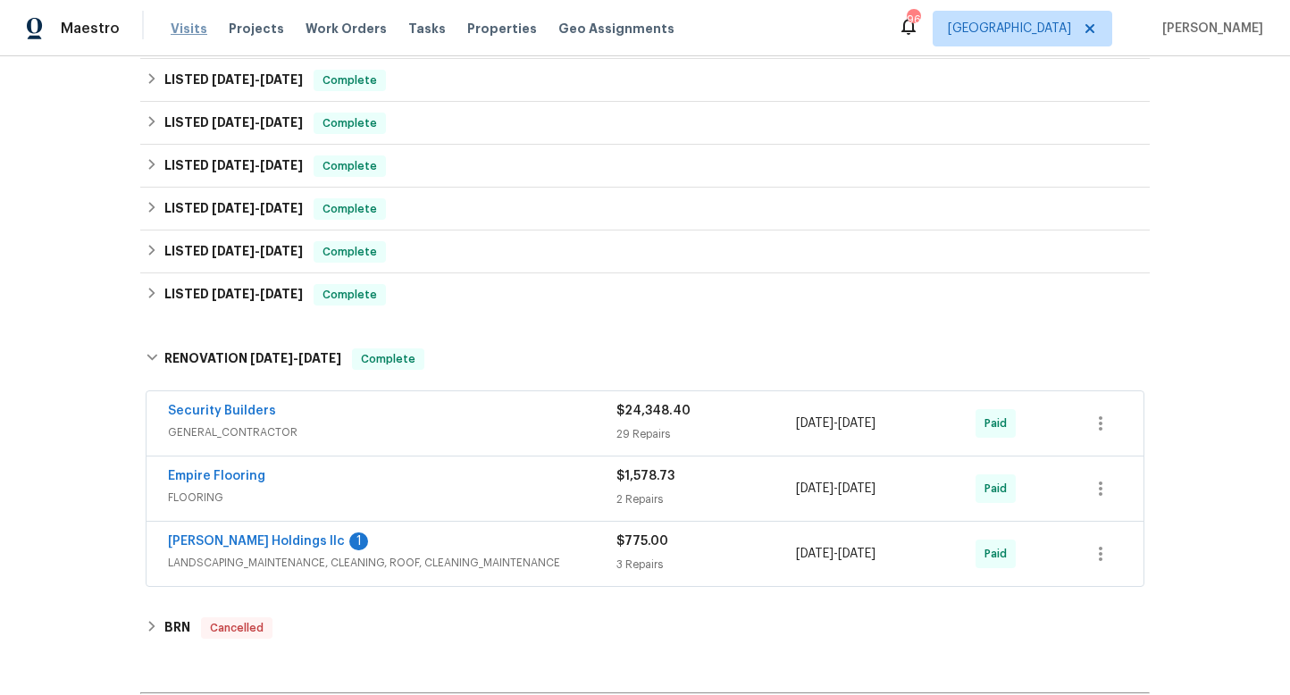
click at [186, 32] on span "Visits" at bounding box center [189, 29] width 37 height 18
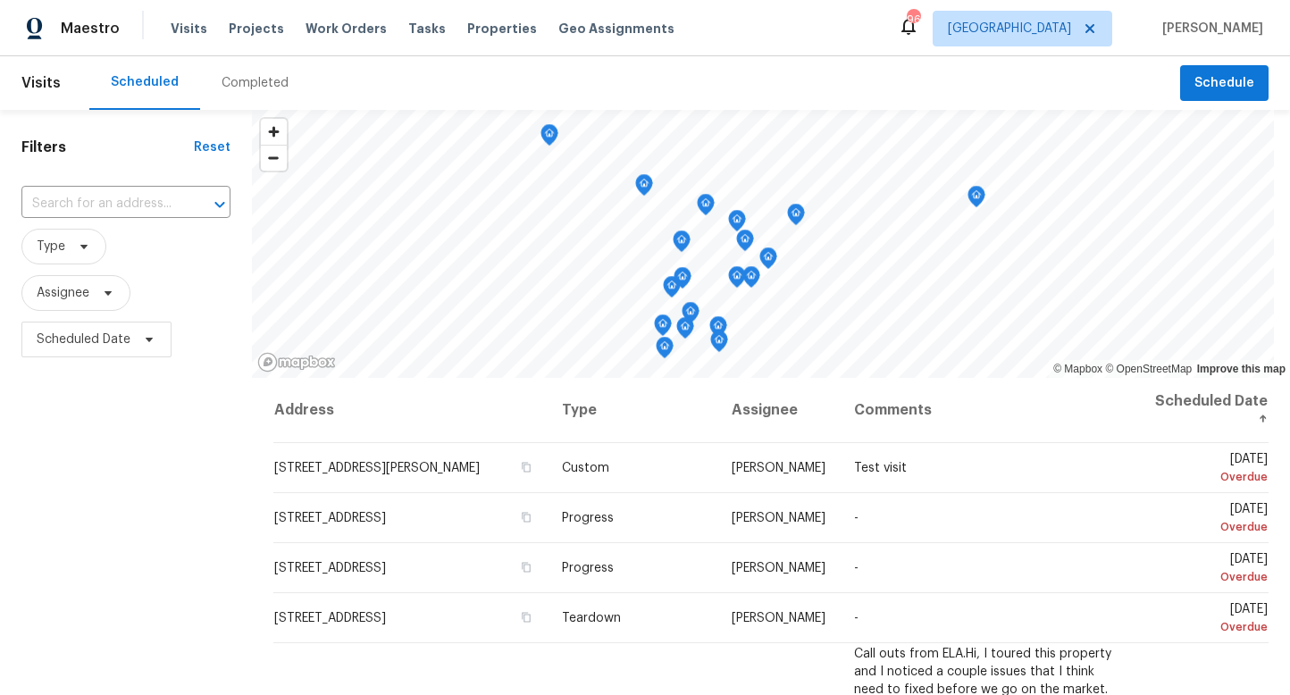
click at [256, 83] on div "Completed" at bounding box center [255, 83] width 67 height 18
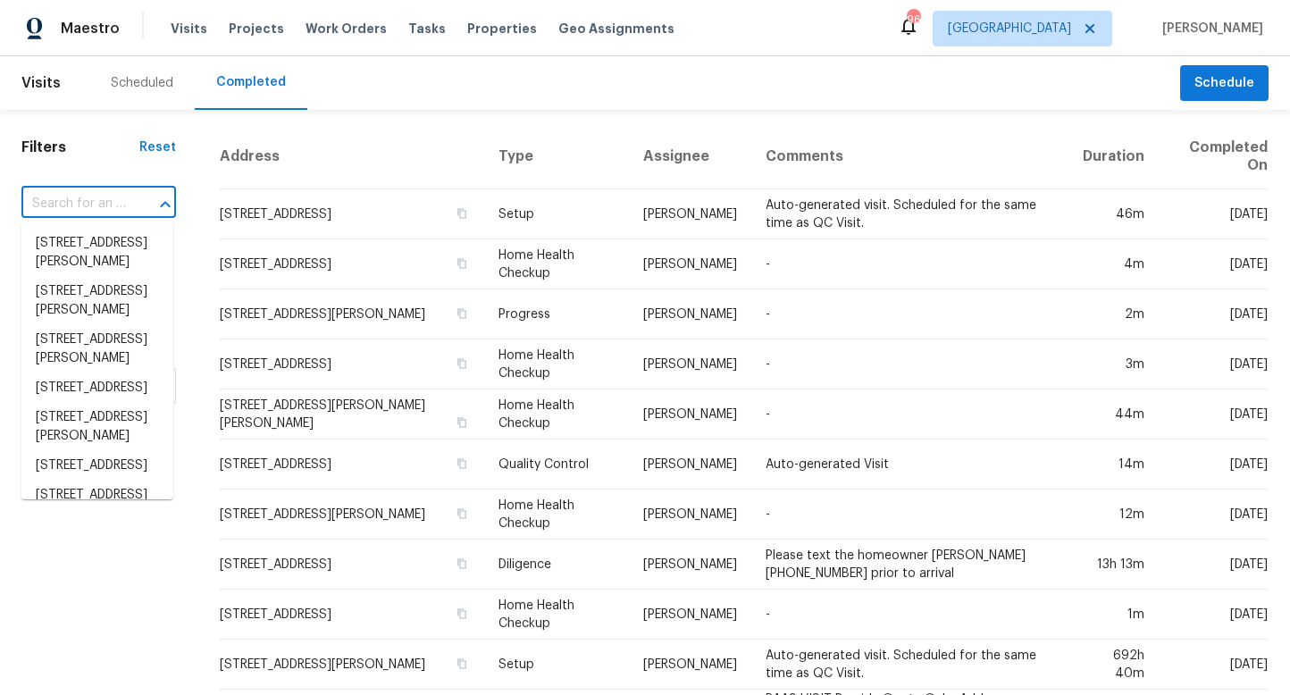
click at [105, 205] on input "text" at bounding box center [73, 204] width 105 height 28
paste input "1606 Shoal Creek Rd, Dawsonville, GA 30534"
type input "1606 Shoal Creek Rd, Dawsonville, GA 30534"
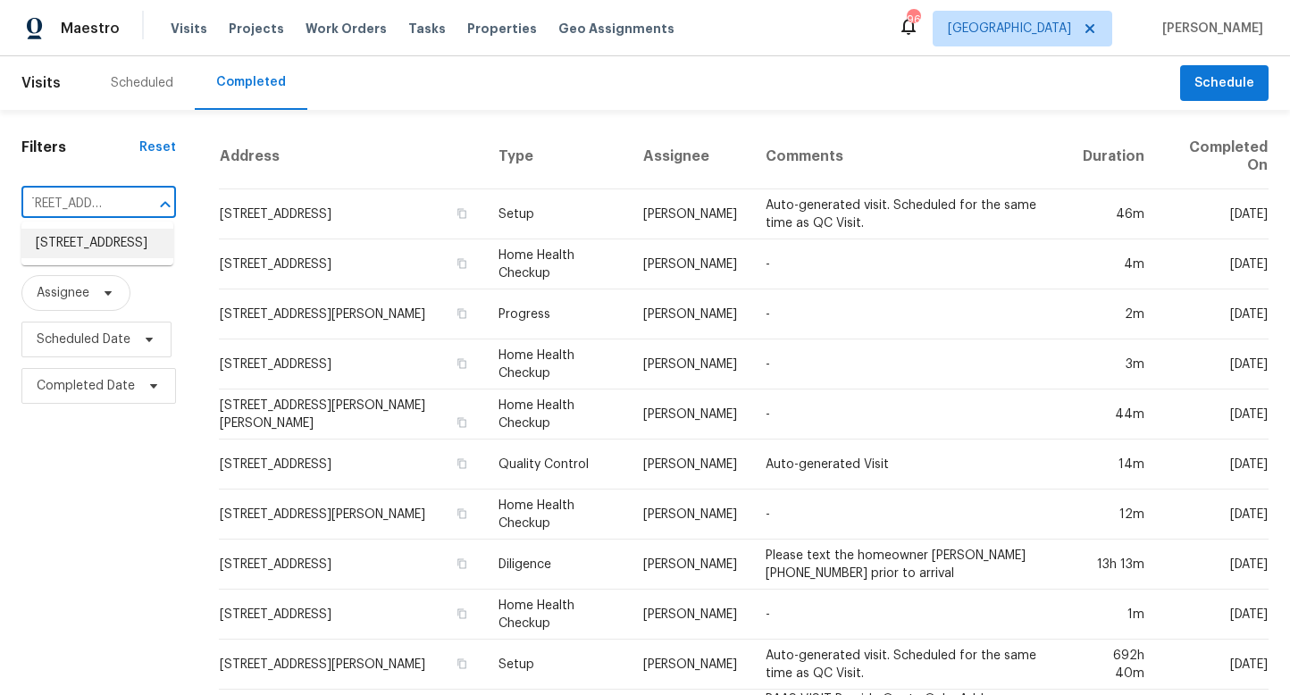
click at [101, 246] on li "1606 Shoal Creek Rd, Dawsonville, GA 30534" at bounding box center [97, 243] width 152 height 29
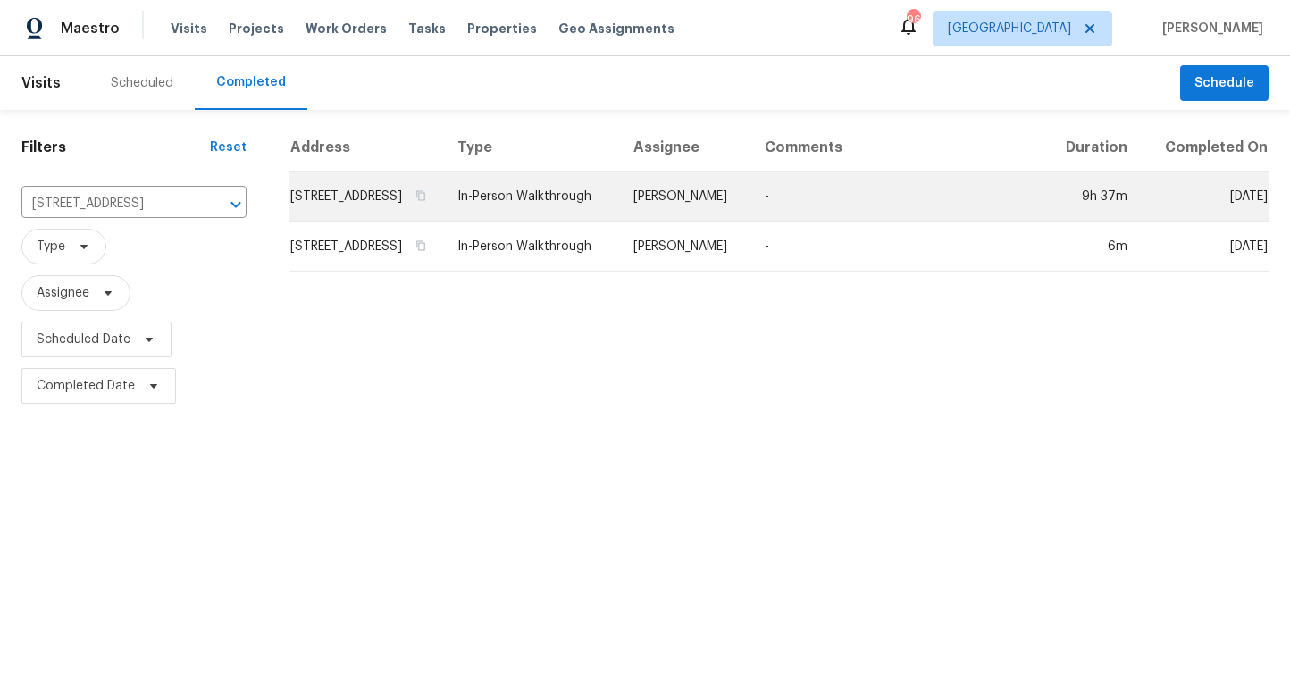
click at [408, 207] on td "1606 Shoal Creek Rd, Dawsonville, GA 30534" at bounding box center [366, 196] width 154 height 50
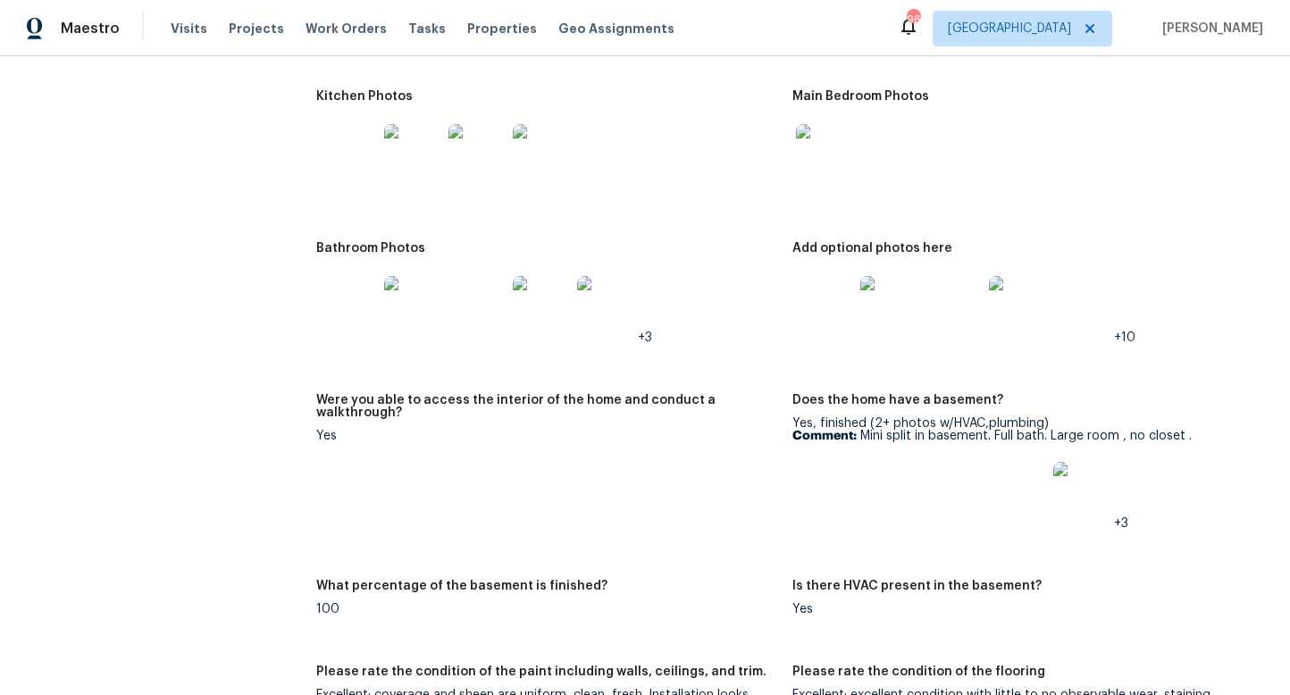
scroll to position [2254, 0]
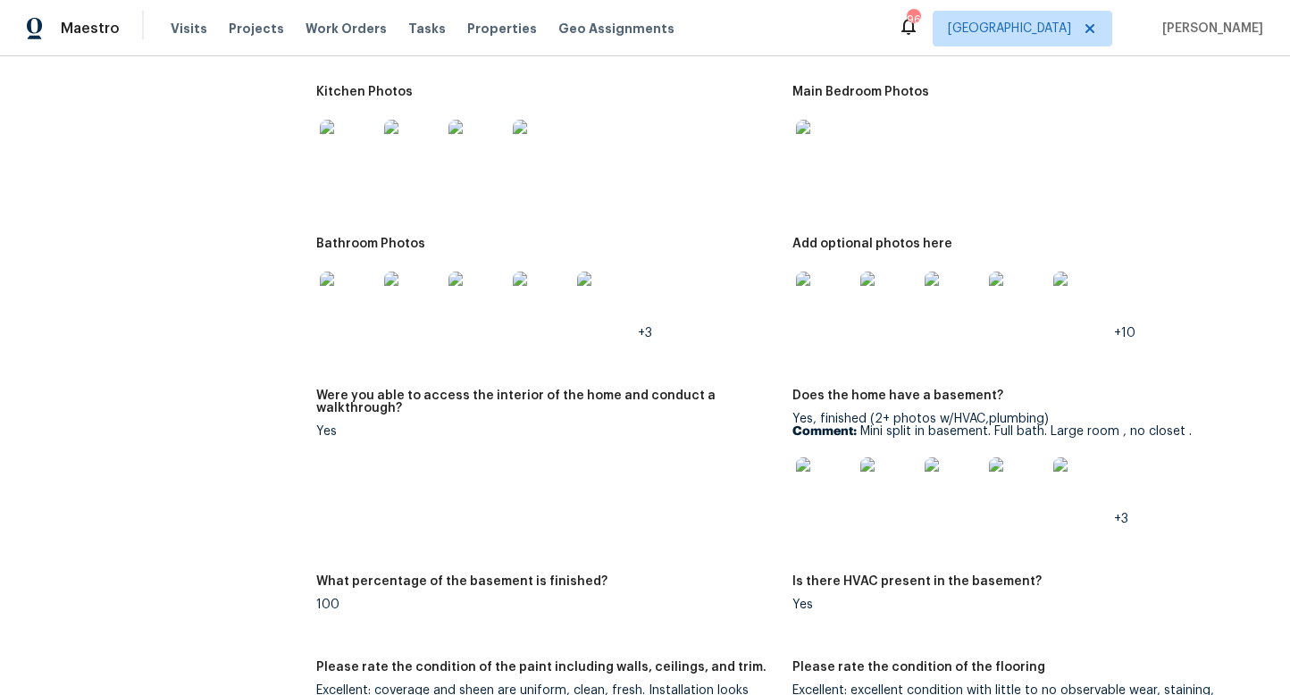
click at [817, 297] on img at bounding box center [824, 300] width 57 height 57
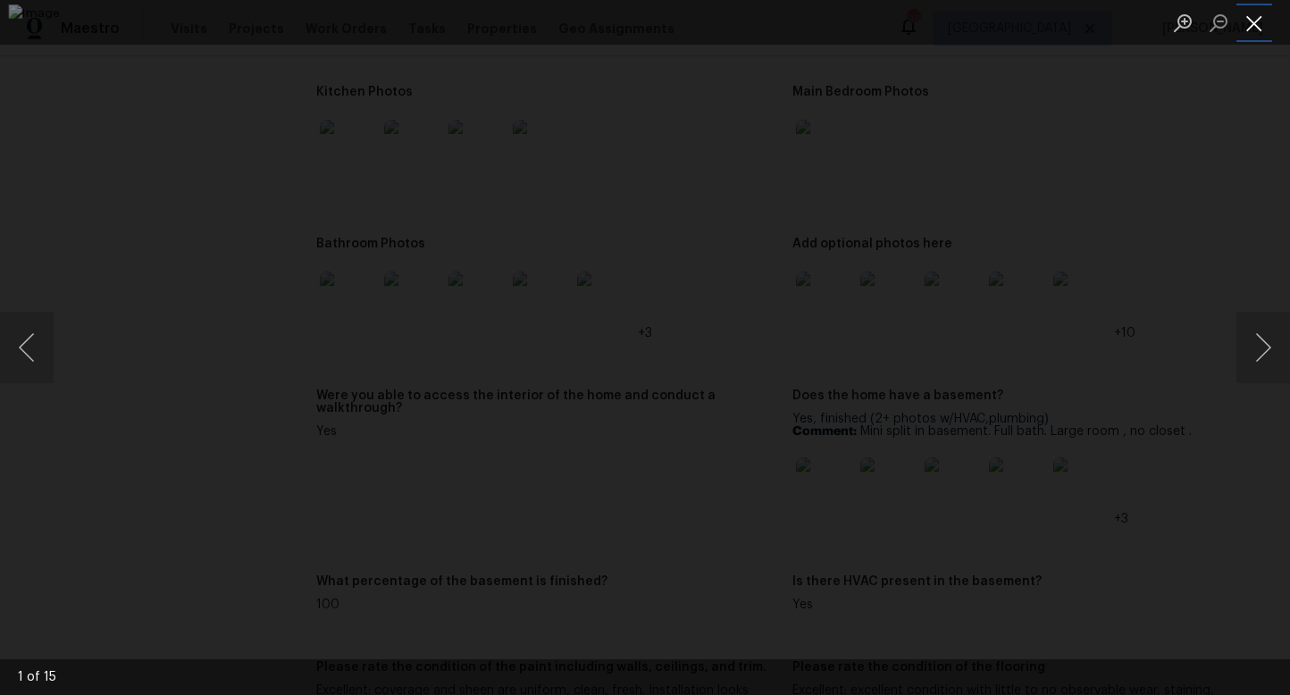
click at [1259, 25] on button "Close lightbox" at bounding box center [1254, 22] width 36 height 31
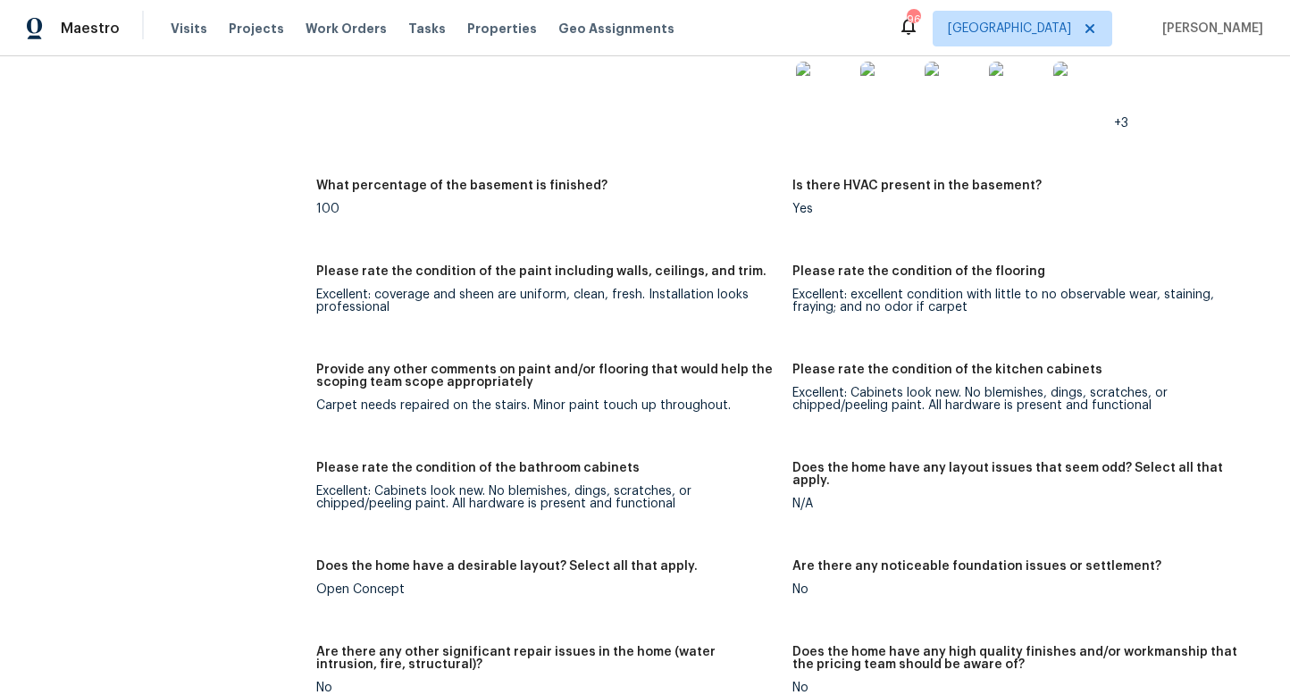
scroll to position [2654, 0]
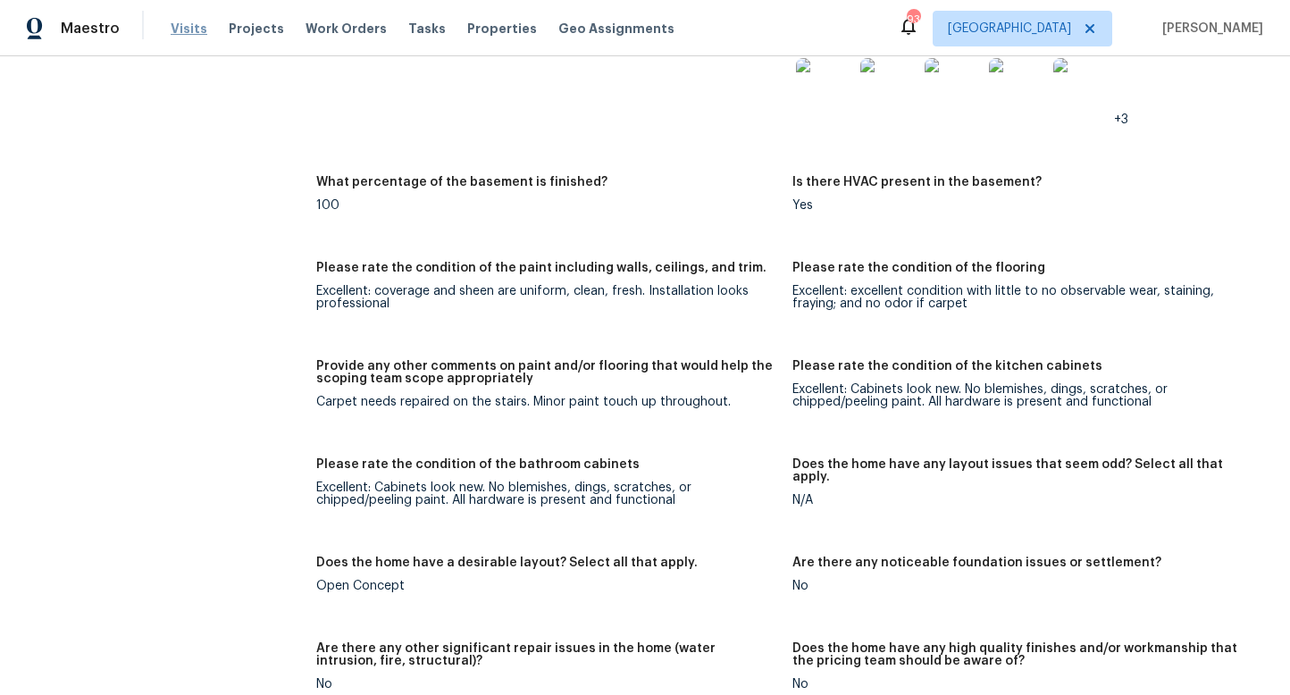
click at [171, 29] on span "Visits" at bounding box center [189, 29] width 37 height 18
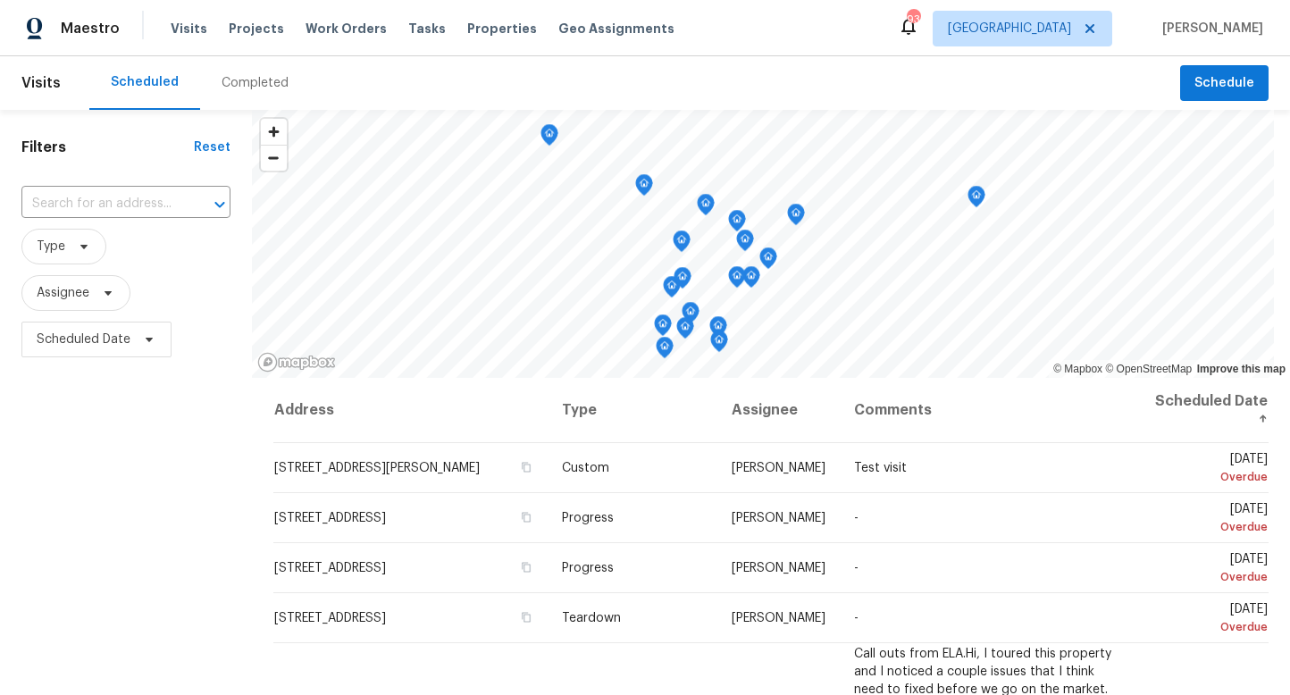
click at [226, 84] on div "Completed" at bounding box center [255, 83] width 67 height 18
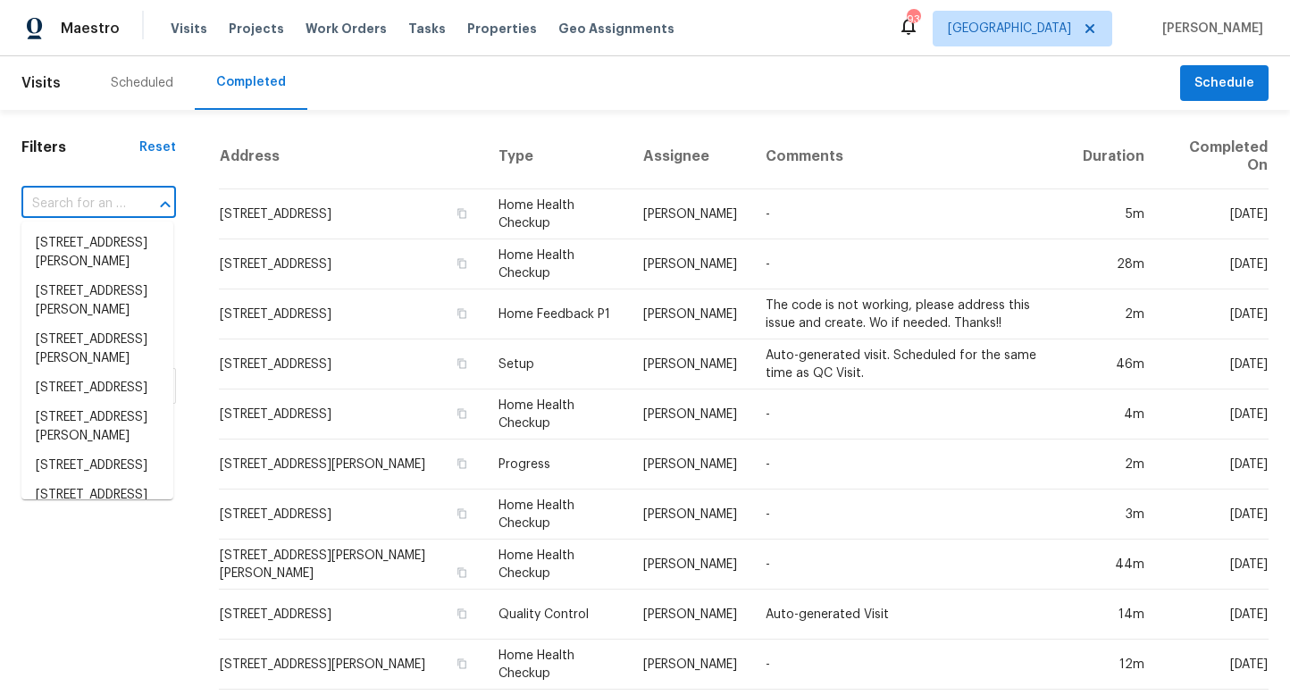
click at [68, 205] on input "text" at bounding box center [73, 204] width 105 height 28
paste input "1621 Homestead Trl, Alpharetta, GA 30004"
type input "1621 Homestead Trl, Alpharetta, GA 30004"
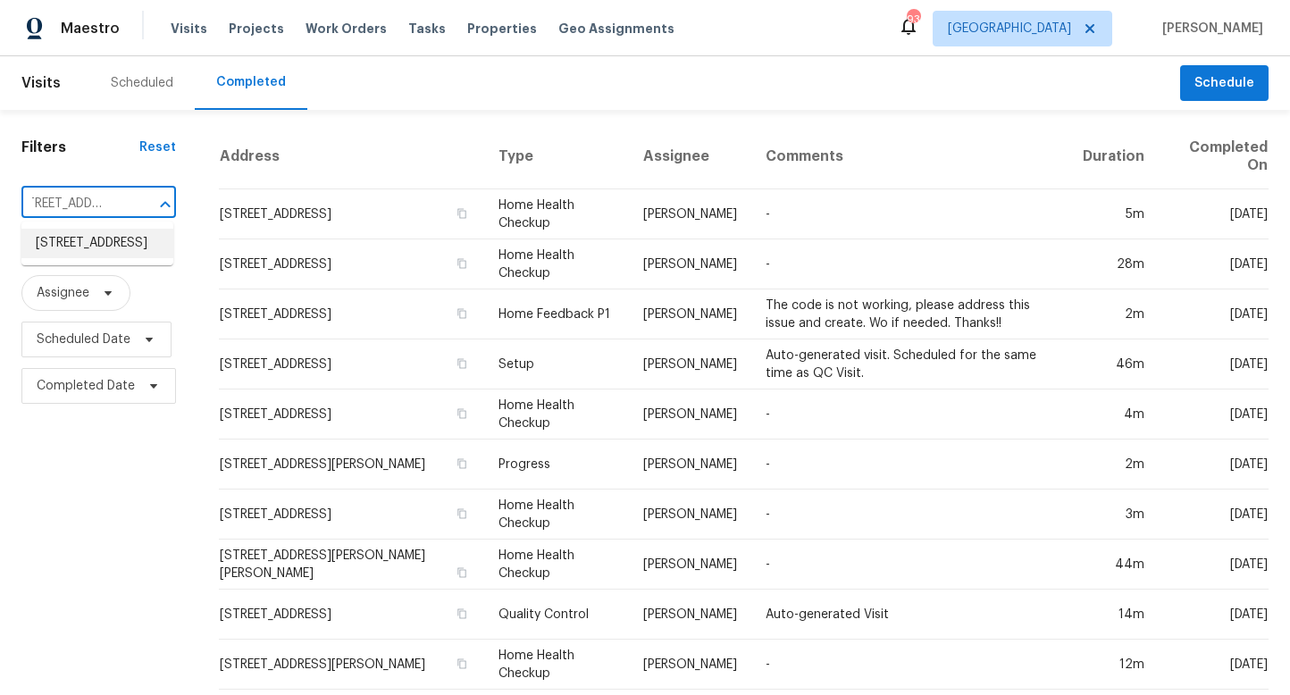
click at [59, 242] on li "1621 Homestead Trl, Alpharetta, GA 30004" at bounding box center [97, 243] width 152 height 29
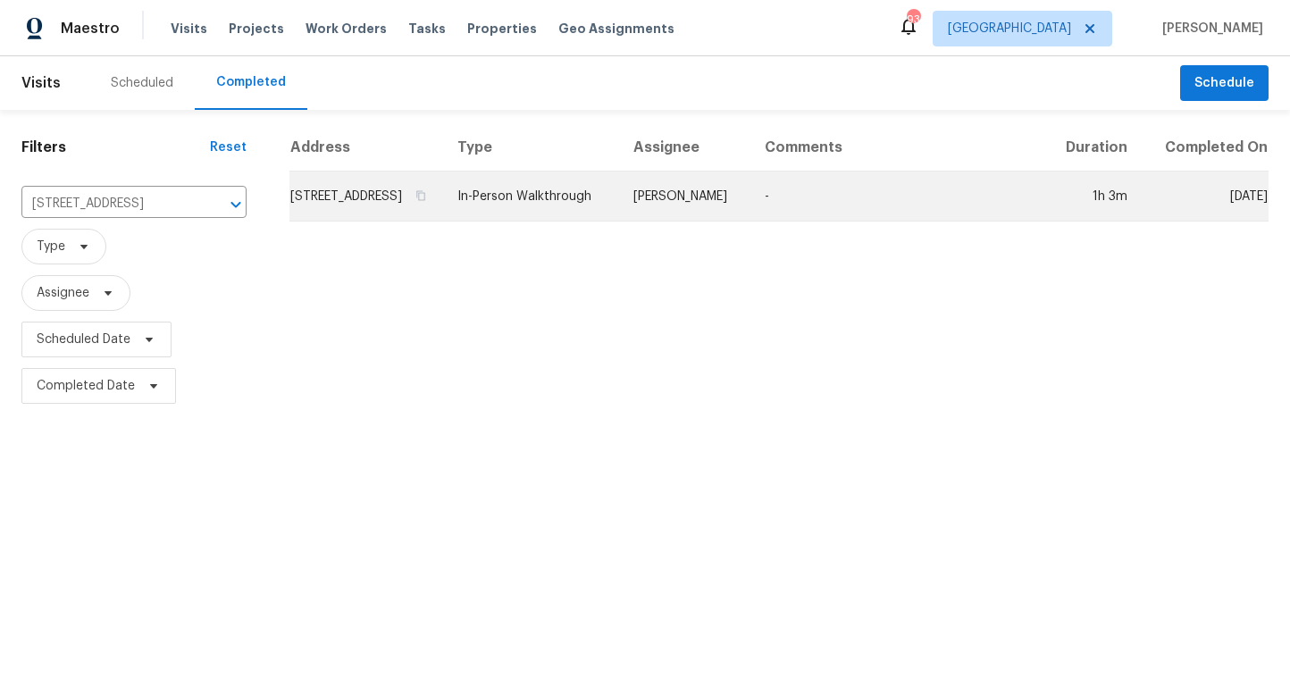
click at [328, 209] on td "1621 Homestead Trl, Alpharetta, GA 30004" at bounding box center [366, 196] width 154 height 50
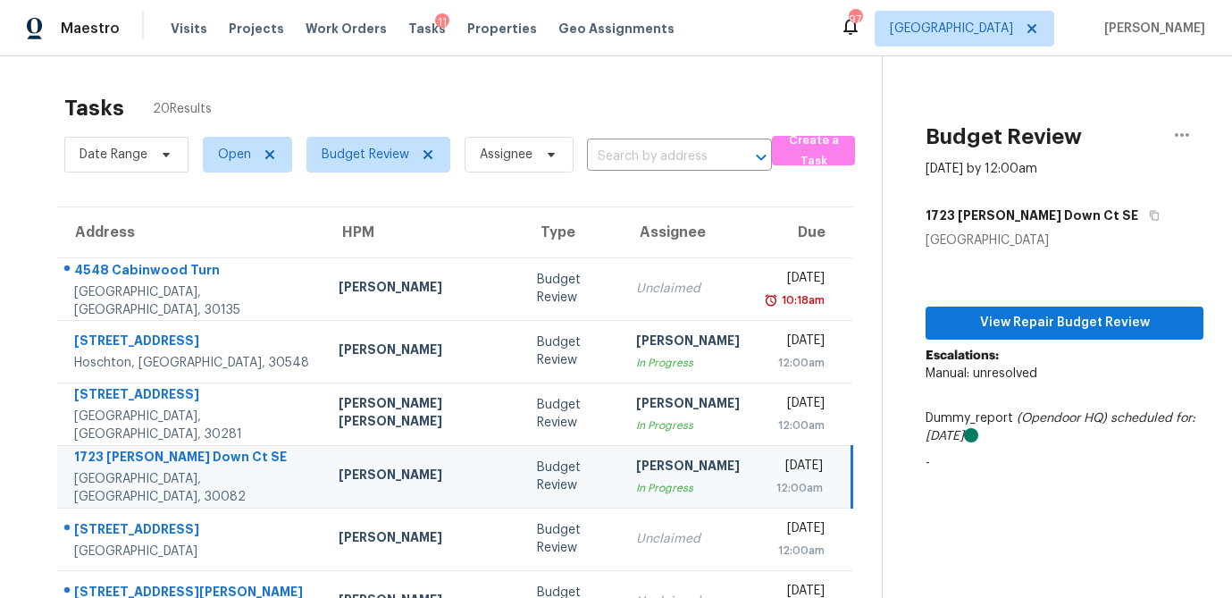
scroll to position [154, 0]
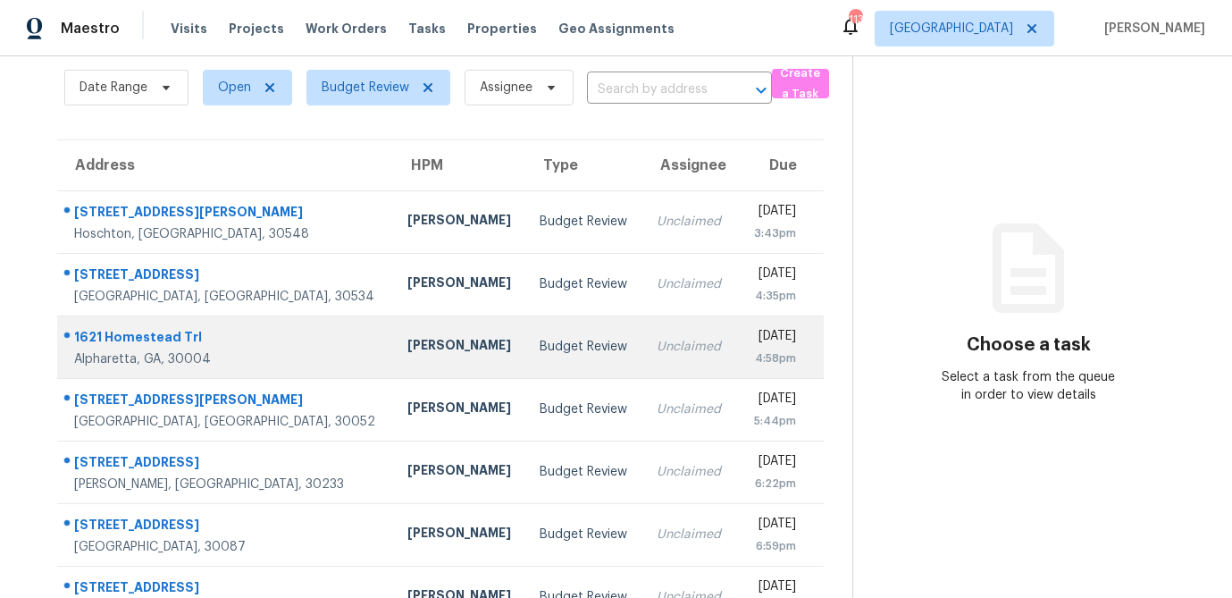
scroll to position [63, 0]
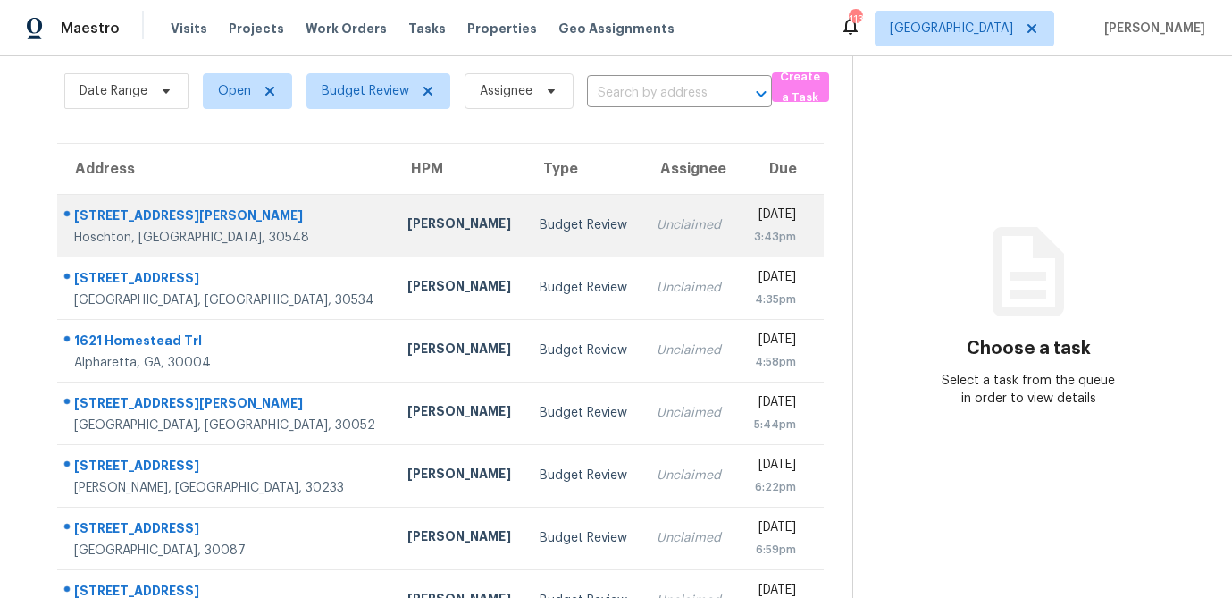
click at [525, 236] on td "Budget Review" at bounding box center [583, 225] width 116 height 63
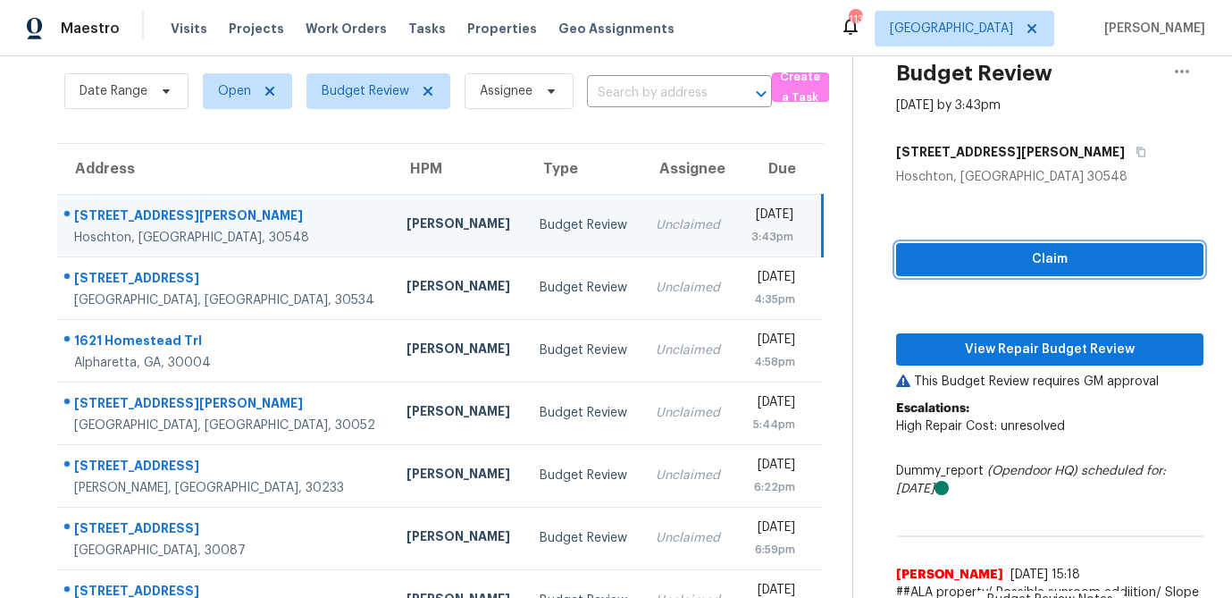
click at [1044, 267] on span "Claim" at bounding box center [1049, 259] width 279 height 22
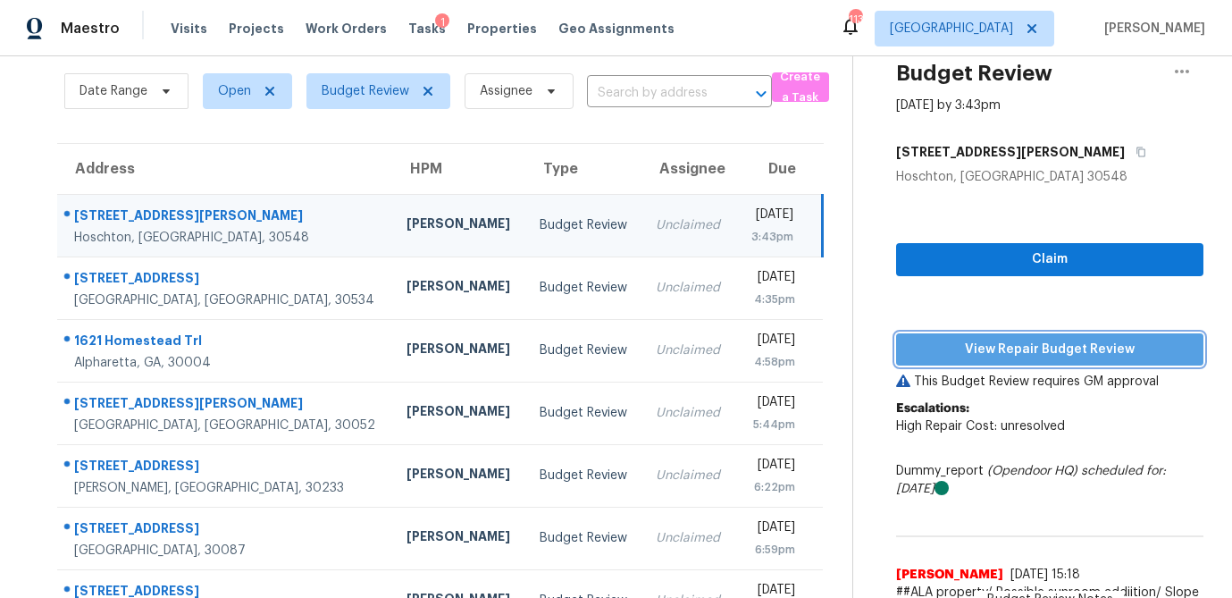
click at [1041, 344] on span "View Repair Budget Review" at bounding box center [1049, 350] width 279 height 22
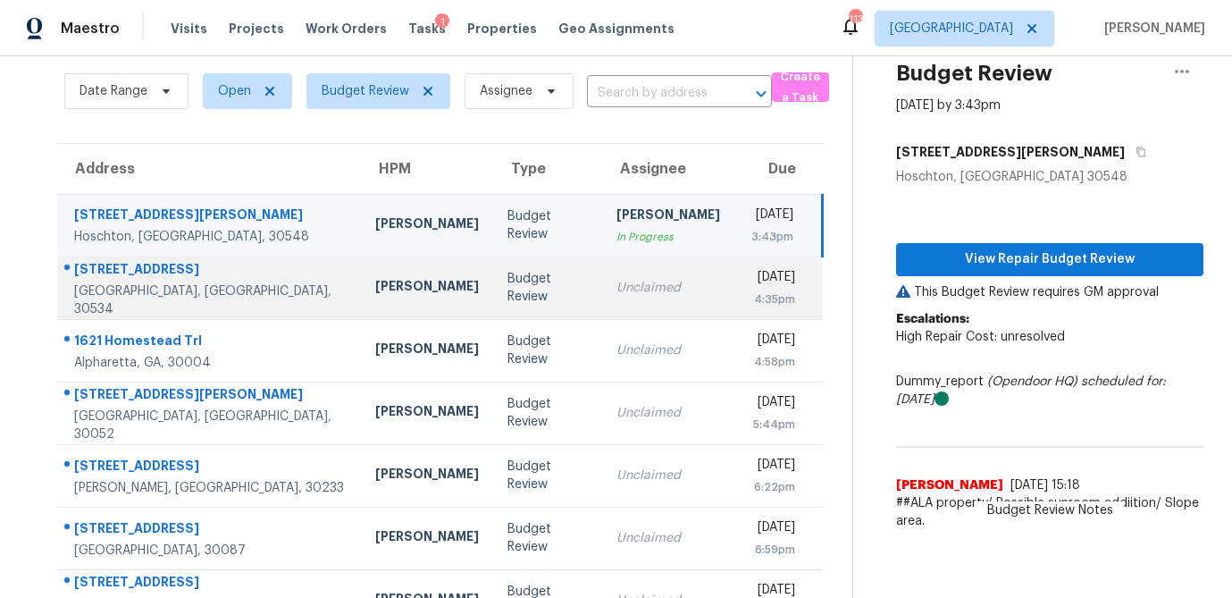
click at [493, 305] on td "Budget Review" at bounding box center [547, 287] width 108 height 63
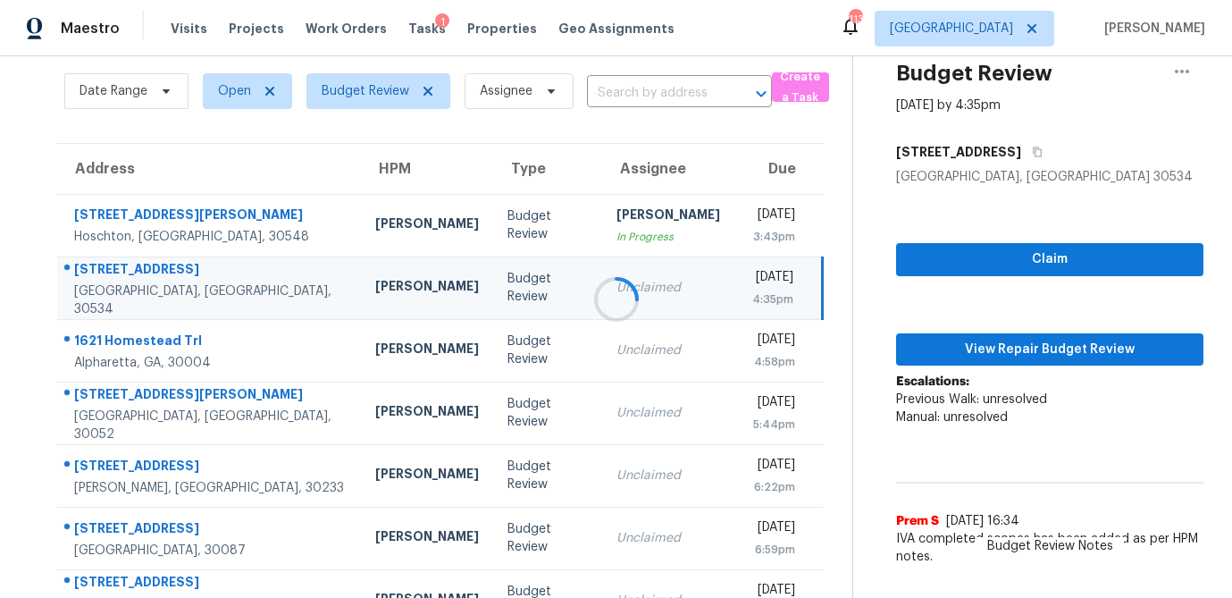
click at [1019, 260] on div at bounding box center [616, 299] width 1232 height 598
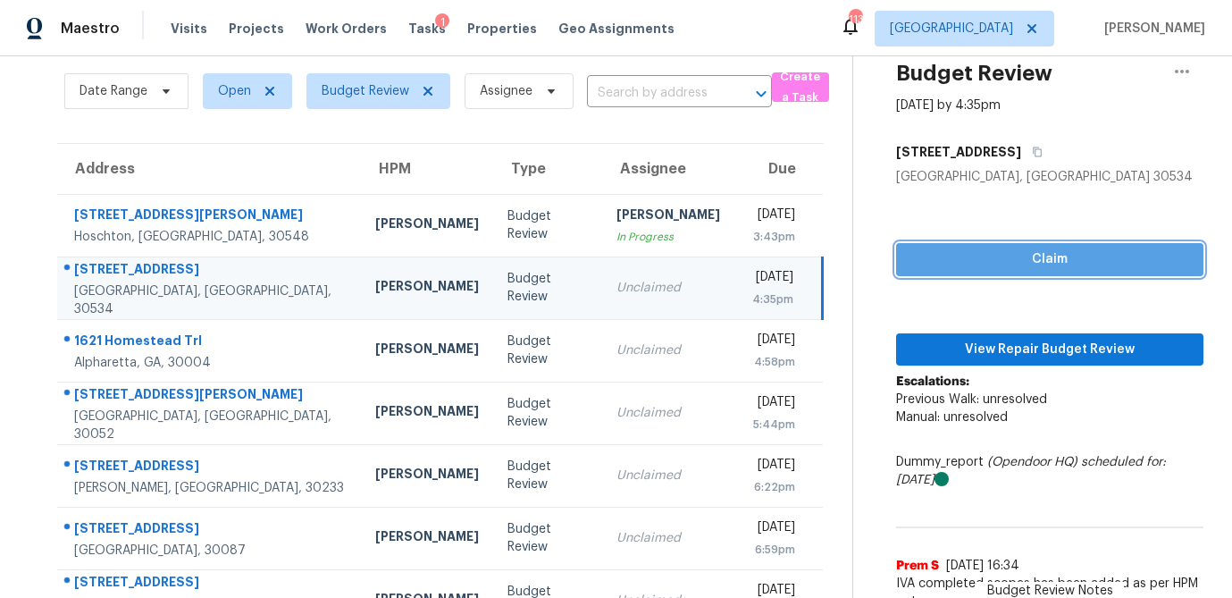
click at [1019, 260] on span "Claim" at bounding box center [1049, 259] width 279 height 22
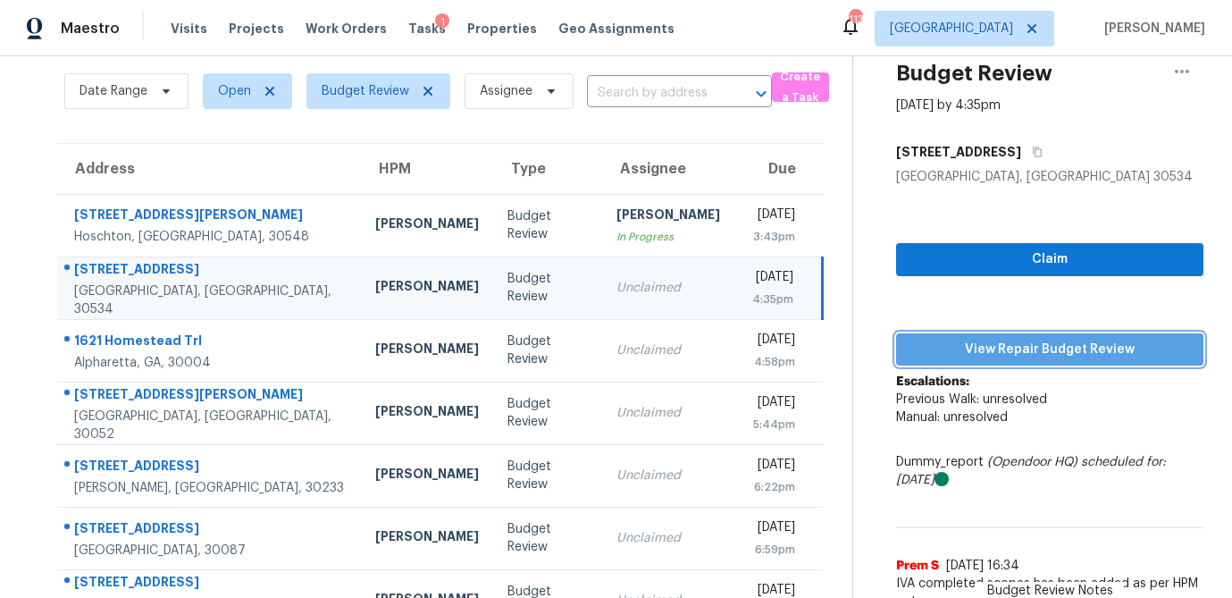
click at [1023, 348] on span "View Repair Budget Review" at bounding box center [1049, 350] width 279 height 22
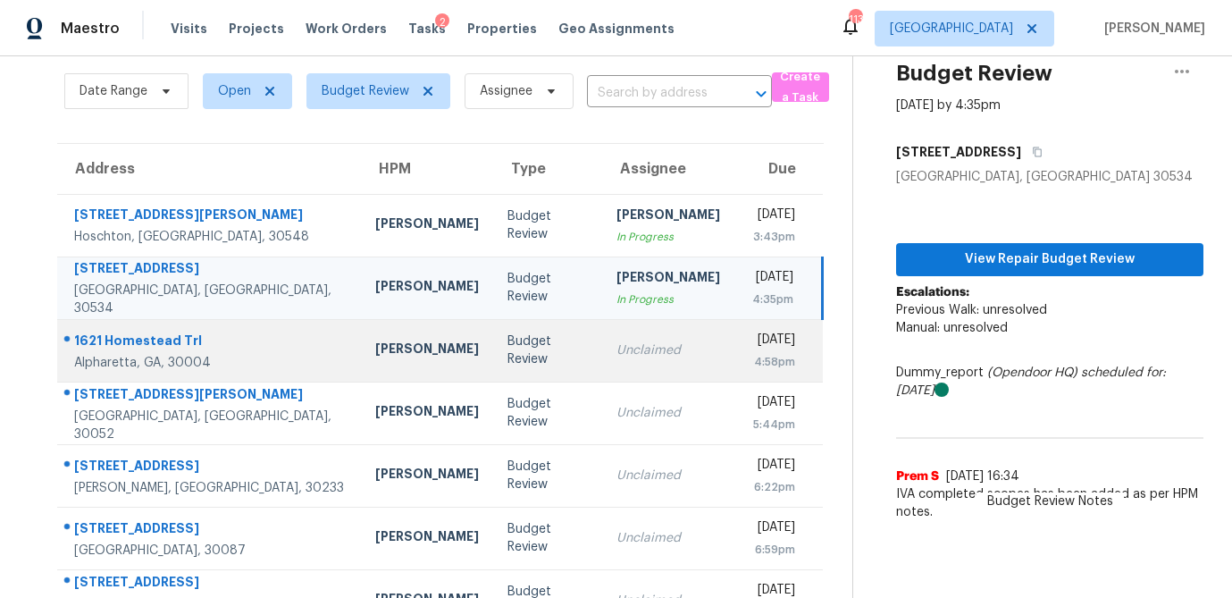
click at [602, 352] on td "Unclaimed" at bounding box center [668, 350] width 132 height 63
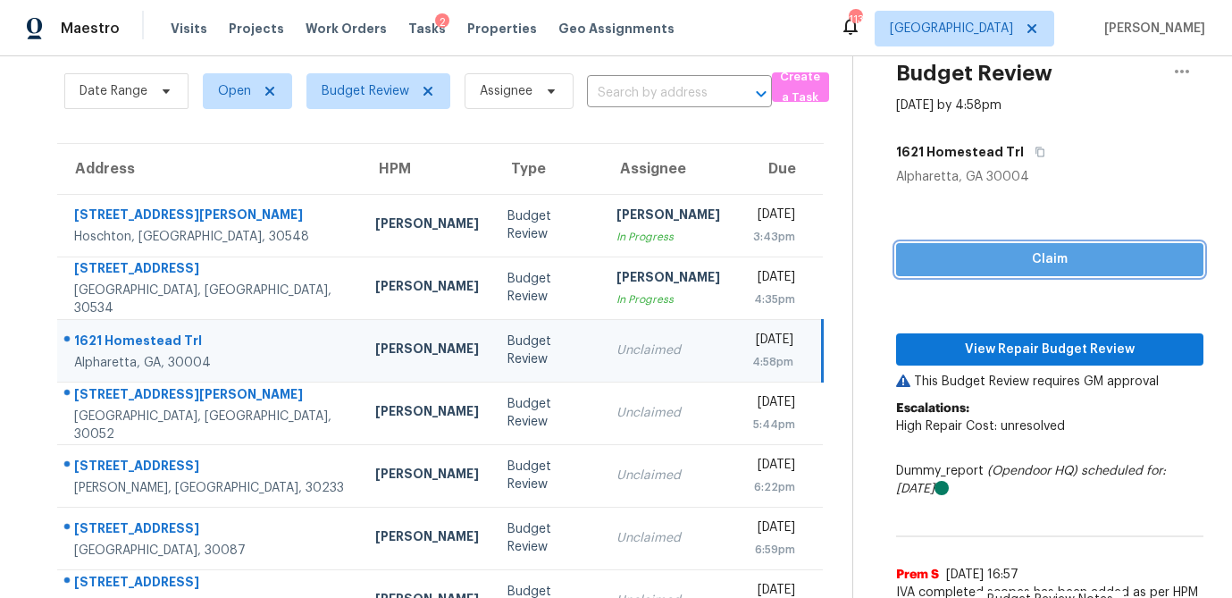
click at [1062, 263] on span "Claim" at bounding box center [1049, 259] width 279 height 22
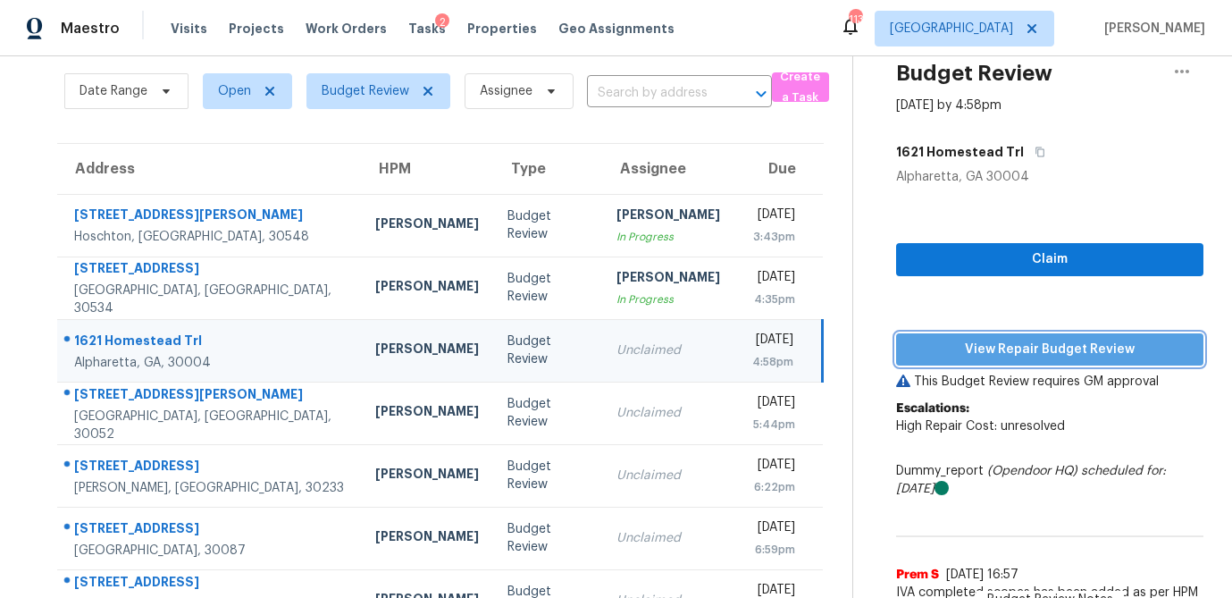
click at [1026, 349] on span "View Repair Budget Review" at bounding box center [1049, 350] width 279 height 22
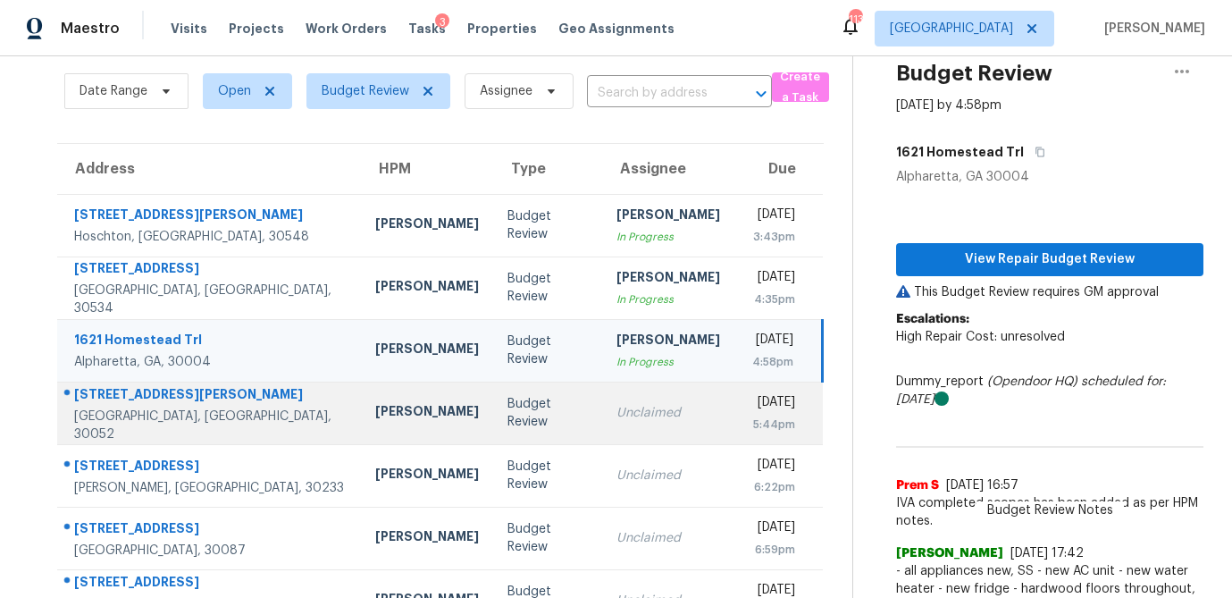
click at [602, 421] on td "Unclaimed" at bounding box center [668, 412] width 132 height 63
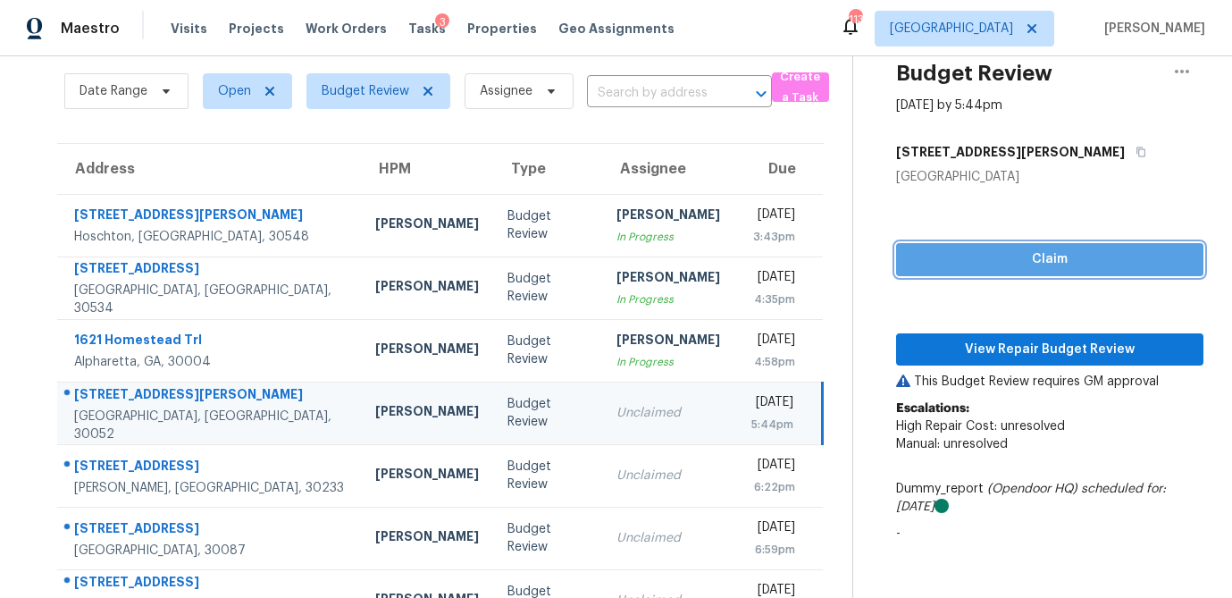
drag, startPoint x: 1030, startPoint y: 254, endPoint x: 1016, endPoint y: 291, distance: 39.8
click at [1030, 254] on span "Claim" at bounding box center [1049, 259] width 279 height 22
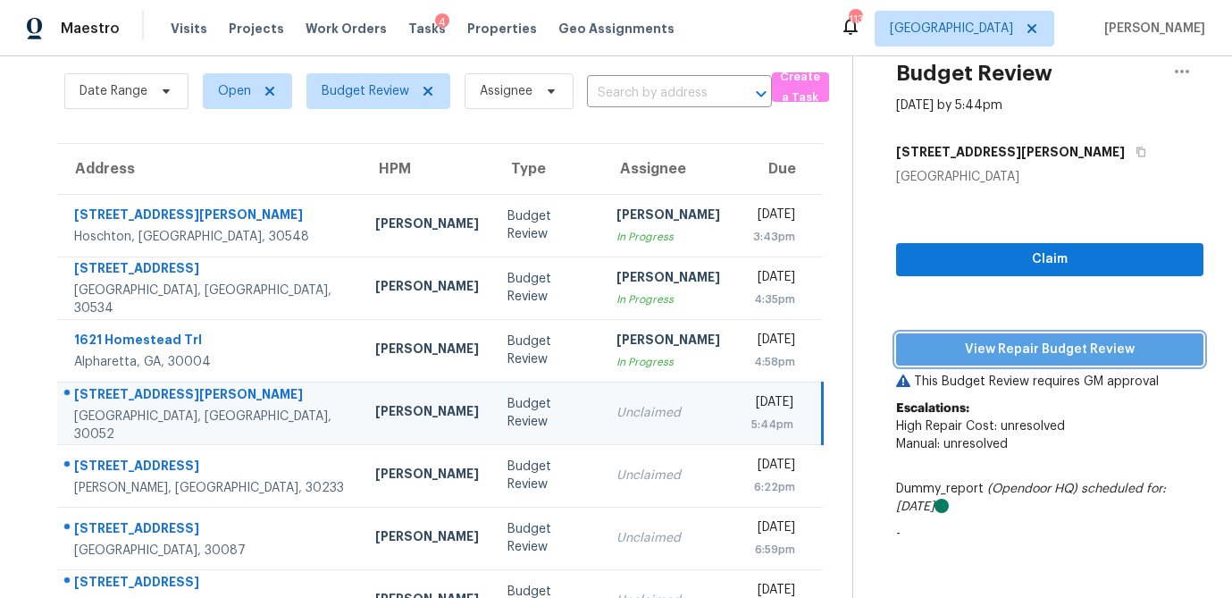
click at [1020, 349] on span "View Repair Budget Review" at bounding box center [1049, 350] width 279 height 22
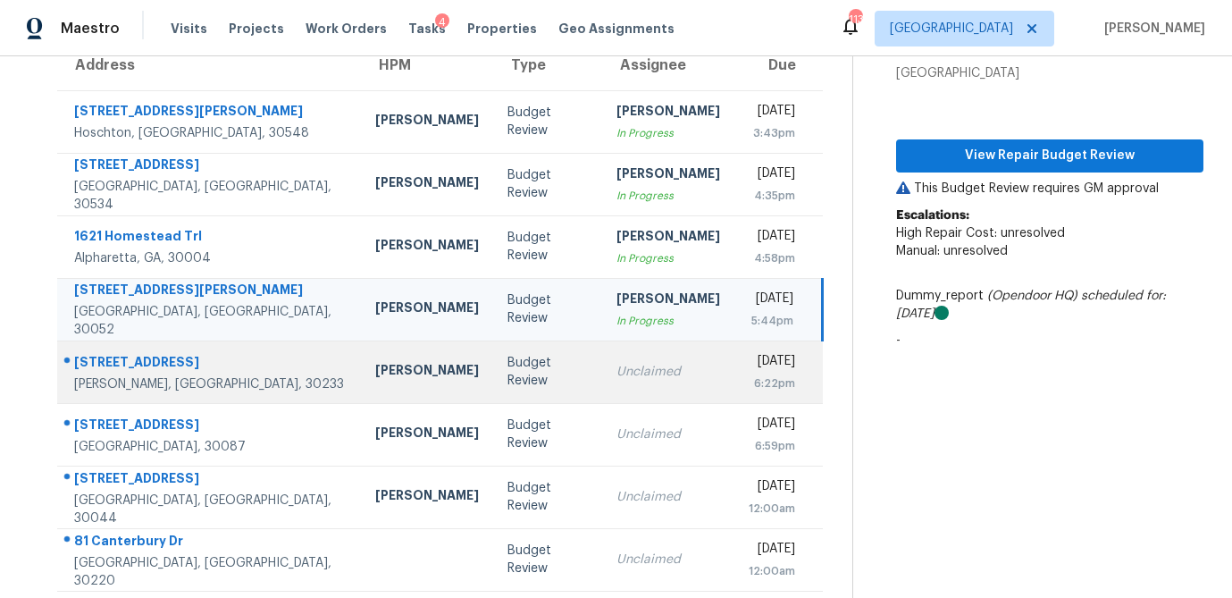
scroll to position [169, 0]
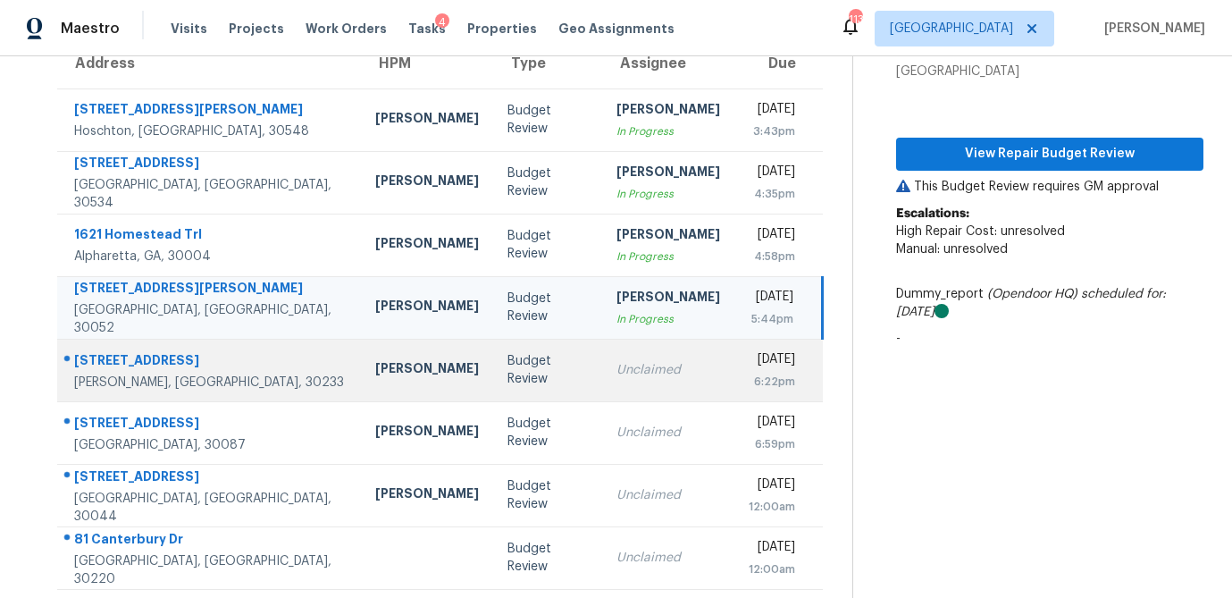
click at [602, 384] on td "Unclaimed" at bounding box center [668, 370] width 132 height 63
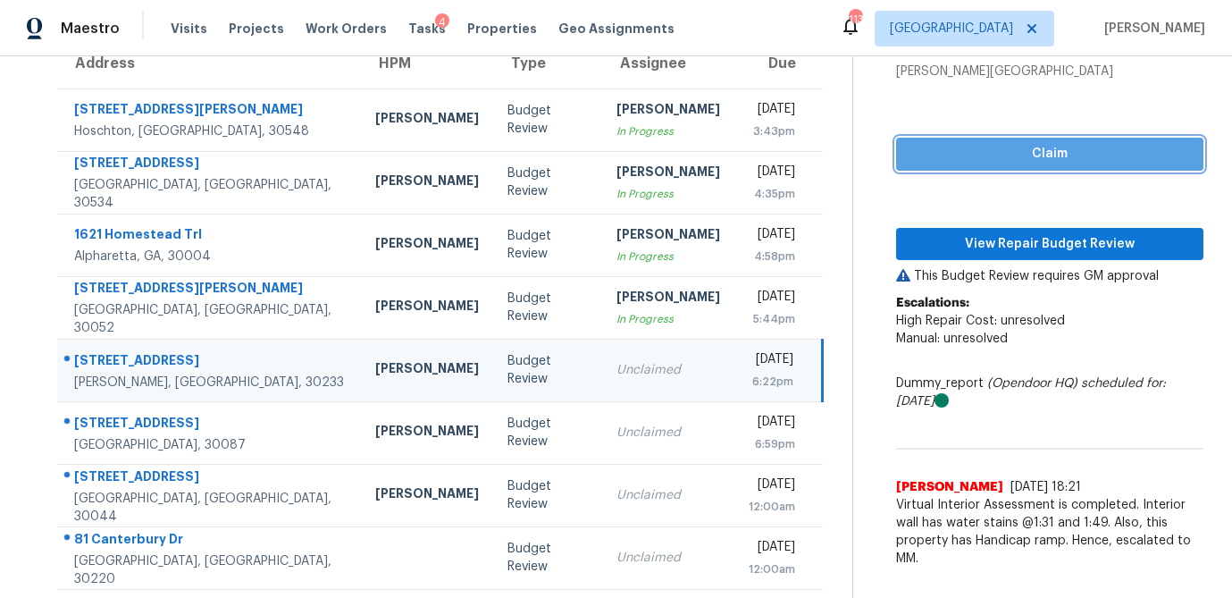
drag, startPoint x: 995, startPoint y: 154, endPoint x: 991, endPoint y: 185, distance: 31.6
click at [995, 154] on span "Claim" at bounding box center [1049, 154] width 279 height 22
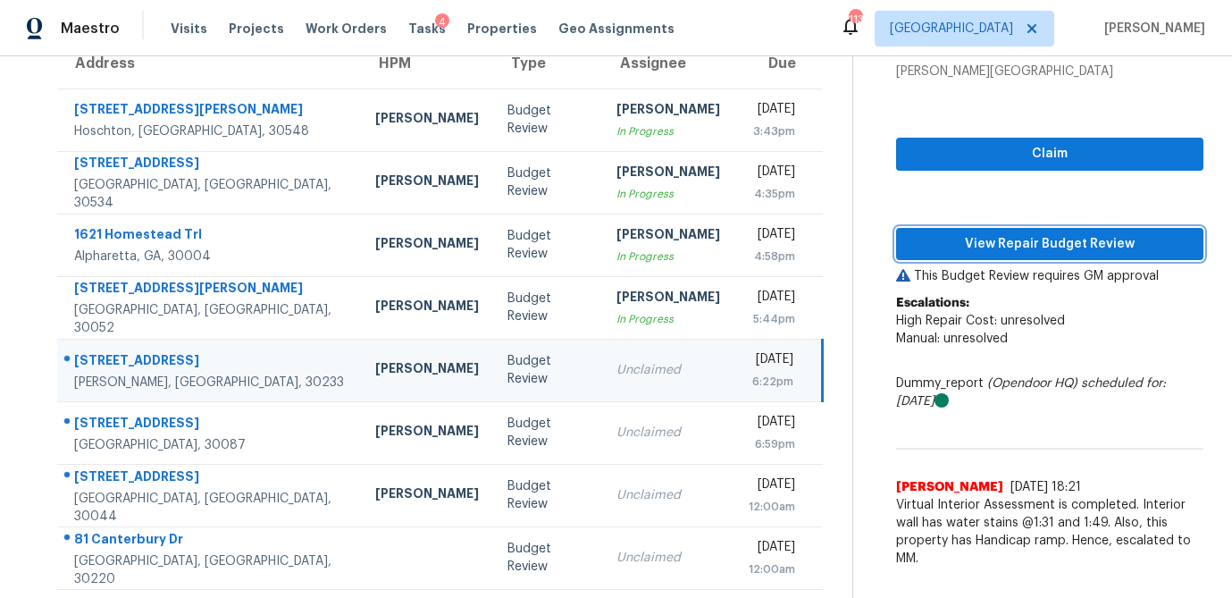
click at [1004, 238] on span "View Repair Budget Review" at bounding box center [1049, 244] width 279 height 22
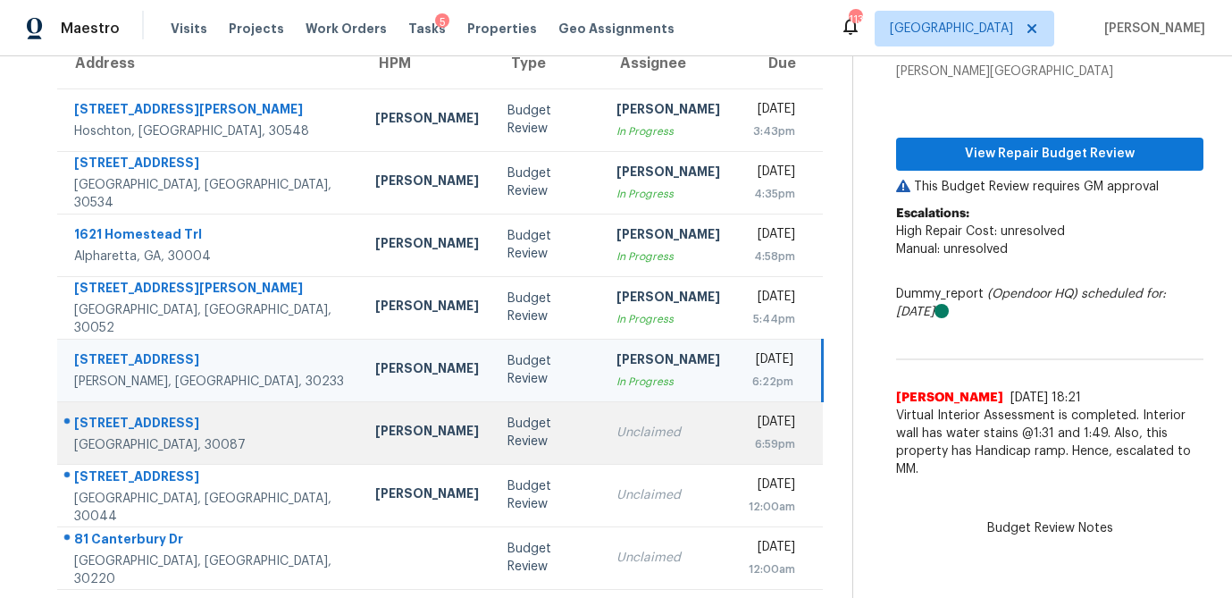
click at [616, 437] on div "Unclaimed" at bounding box center [668, 432] width 104 height 18
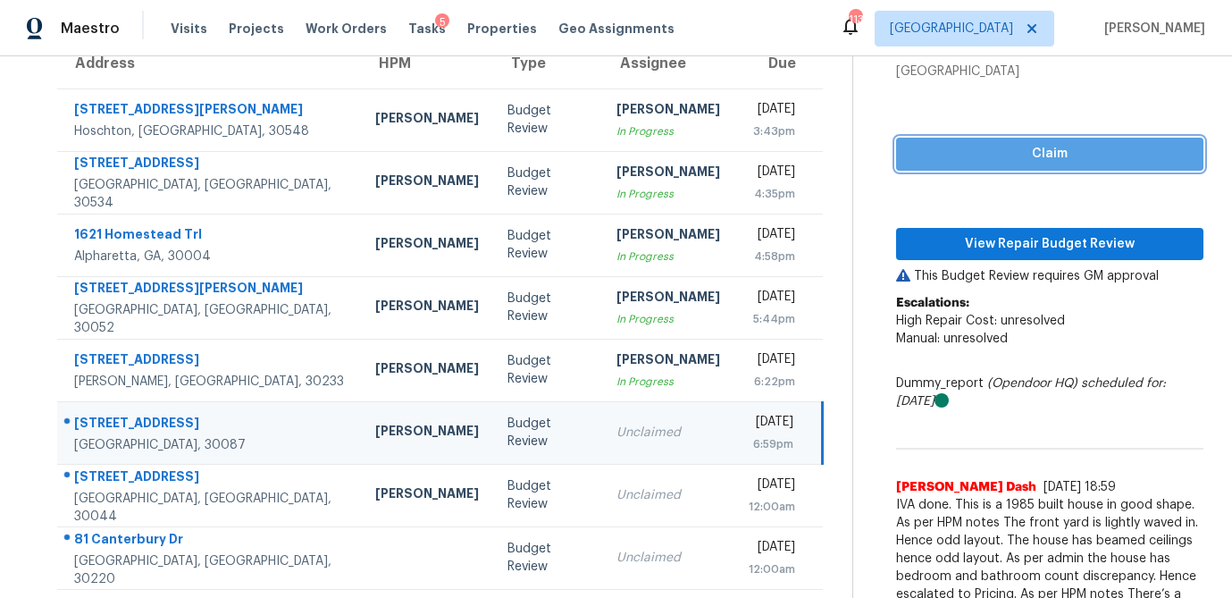
click at [1021, 161] on span "Claim" at bounding box center [1049, 154] width 279 height 22
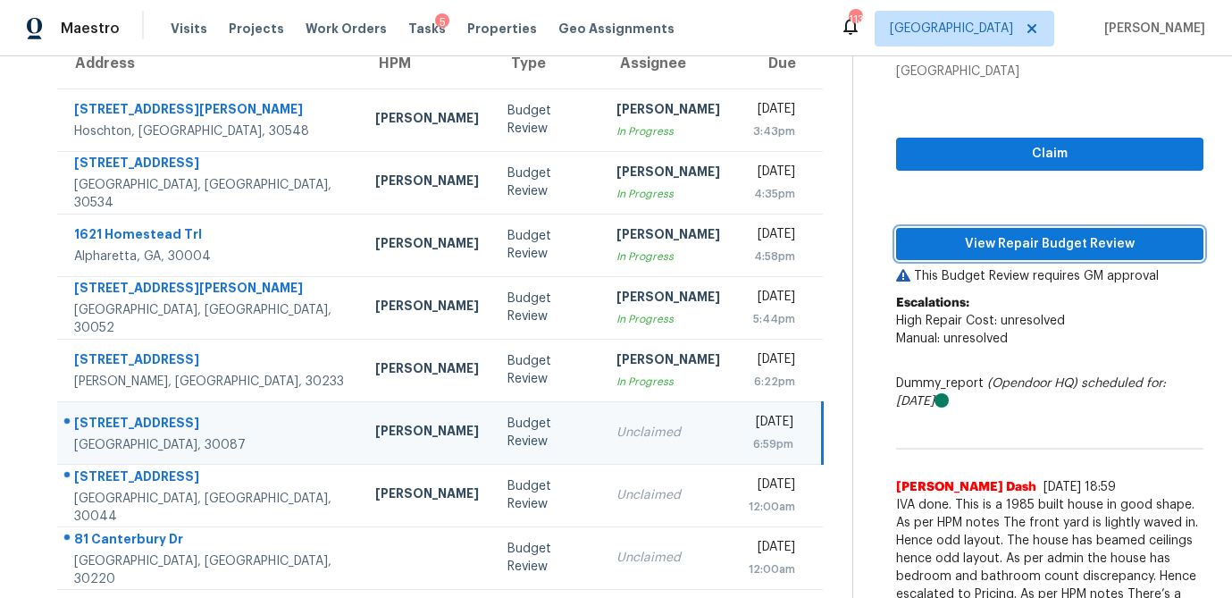
click at [1013, 255] on button "View Repair Budget Review" at bounding box center [1049, 244] width 307 height 33
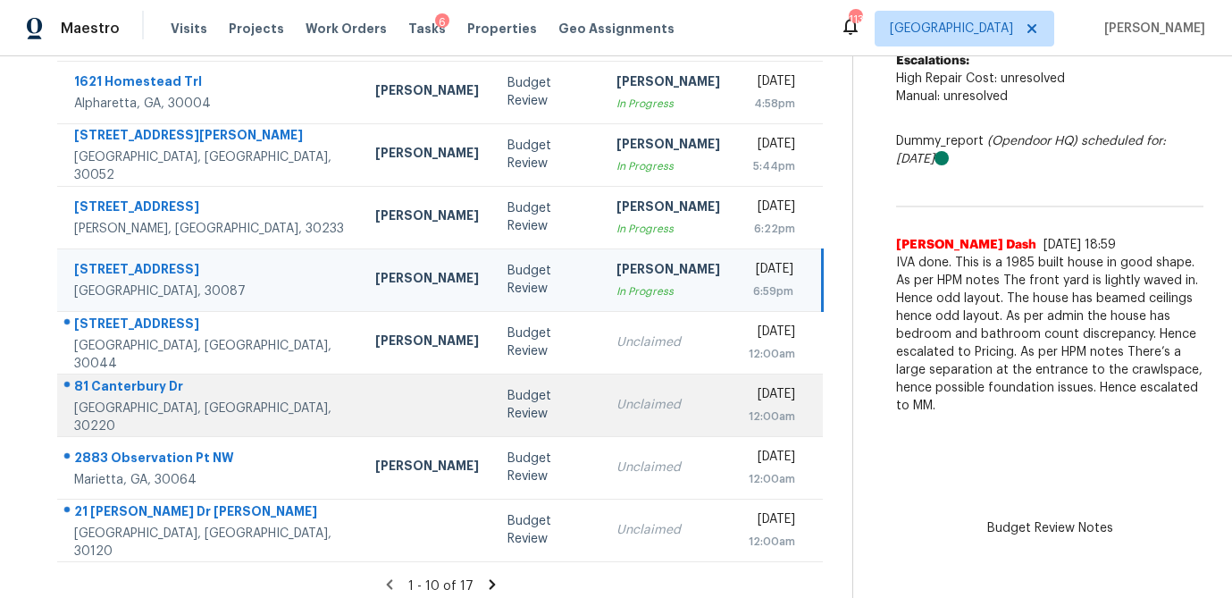
scroll to position [332, 0]
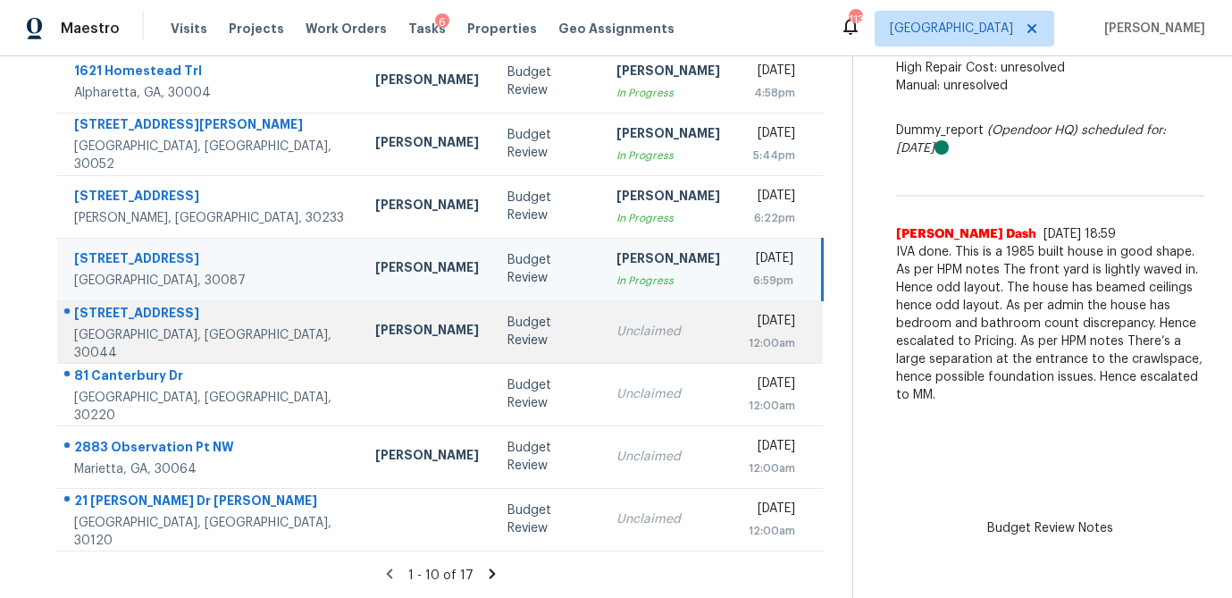
click at [602, 346] on td "Unclaimed" at bounding box center [668, 331] width 132 height 63
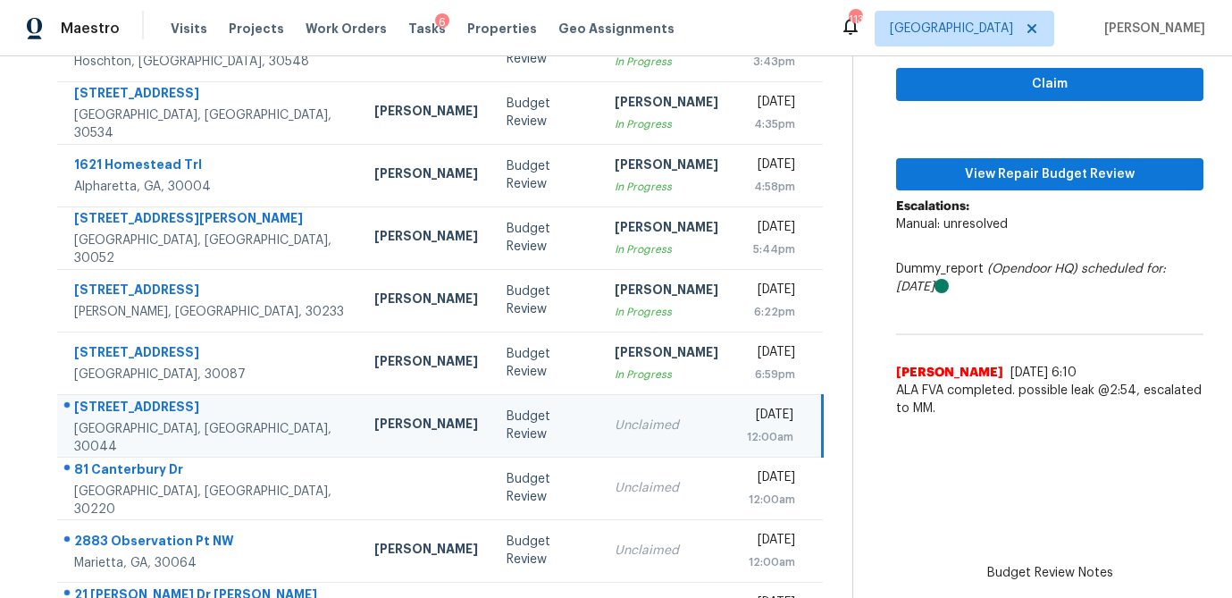
scroll to position [209, 0]
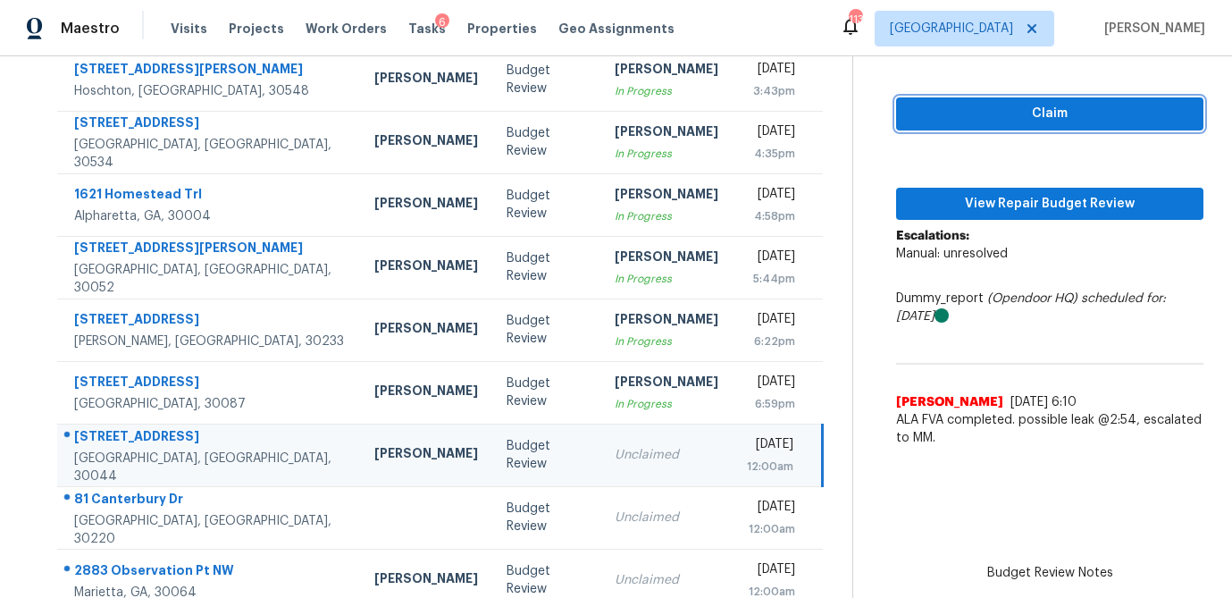
click at [1029, 110] on span "Claim" at bounding box center [1049, 114] width 279 height 22
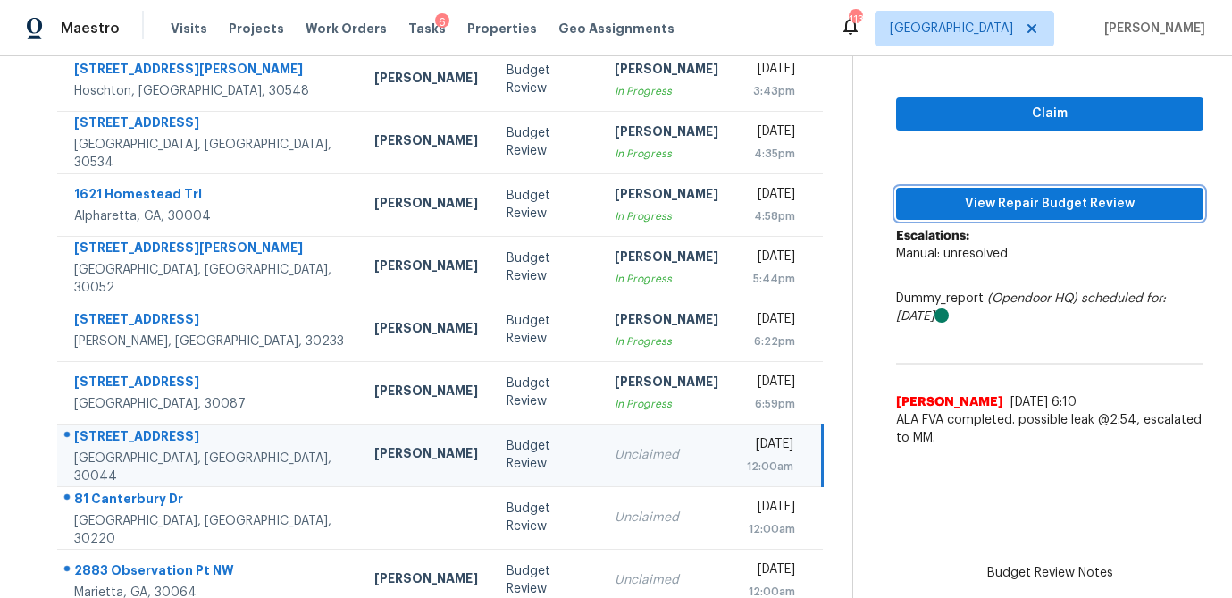
click at [1018, 205] on span "View Repair Budget Review" at bounding box center [1049, 204] width 279 height 22
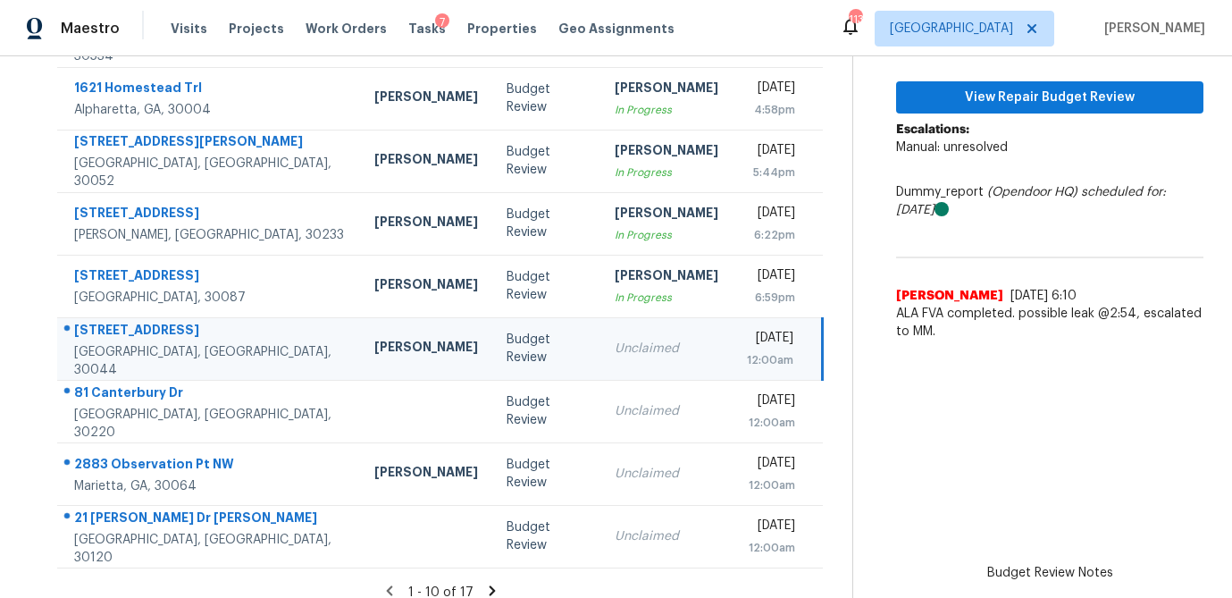
scroll to position [316, 0]
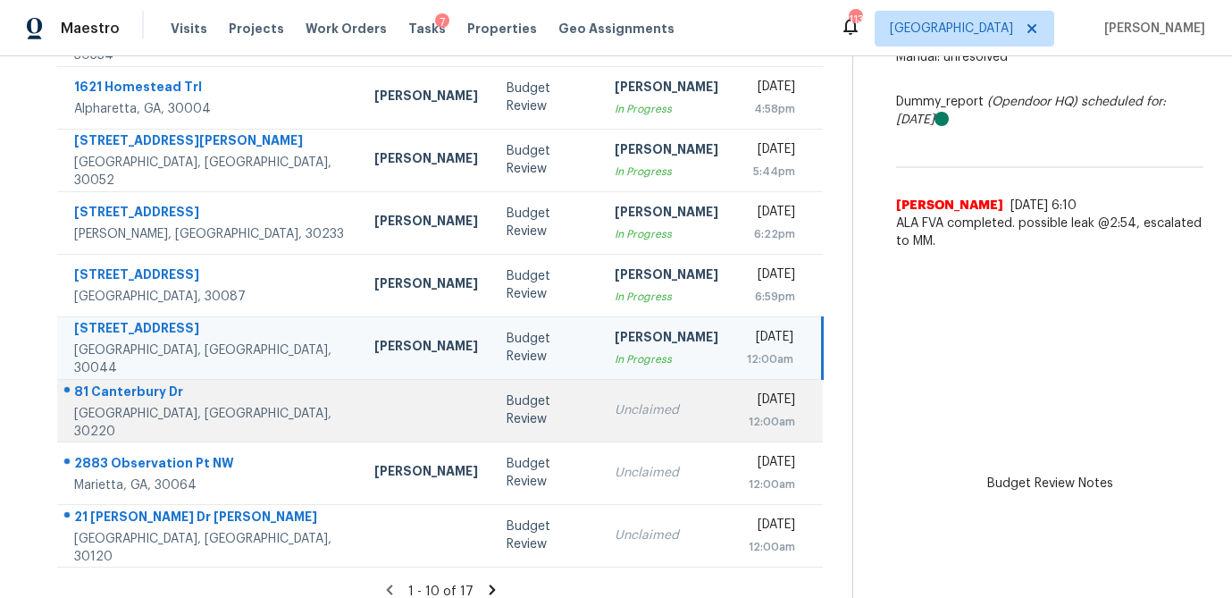
click at [600, 419] on td "Unclaimed" at bounding box center [666, 410] width 132 height 63
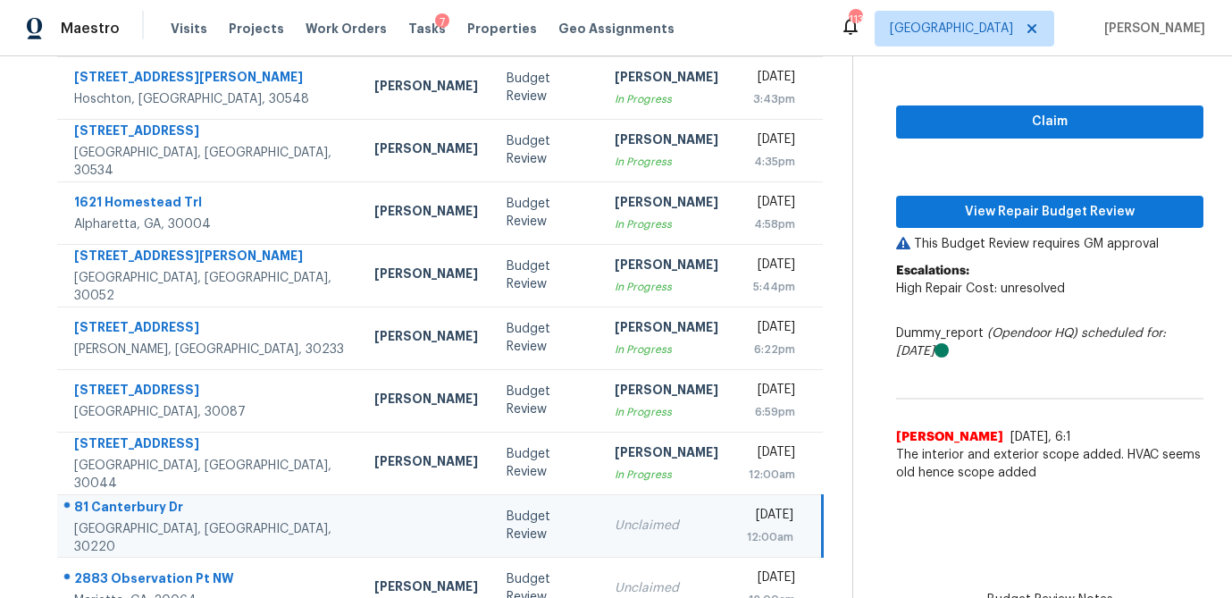
scroll to position [200, 0]
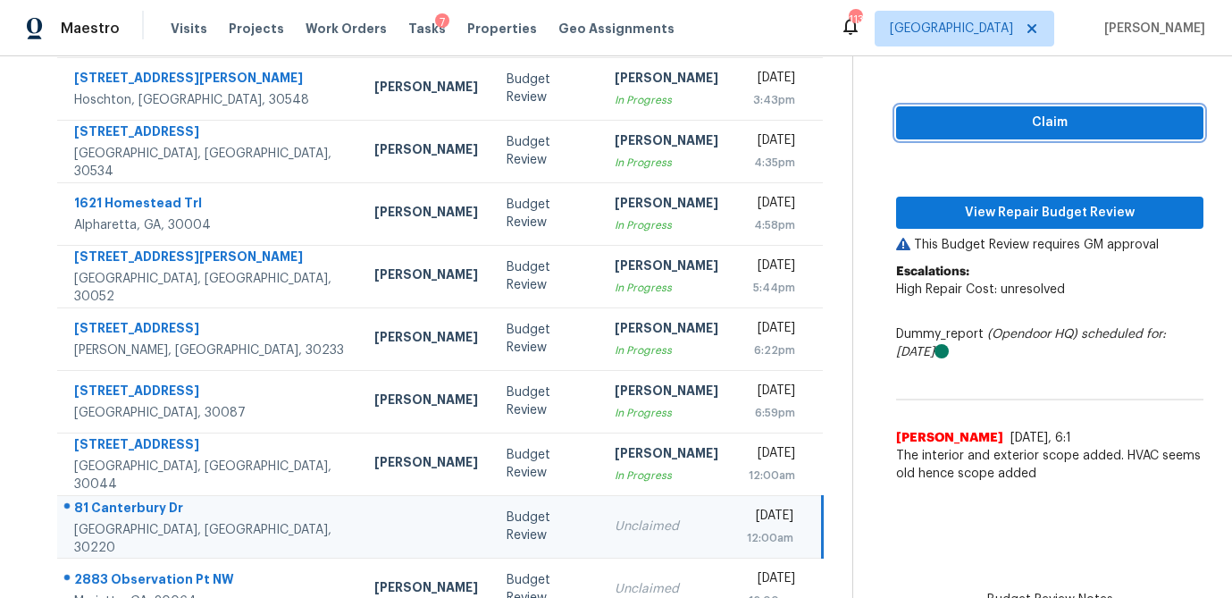
click at [1020, 114] on span "Claim" at bounding box center [1049, 123] width 279 height 22
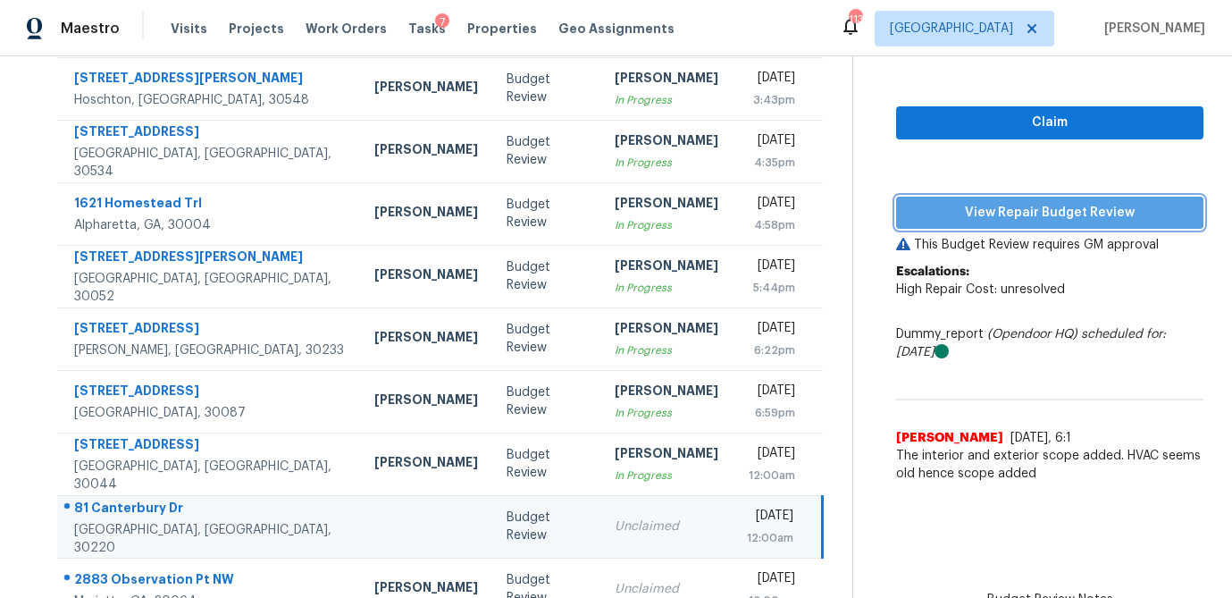
click at [1009, 217] on span "View Repair Budget Review" at bounding box center [1049, 213] width 279 height 22
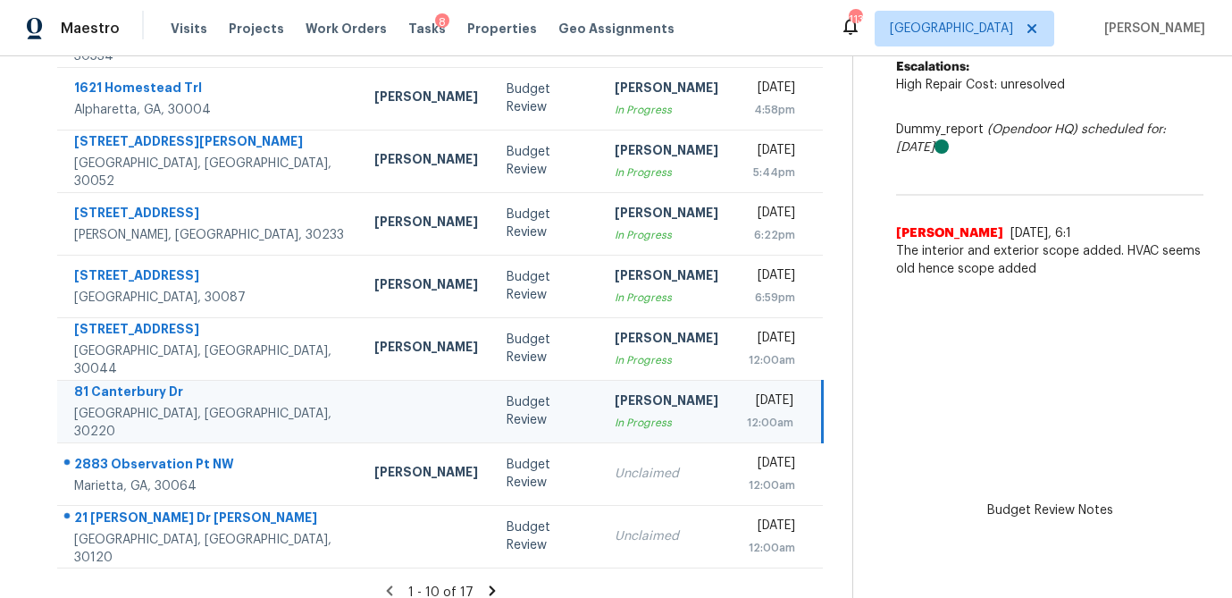
scroll to position [332, 0]
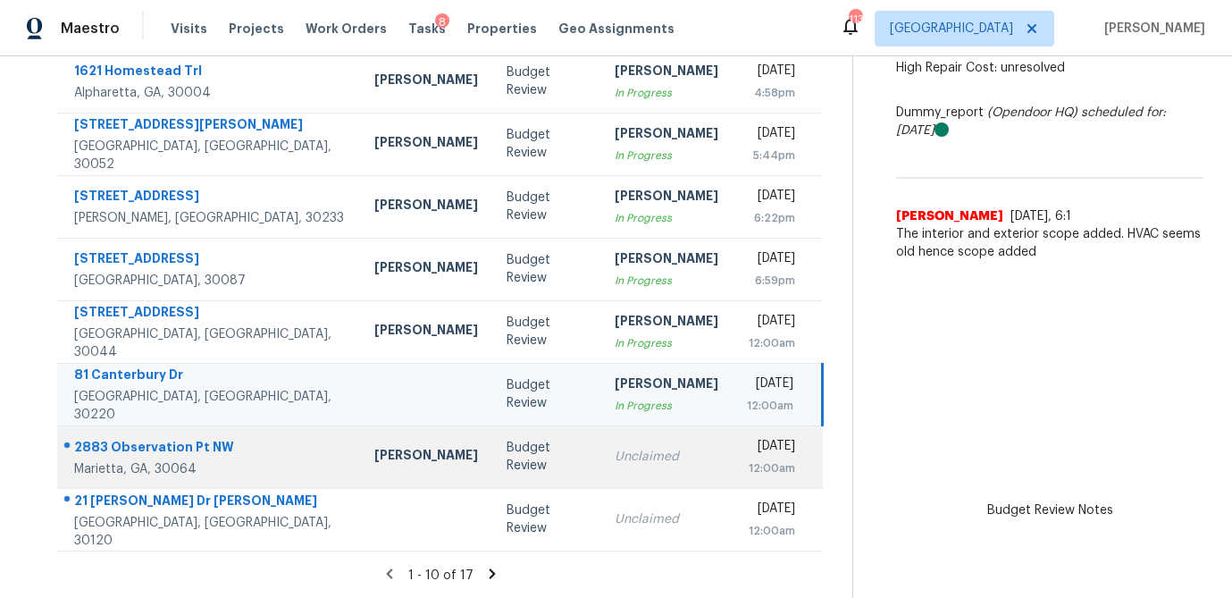
click at [615, 463] on div "Unclaimed" at bounding box center [667, 456] width 104 height 18
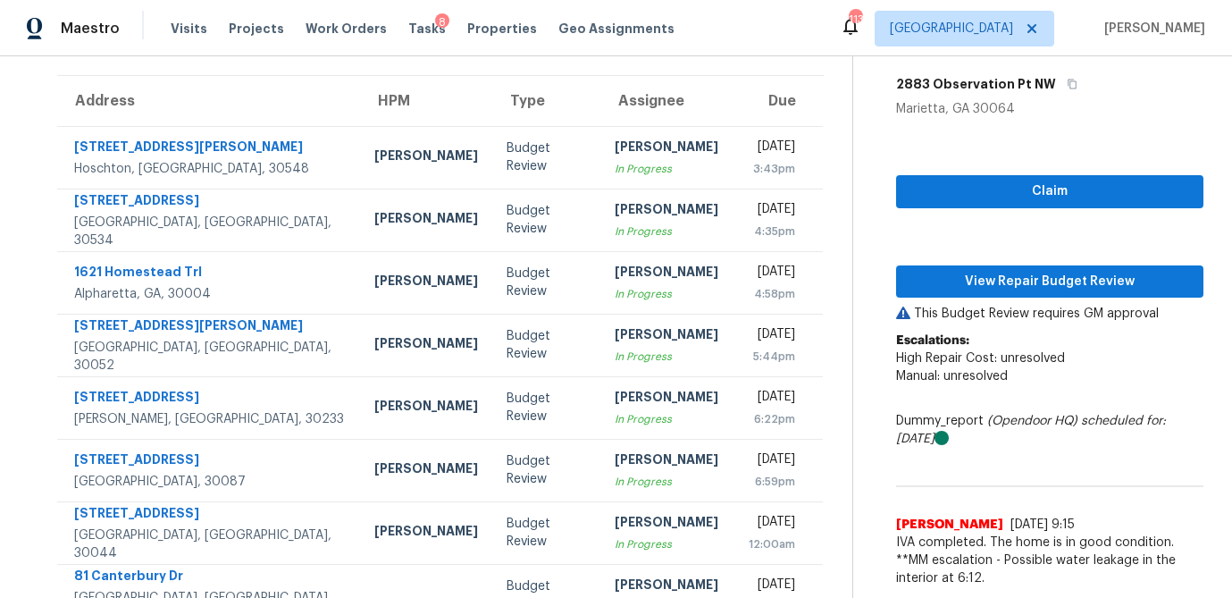
scroll to position [128, 0]
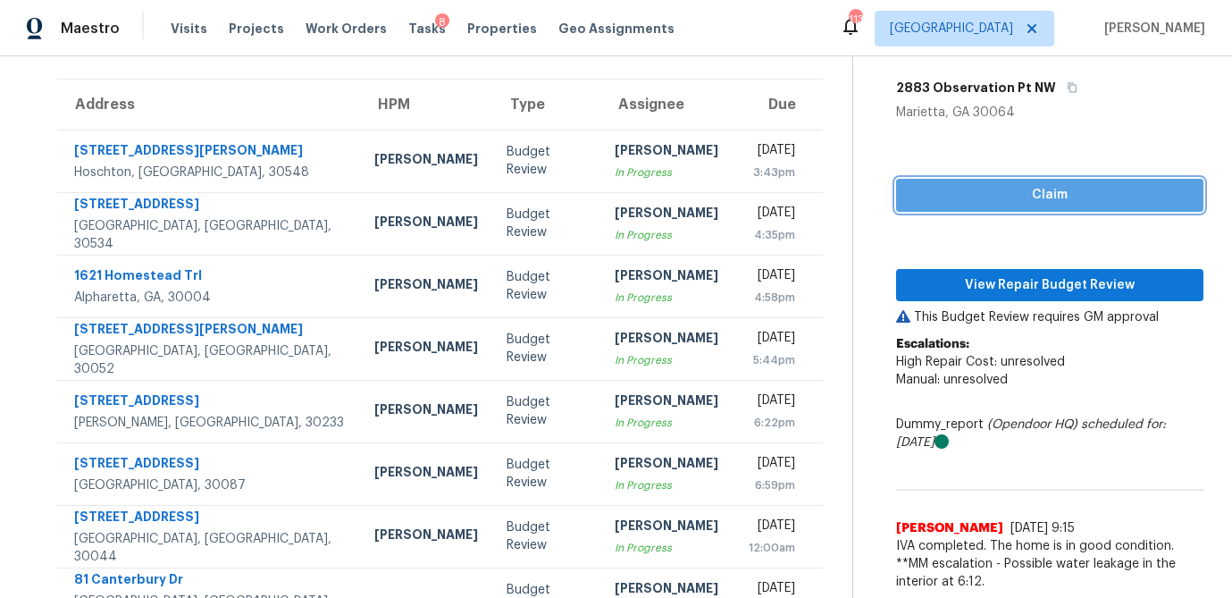
drag, startPoint x: 1005, startPoint y: 188, endPoint x: 995, endPoint y: 222, distance: 35.3
click at [1005, 188] on span "Claim" at bounding box center [1049, 195] width 279 height 22
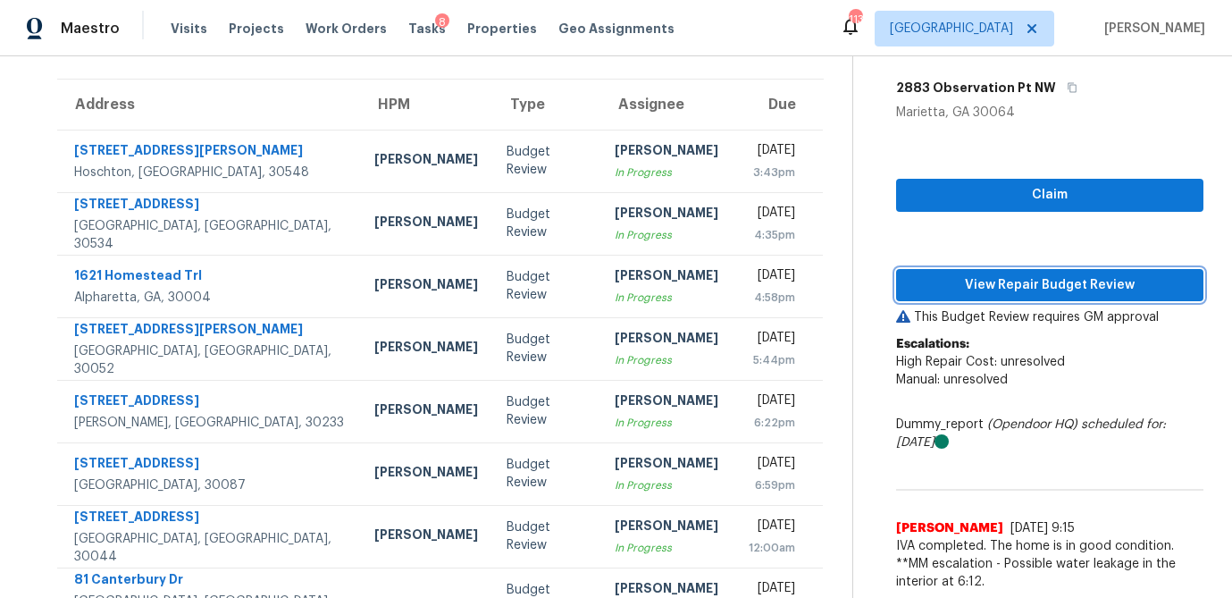
click at [985, 286] on span "View Repair Budget Review" at bounding box center [1049, 285] width 279 height 22
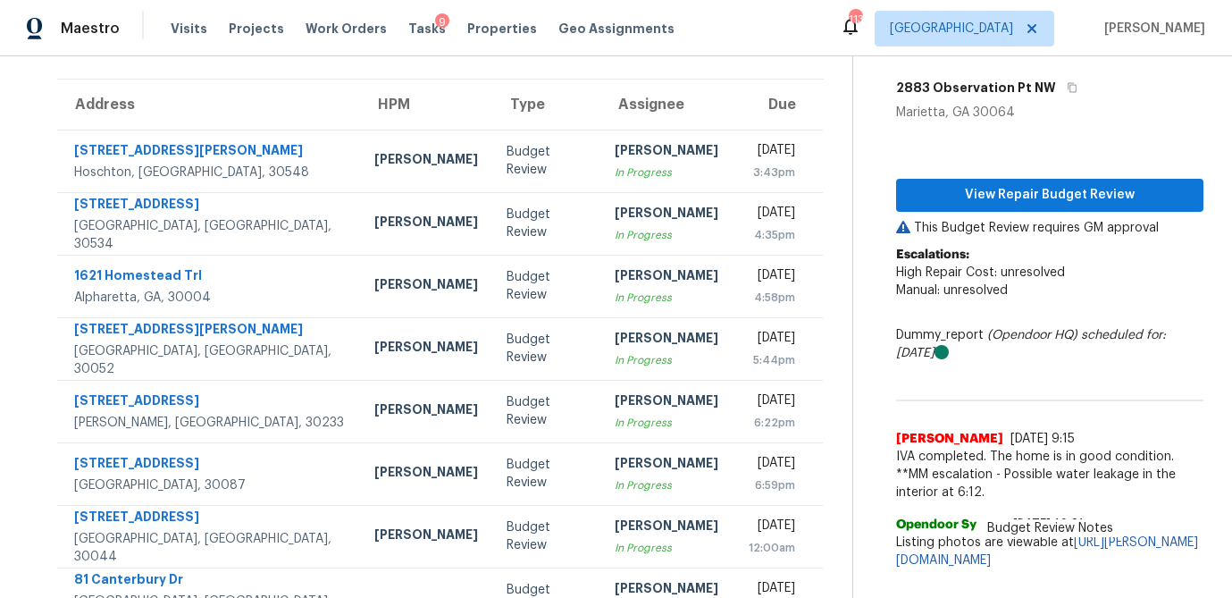
scroll to position [332, 0]
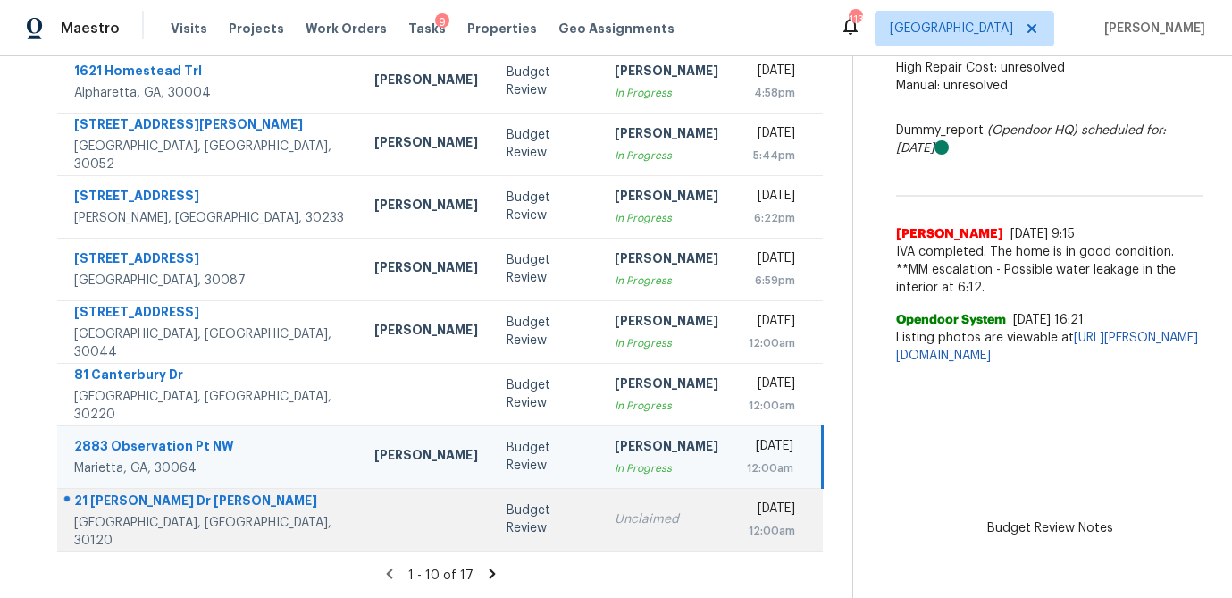
click at [615, 523] on div "Unclaimed" at bounding box center [667, 519] width 104 height 18
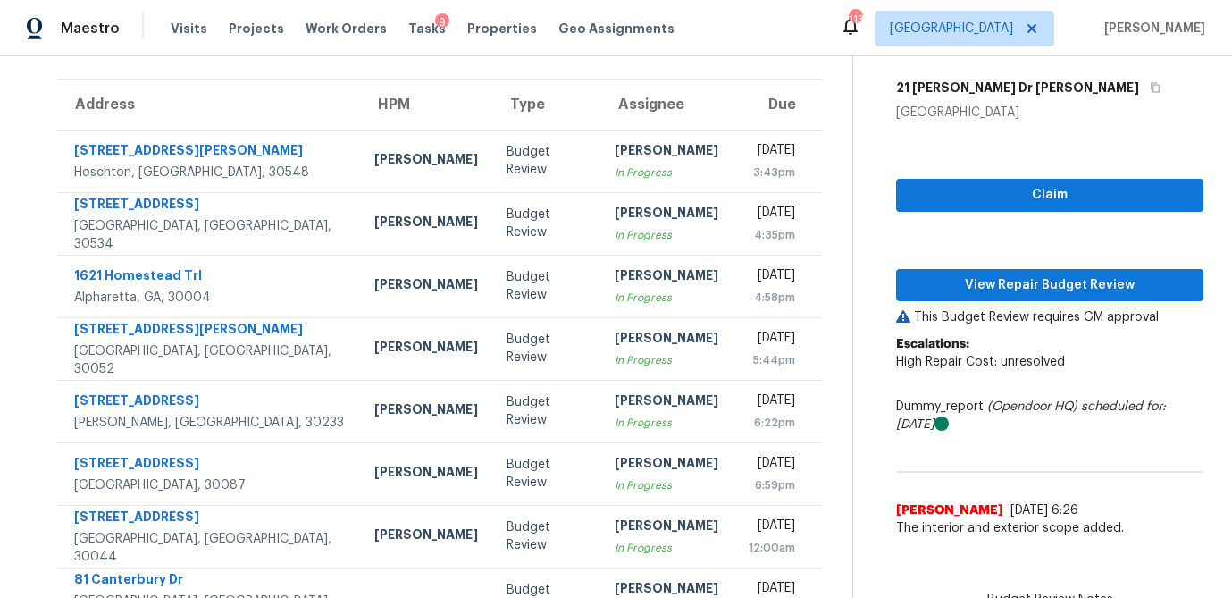
scroll to position [125, 0]
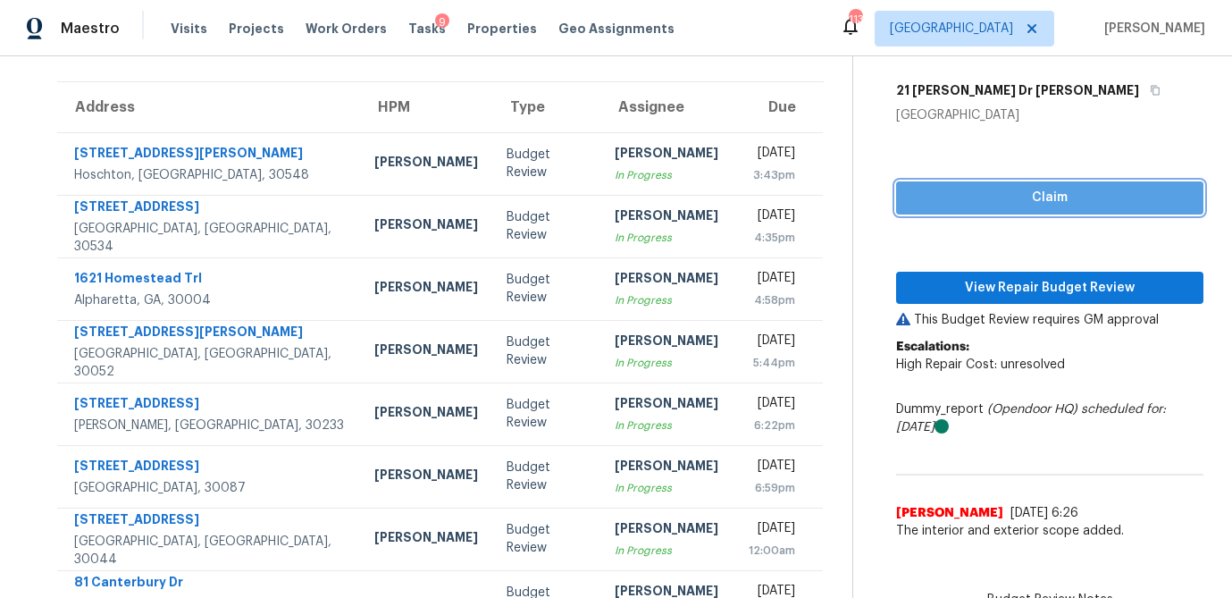
click at [1041, 202] on span "Claim" at bounding box center [1049, 198] width 279 height 22
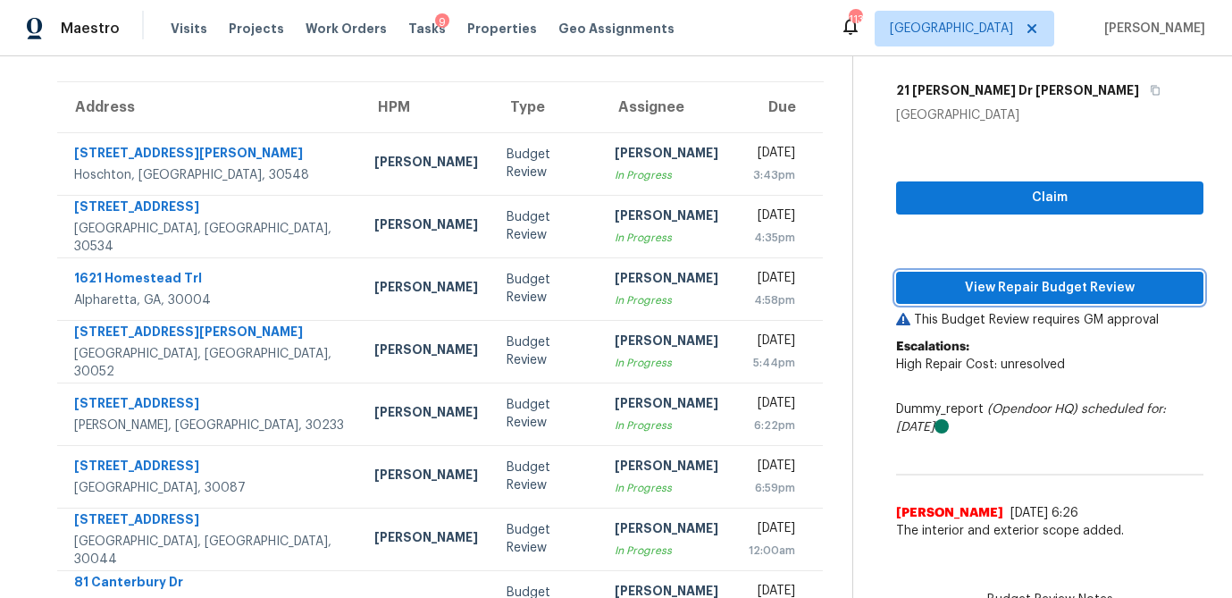
click at [1031, 282] on span "View Repair Budget Review" at bounding box center [1049, 288] width 279 height 22
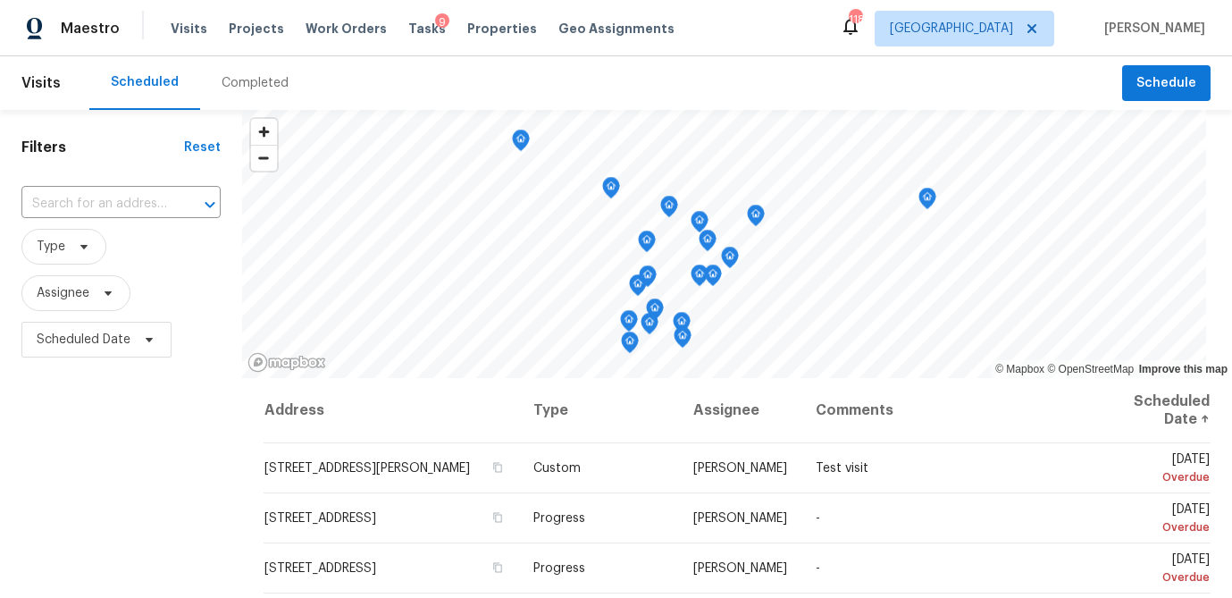
drag, startPoint x: 473, startPoint y: 29, endPoint x: 455, endPoint y: 42, distance: 22.5
click at [473, 29] on span "Properties" at bounding box center [502, 29] width 70 height 18
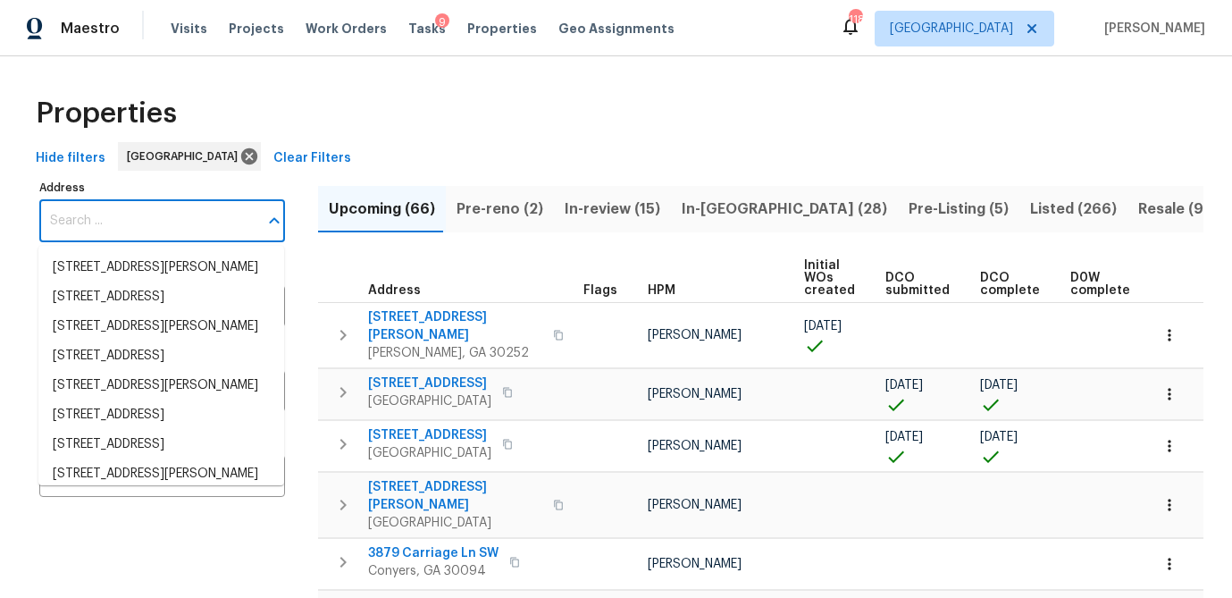
click at [114, 220] on input "Address" at bounding box center [148, 221] width 219 height 42
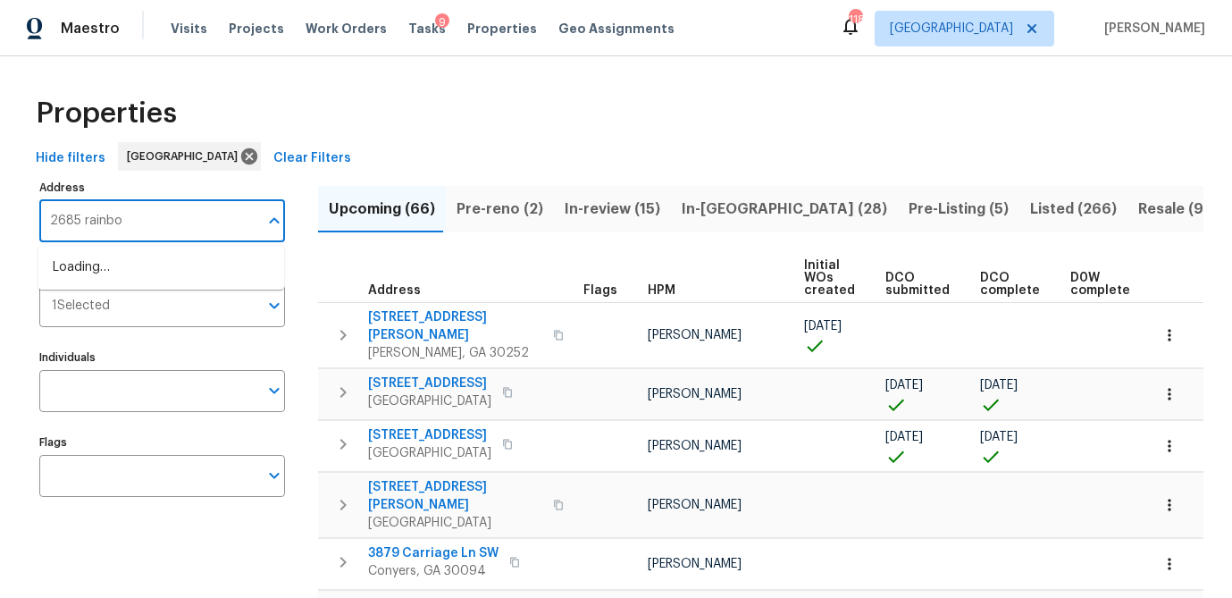
type input "2685 rainbow"
click at [107, 277] on li "2685 Rainbow Ridge Rd Decatur GA 30034" at bounding box center [161, 267] width 246 height 29
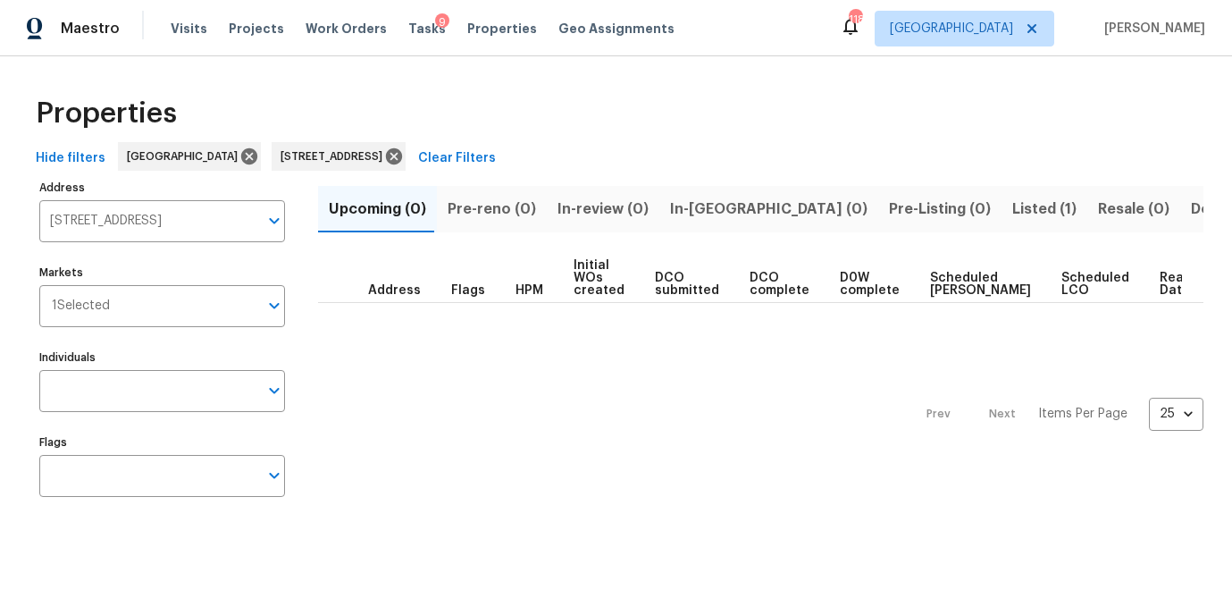
click at [1012, 207] on span "Listed (1)" at bounding box center [1044, 209] width 64 height 25
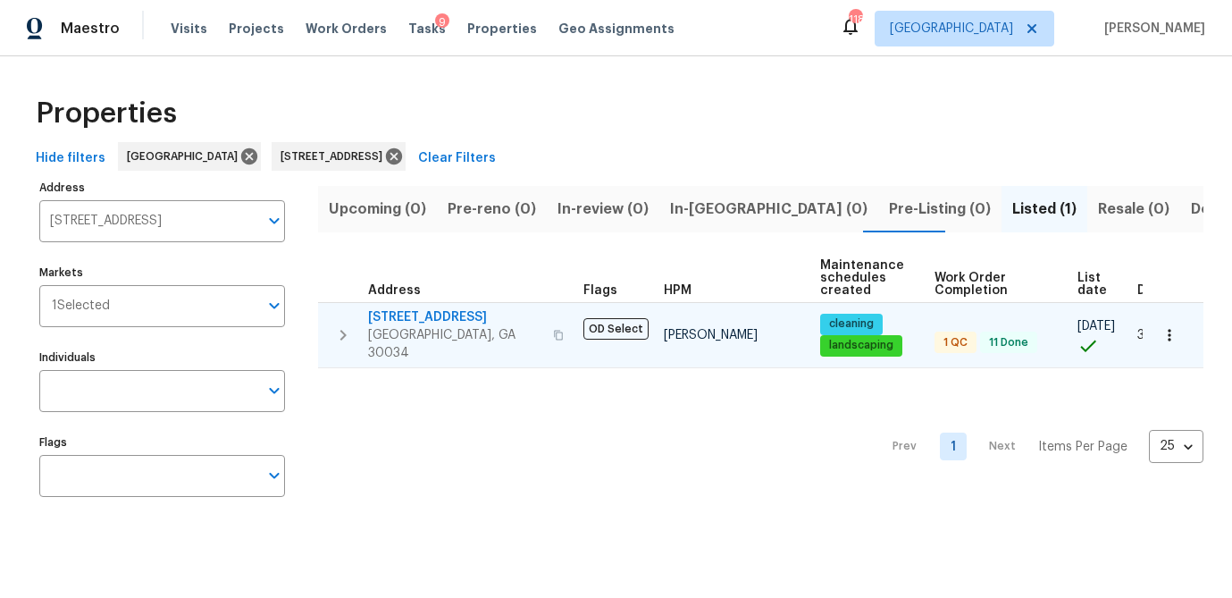
click at [394, 319] on span "2685 Rainbow Ridge Rd" at bounding box center [455, 317] width 174 height 18
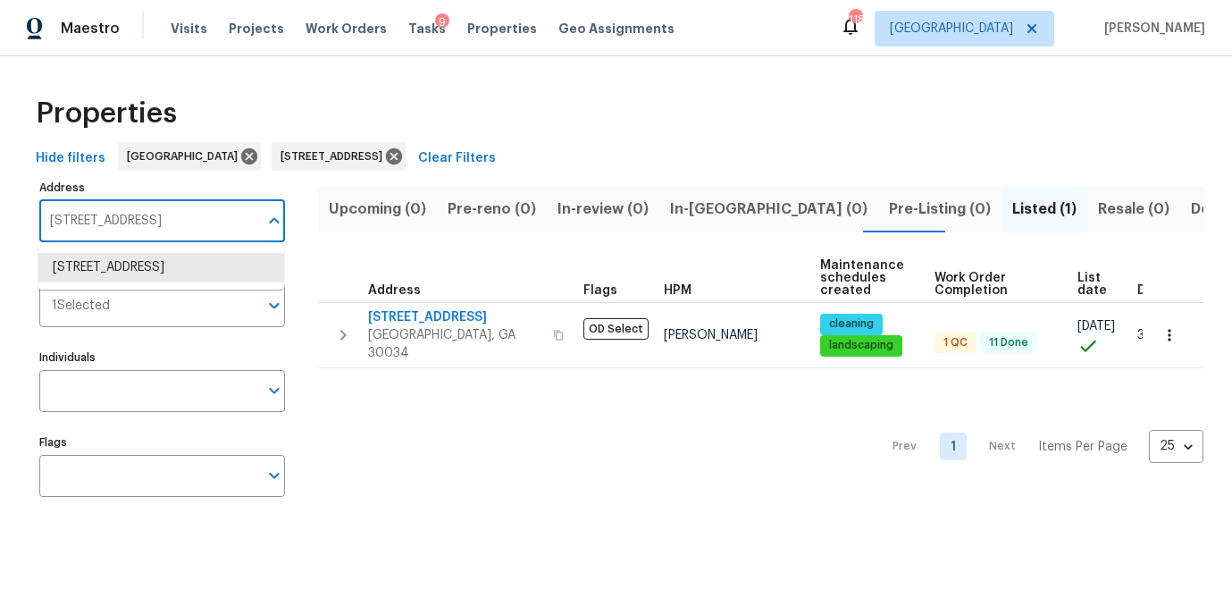
click at [180, 212] on input "2685 Rainbow Ridge Rd Decatur GA 30034" at bounding box center [148, 221] width 219 height 42
paste input "6105 Ivey Hill Dr, Cumming, GA 30040"
type input "6105 Ivey Hill Dr, Cumming, GA 30040"
click at [154, 269] on li "6105 Ivey Hill Dr Cumming GA 30040" at bounding box center [161, 277] width 246 height 48
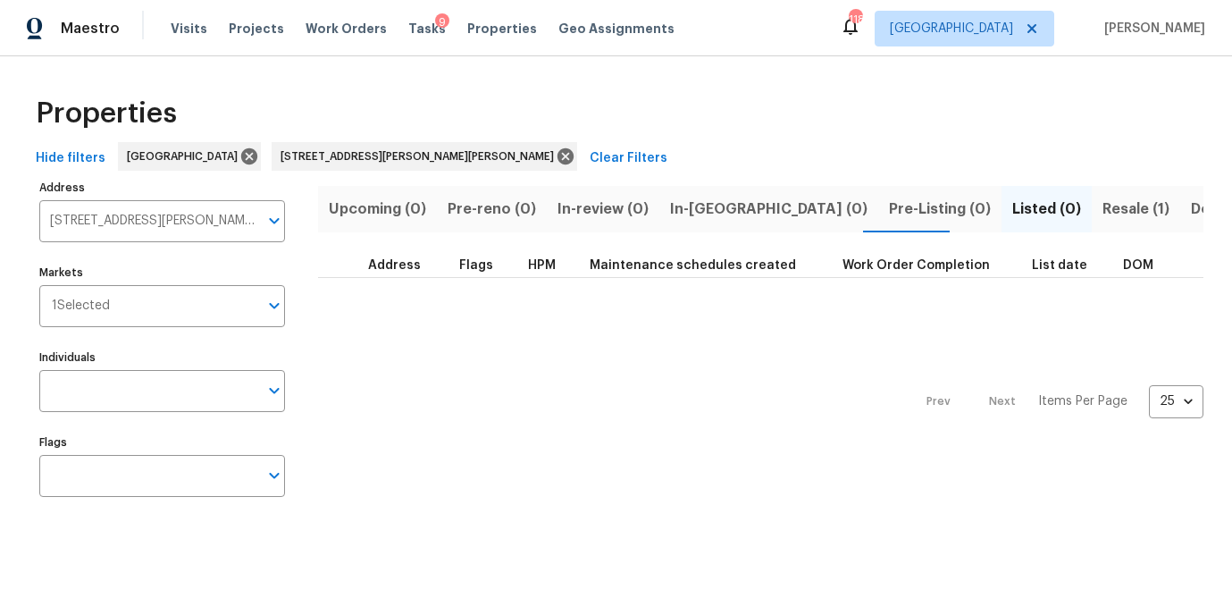
click at [1102, 204] on span "Resale (1)" at bounding box center [1135, 209] width 67 height 25
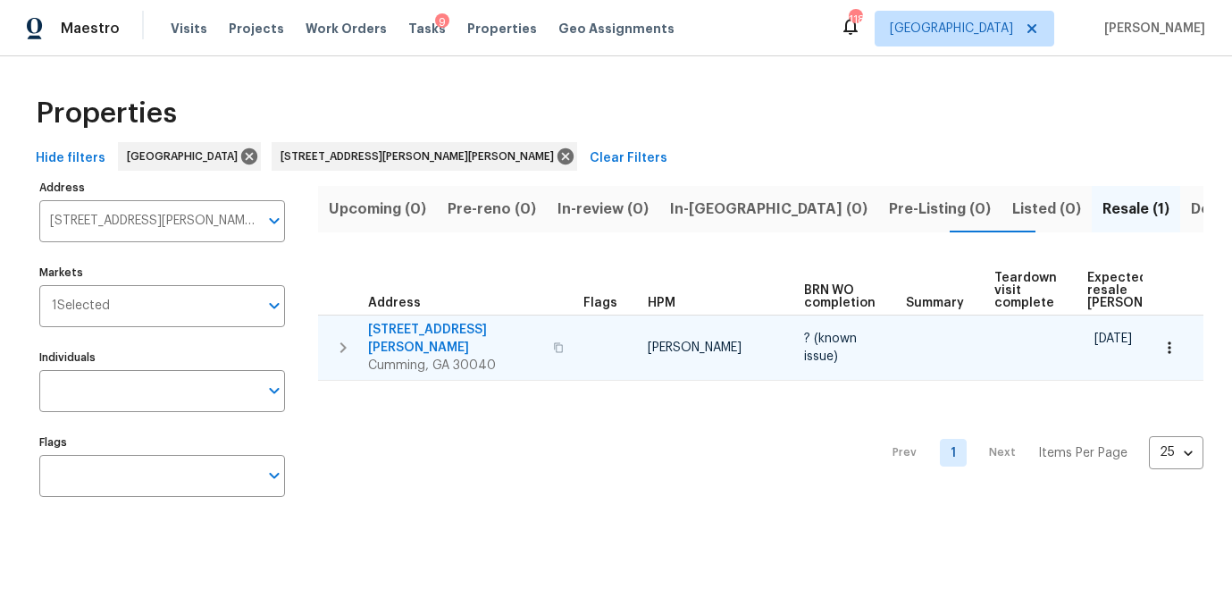
click at [438, 331] on span "6105 Ivey Hill Dr" at bounding box center [455, 339] width 174 height 36
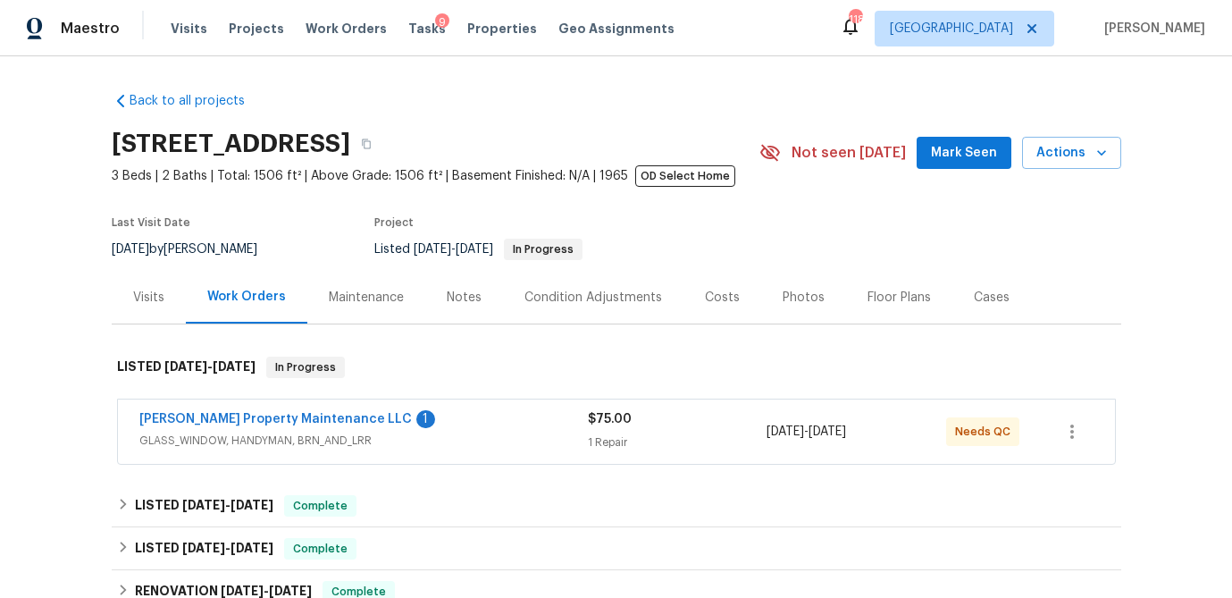
click at [782, 298] on div "Photos" at bounding box center [803, 297] width 42 height 18
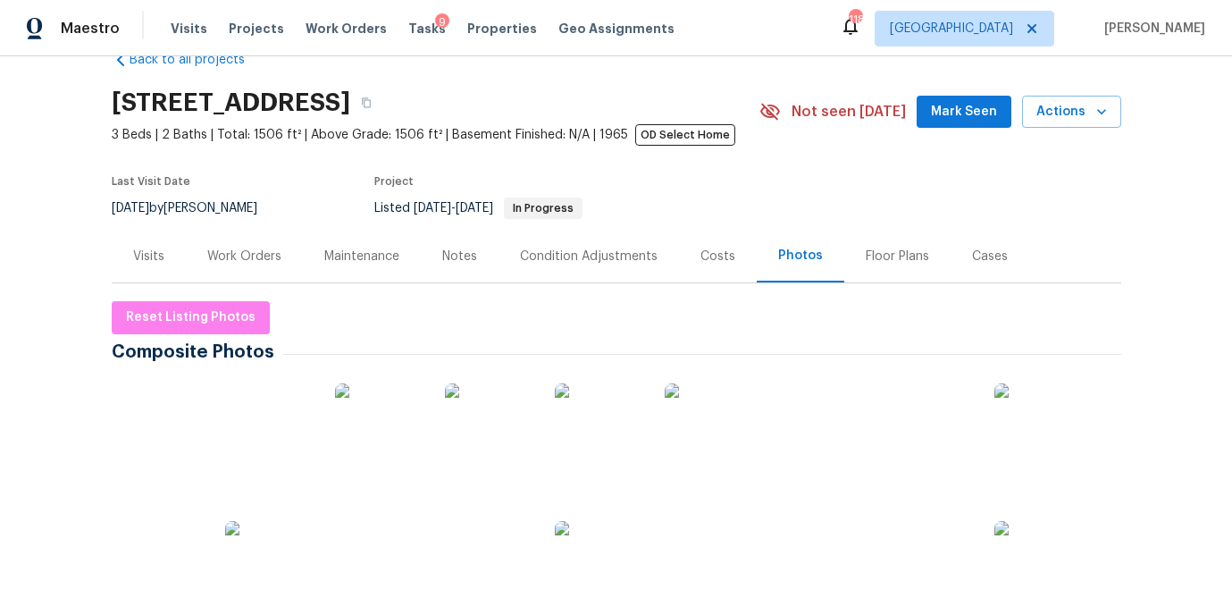
scroll to position [57, 0]
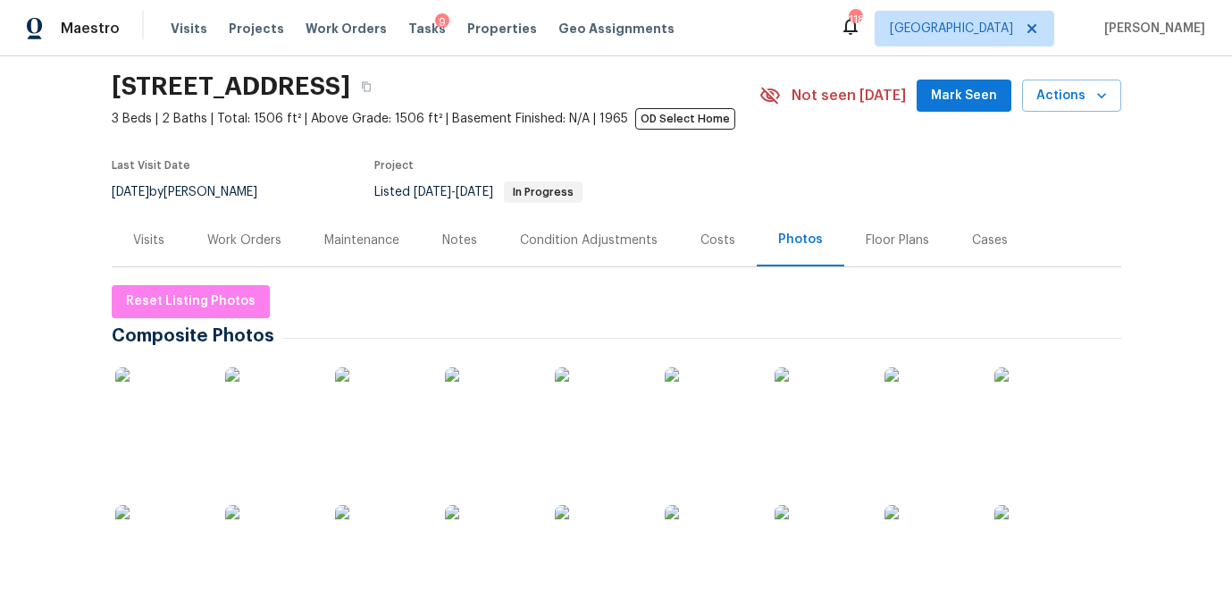
click at [172, 420] on img at bounding box center [159, 411] width 89 height 89
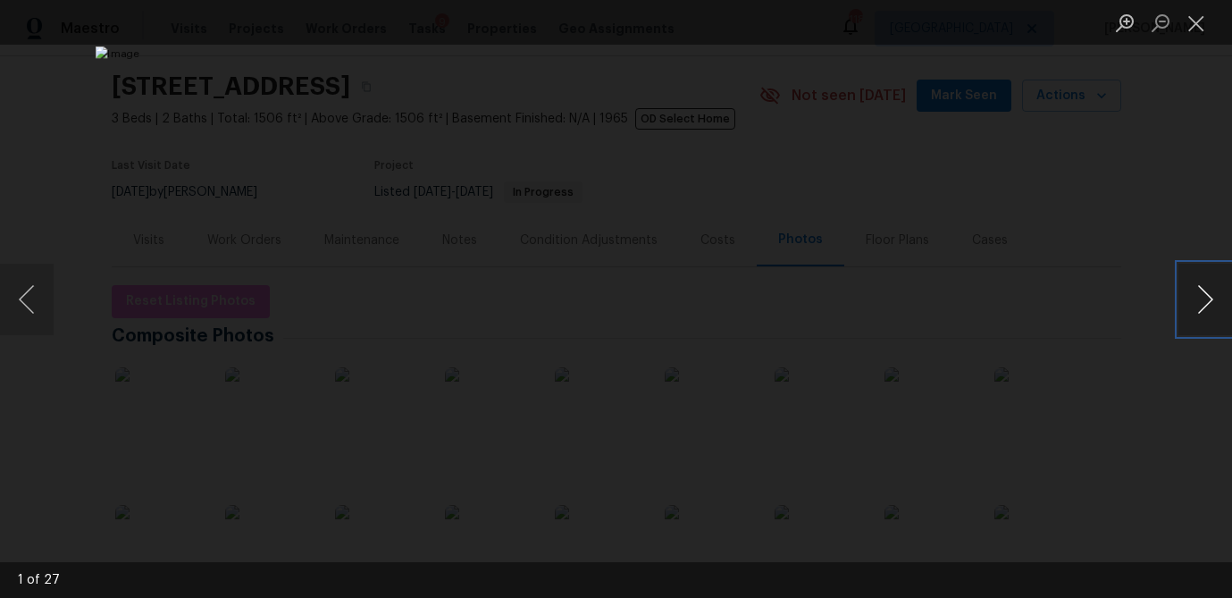
click at [1192, 307] on button "Next image" at bounding box center [1205, 298] width 54 height 71
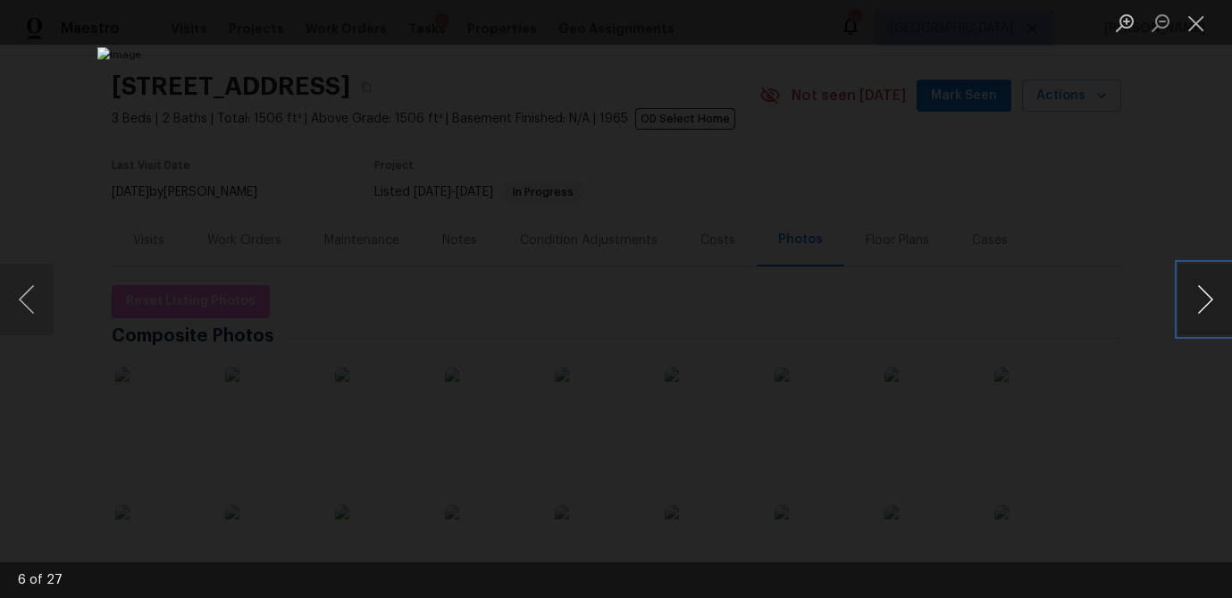
click at [1192, 307] on button "Next image" at bounding box center [1205, 298] width 54 height 71
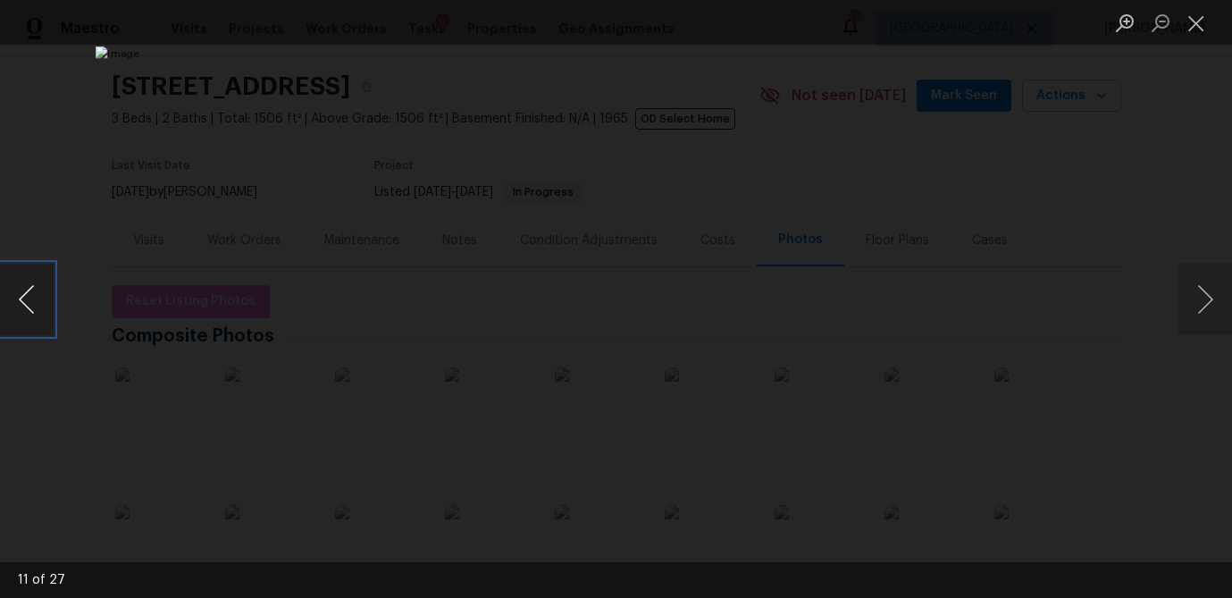
click at [36, 302] on button "Previous image" at bounding box center [27, 298] width 54 height 71
click at [1187, 28] on button "Close lightbox" at bounding box center [1196, 22] width 36 height 31
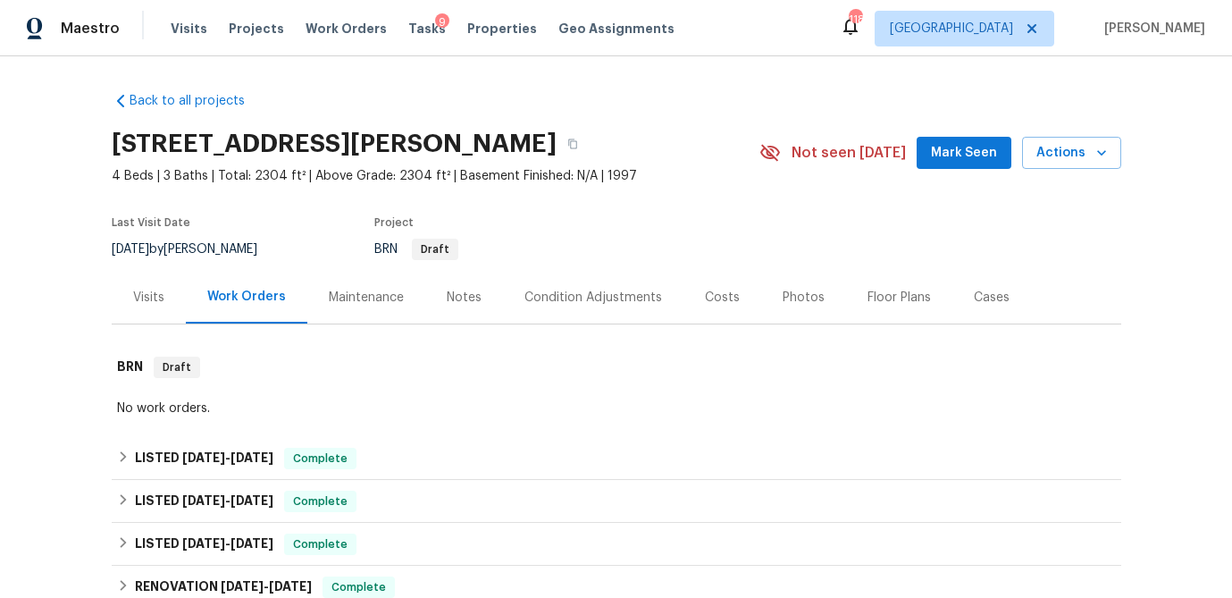
click at [142, 297] on div "Visits" at bounding box center [148, 297] width 31 height 18
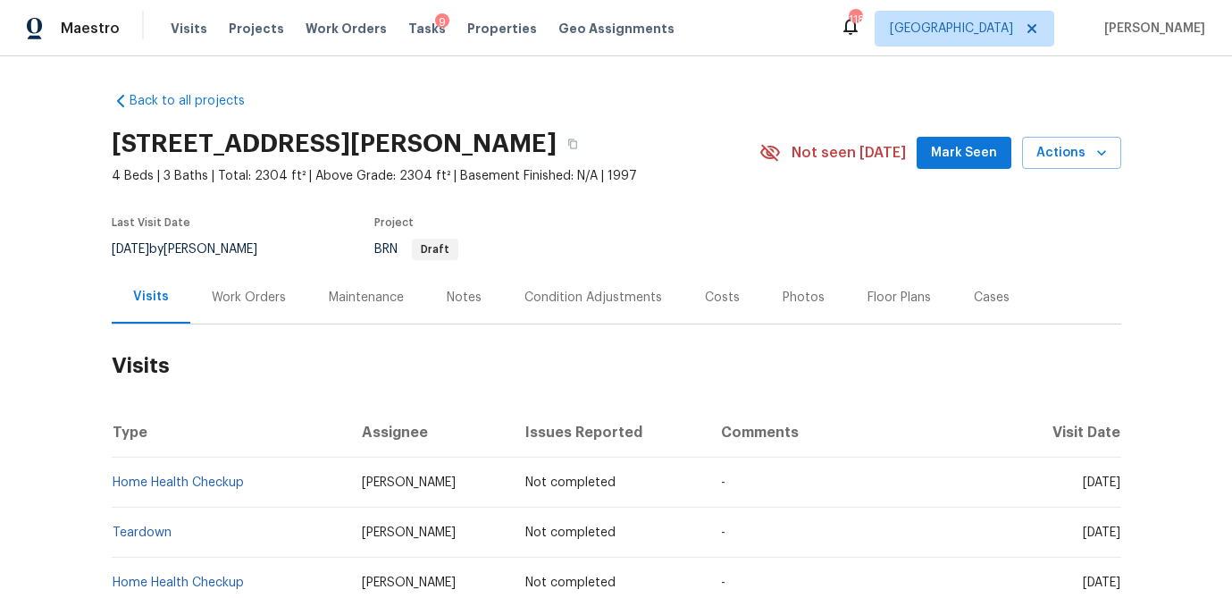
click at [802, 297] on div "Photos" at bounding box center [803, 297] width 42 height 18
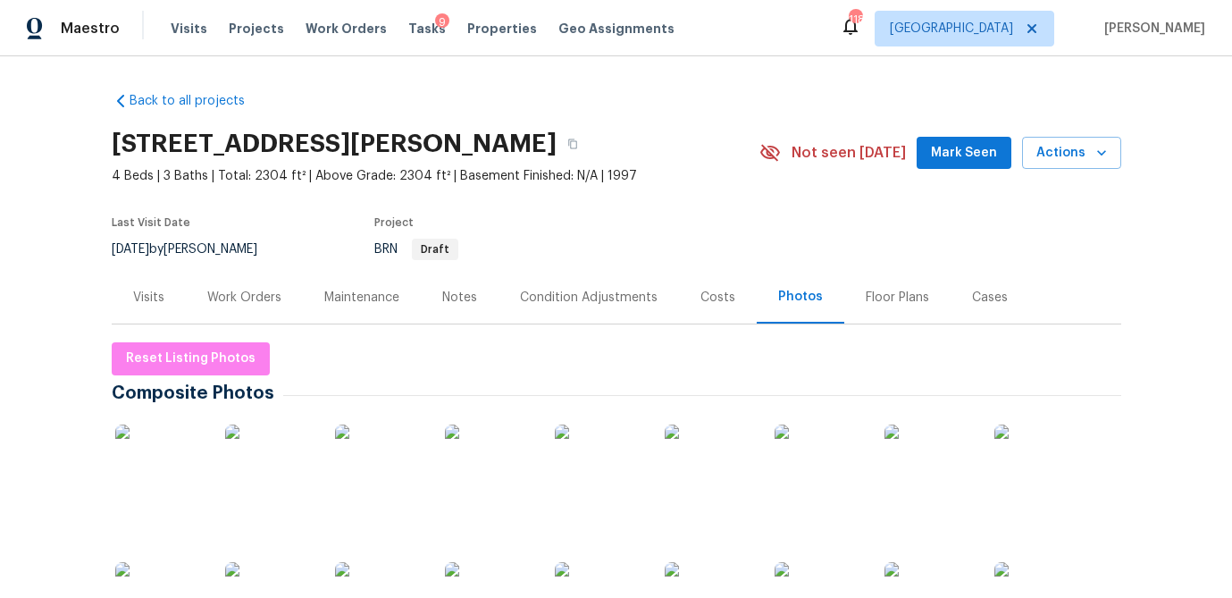
click at [160, 471] on img at bounding box center [159, 468] width 89 height 89
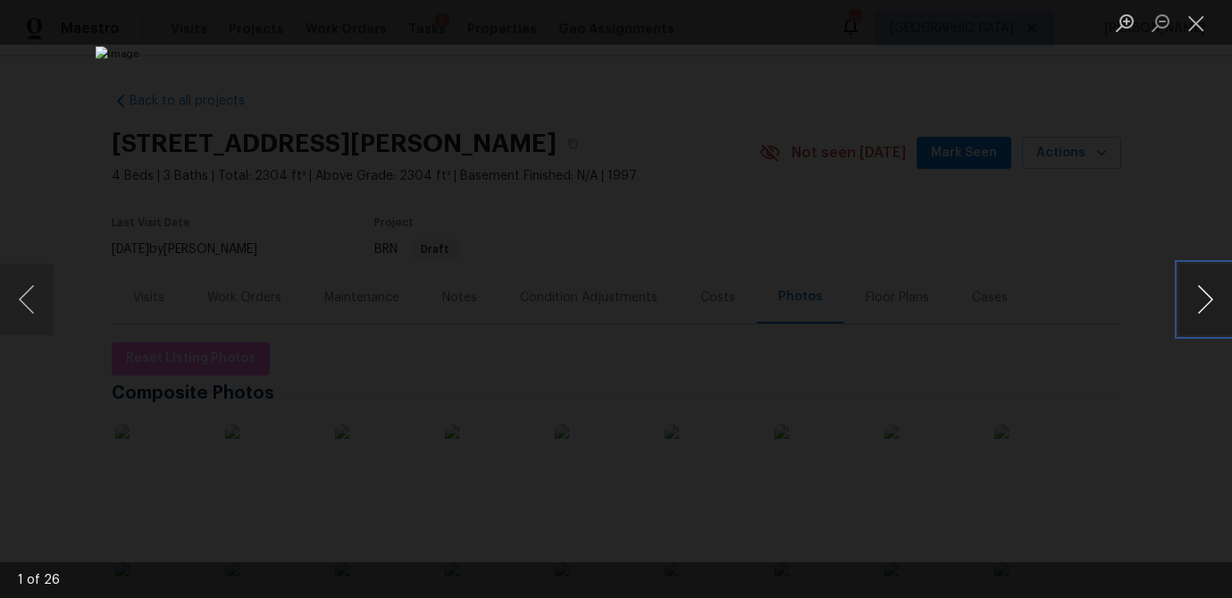
click at [1208, 309] on button "Next image" at bounding box center [1205, 298] width 54 height 71
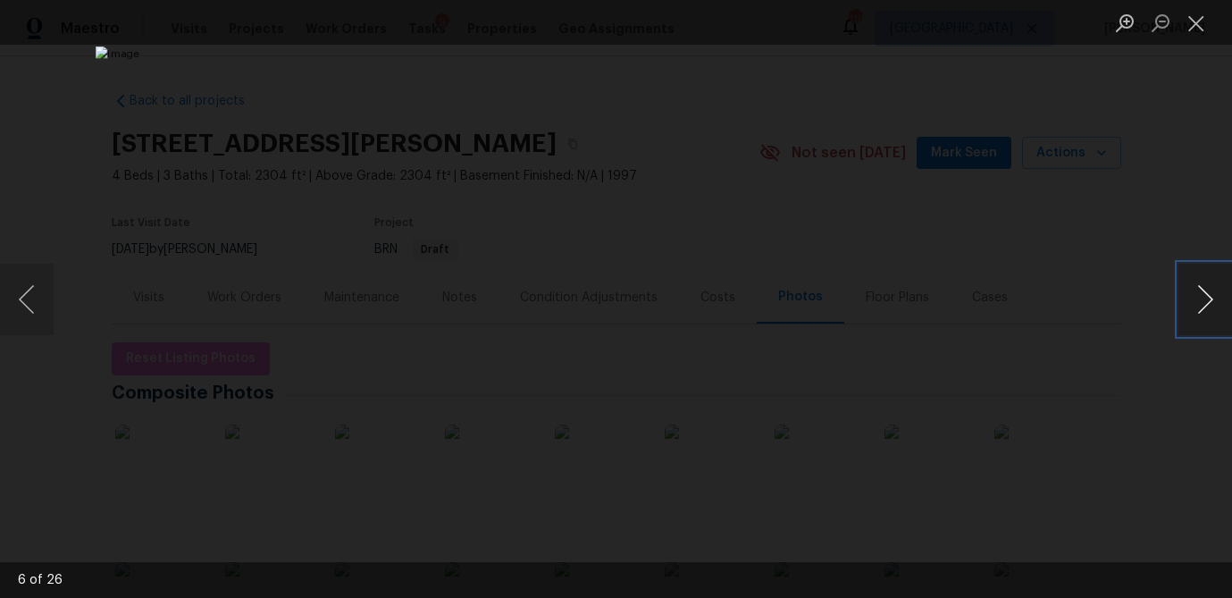
click at [1208, 309] on button "Next image" at bounding box center [1205, 298] width 54 height 71
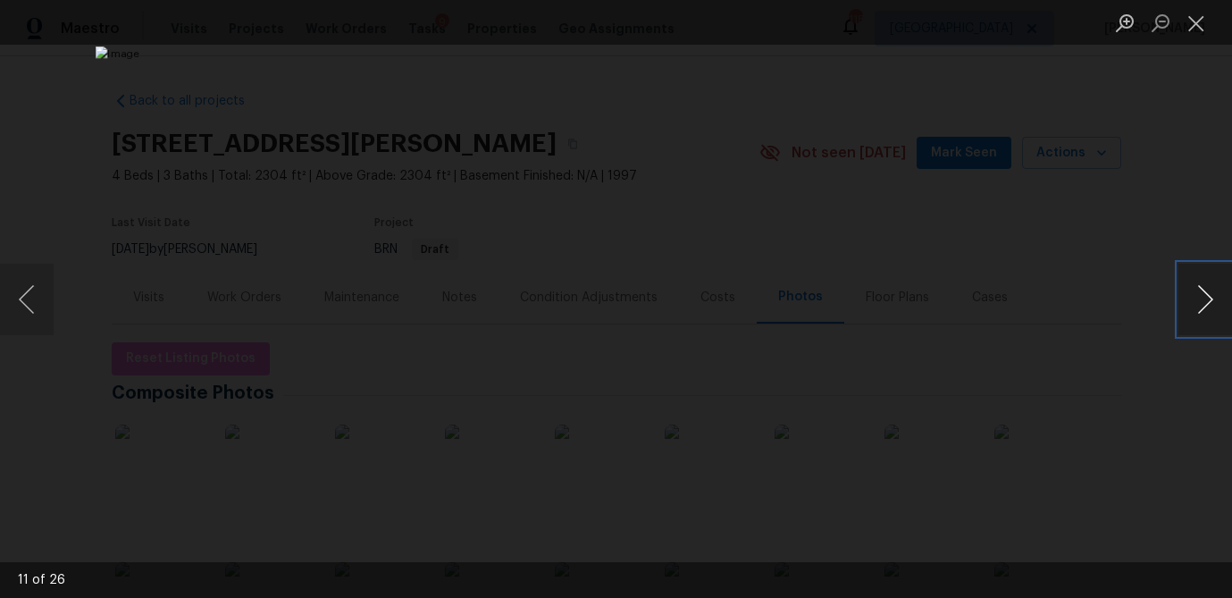
click at [1208, 309] on button "Next image" at bounding box center [1205, 298] width 54 height 71
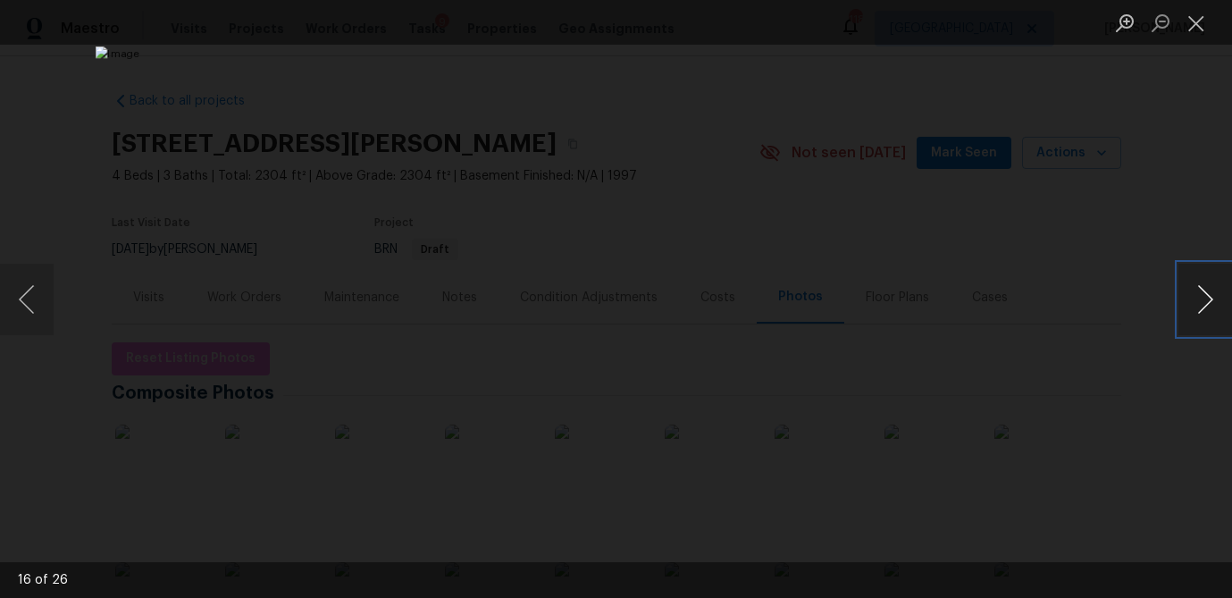
click at [1208, 309] on button "Next image" at bounding box center [1205, 298] width 54 height 71
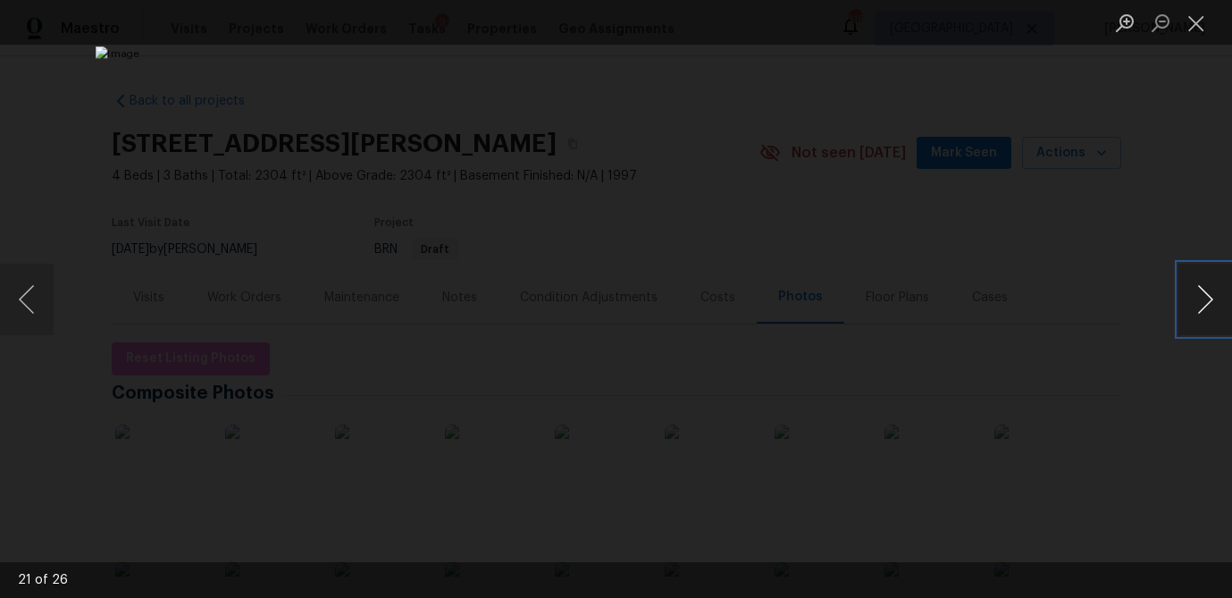
click at [1208, 309] on button "Next image" at bounding box center [1205, 298] width 54 height 71
click at [1212, 295] on button "Next image" at bounding box center [1205, 298] width 54 height 71
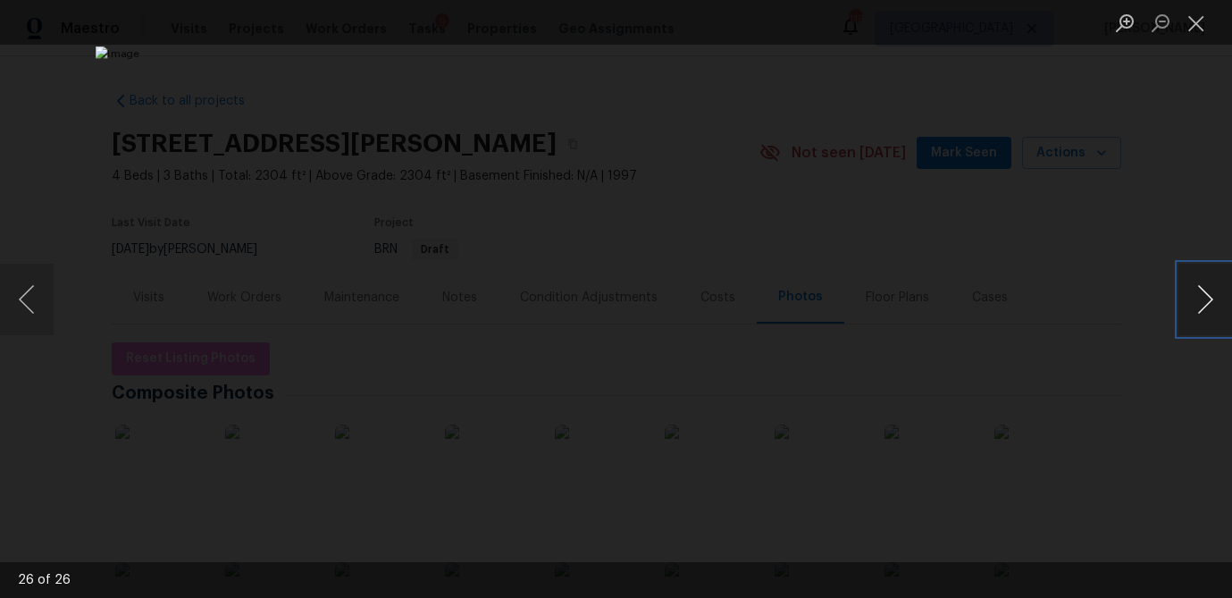
click at [1212, 295] on button "Next image" at bounding box center [1205, 298] width 54 height 71
click at [1208, 30] on button "Close lightbox" at bounding box center [1196, 22] width 36 height 31
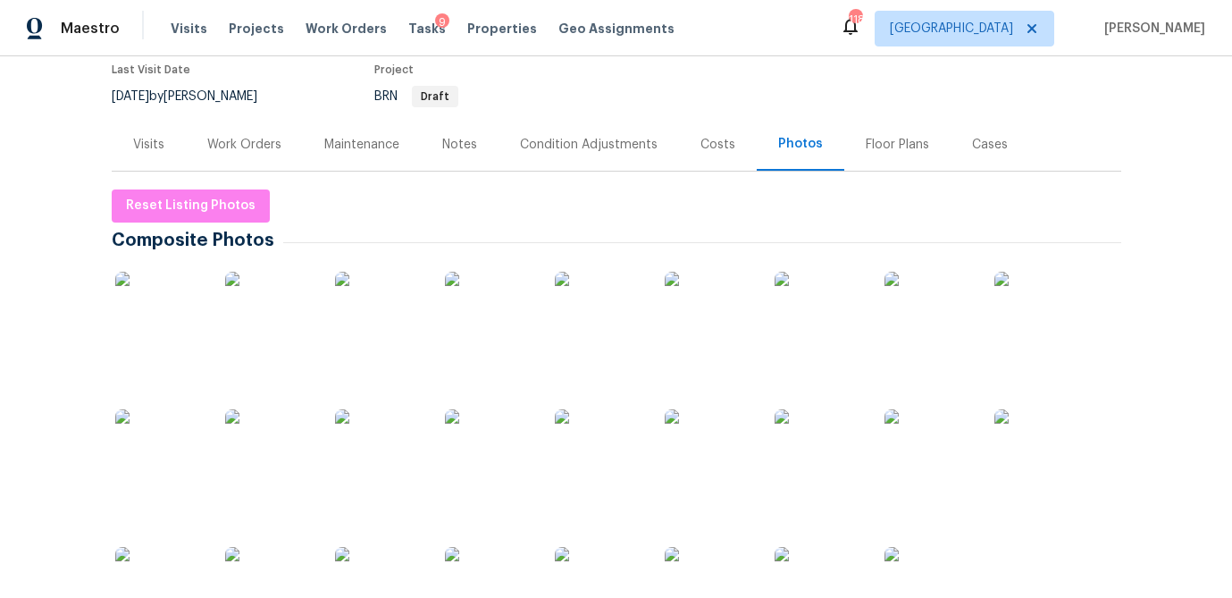
scroll to position [129, 0]
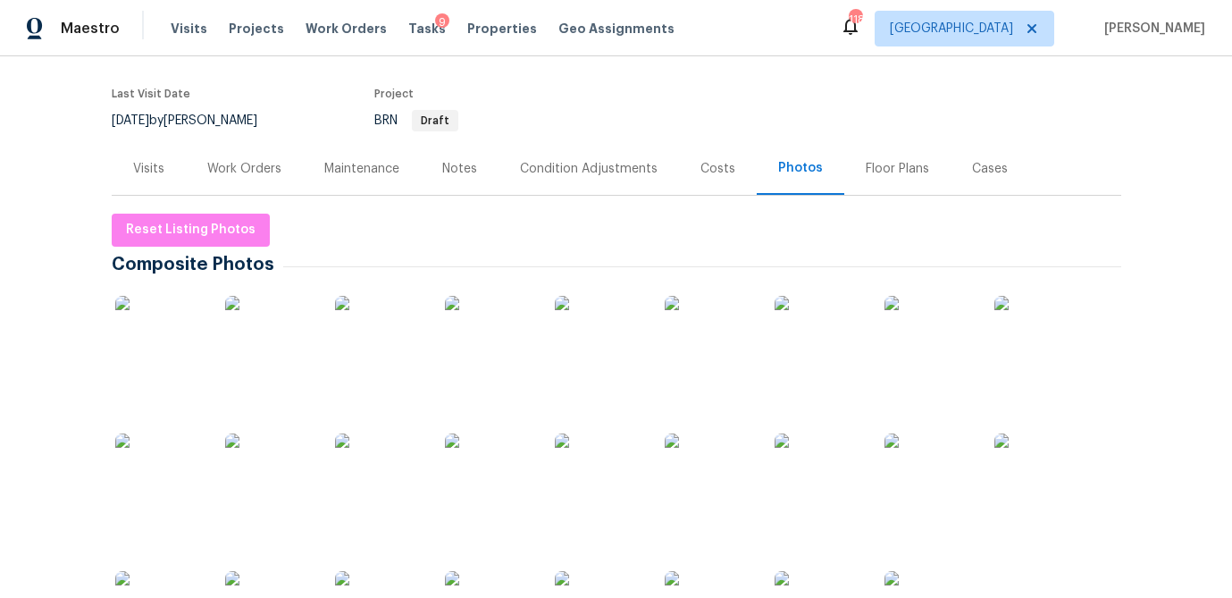
click at [255, 163] on div "Work Orders" at bounding box center [244, 169] width 74 height 18
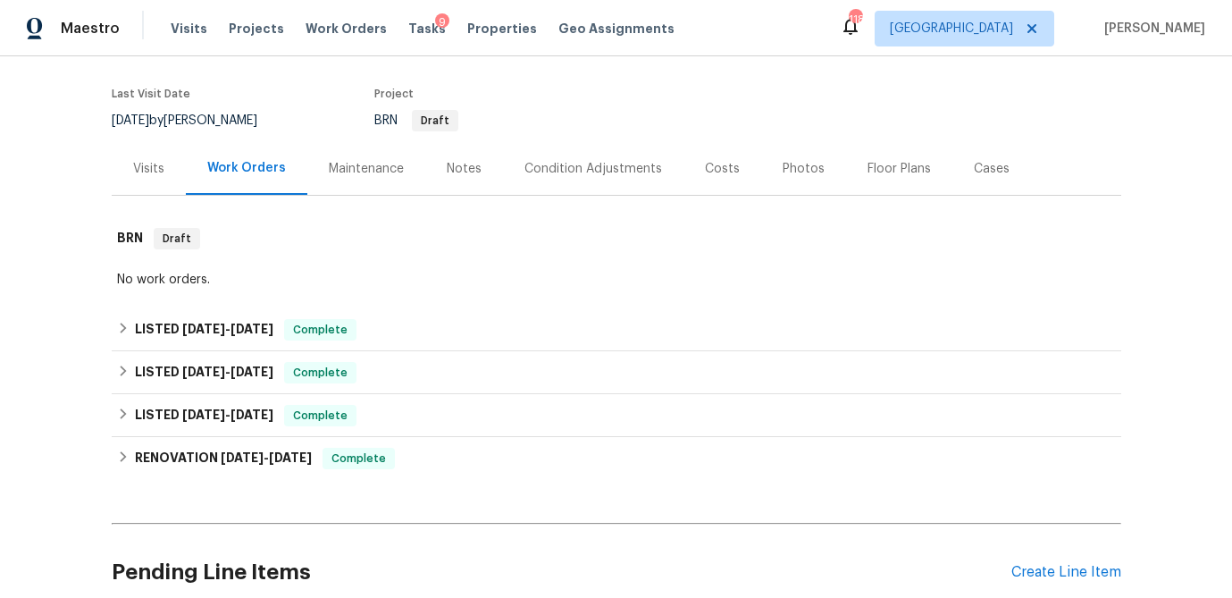
scroll to position [163, 0]
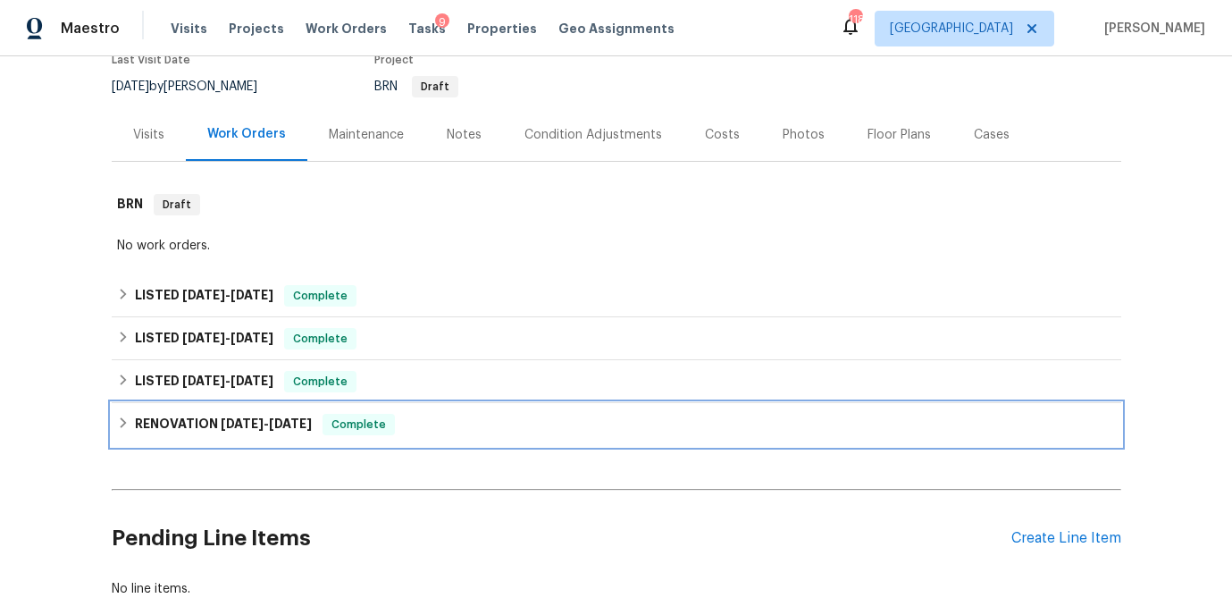
click at [120, 421] on icon at bounding box center [123, 422] width 13 height 13
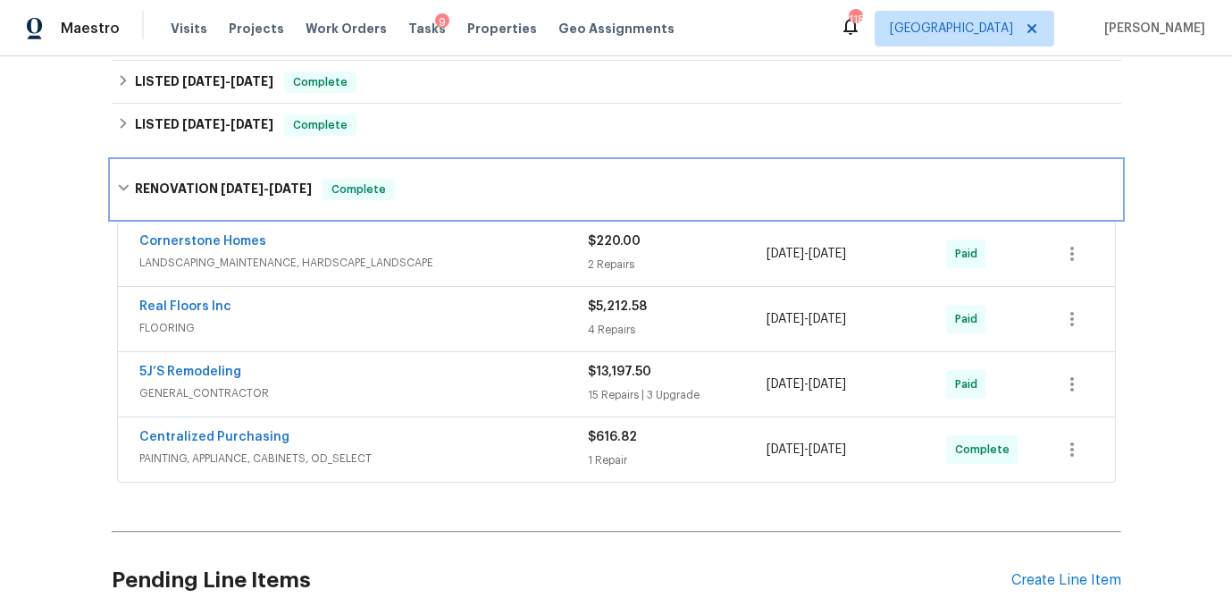
scroll to position [397, 0]
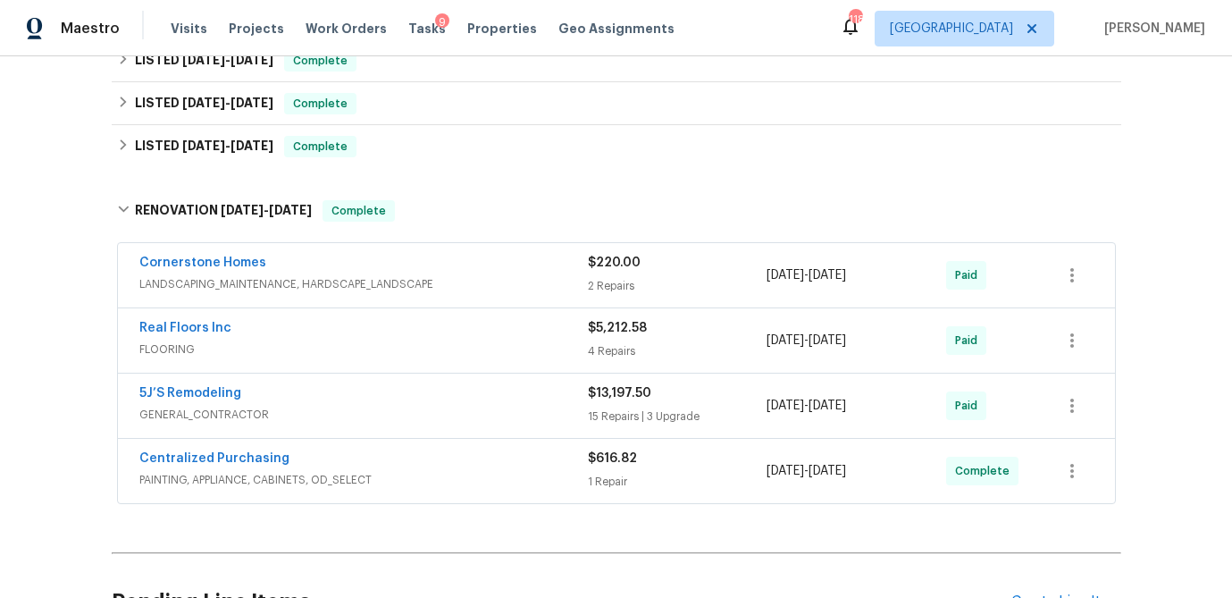
click at [270, 406] on span "GENERAL_CONTRACTOR" at bounding box center [363, 415] width 448 height 18
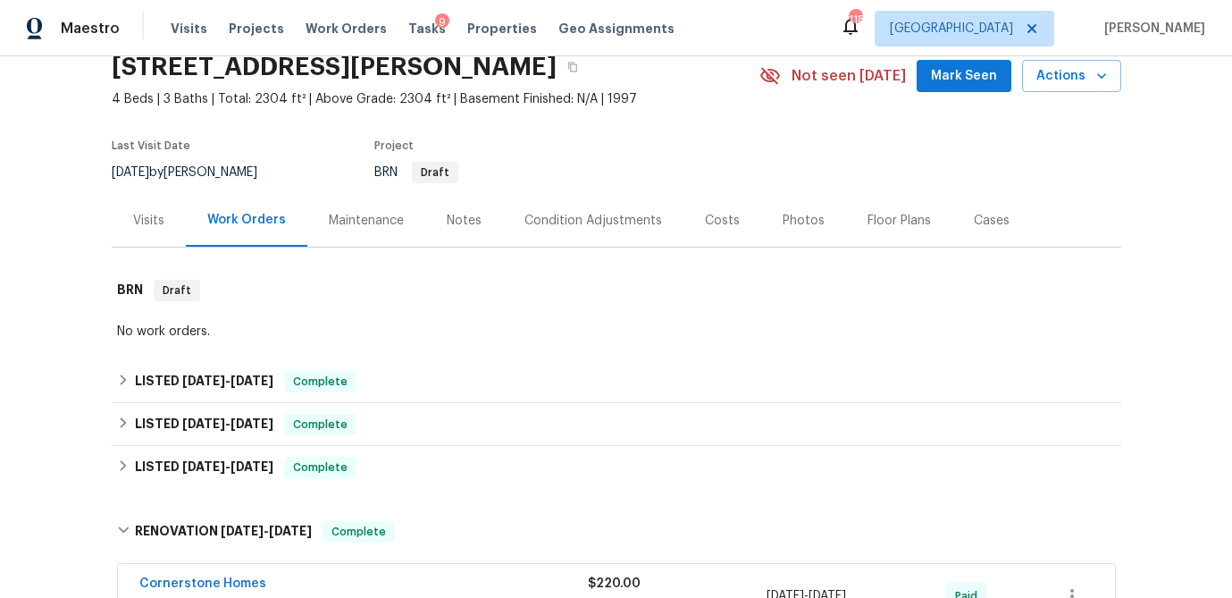
scroll to position [72, 0]
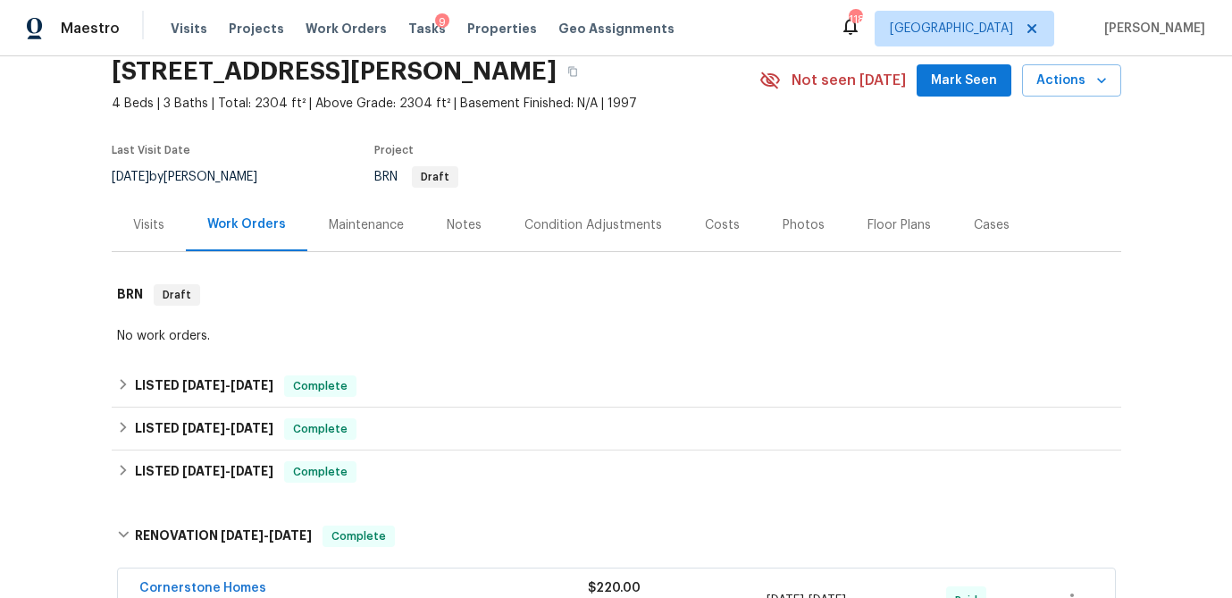
click at [151, 237] on div "Visits" at bounding box center [149, 224] width 74 height 53
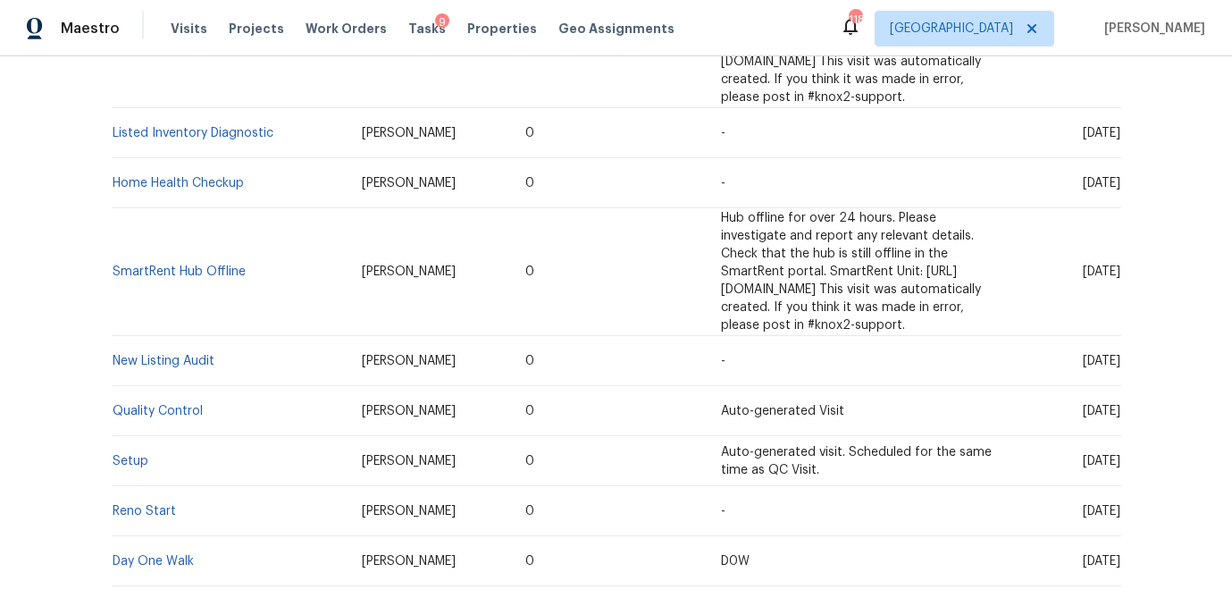
scroll to position [911, 0]
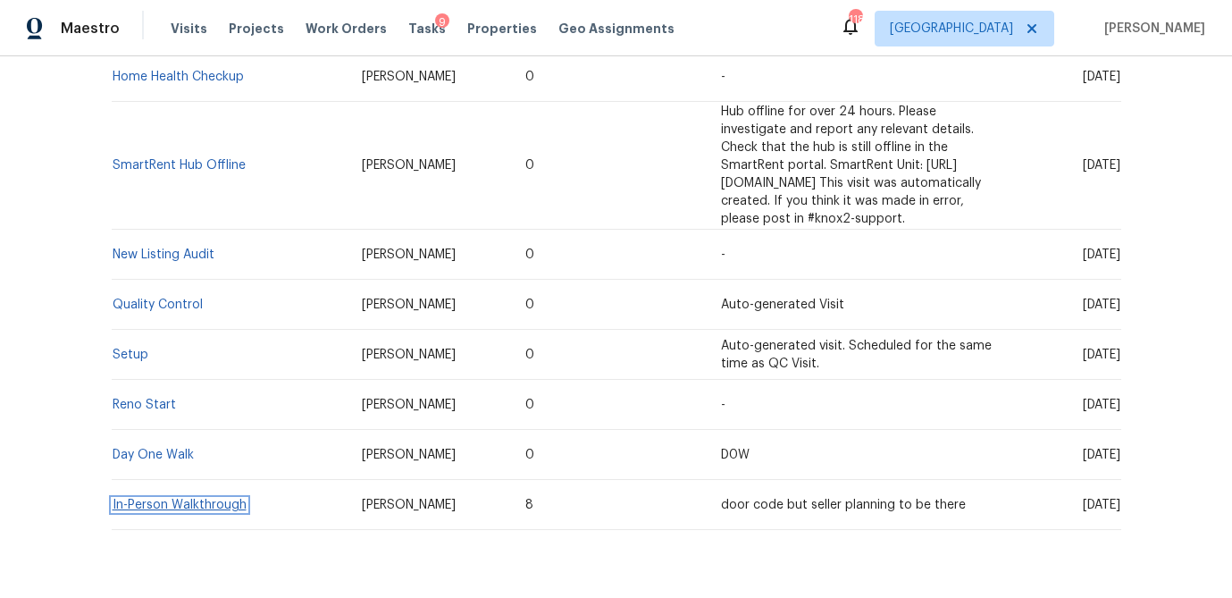
click at [159, 498] on link "In-Person Walkthrough" at bounding box center [180, 504] width 134 height 13
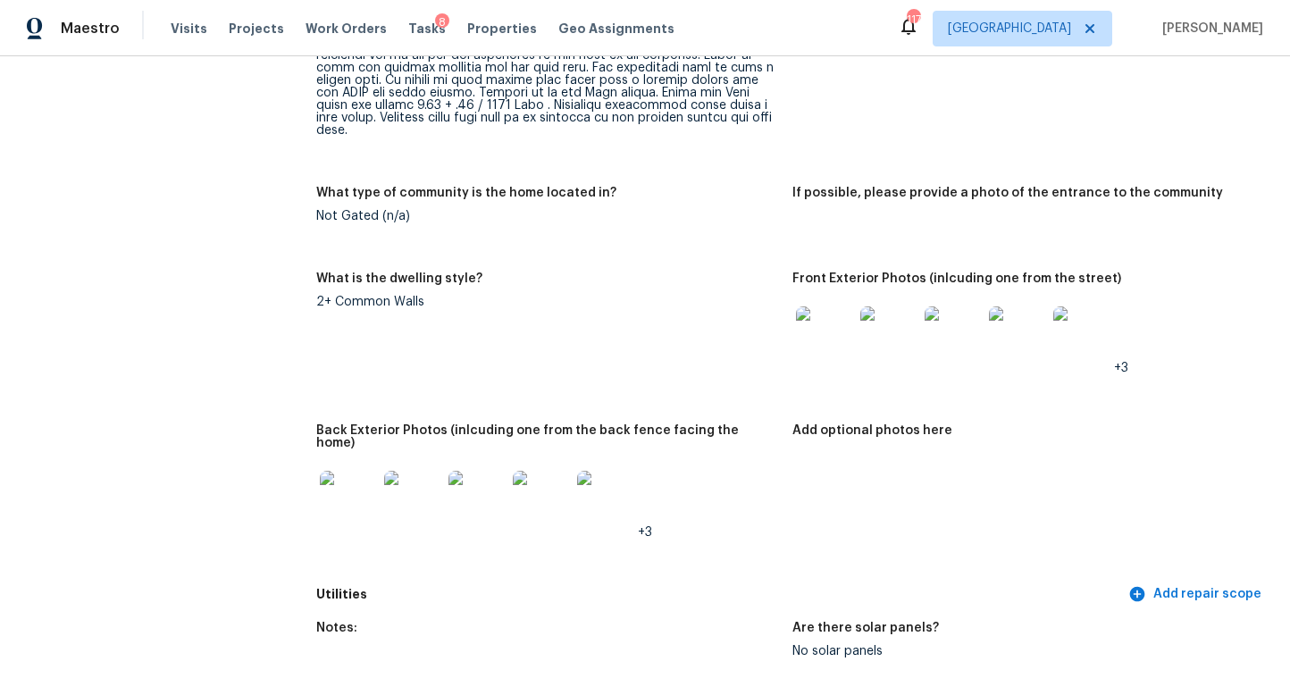
scroll to position [2792, 0]
